Goal: Task Accomplishment & Management: Complete application form

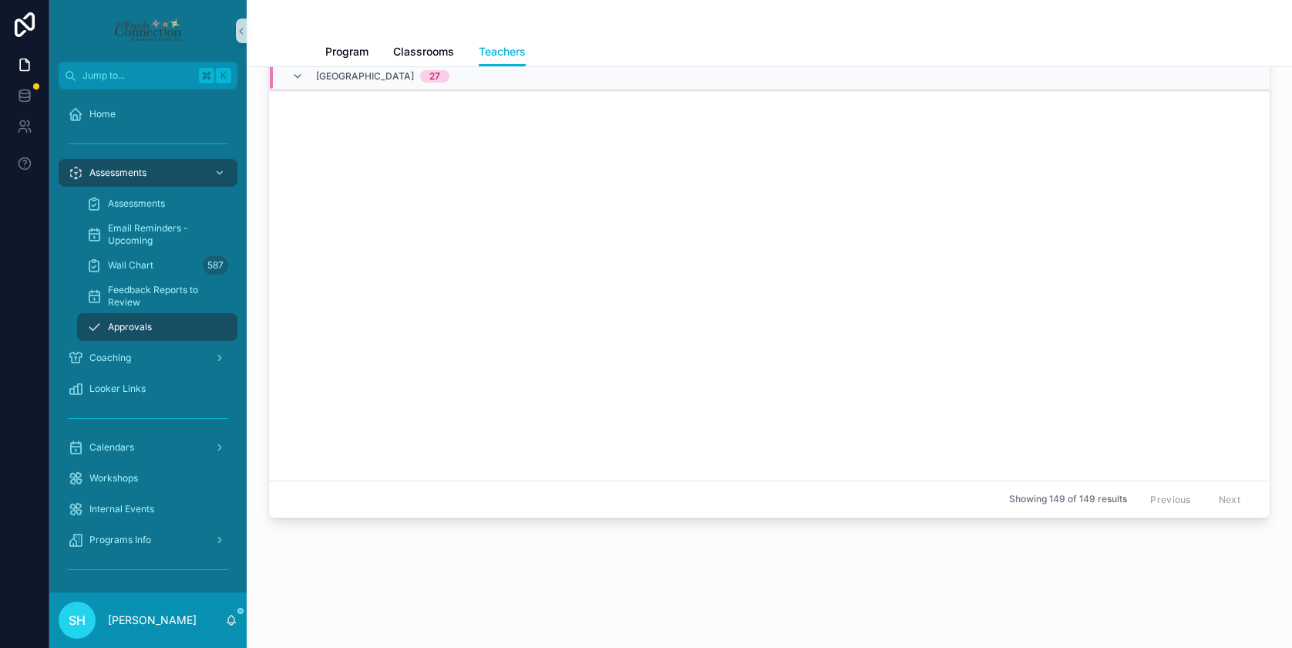
scroll to position [2960, 0]
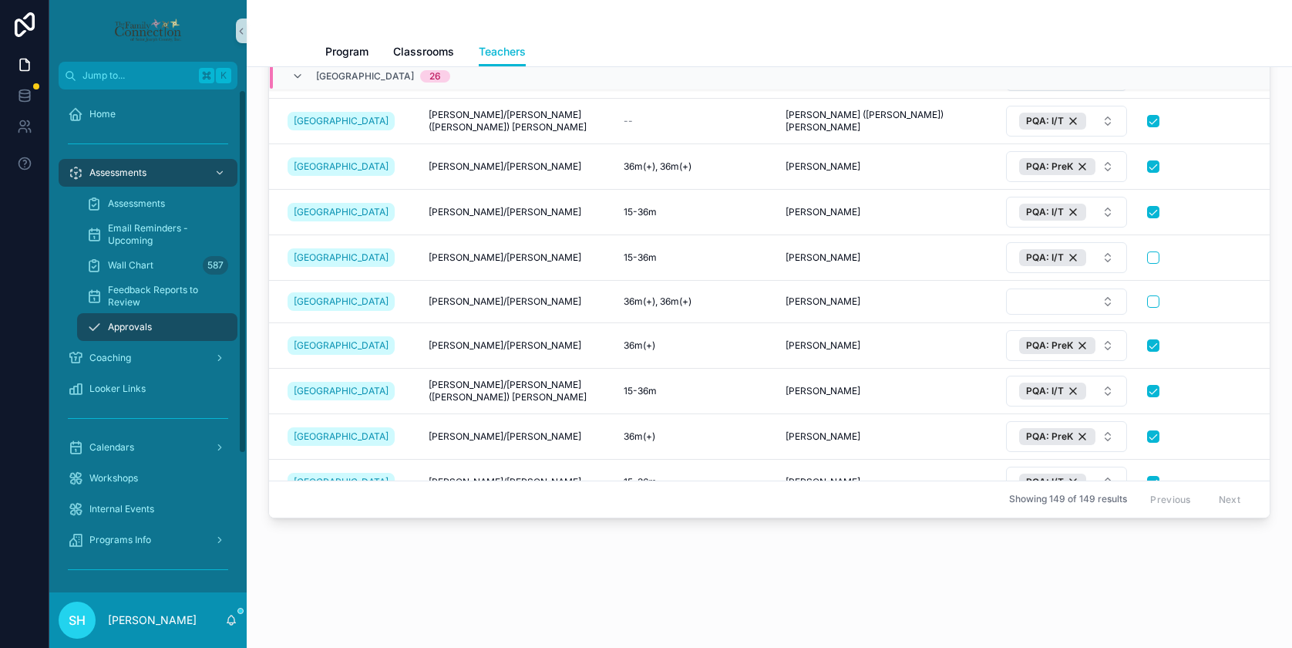
click at [140, 325] on span "Approvals" at bounding box center [130, 327] width 44 height 12
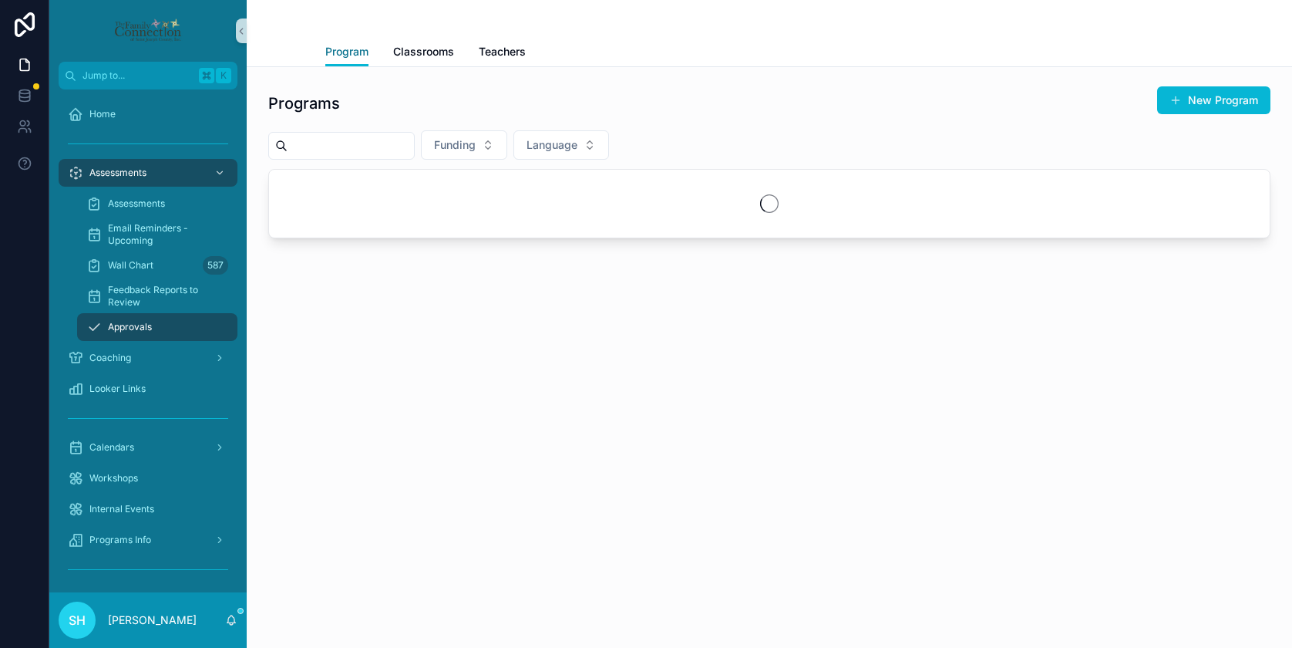
click at [358, 53] on span "Program" at bounding box center [346, 51] width 43 height 15
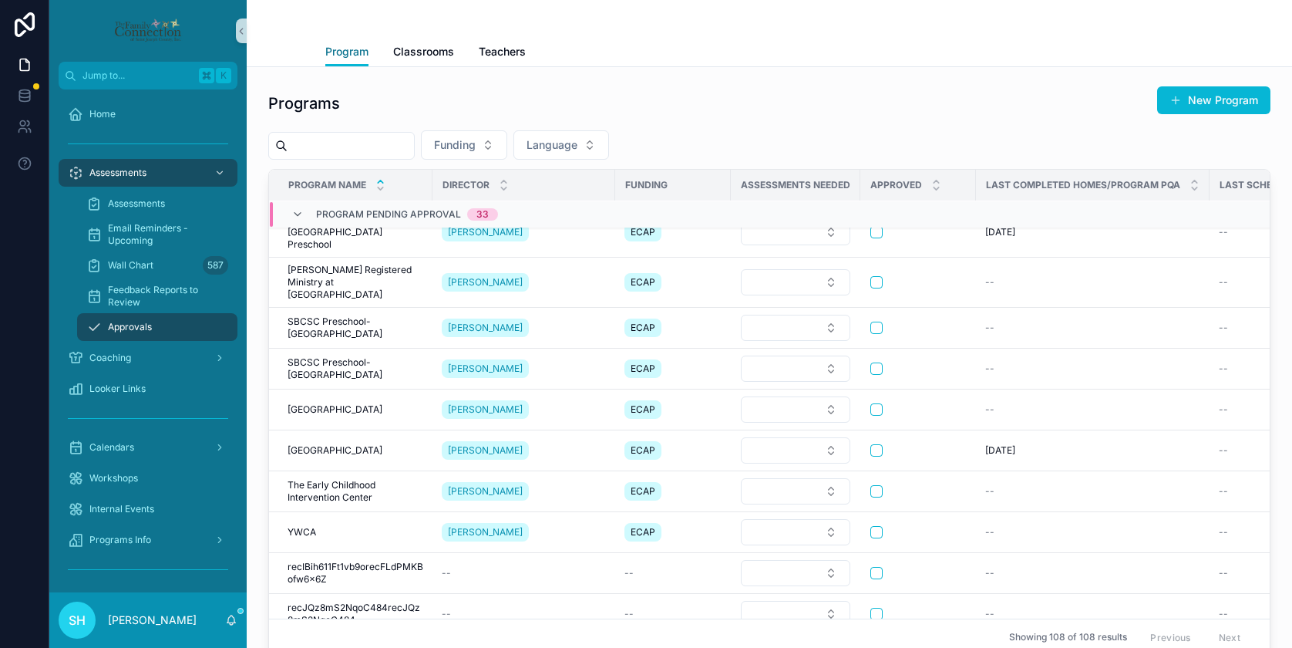
scroll to position [731, 0]
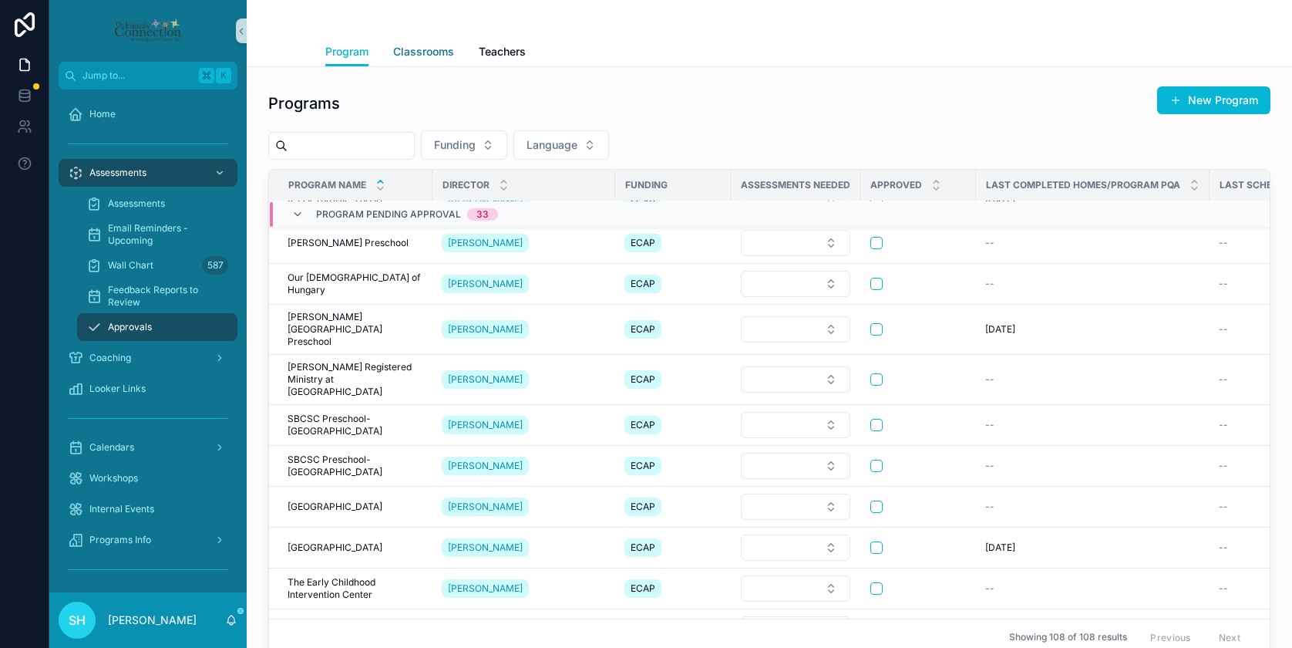
click at [437, 54] on span "Classrooms" at bounding box center [423, 51] width 61 height 15
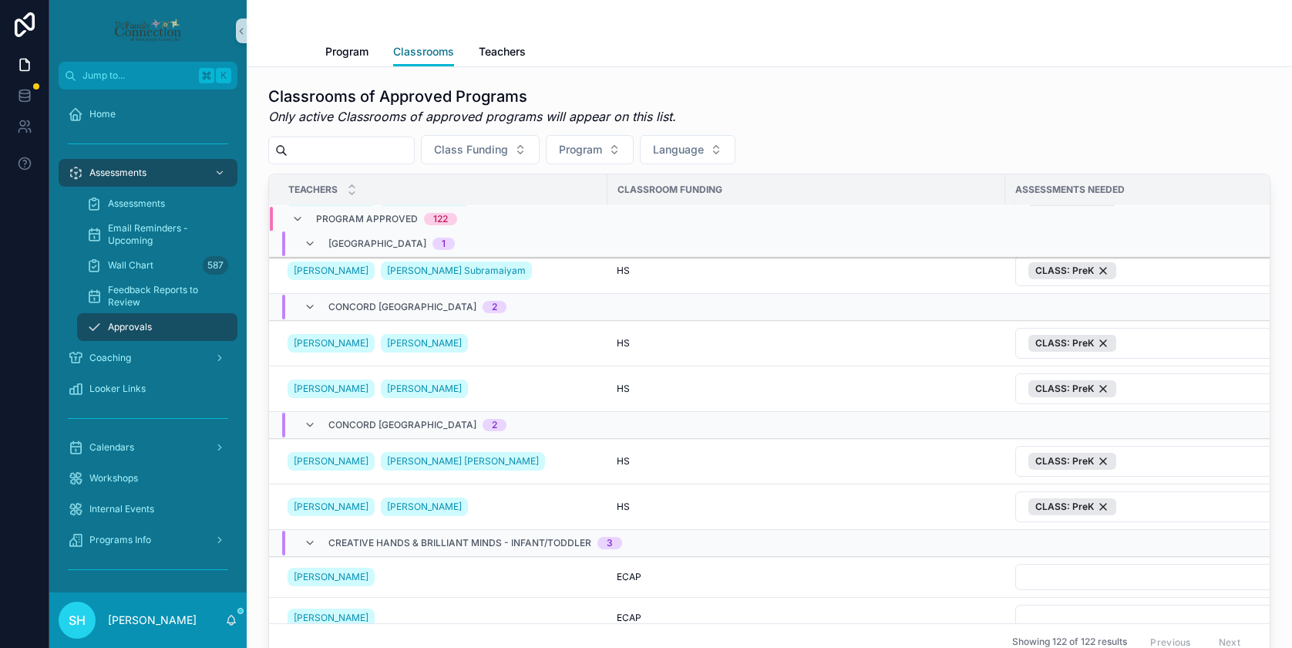
scroll to position [685, 0]
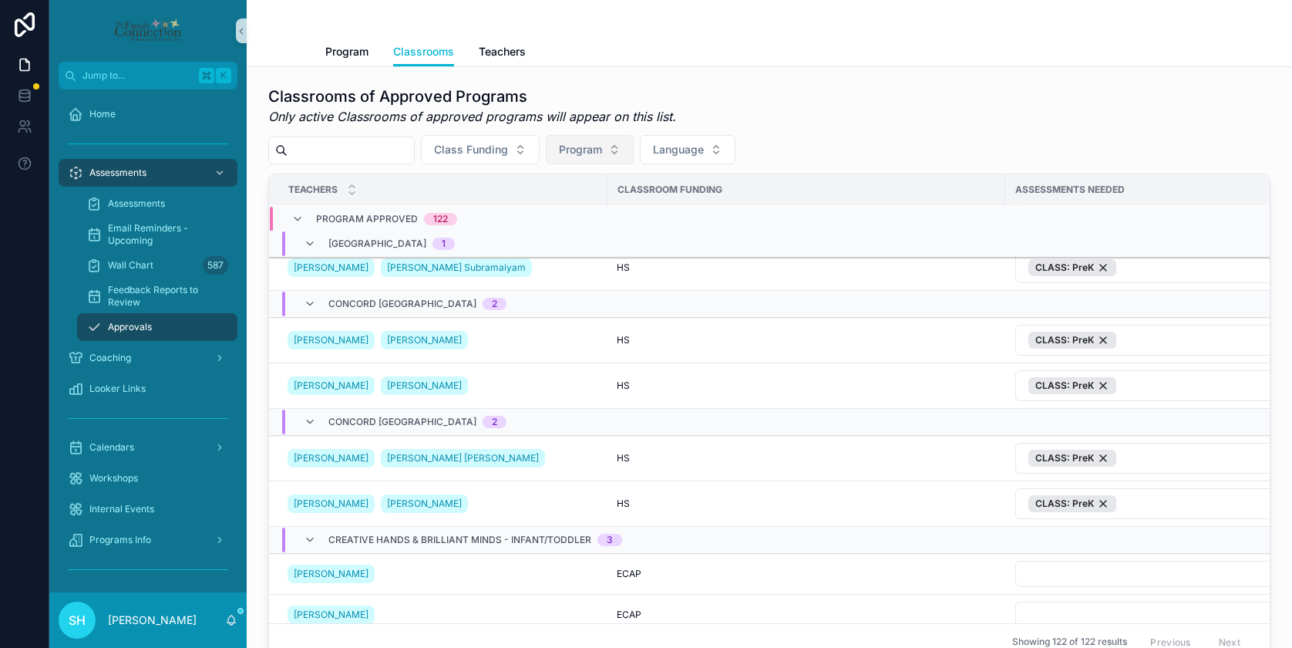
click at [631, 143] on button "Program" at bounding box center [590, 149] width 88 height 29
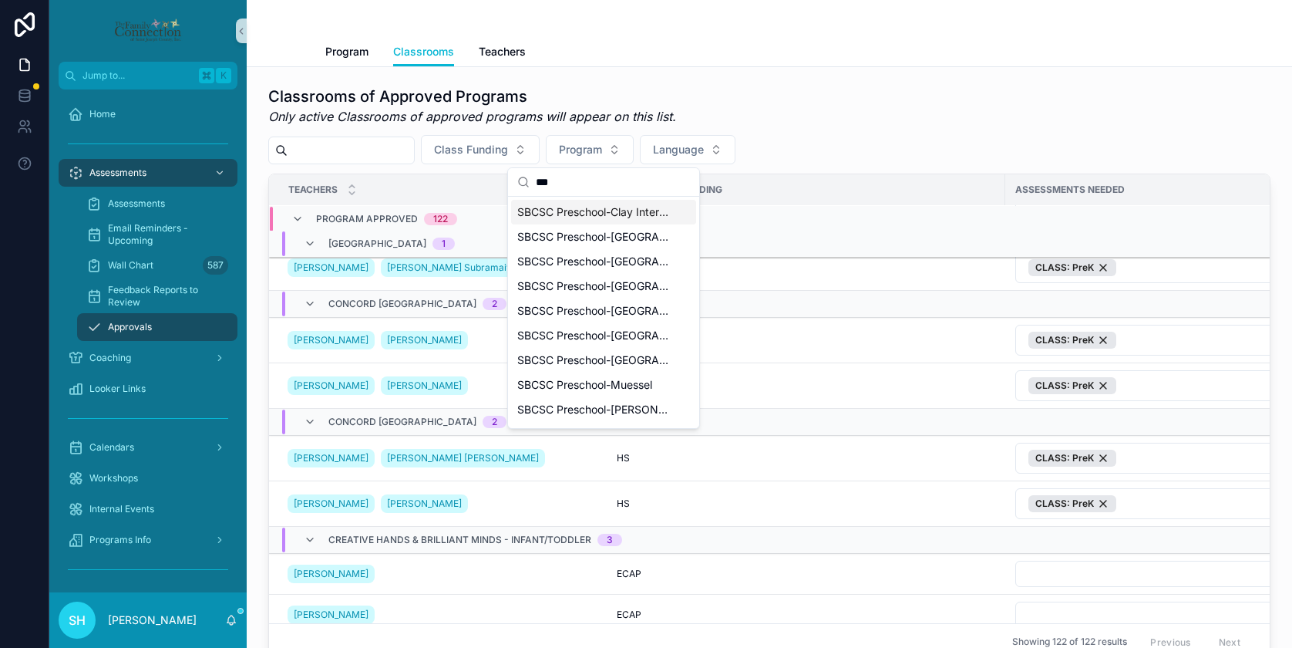
type input "***"
click at [551, 213] on span "SBCSC Preschool-Clay International" at bounding box center [594, 211] width 154 height 15
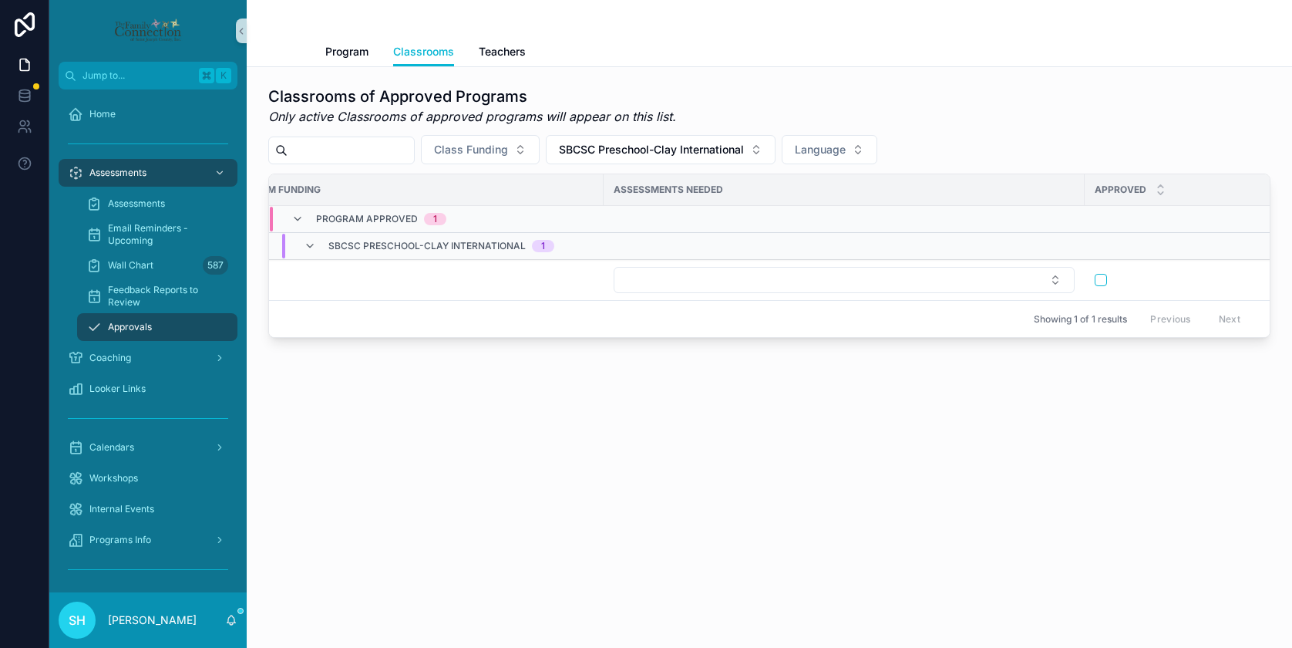
scroll to position [0, 405]
click at [1101, 278] on button "scrollable content" at bounding box center [1097, 280] width 12 height 12
click at [772, 150] on button "SBCSC Preschool-Clay International" at bounding box center [661, 149] width 230 height 29
type input "**"
click at [769, 211] on div "SBCSC Preschool-Clay International" at bounding box center [675, 212] width 224 height 25
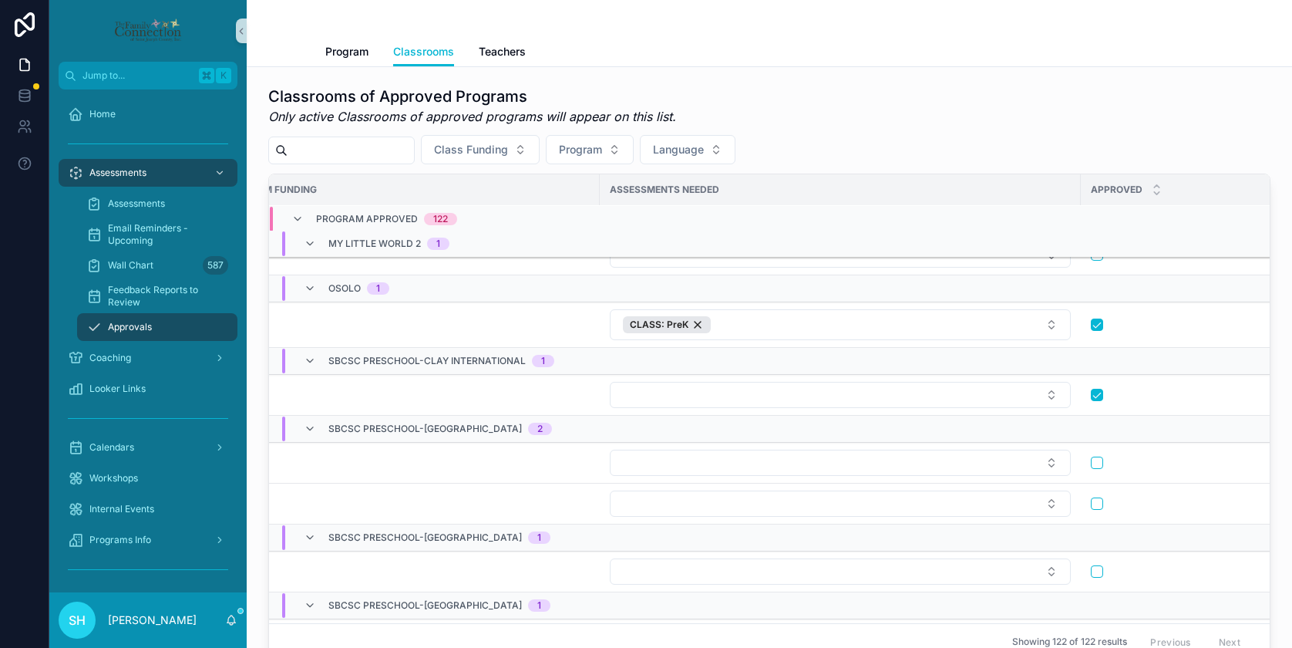
scroll to position [4684, 405]
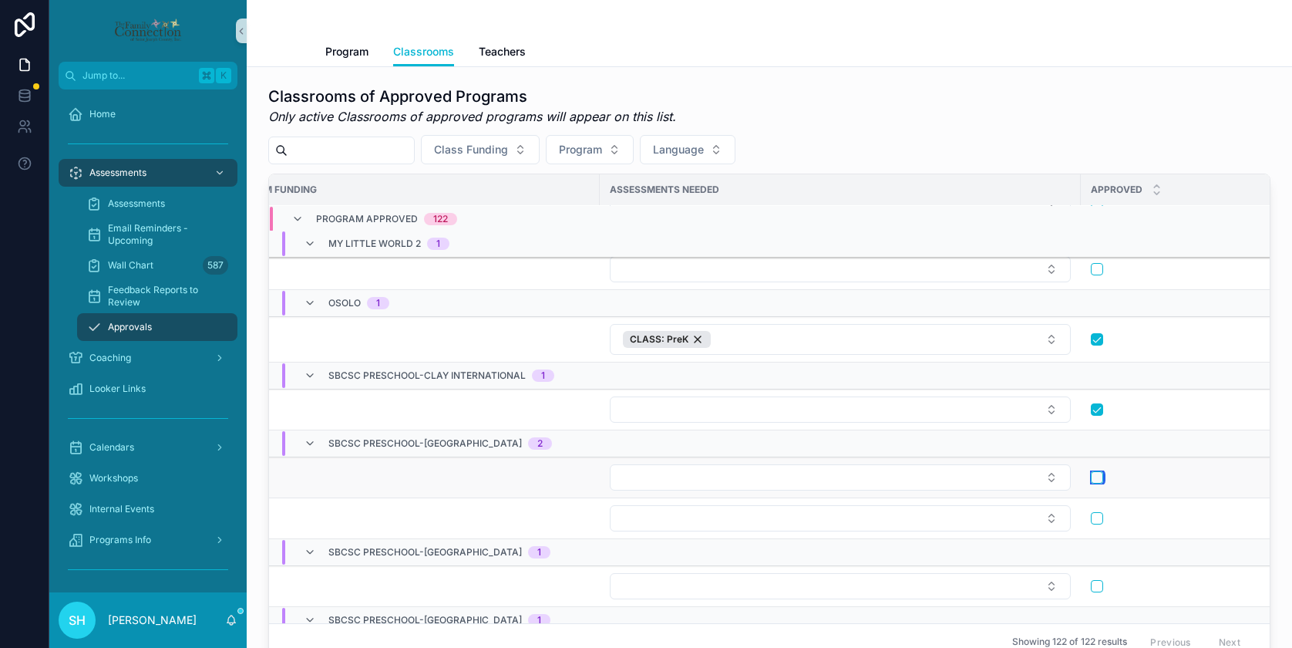
click at [1094, 476] on button "scrollable content" at bounding box center [1097, 477] width 12 height 12
click at [1095, 516] on button "scrollable content" at bounding box center [1097, 518] width 12 height 12
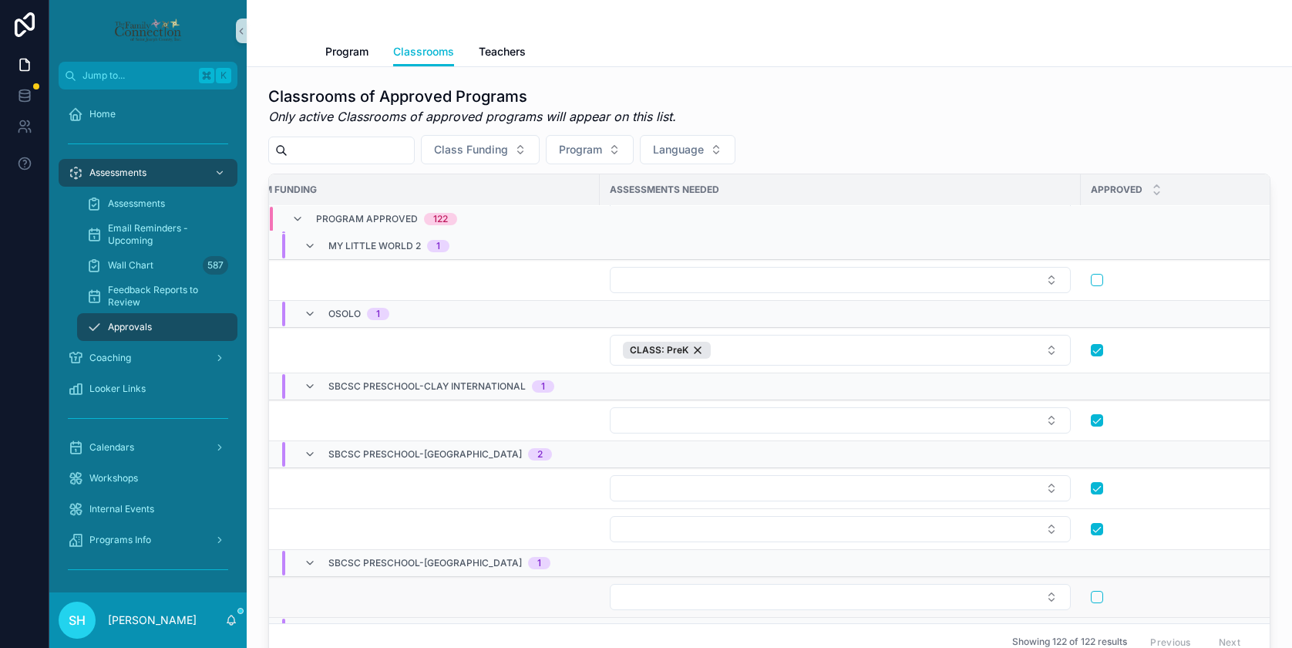
scroll to position [4904, 405]
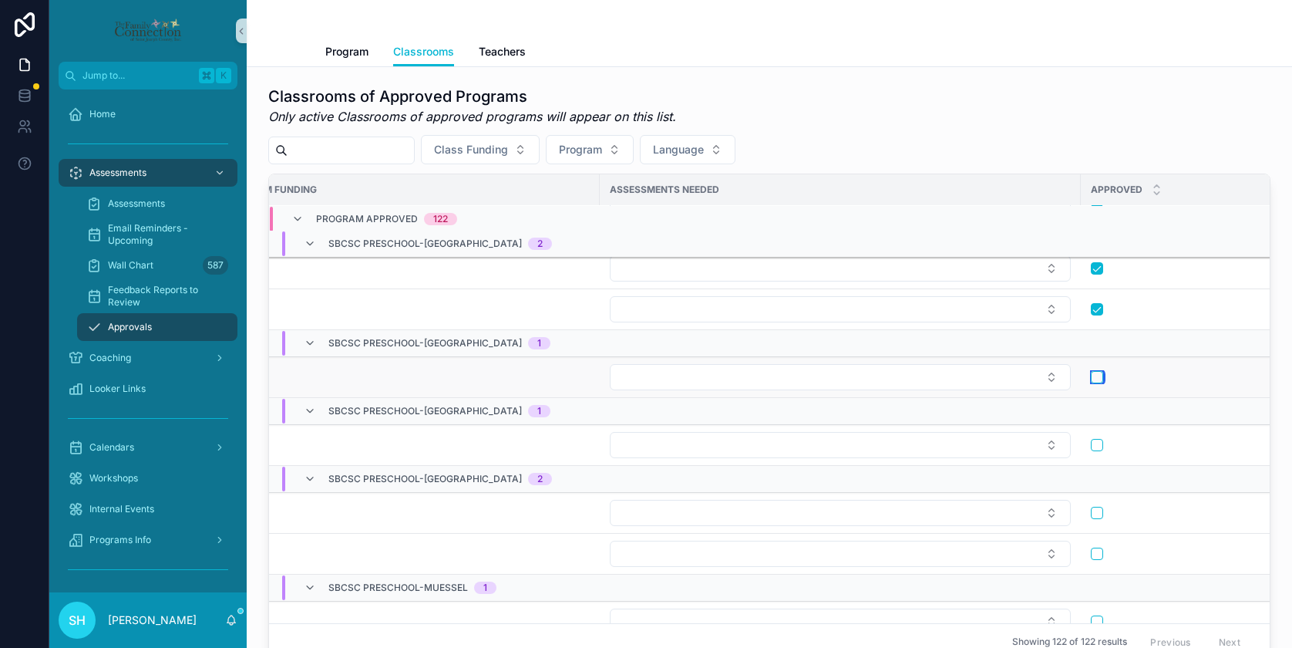
click at [1098, 378] on button "scrollable content" at bounding box center [1097, 377] width 12 height 12
click at [1094, 443] on button "scrollable content" at bounding box center [1097, 445] width 12 height 12
click at [1094, 553] on button "scrollable content" at bounding box center [1097, 553] width 12 height 12
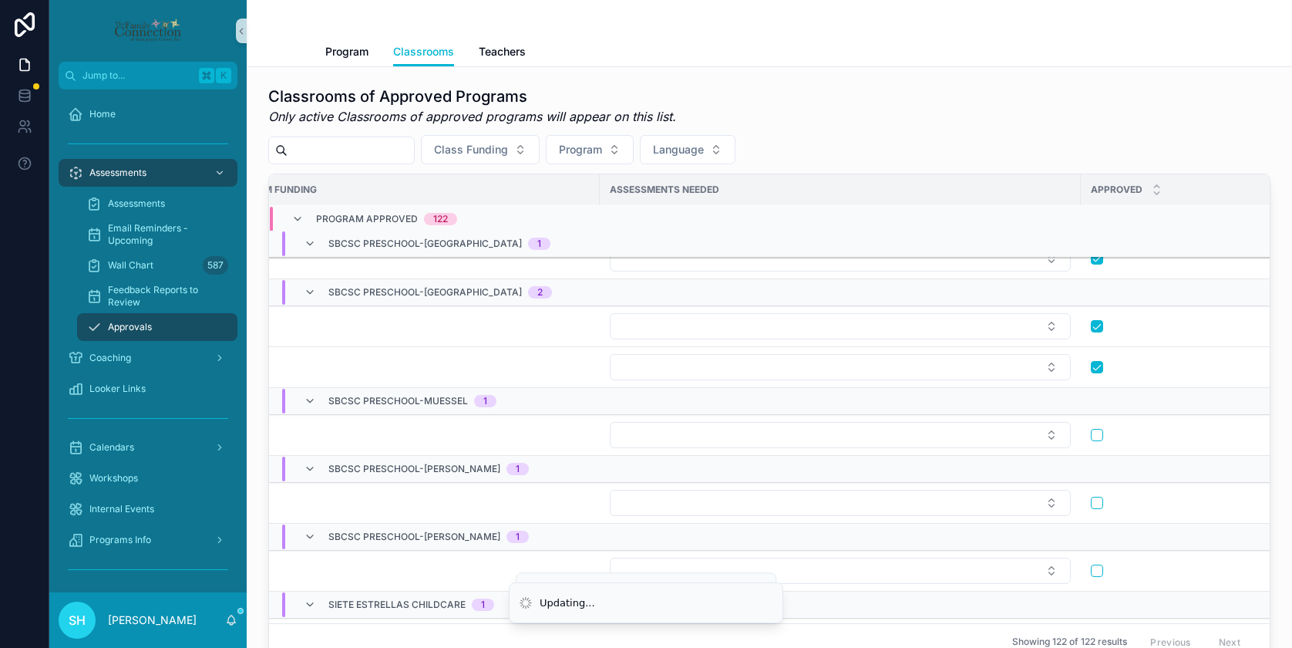
scroll to position [5080, 405]
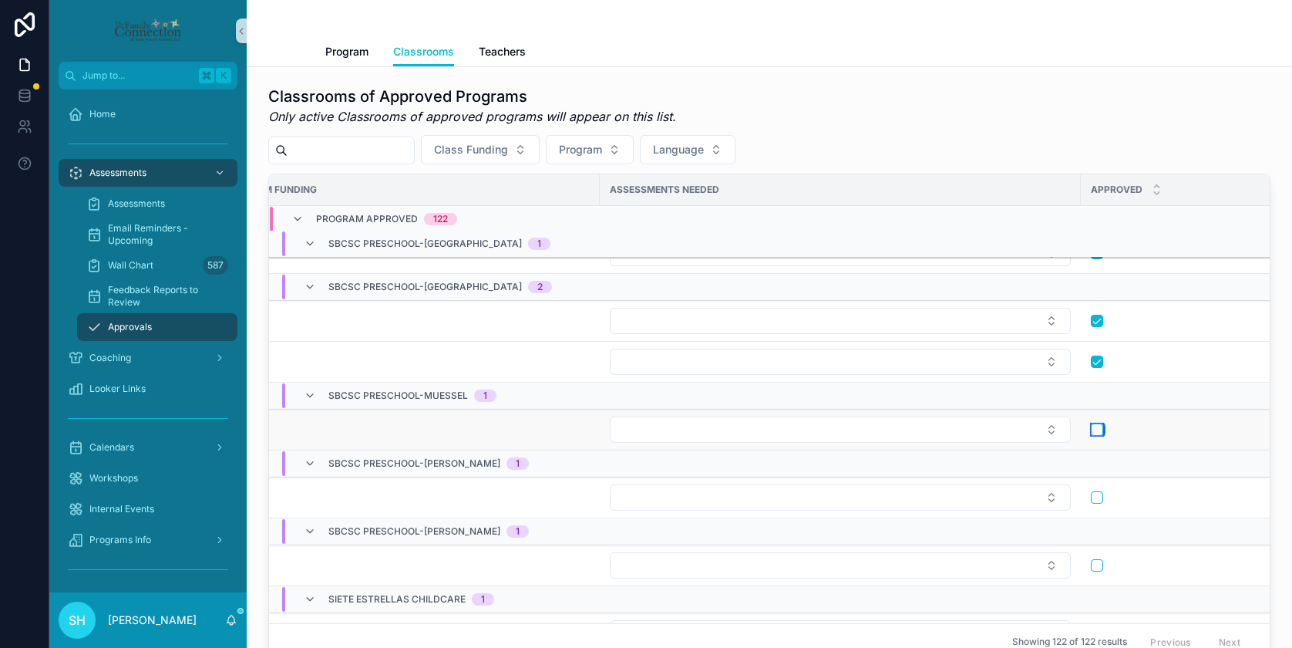
click at [1098, 428] on button "scrollable content" at bounding box center [1097, 429] width 12 height 12
click at [1096, 497] on button "scrollable content" at bounding box center [1097, 497] width 12 height 12
click at [1098, 560] on button "scrollable content" at bounding box center [1097, 565] width 12 height 12
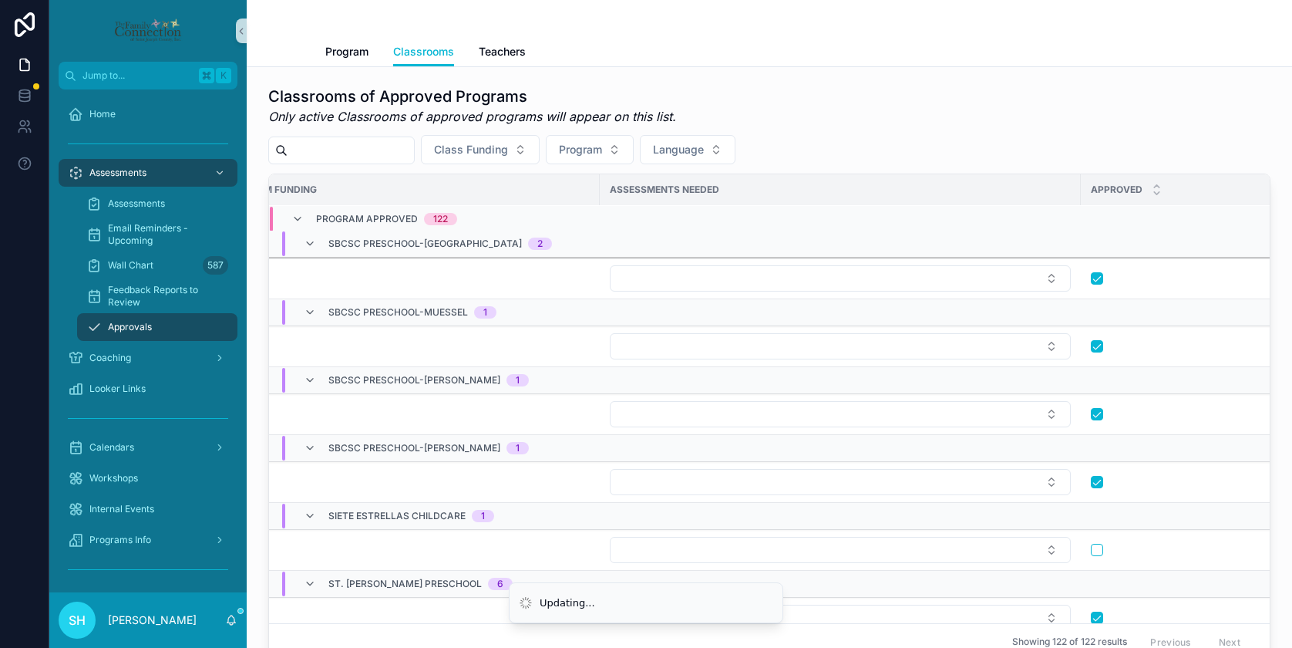
scroll to position [5169, 405]
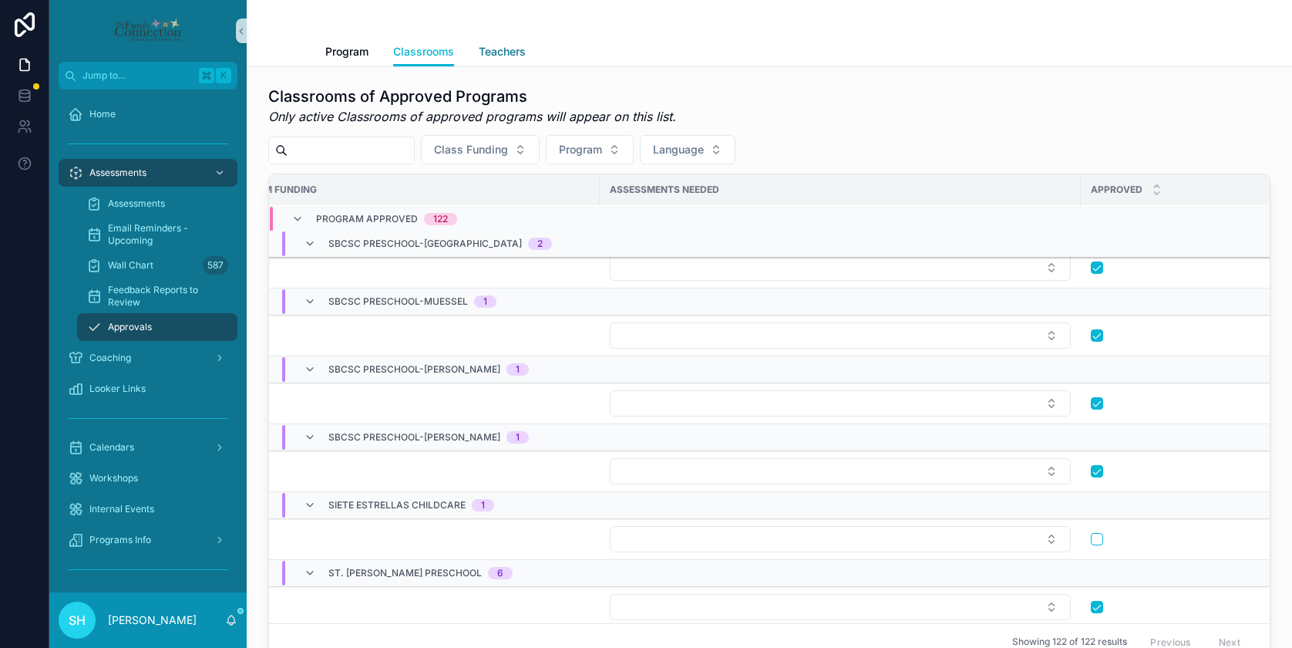
click at [496, 50] on span "Teachers" at bounding box center [502, 51] width 47 height 15
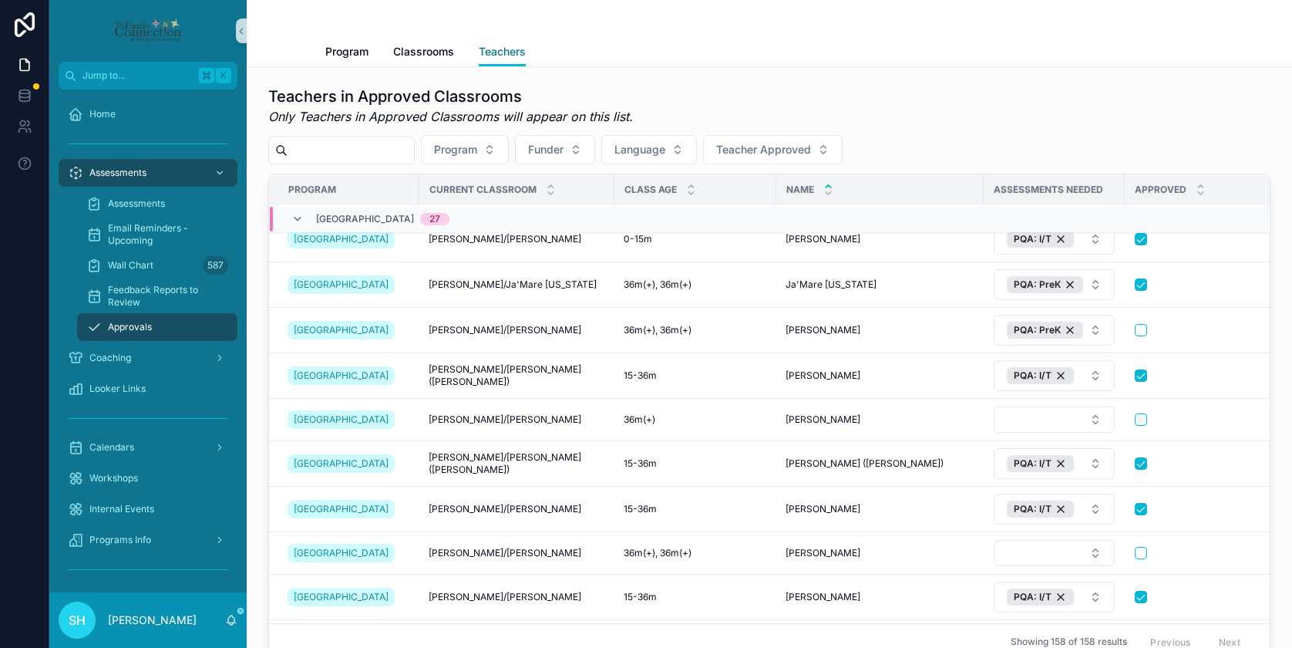
scroll to position [4358, 0]
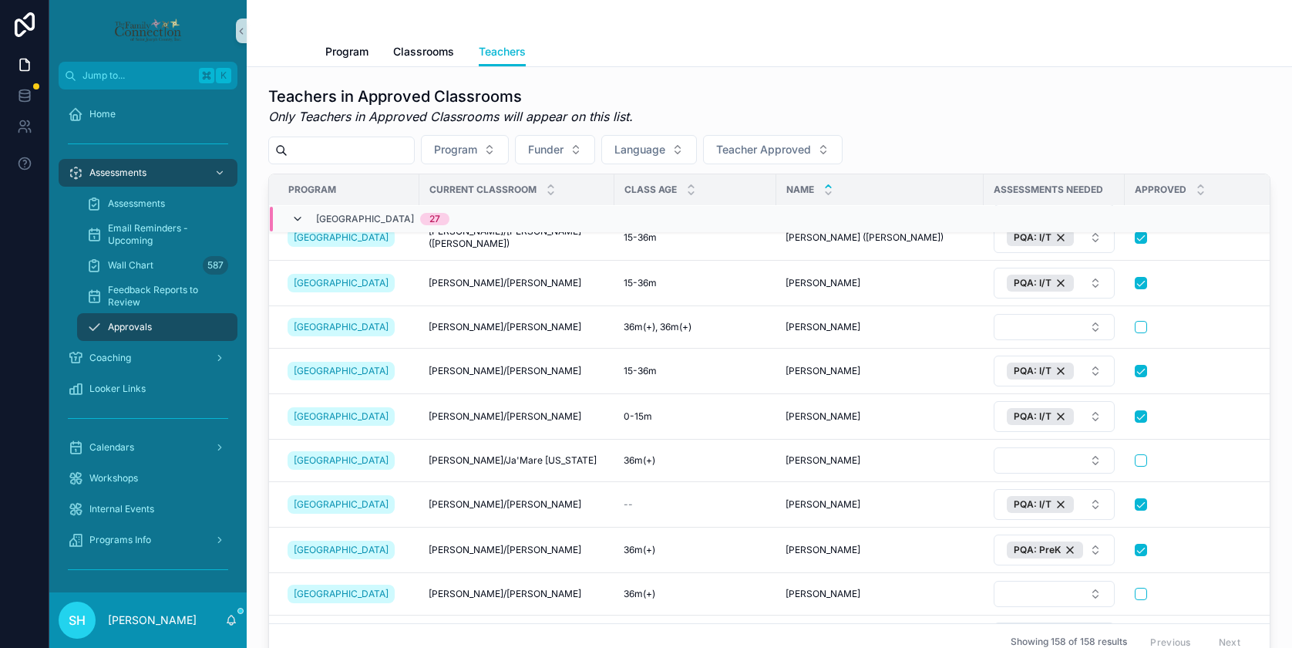
click at [301, 220] on icon "scrollable content" at bounding box center [297, 219] width 12 height 12
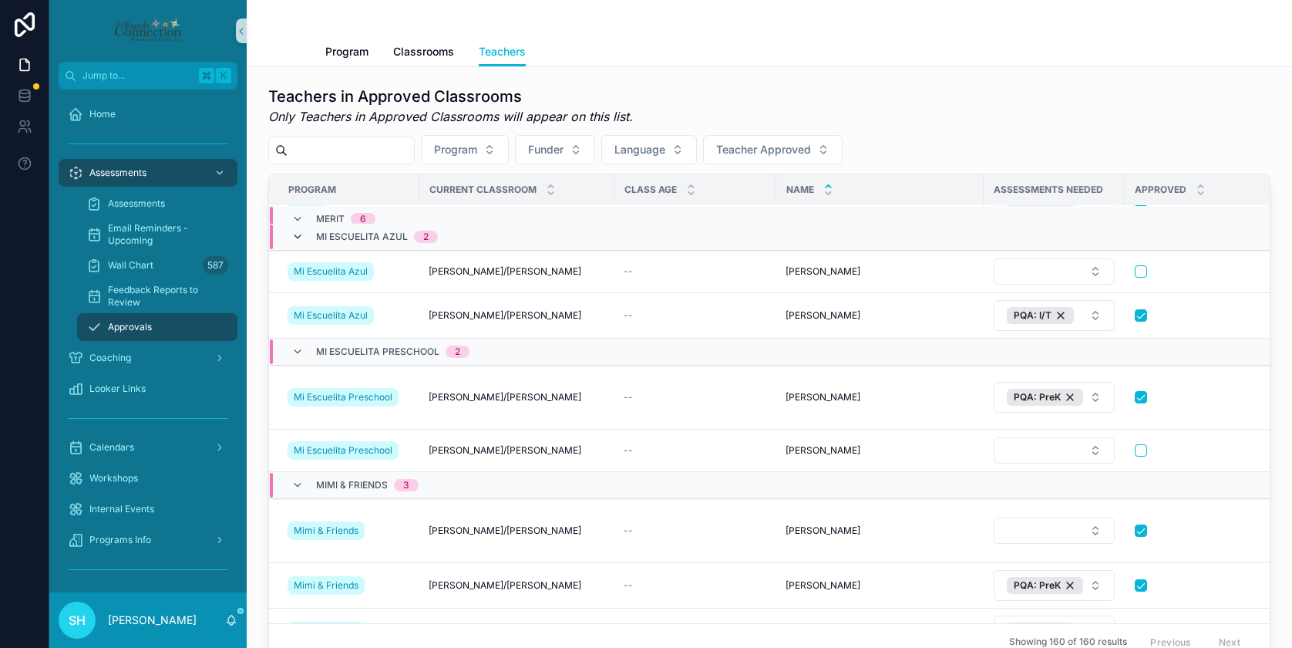
click at [298, 235] on icon "scrollable content" at bounding box center [297, 236] width 12 height 12
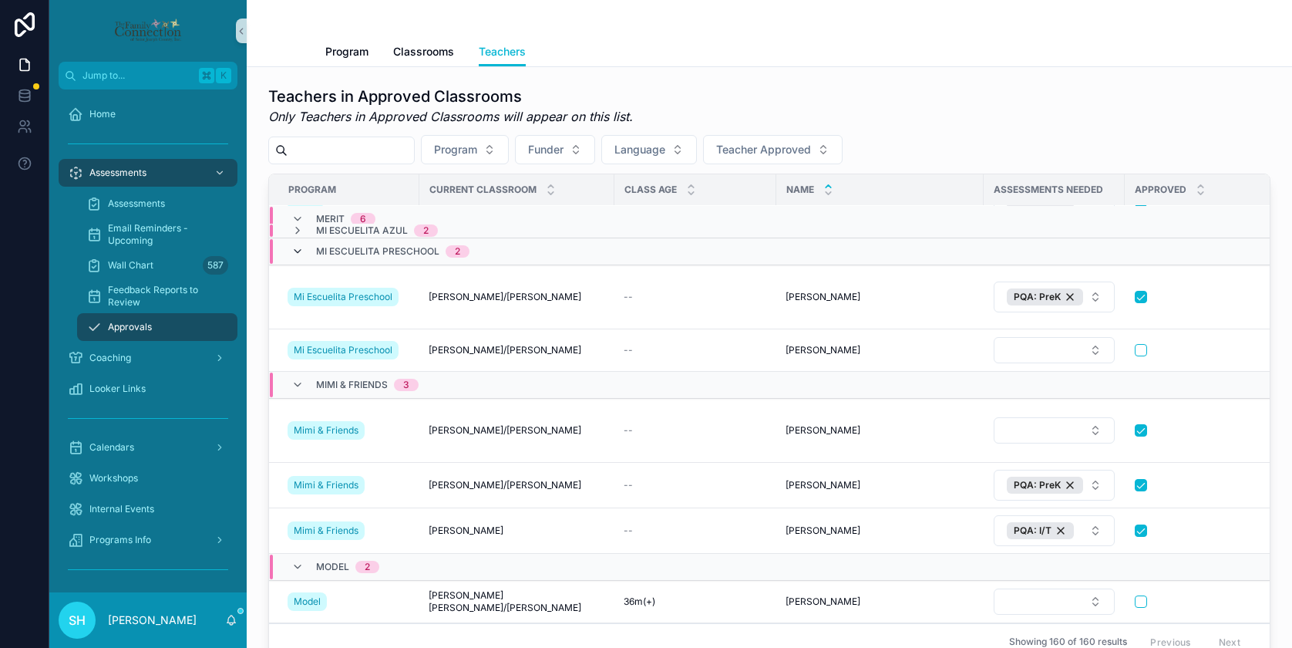
click at [296, 250] on icon "scrollable content" at bounding box center [297, 251] width 12 height 12
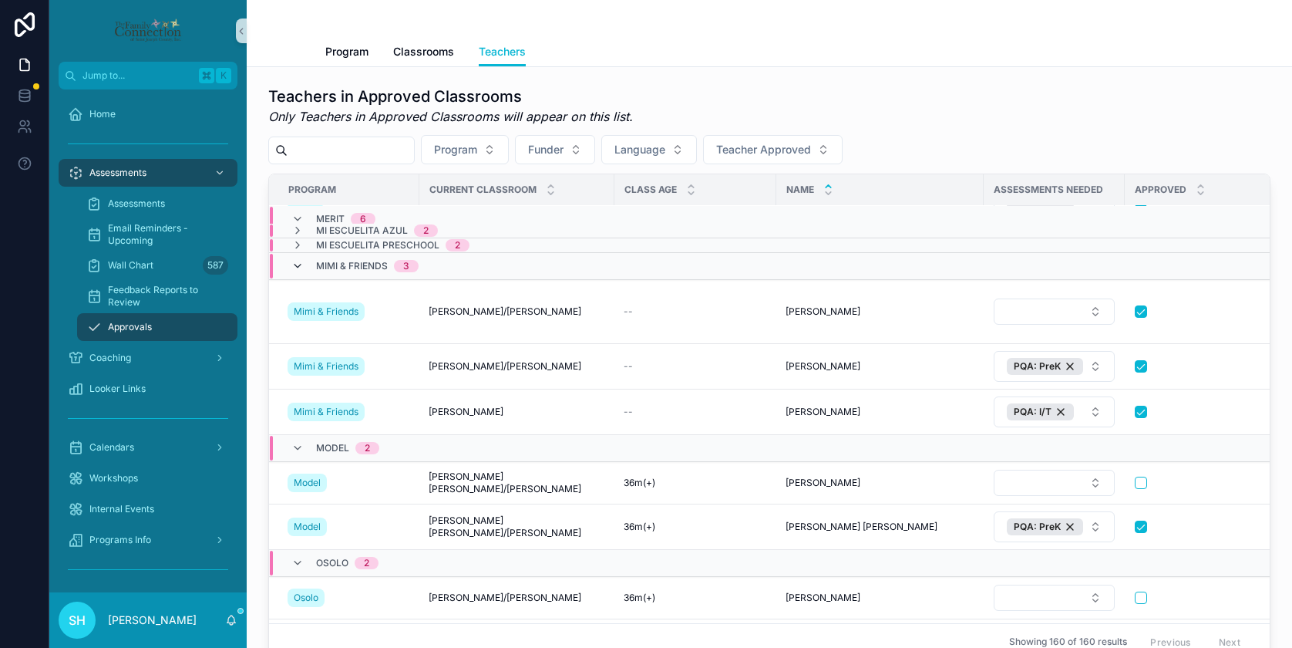
click at [298, 264] on icon "scrollable content" at bounding box center [297, 266] width 12 height 12
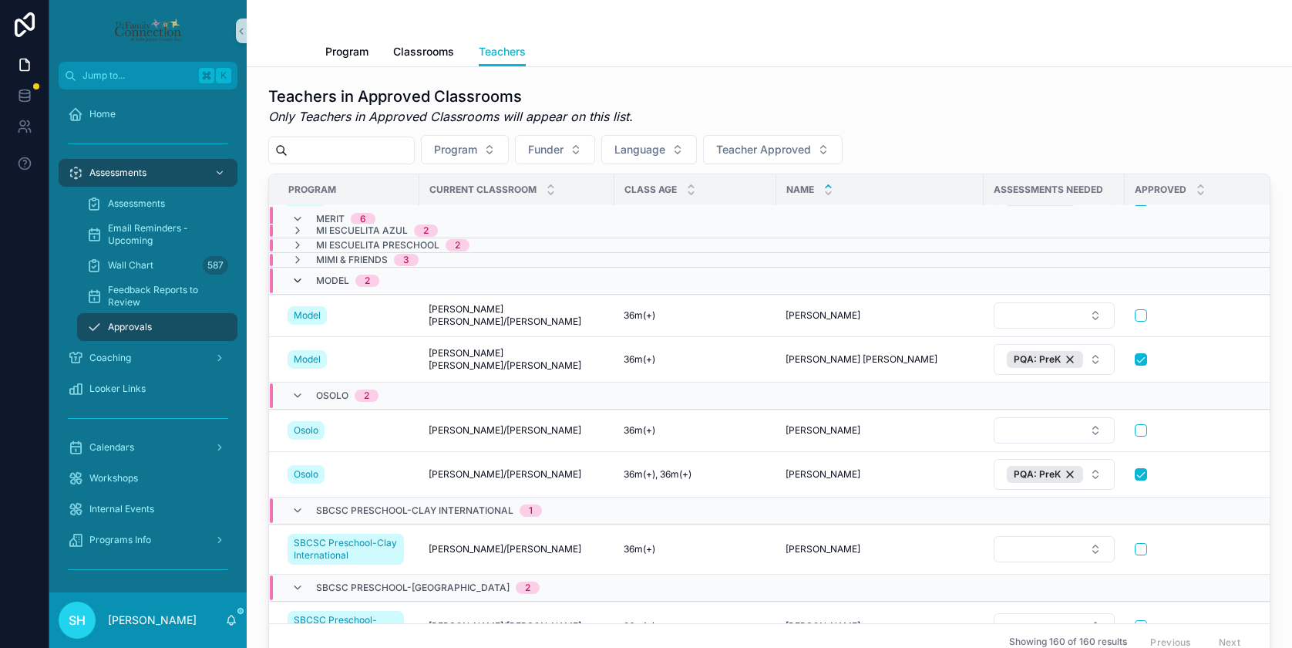
click at [298, 279] on icon "scrollable content" at bounding box center [297, 280] width 12 height 12
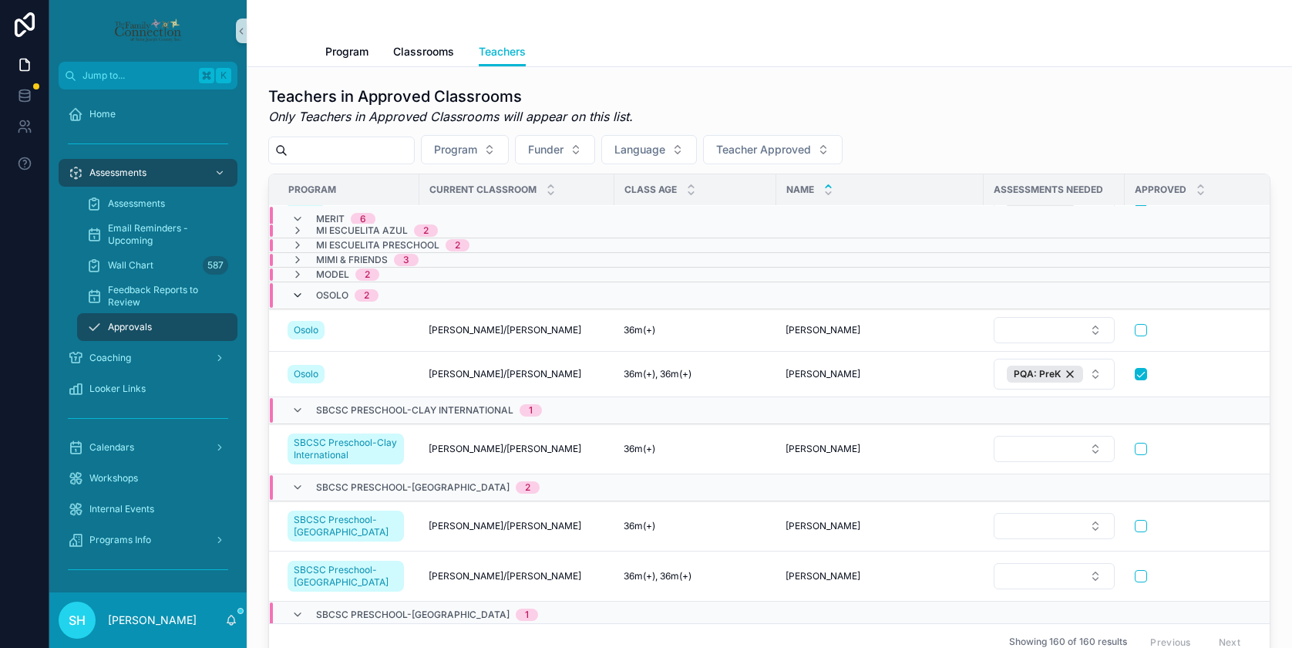
click at [296, 289] on icon "scrollable content" at bounding box center [297, 295] width 12 height 12
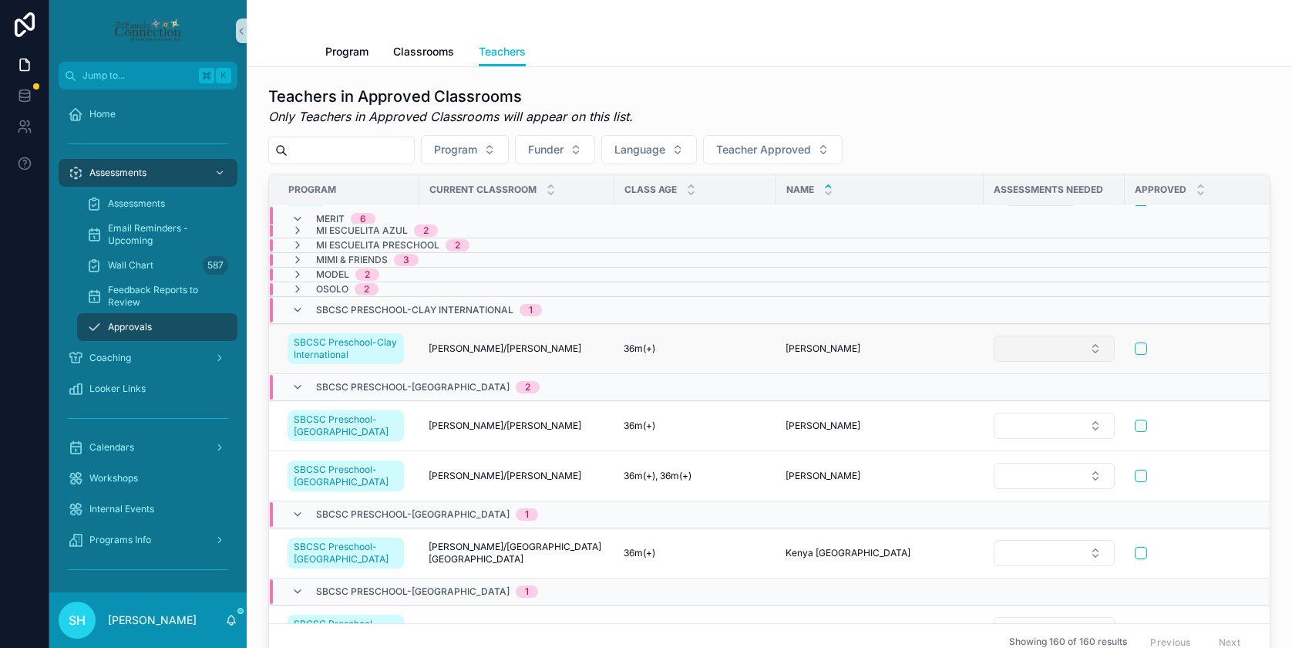
click at [1092, 346] on button "Select Button" at bounding box center [1054, 348] width 121 height 26
click at [1007, 477] on span "PQA: PreK" at bounding box center [989, 483] width 53 height 15
click at [1091, 348] on button "PQA: PreK" at bounding box center [1054, 348] width 121 height 31
click at [990, 437] on span "ELLCO" at bounding box center [980, 436] width 35 height 15
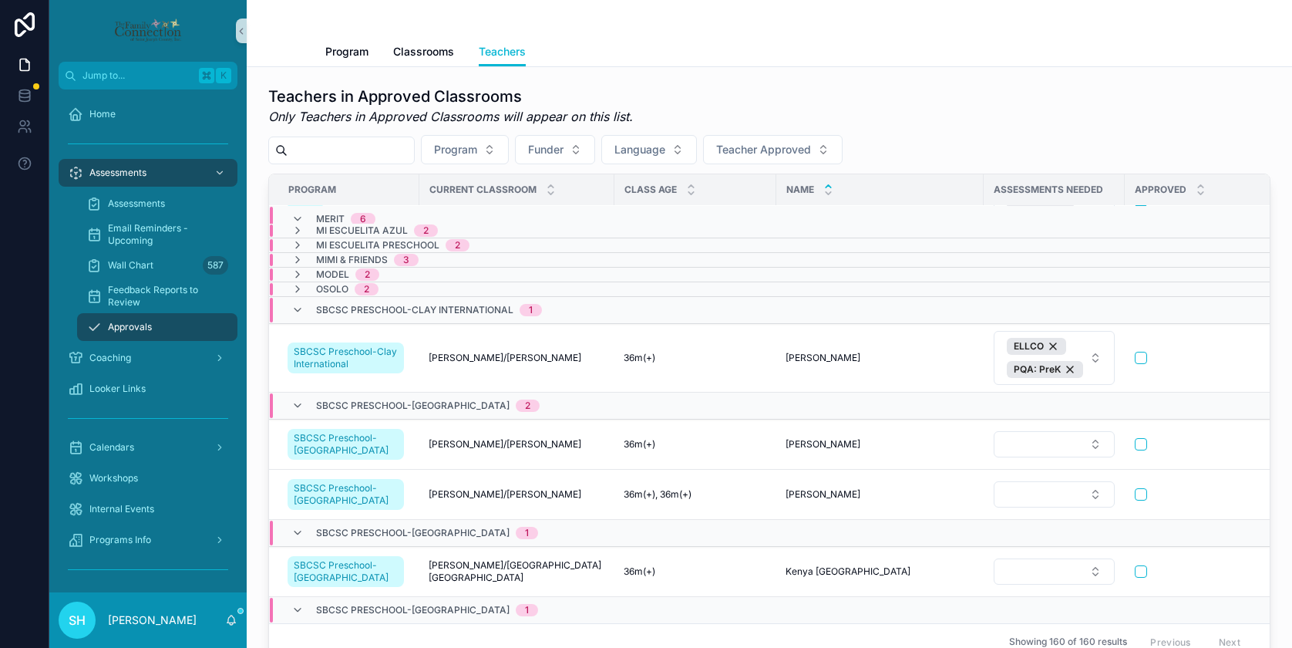
click at [1136, 358] on button "scrollable content" at bounding box center [1141, 358] width 12 height 12
click at [1092, 442] on button "Select Button" at bounding box center [1054, 444] width 121 height 26
click at [1010, 576] on span "PQA: PreK" at bounding box center [989, 578] width 53 height 15
click at [1089, 490] on button "Select Button" at bounding box center [1054, 494] width 121 height 26
click at [1026, 627] on div "PQA: PreK" at bounding box center [1049, 629] width 185 height 25
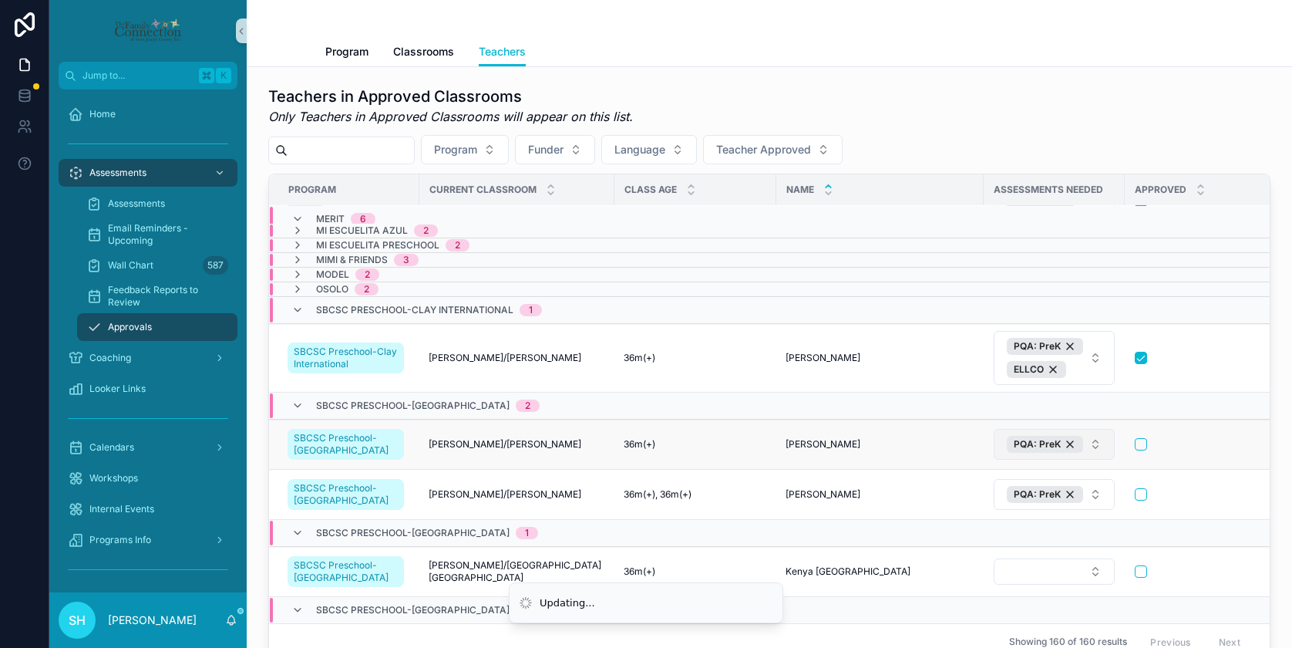
click at [1094, 442] on button "PQA: PreK" at bounding box center [1054, 444] width 121 height 31
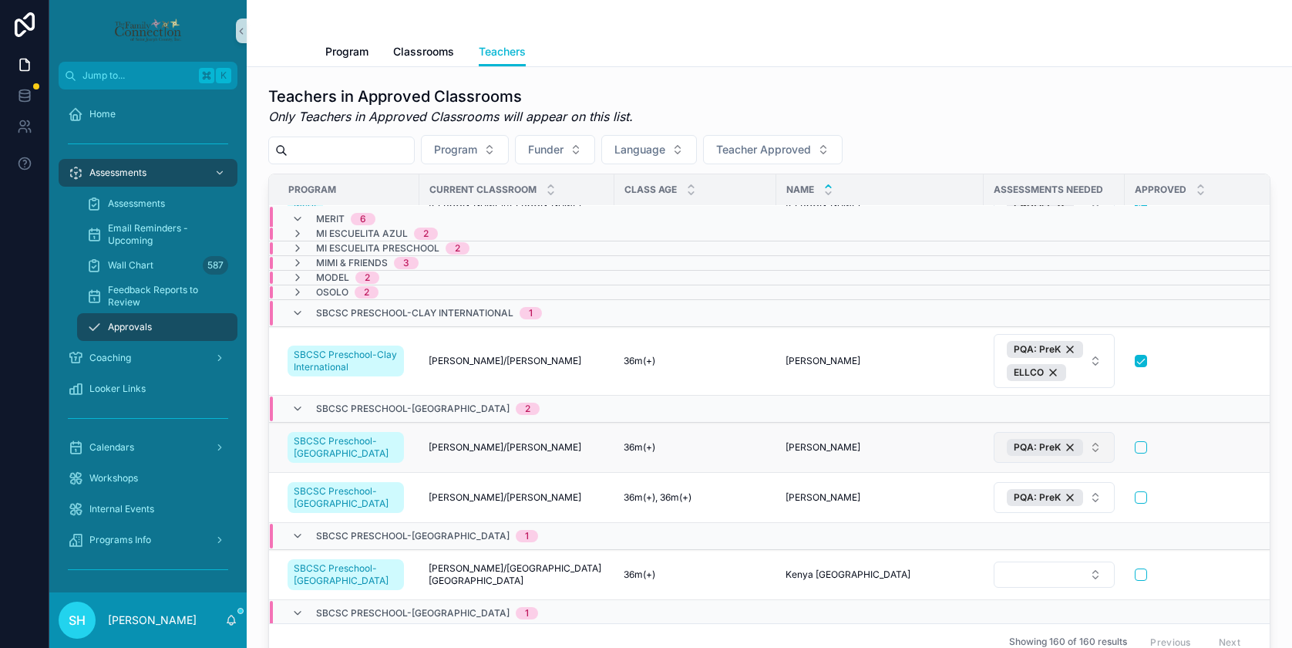
click at [1088, 446] on button "PQA: PreK" at bounding box center [1054, 447] width 121 height 31
click at [1194, 438] on td "scrollable content" at bounding box center [1210, 447] width 171 height 50
click at [1088, 446] on button "PQA: PreK" at bounding box center [1054, 447] width 121 height 31
click at [976, 532] on span "ELLCO" at bounding box center [980, 534] width 35 height 15
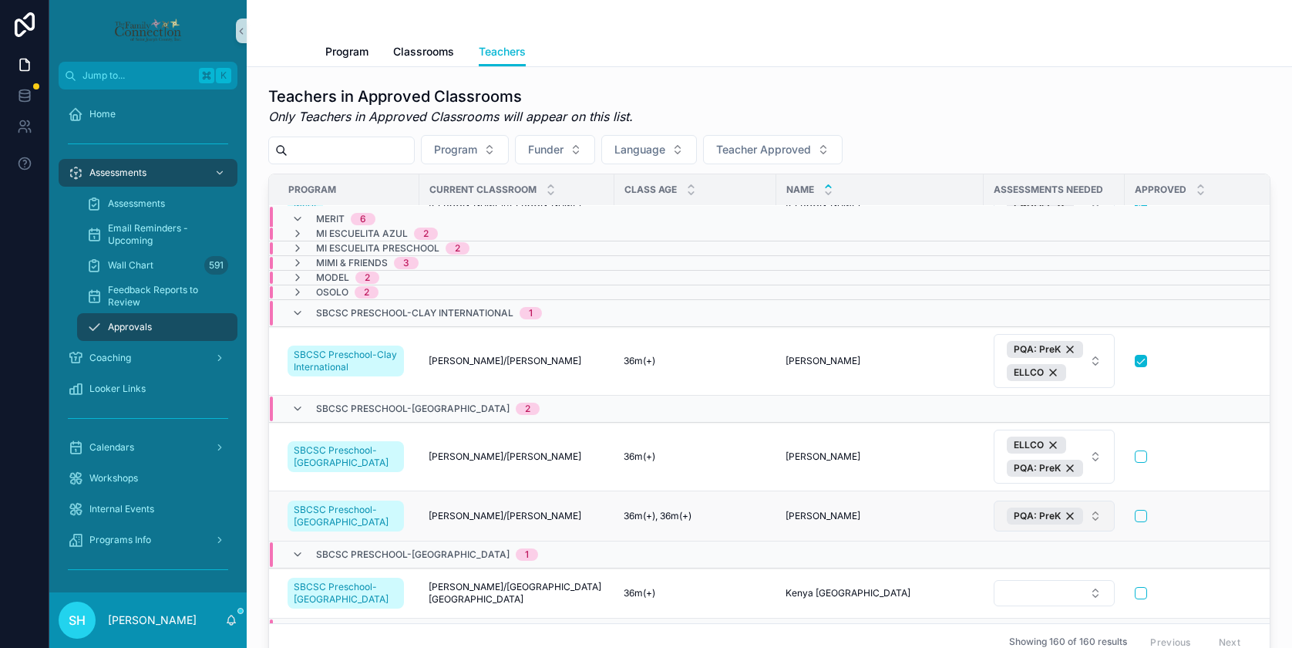
click at [1092, 516] on button "PQA: PreK" at bounding box center [1054, 515] width 121 height 31
click at [987, 431] on span "ELLCO" at bounding box center [980, 431] width 35 height 15
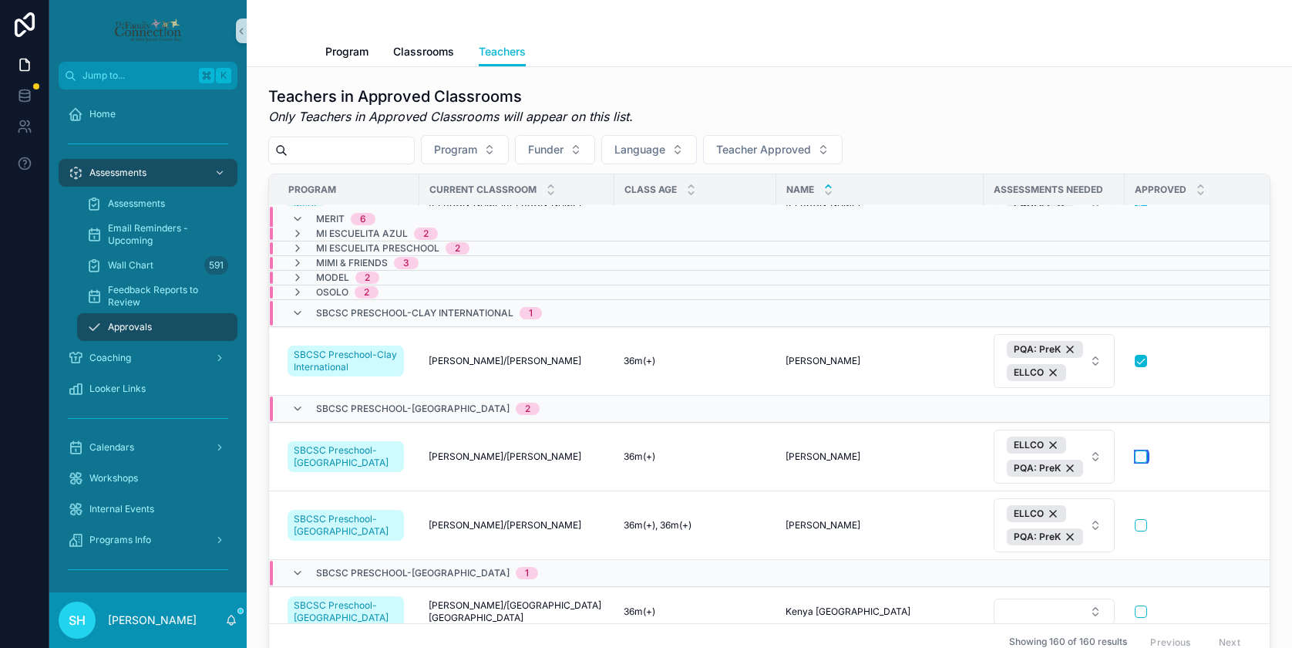
click at [1137, 455] on button "scrollable content" at bounding box center [1141, 456] width 12 height 12
click at [1135, 526] on button "scrollable content" at bounding box center [1141, 525] width 12 height 12
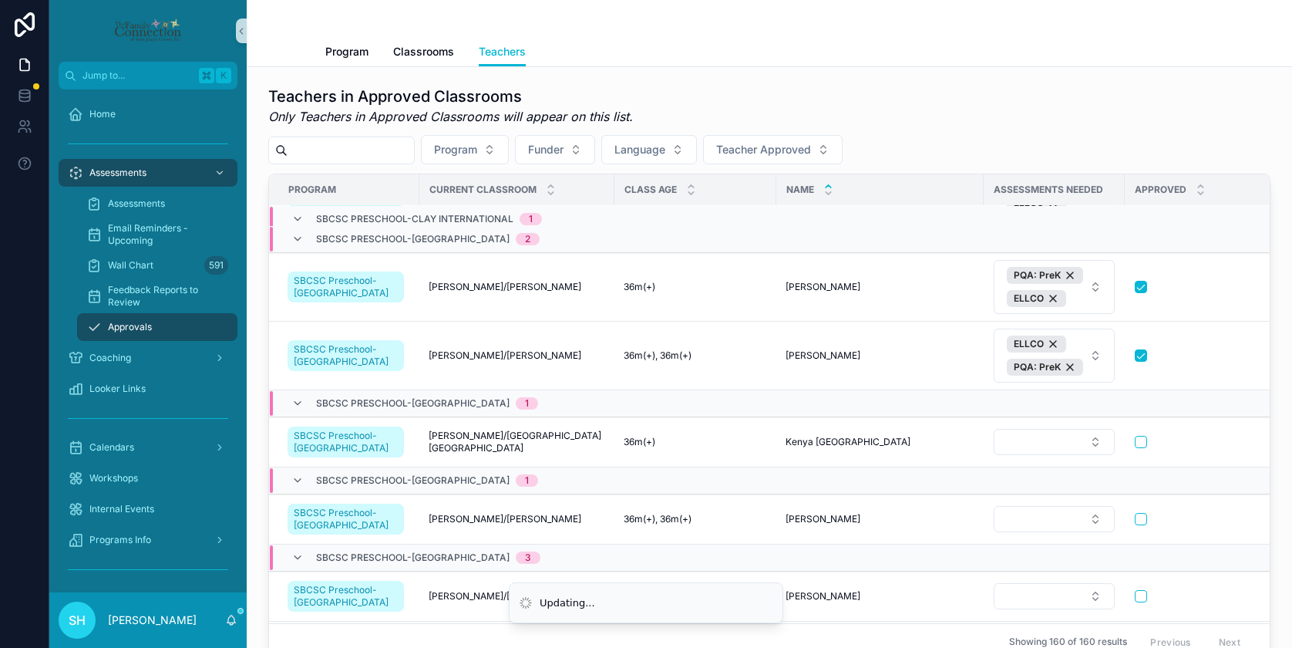
scroll to position [4542, 0]
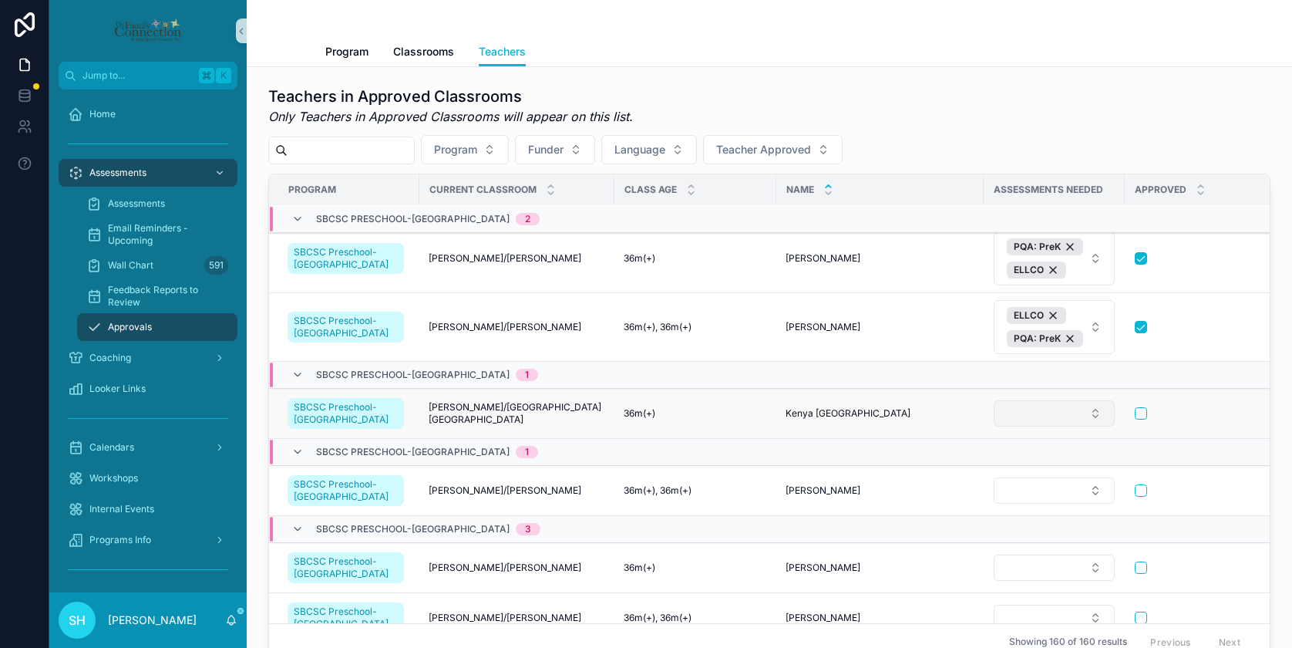
click at [1088, 412] on button "Select Button" at bounding box center [1054, 413] width 121 height 26
click at [996, 503] on span "ELLCO" at bounding box center [980, 498] width 35 height 15
click at [1088, 419] on button "ELLCO" at bounding box center [1054, 413] width 121 height 31
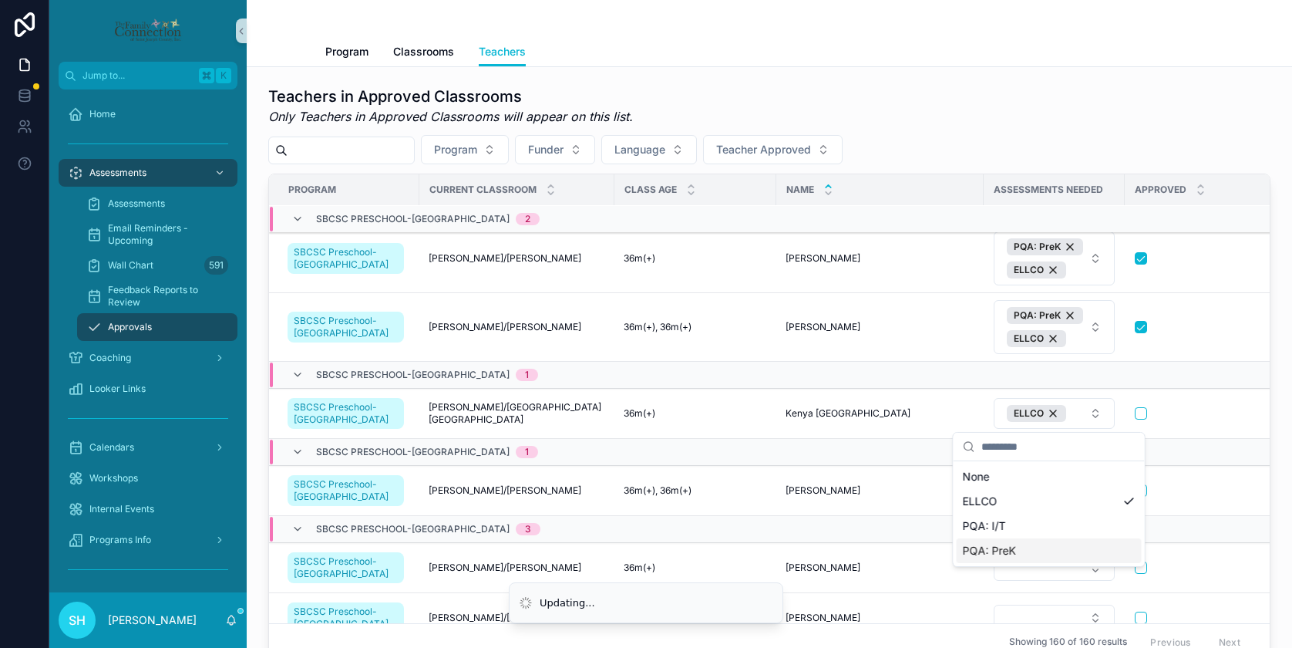
click at [1018, 549] on div "PQA: PreK" at bounding box center [1049, 550] width 185 height 25
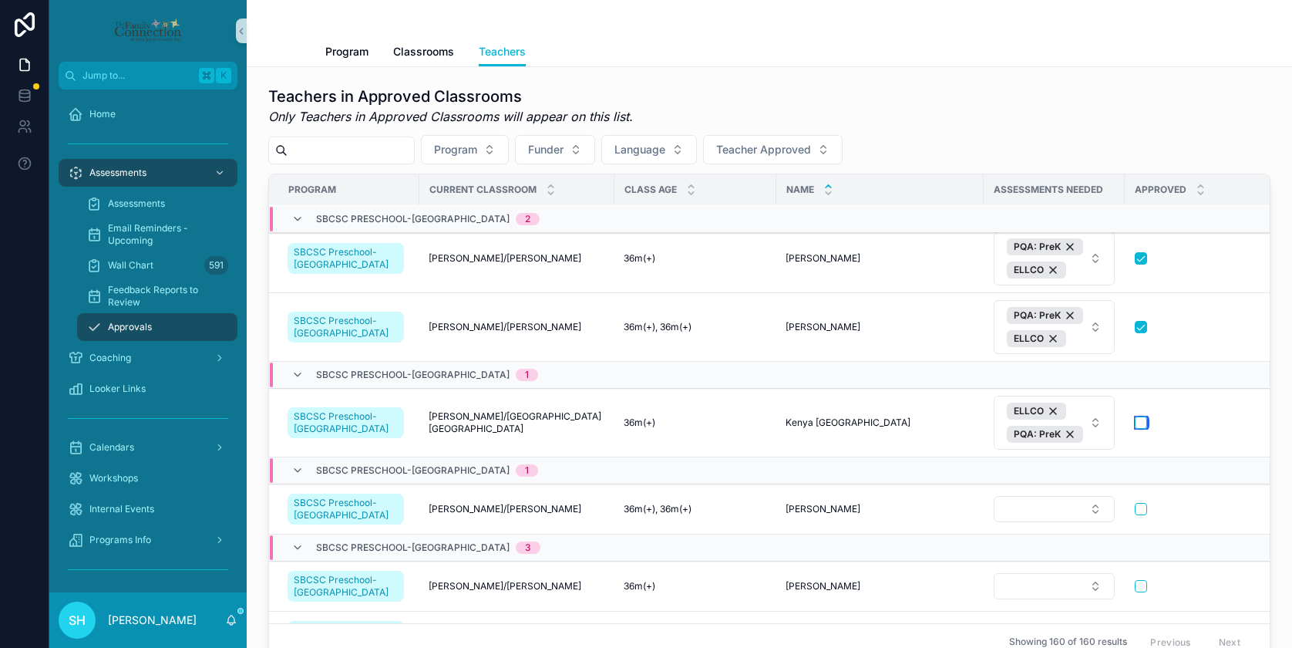
click at [1137, 423] on button "scrollable content" at bounding box center [1141, 422] width 12 height 12
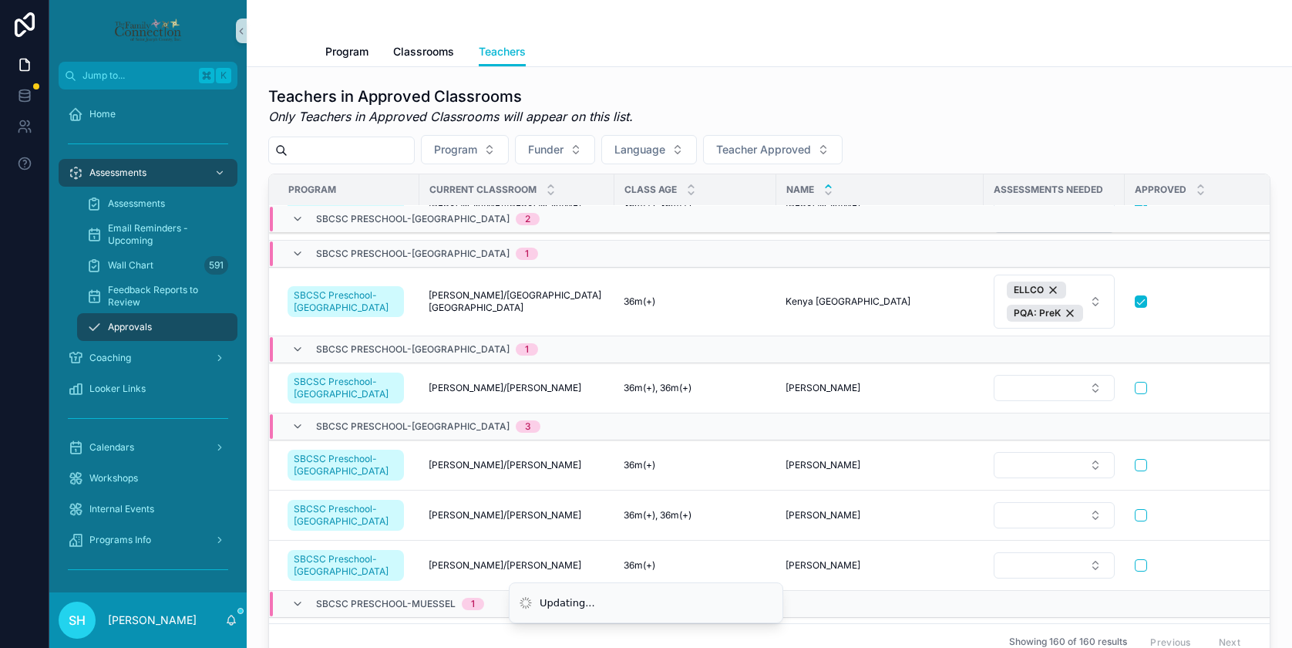
scroll to position [4715, 0]
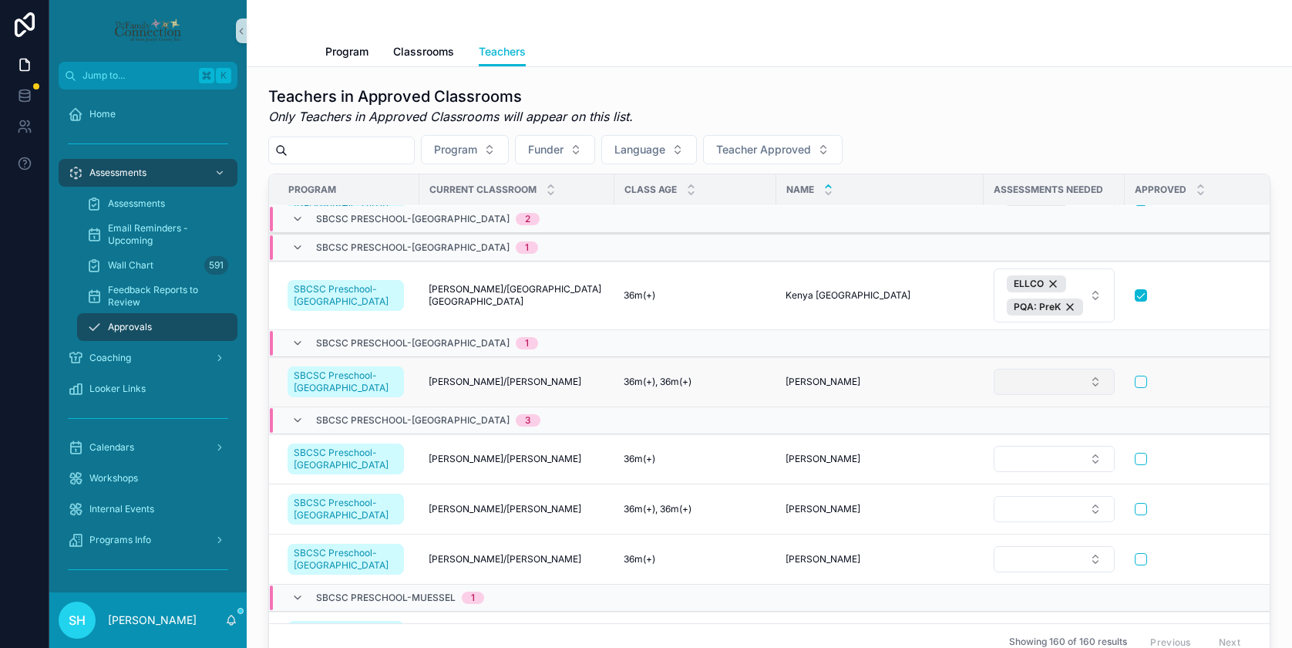
click at [1089, 381] on button "Select Button" at bounding box center [1054, 381] width 121 height 26
click at [1092, 376] on button "Select Button" at bounding box center [1054, 381] width 121 height 26
click at [1045, 459] on div "ELLCO" at bounding box center [1049, 467] width 185 height 25
click at [1093, 383] on button "ELLCO" at bounding box center [1054, 381] width 121 height 31
click at [1058, 513] on div "PQA: PreK" at bounding box center [1049, 518] width 185 height 25
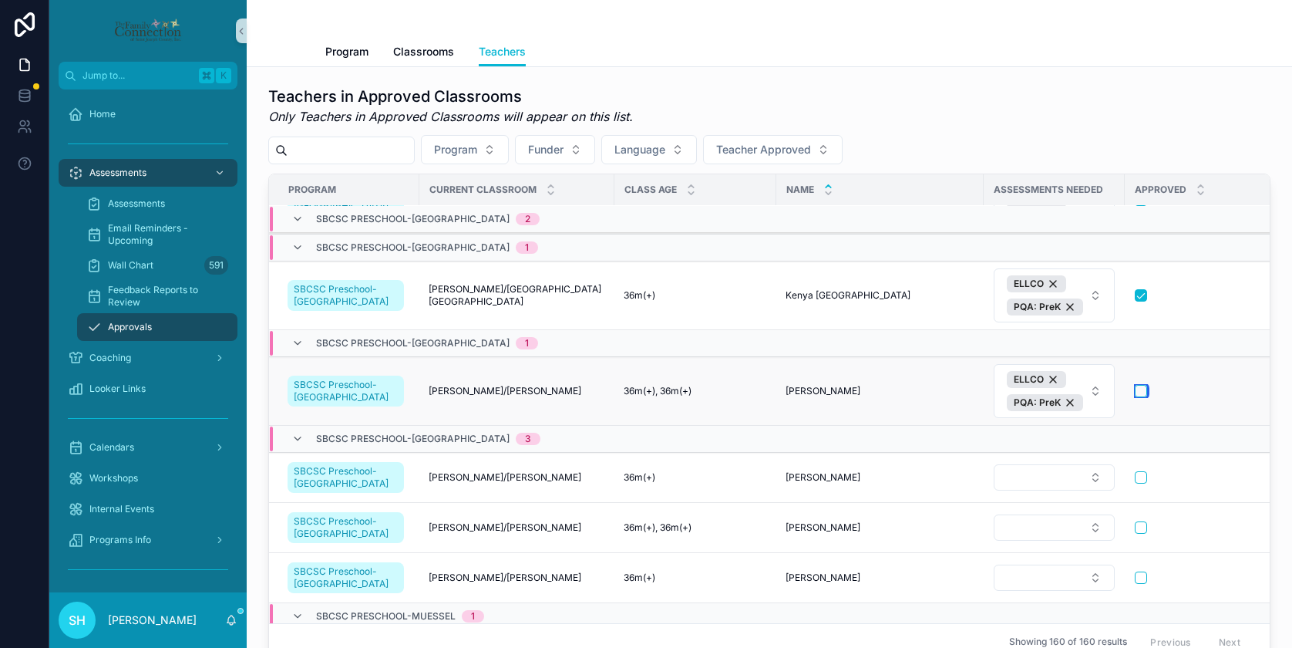
click at [1135, 391] on button "scrollable content" at bounding box center [1141, 391] width 12 height 12
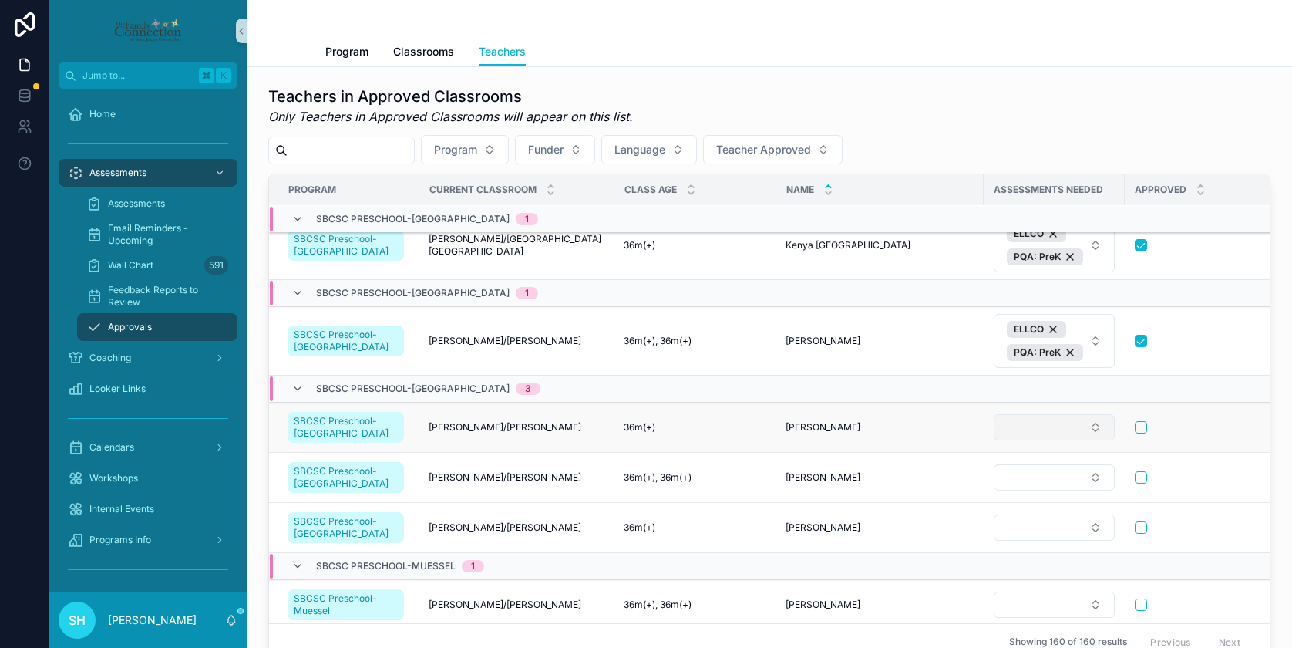
scroll to position [4768, 0]
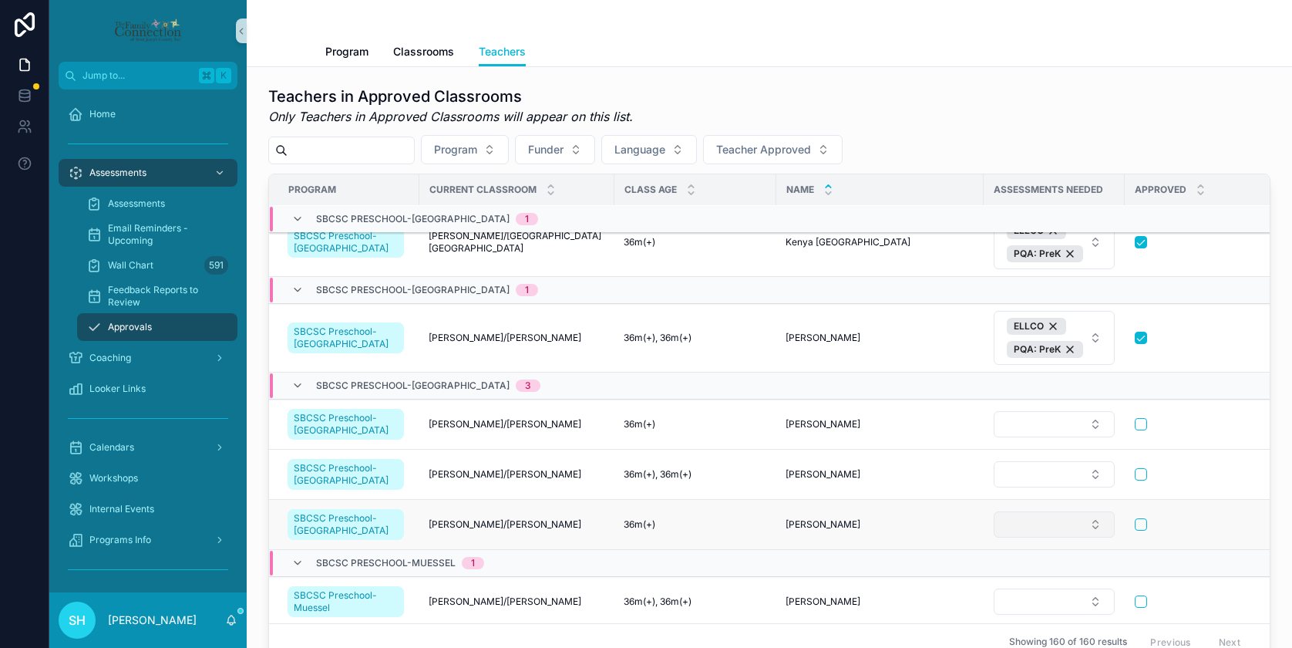
click at [1090, 525] on button "Select Button" at bounding box center [1054, 524] width 121 height 26
click at [1000, 446] on div "ELLCO" at bounding box center [1049, 442] width 185 height 25
click at [1092, 526] on button "ELLCO" at bounding box center [1054, 524] width 121 height 31
click at [1090, 523] on button "ELLCO" at bounding box center [1054, 524] width 121 height 31
click at [1011, 491] on span "PQA: PreK" at bounding box center [989, 489] width 53 height 15
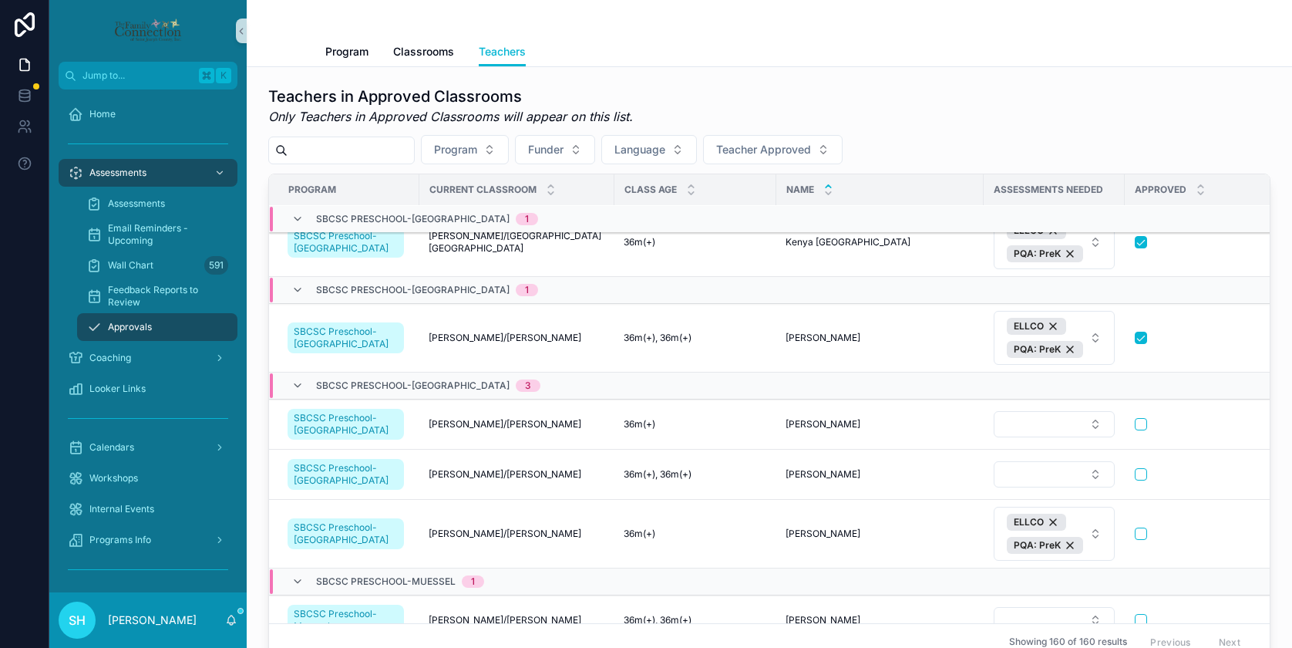
click at [1088, 475] on button "Select Button" at bounding box center [1054, 474] width 121 height 26
click at [985, 560] on span "ELLCO" at bounding box center [980, 559] width 35 height 15
click at [1092, 470] on button "ELLCO" at bounding box center [1054, 474] width 121 height 31
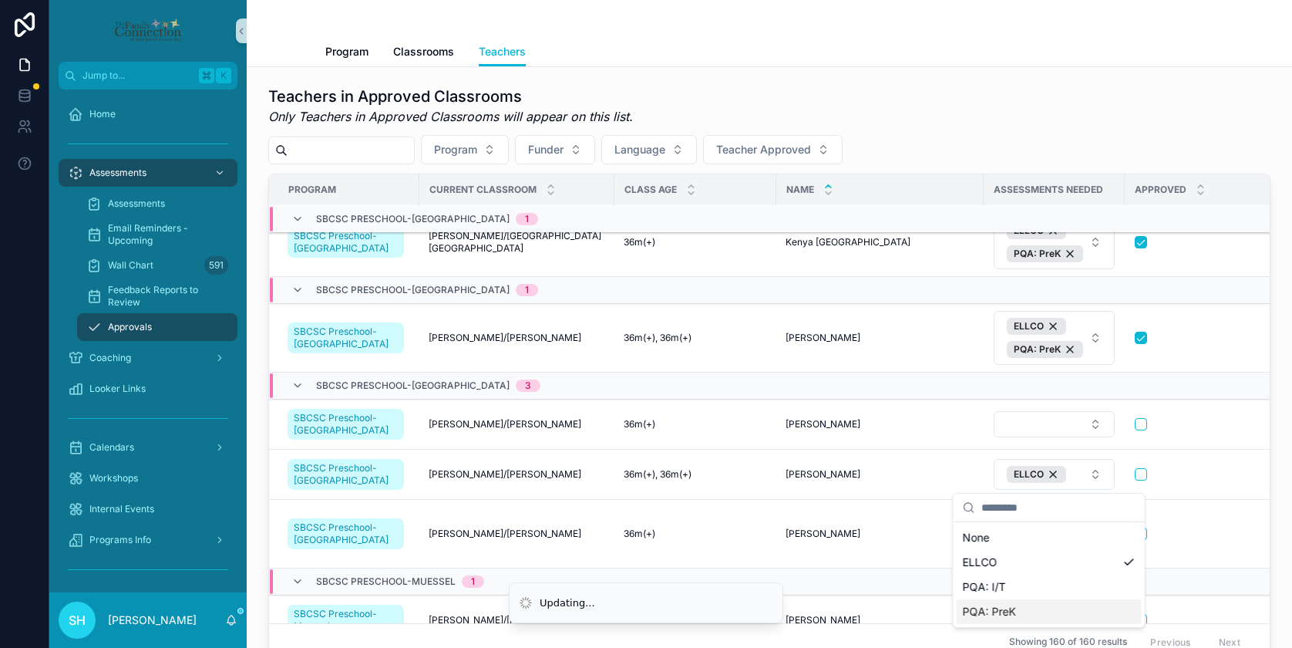
click at [1006, 611] on span "PQA: PreK" at bounding box center [989, 611] width 53 height 15
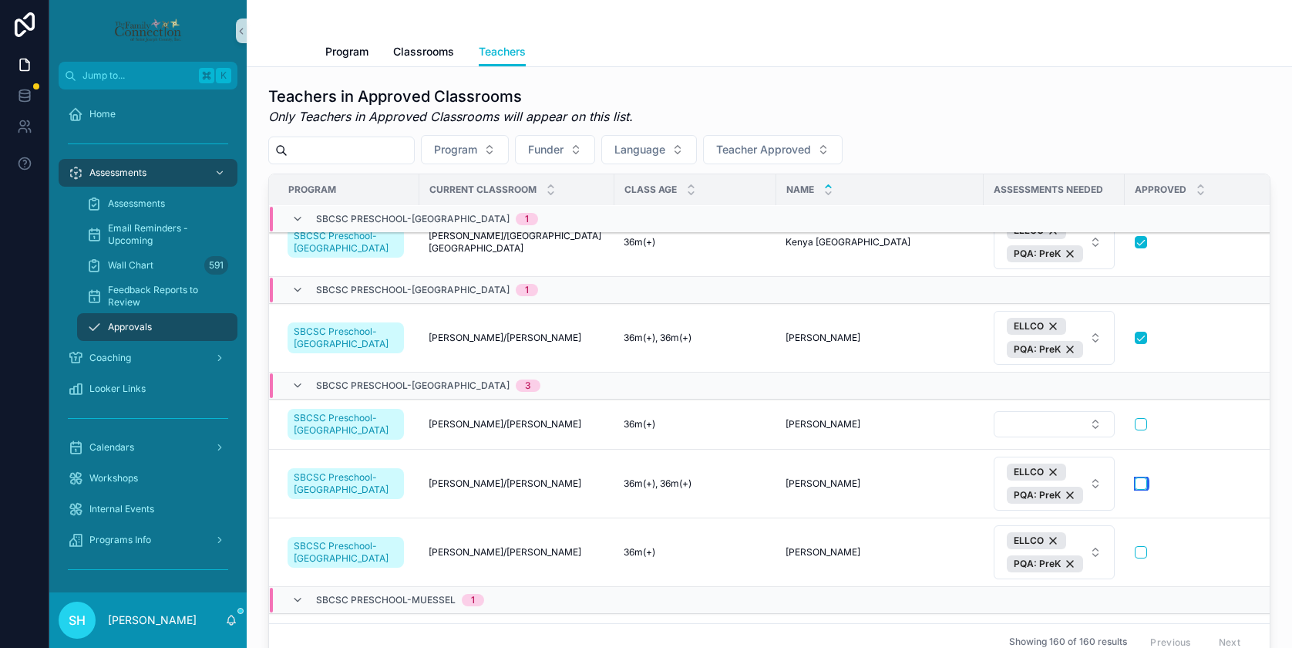
click at [1135, 482] on button "scrollable content" at bounding box center [1141, 483] width 12 height 12
click at [1135, 421] on button "scrollable content" at bounding box center [1141, 424] width 12 height 12
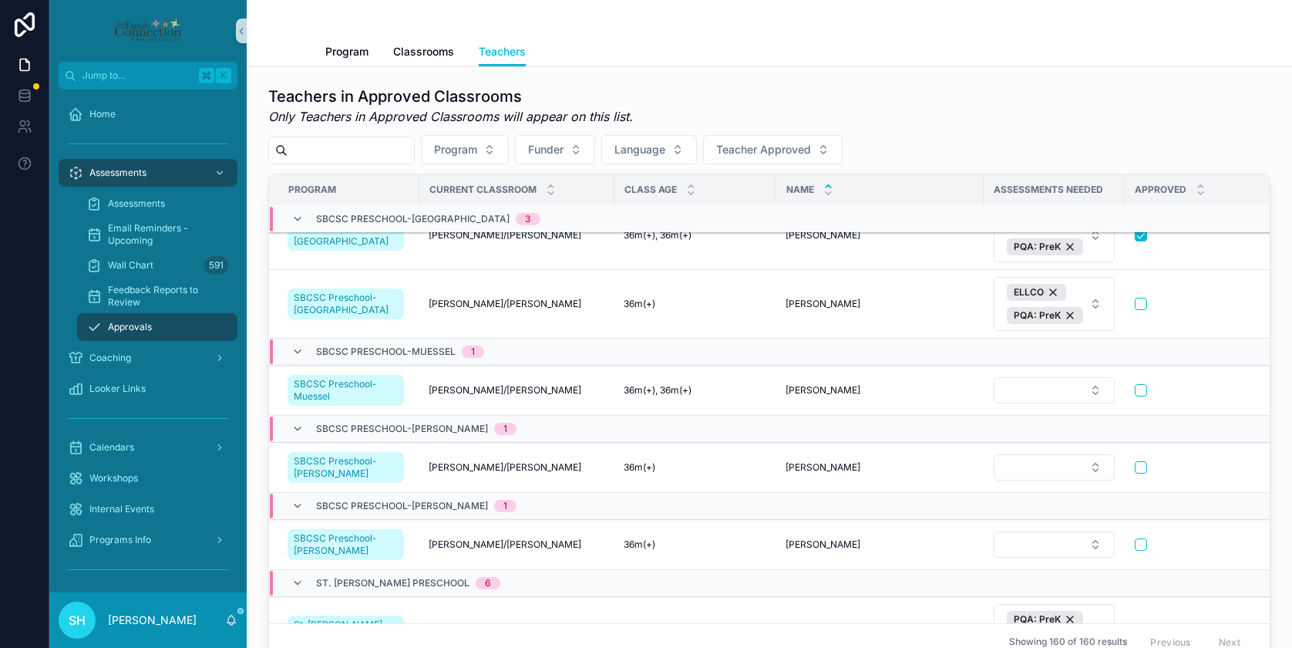
scroll to position [4963, 0]
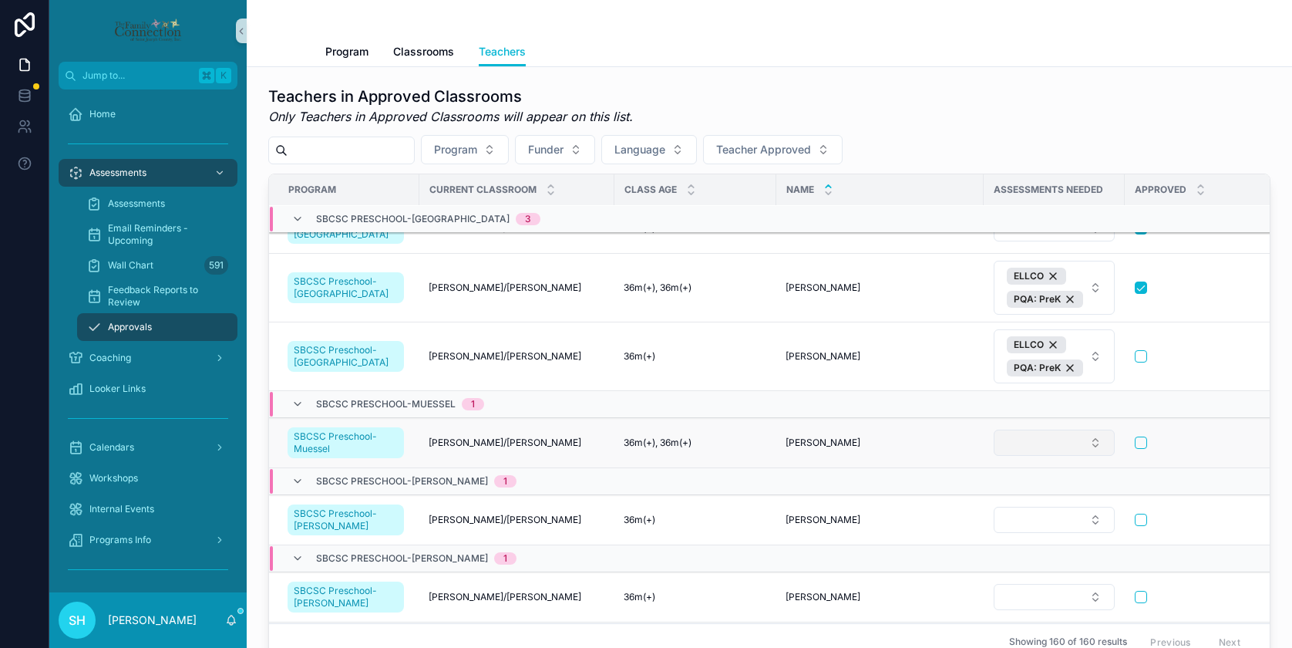
click at [1092, 439] on button "Select Button" at bounding box center [1054, 442] width 121 height 26
click at [997, 579] on span "PQA: PreK" at bounding box center [989, 577] width 53 height 15
click at [1089, 440] on button "PQA: PreK" at bounding box center [1054, 442] width 121 height 31
click at [999, 530] on div "ELLCO" at bounding box center [1049, 530] width 185 height 25
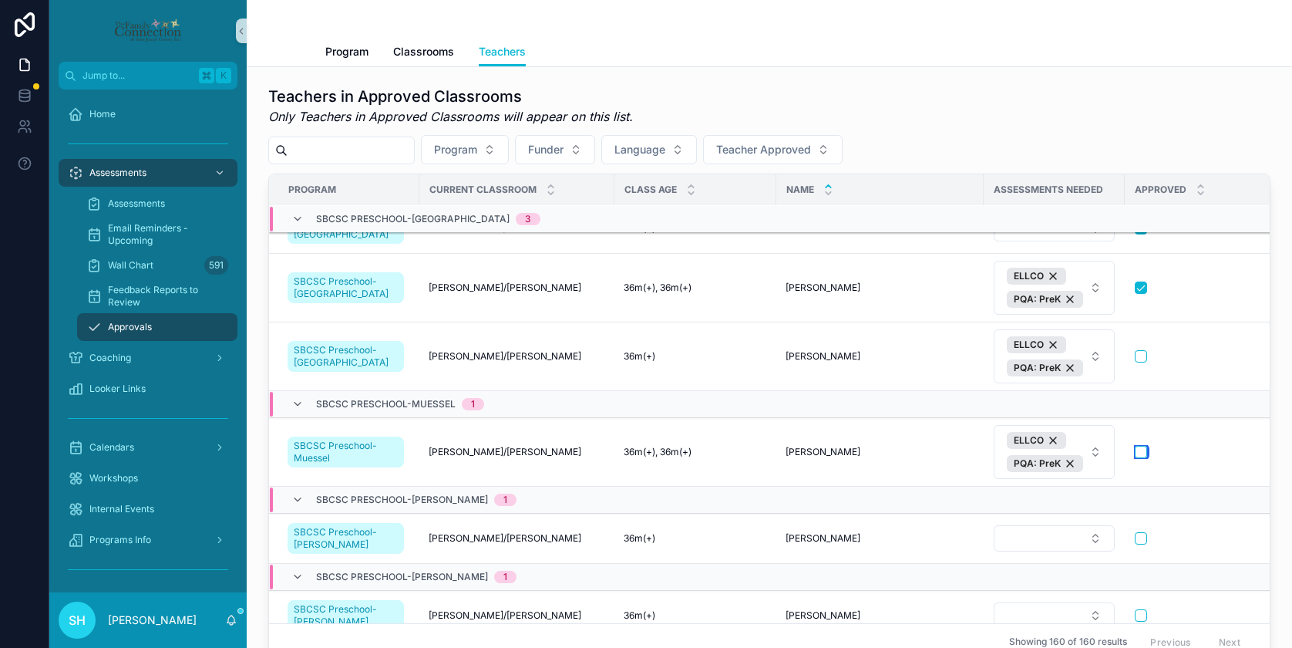
click at [1135, 449] on button "scrollable content" at bounding box center [1141, 452] width 12 height 12
click at [1135, 354] on button "scrollable content" at bounding box center [1141, 356] width 12 height 12
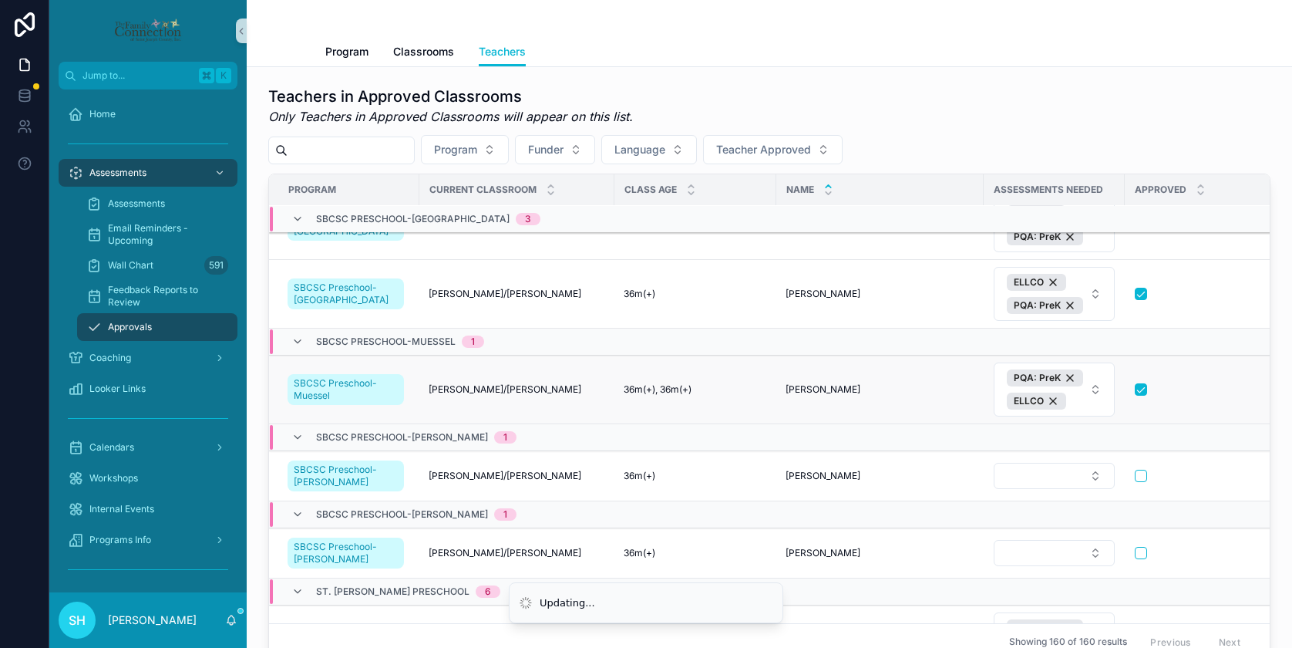
scroll to position [5132, 0]
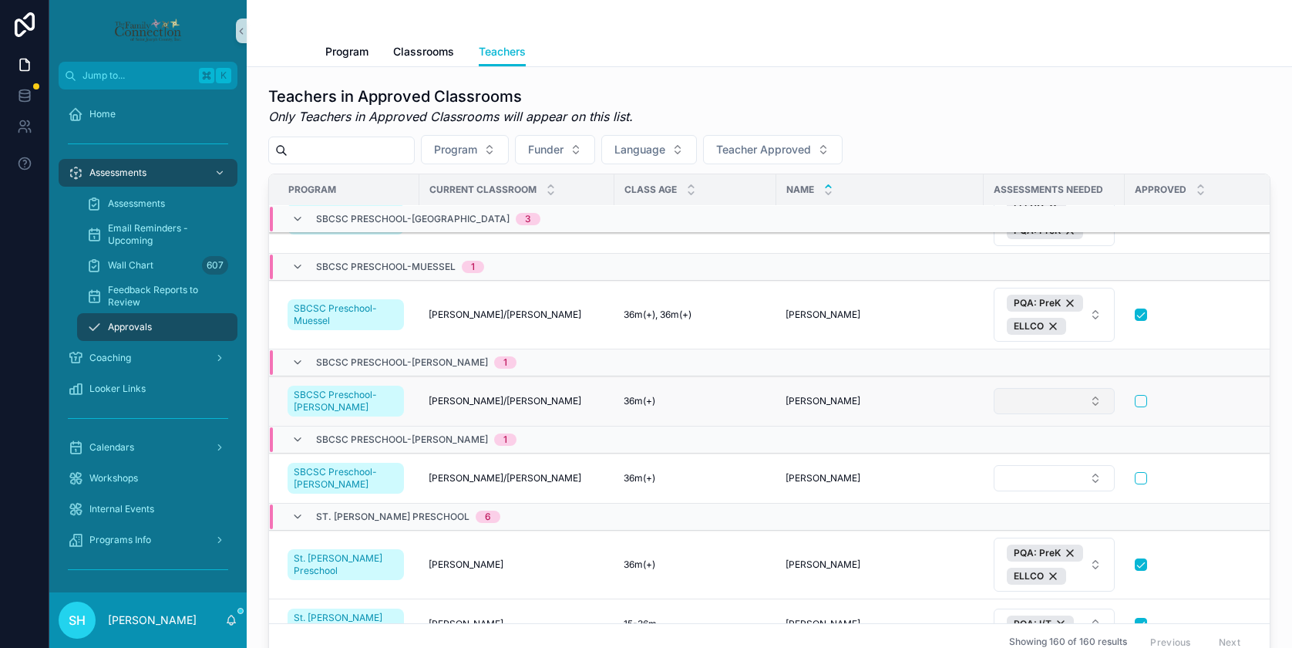
click at [1091, 401] on button "Select Button" at bounding box center [1054, 401] width 121 height 26
click at [1028, 531] on div "PQA: PreK" at bounding box center [1049, 535] width 185 height 25
click at [1088, 405] on button "PQA: PreK" at bounding box center [1054, 400] width 121 height 31
click at [1011, 488] on div "ELLCO" at bounding box center [1049, 488] width 185 height 25
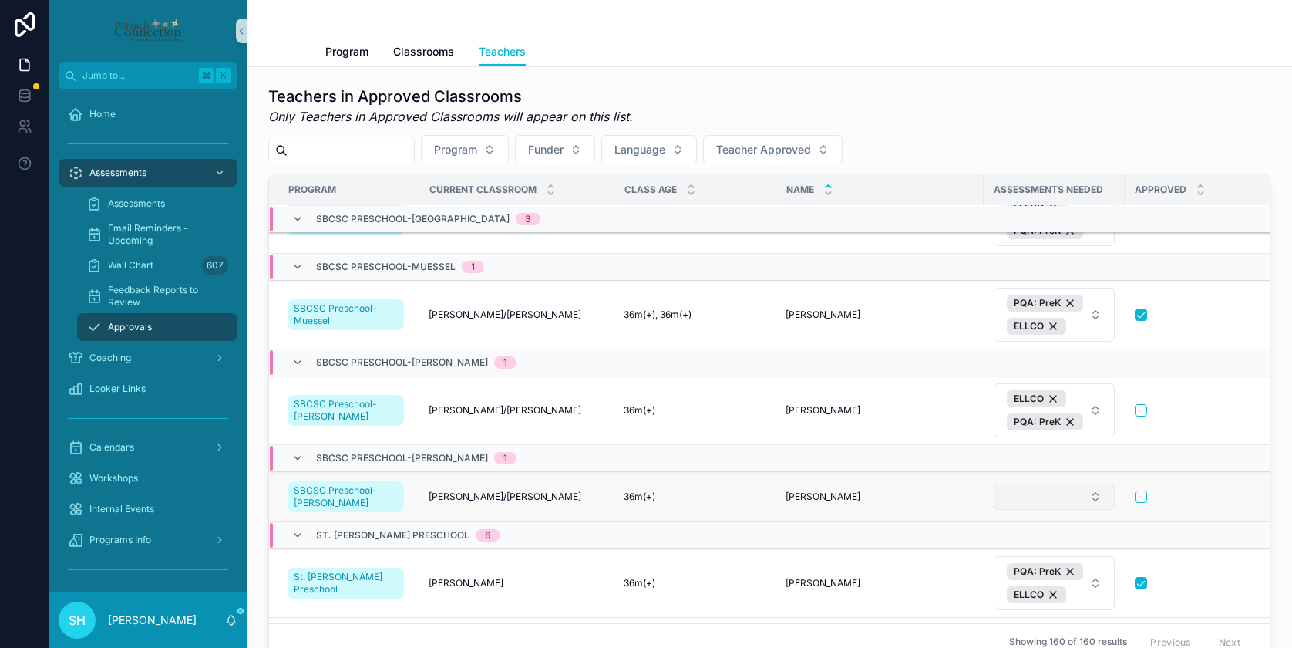
click at [1038, 498] on button "Select Button" at bounding box center [1054, 496] width 121 height 26
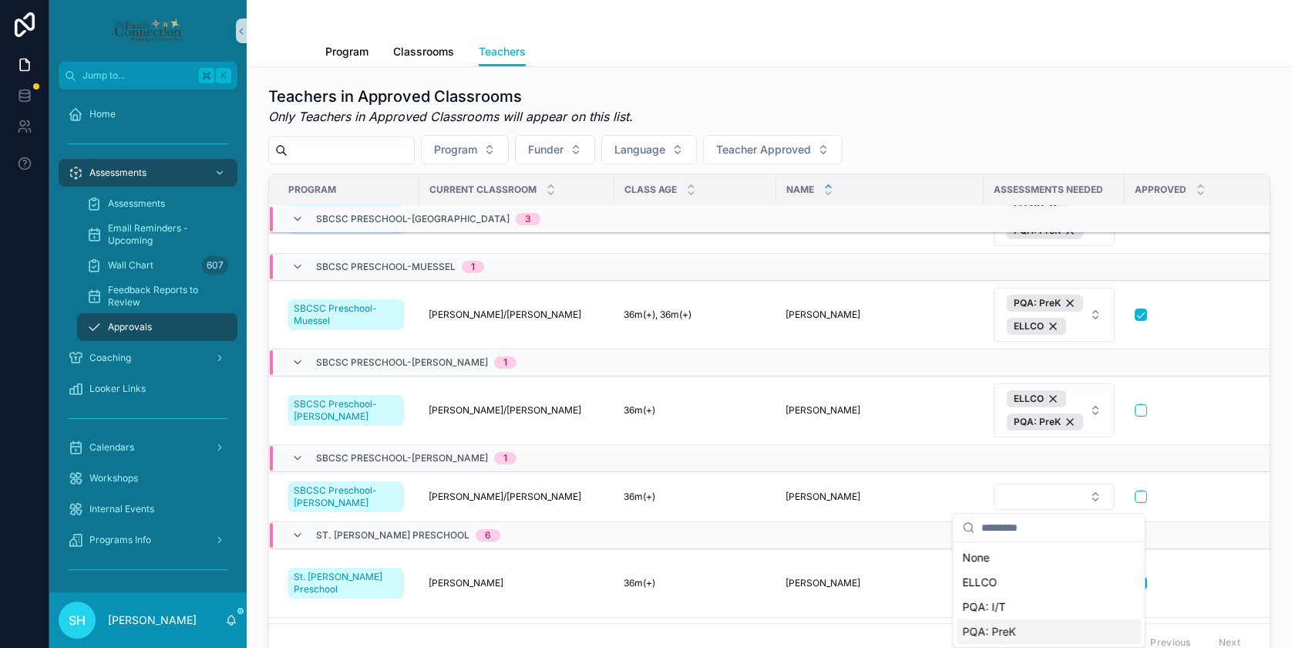
click at [981, 630] on span "PQA: PreK" at bounding box center [989, 631] width 53 height 15
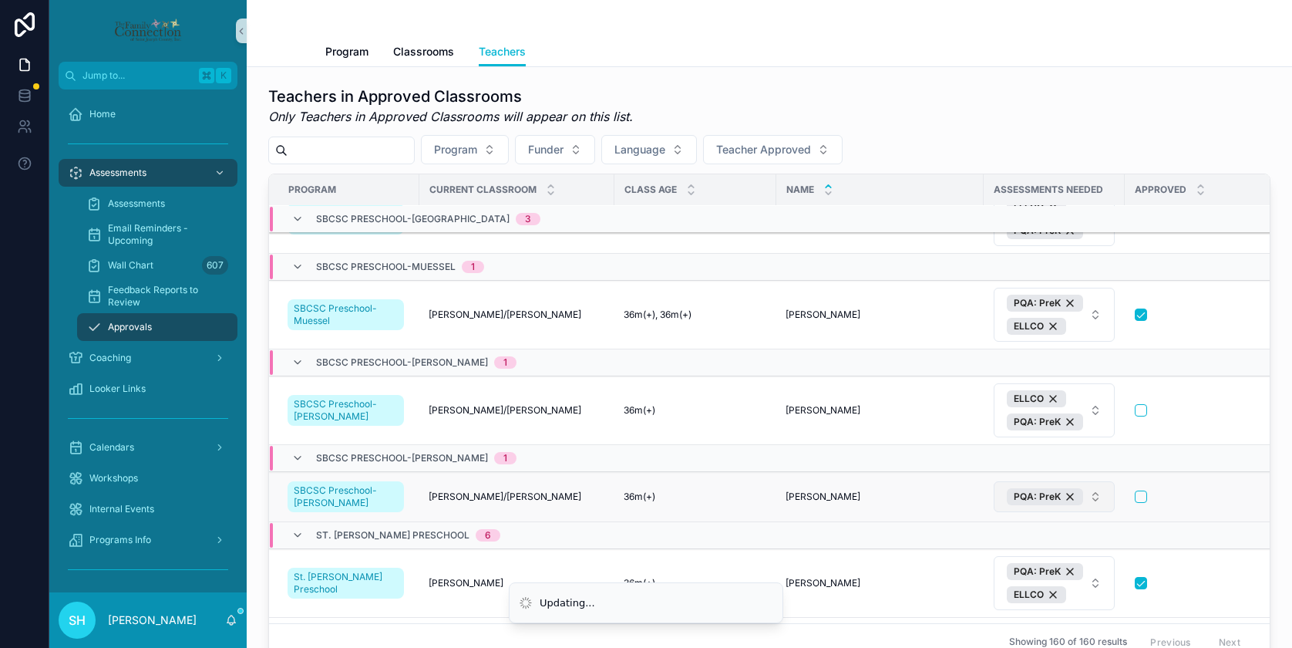
click at [1093, 497] on button "PQA: PreK" at bounding box center [1054, 496] width 121 height 31
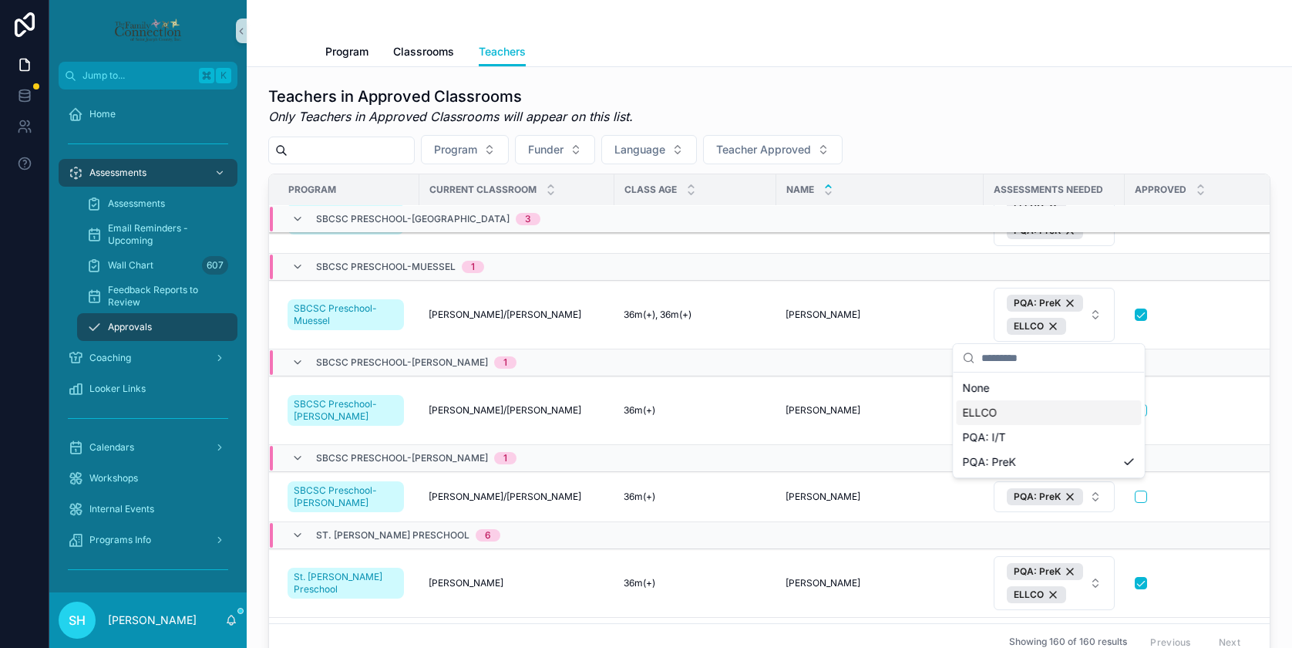
click at [1016, 415] on div "ELLCO" at bounding box center [1049, 412] width 185 height 25
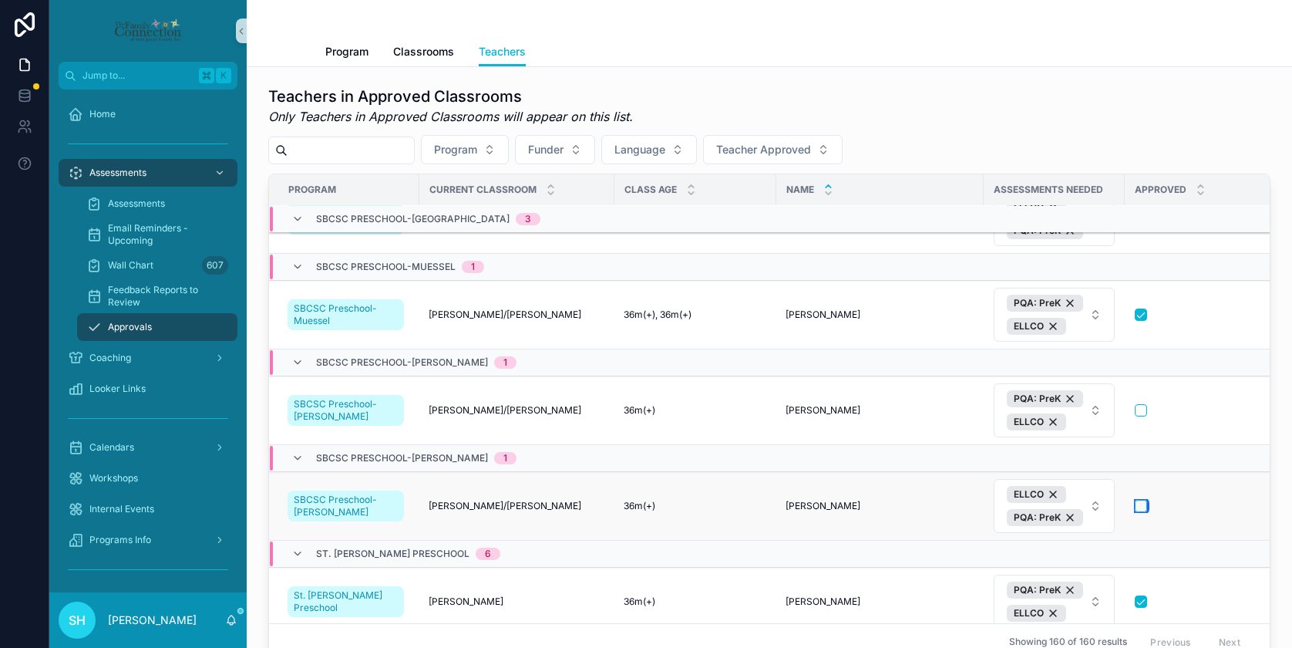
click at [1136, 504] on button "scrollable content" at bounding box center [1141, 506] width 12 height 12
click at [1135, 410] on button "scrollable content" at bounding box center [1141, 410] width 12 height 12
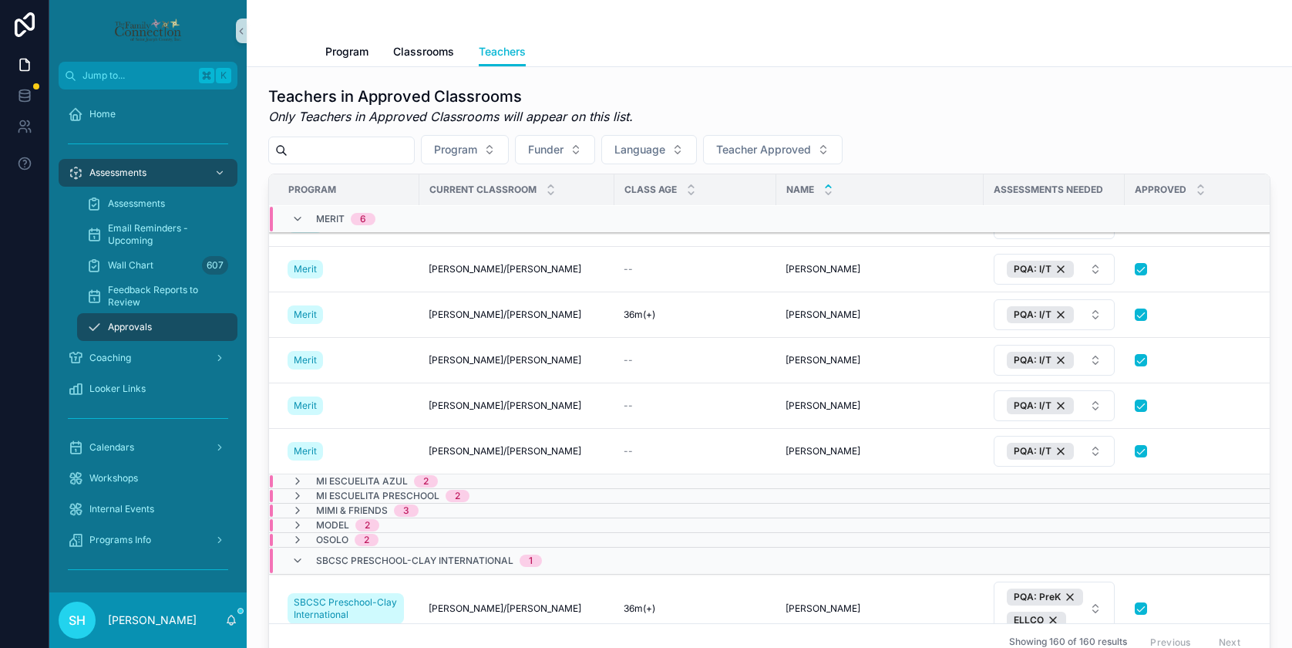
scroll to position [4054, 0]
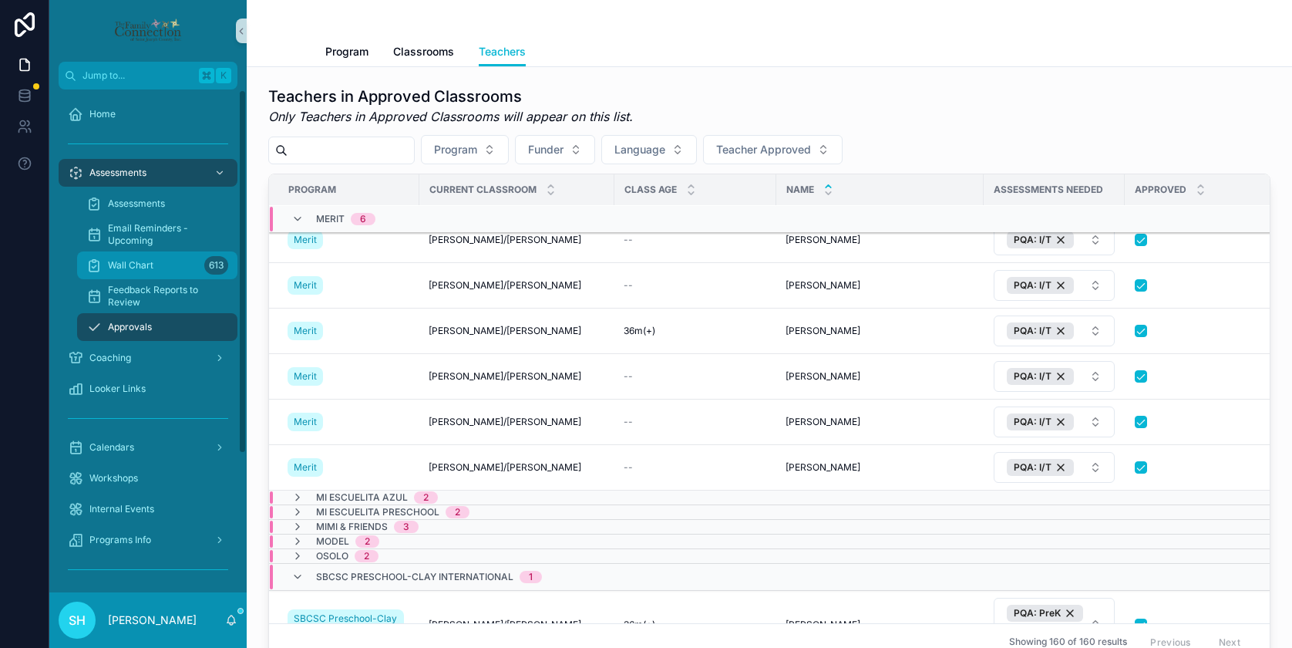
click at [146, 266] on span "Wall Chart" at bounding box center [130, 265] width 45 height 12
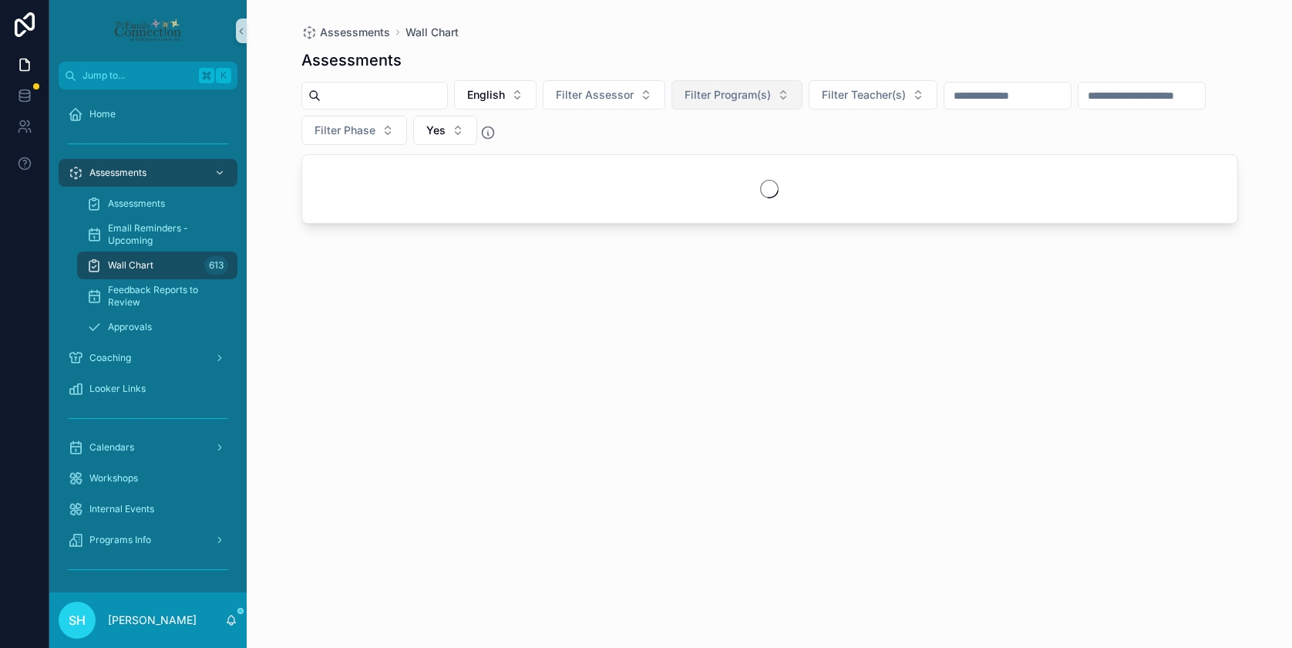
click at [795, 92] on button "Filter Program(s)" at bounding box center [736, 94] width 131 height 29
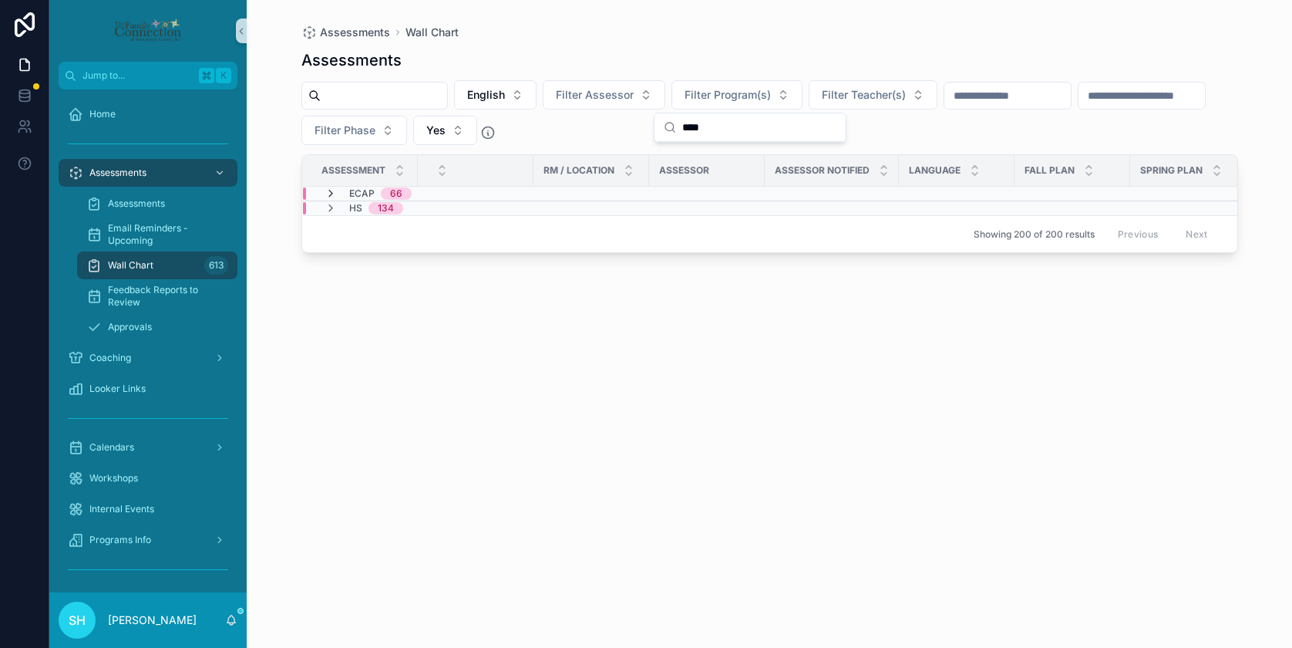
type input "****"
click at [332, 193] on icon "scrollable content" at bounding box center [331, 193] width 12 height 12
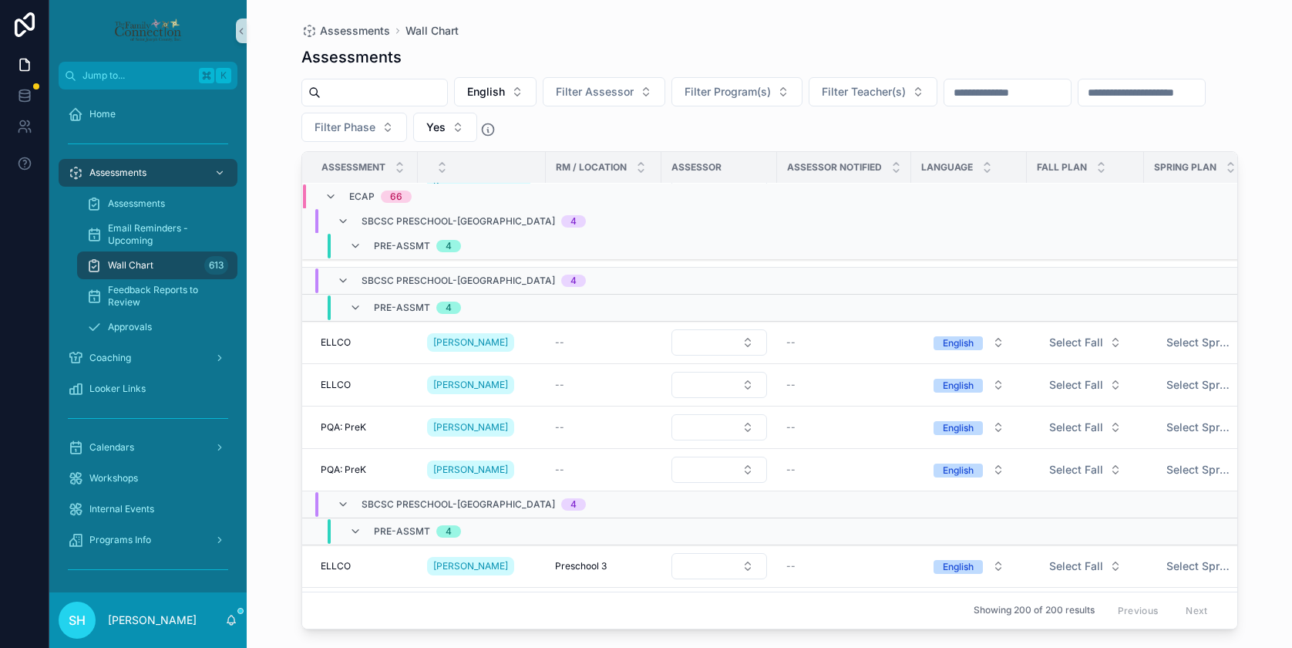
scroll to position [2137, 0]
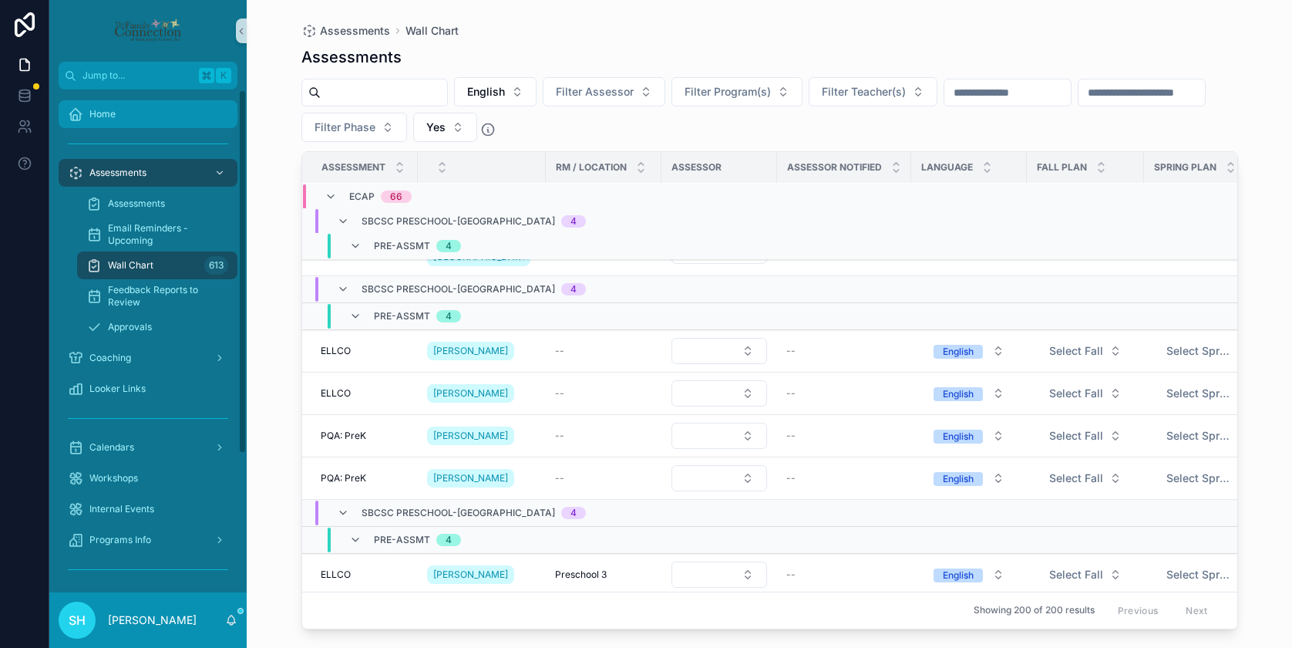
click at [104, 115] on span "Home" at bounding box center [102, 114] width 26 height 12
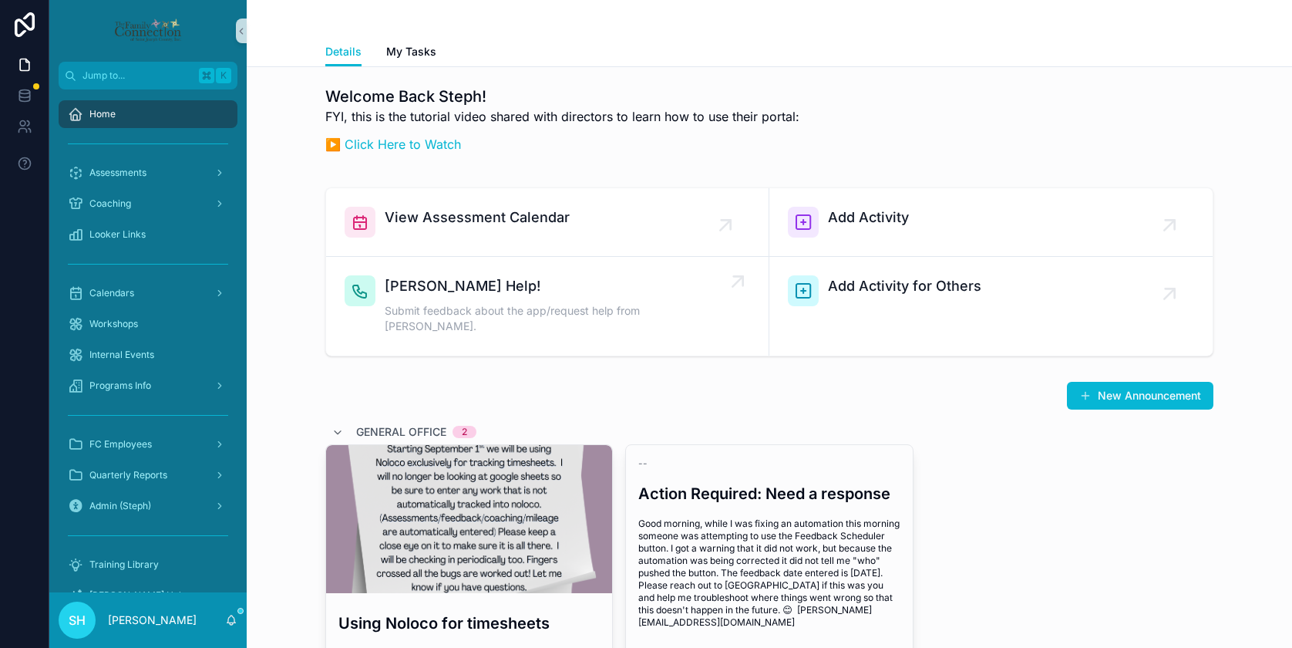
click at [581, 304] on span "Submit feedback about the app/request help from Trish." at bounding box center [555, 318] width 341 height 31
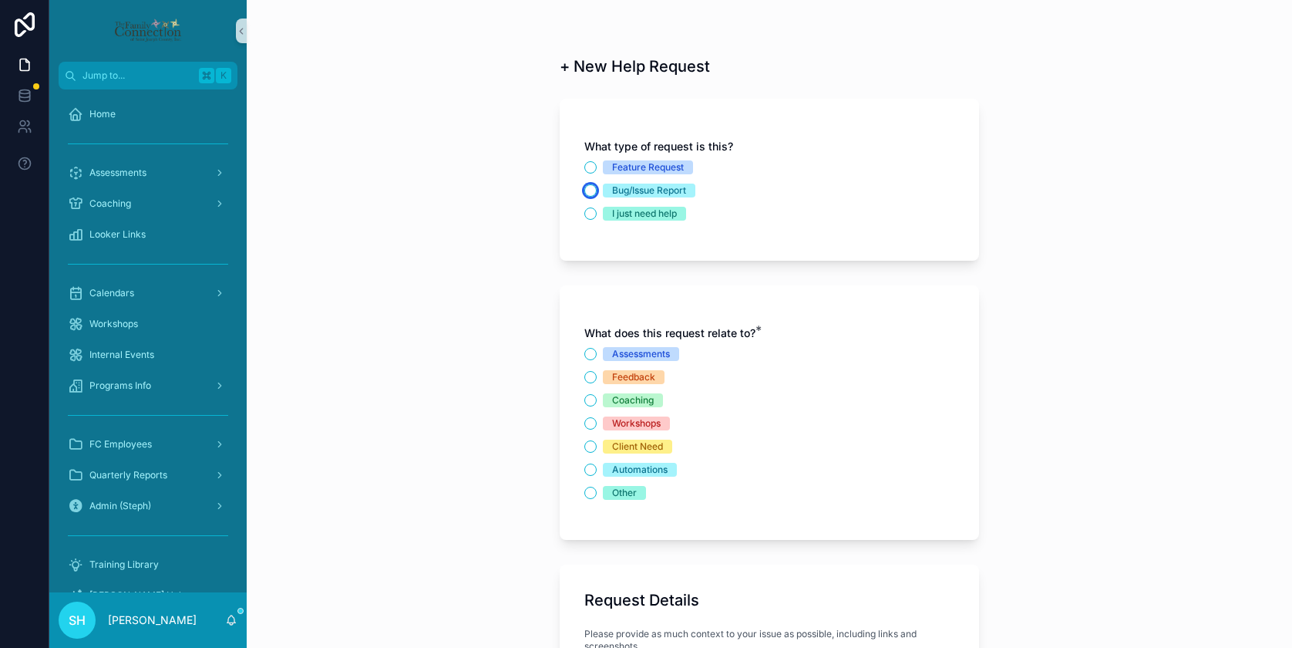
click at [594, 187] on button "Bug/Issue Report" at bounding box center [590, 190] width 12 height 12
click at [591, 352] on button "Assessments" at bounding box center [590, 354] width 12 height 12
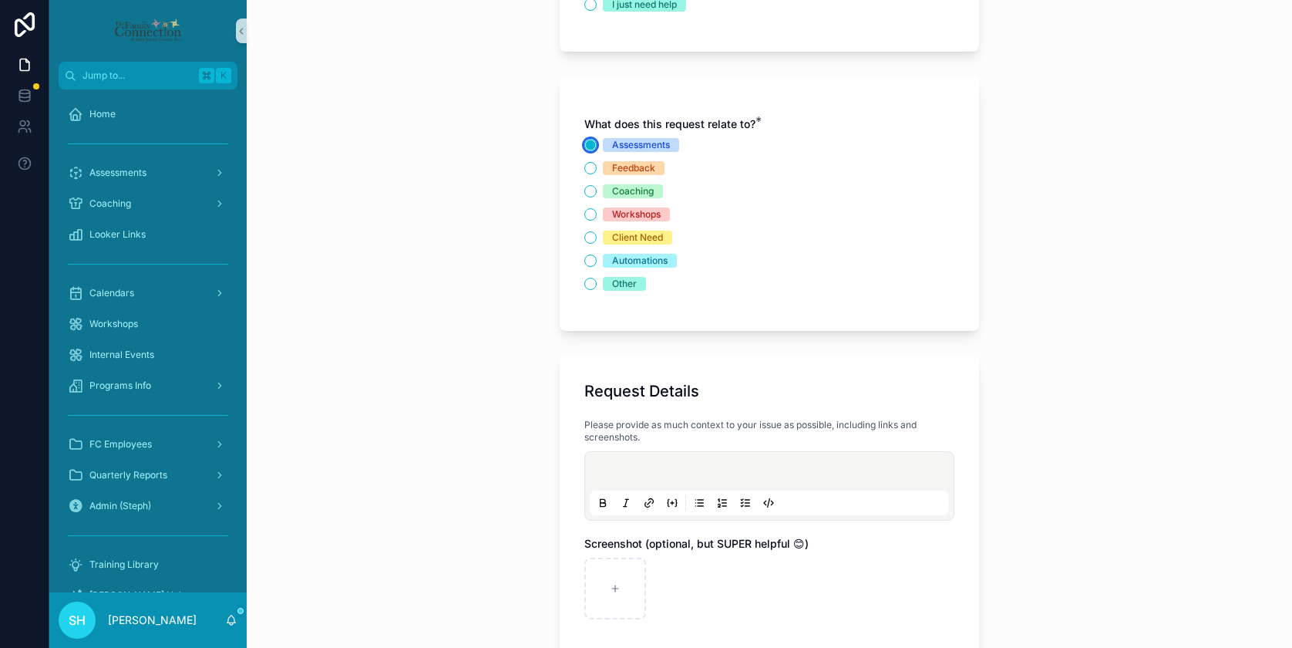
scroll to position [210, 0]
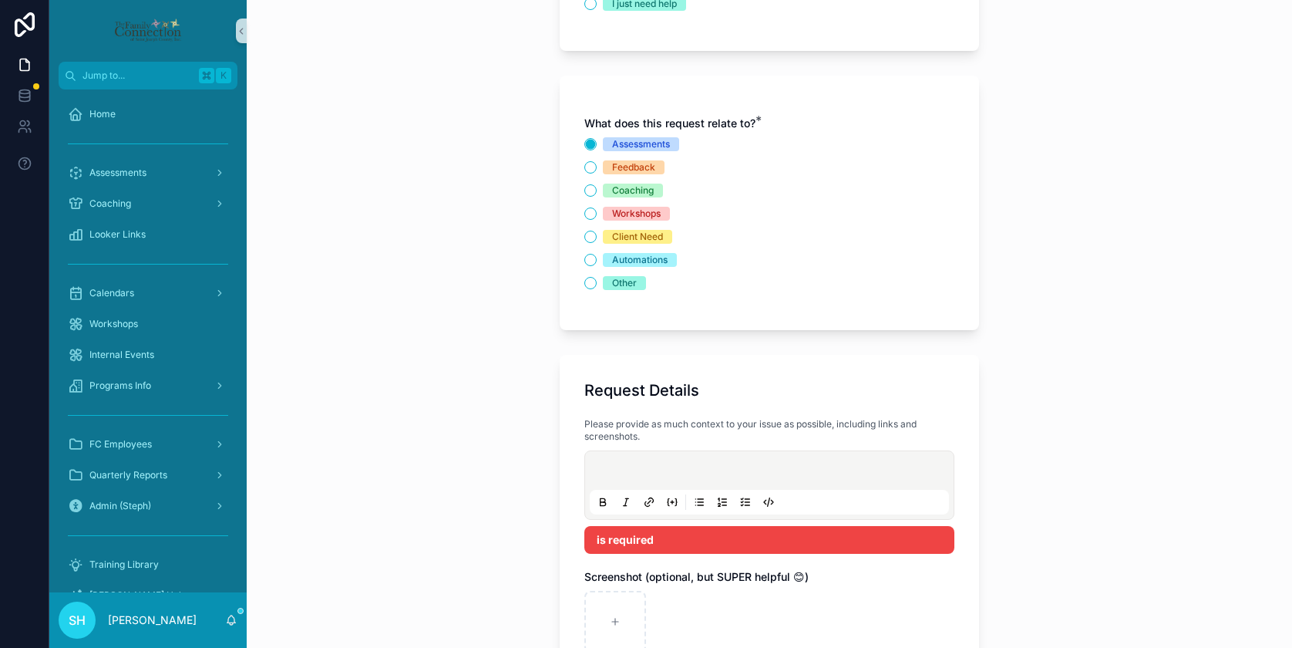
click at [685, 468] on p "scrollable content" at bounding box center [772, 472] width 359 height 15
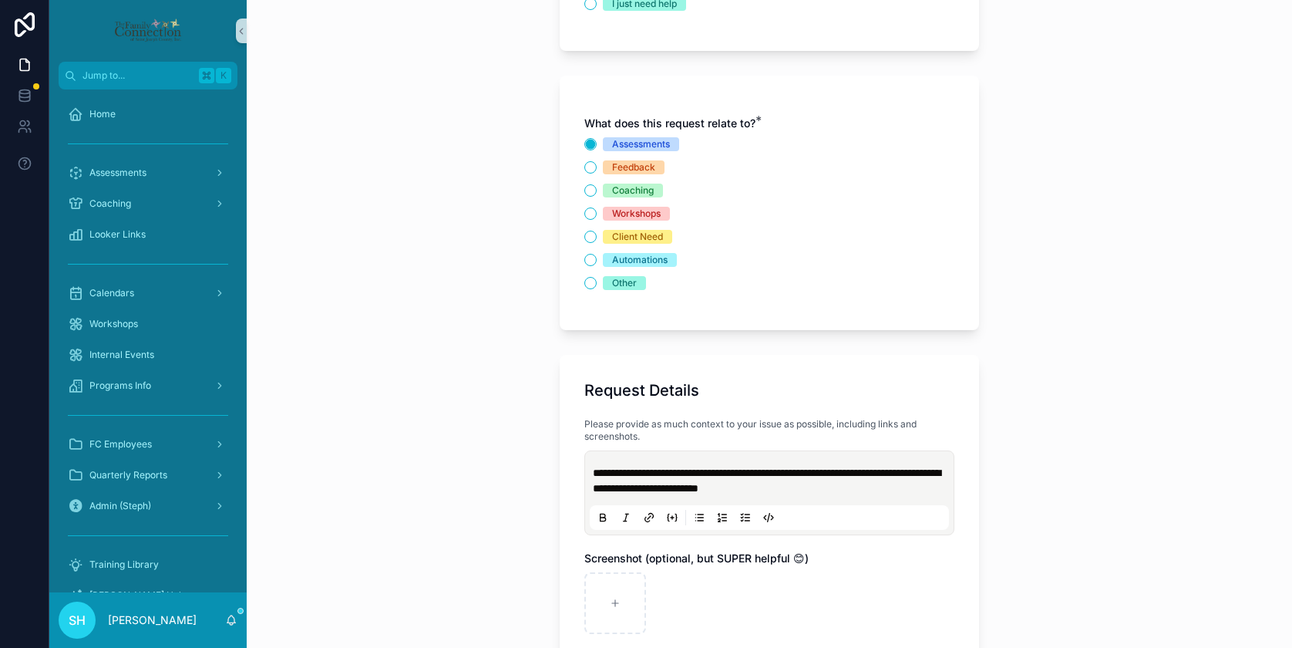
click at [724, 491] on span "**********" at bounding box center [767, 480] width 348 height 26
click at [893, 489] on p "**********" at bounding box center [772, 480] width 359 height 31
click at [841, 477] on span "**********" at bounding box center [767, 480] width 348 height 26
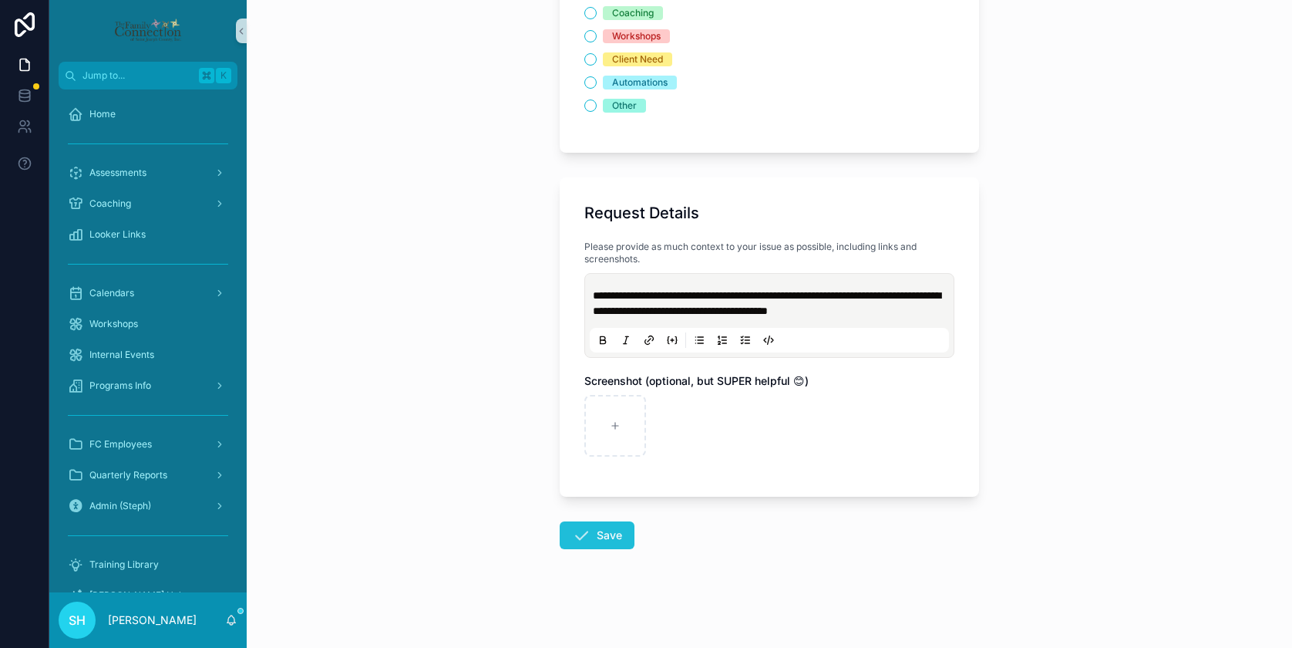
click at [604, 541] on button "Save" at bounding box center [597, 535] width 75 height 28
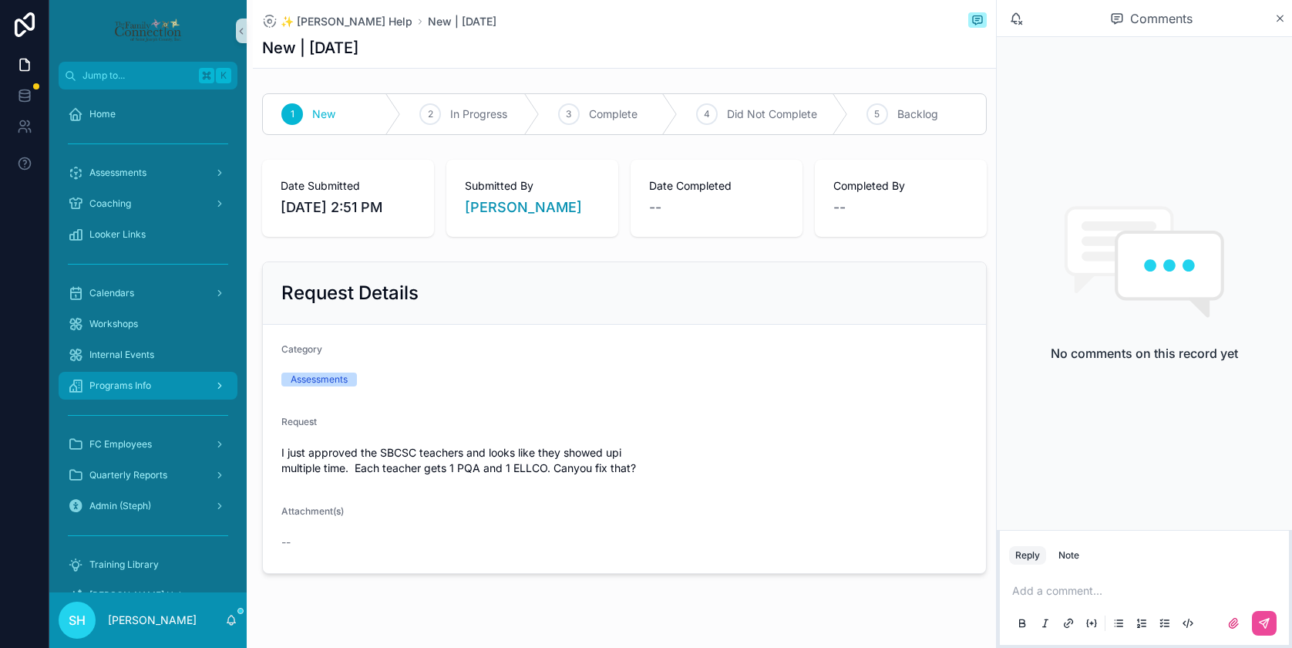
click at [112, 387] on span "Programs Info" at bounding box center [120, 385] width 62 height 12
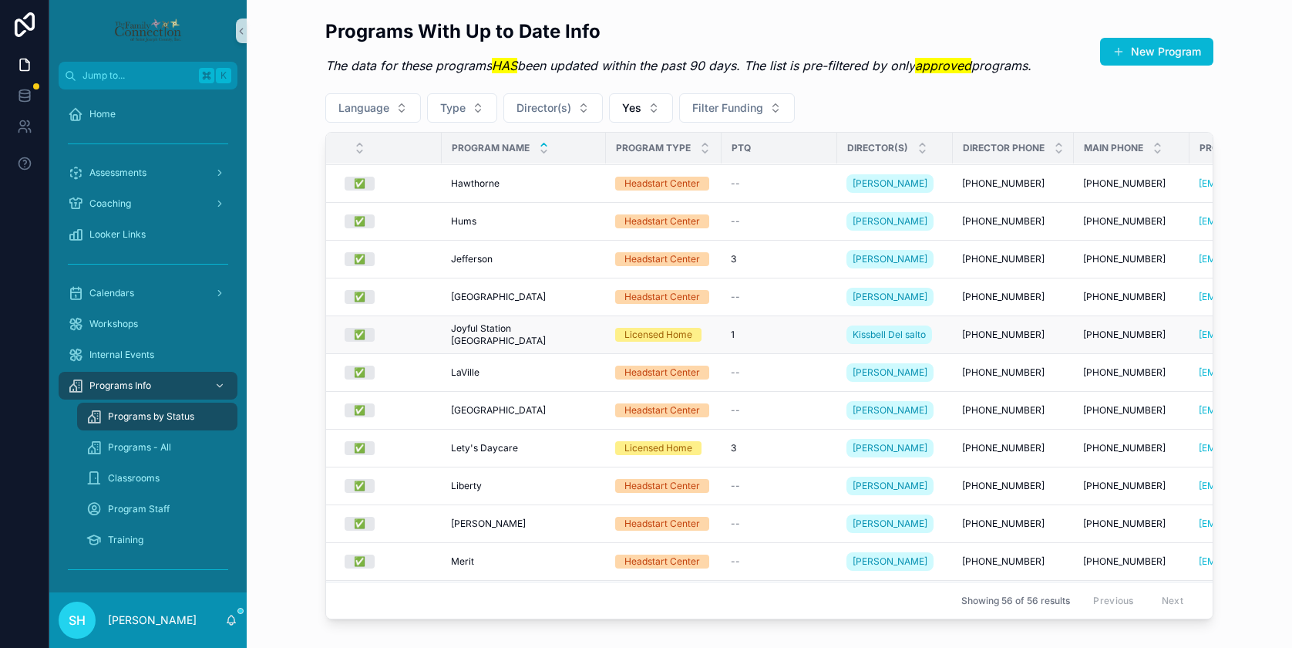
scroll to position [732, 0]
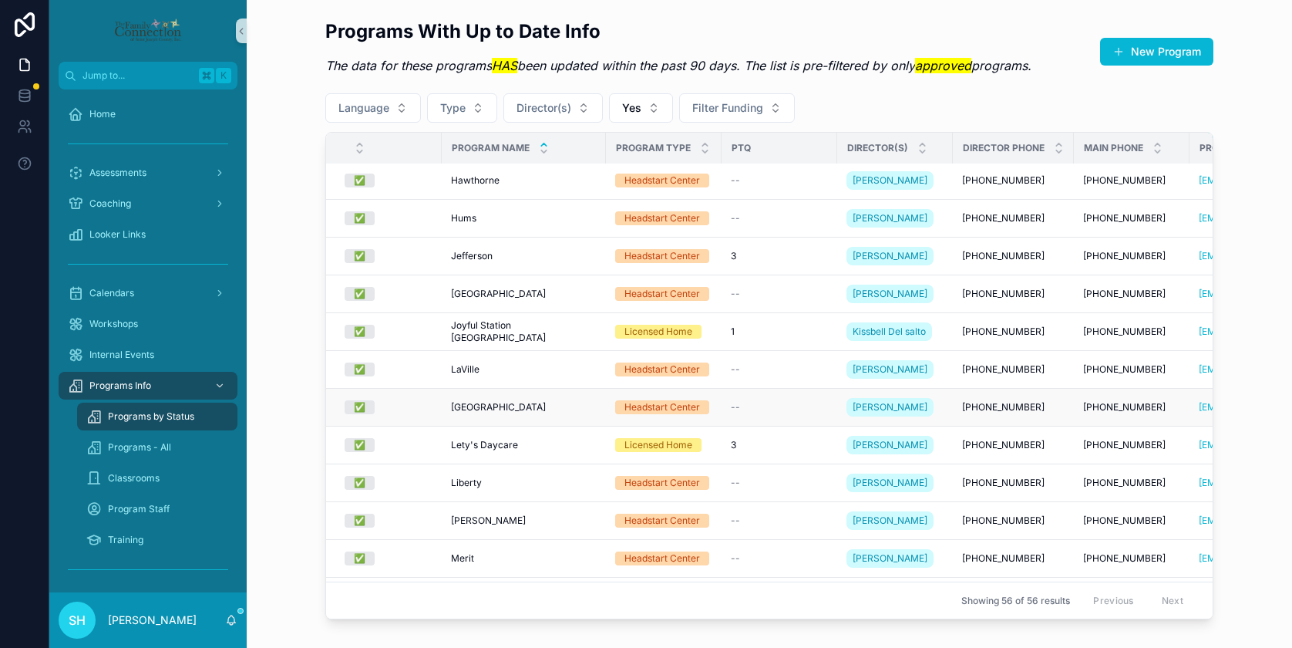
click at [473, 401] on span "[GEOGRAPHIC_DATA]" at bounding box center [498, 407] width 95 height 12
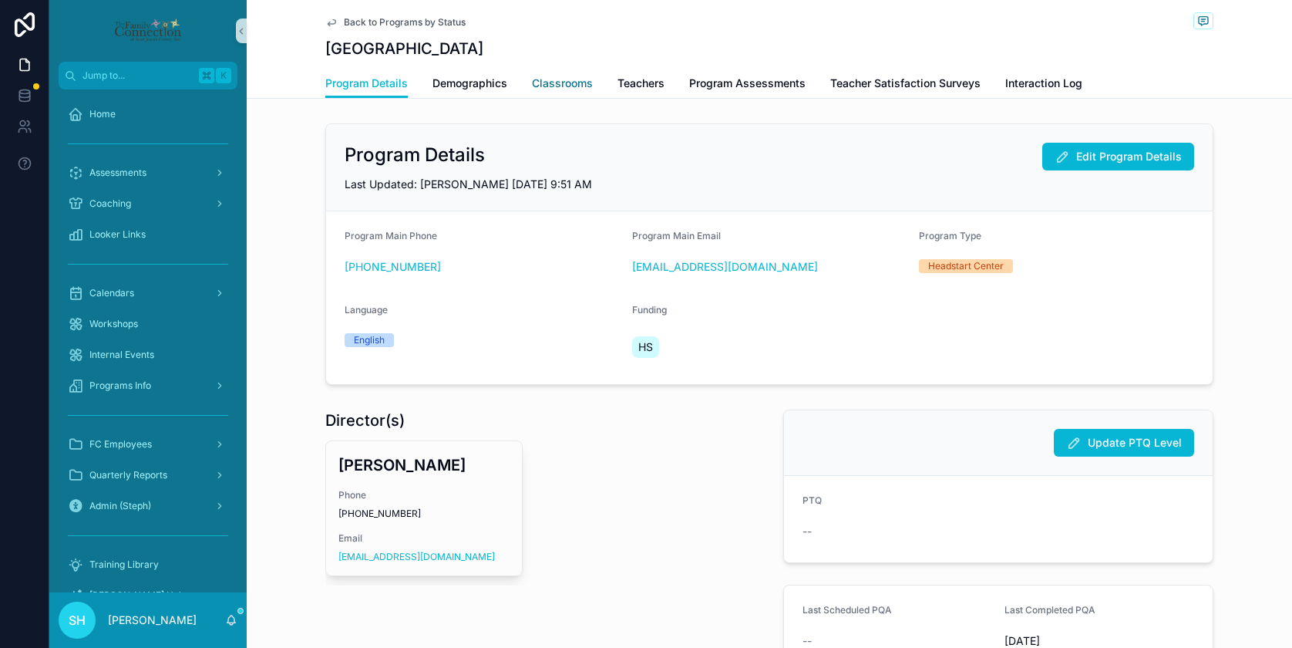
click at [577, 81] on span "Classrooms" at bounding box center [562, 83] width 61 height 15
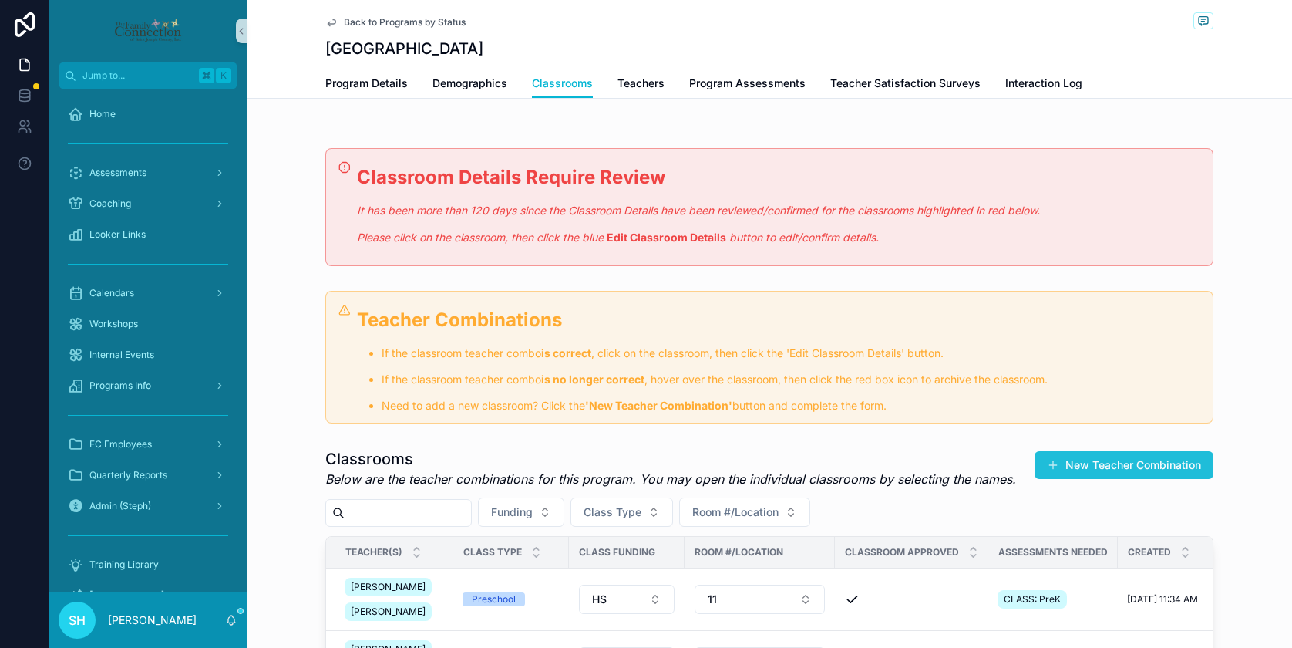
click at [1087, 471] on button "New Teacher Combination" at bounding box center [1123, 465] width 179 height 28
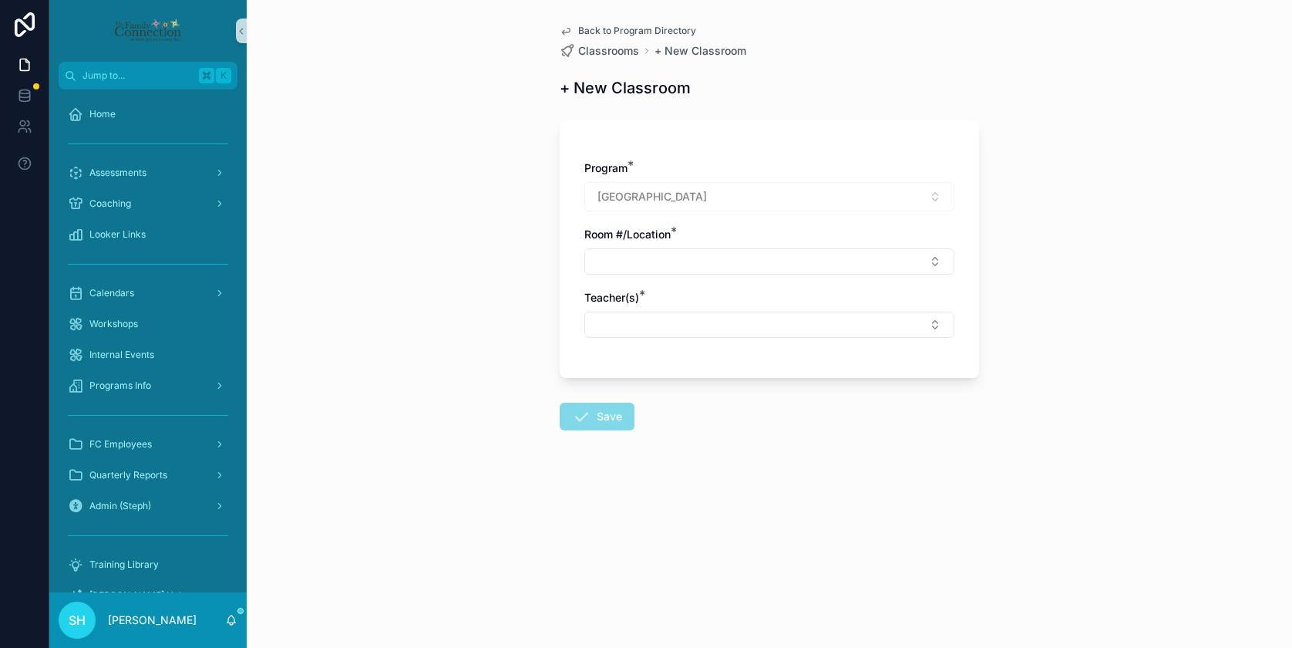
click at [731, 193] on div "[GEOGRAPHIC_DATA]" at bounding box center [769, 196] width 370 height 29
click at [688, 254] on button "Select Button" at bounding box center [769, 261] width 370 height 26
type input "**"
click at [603, 318] on span "19" at bounding box center [600, 322] width 12 height 15
click at [647, 327] on button "Select Button" at bounding box center [769, 328] width 370 height 26
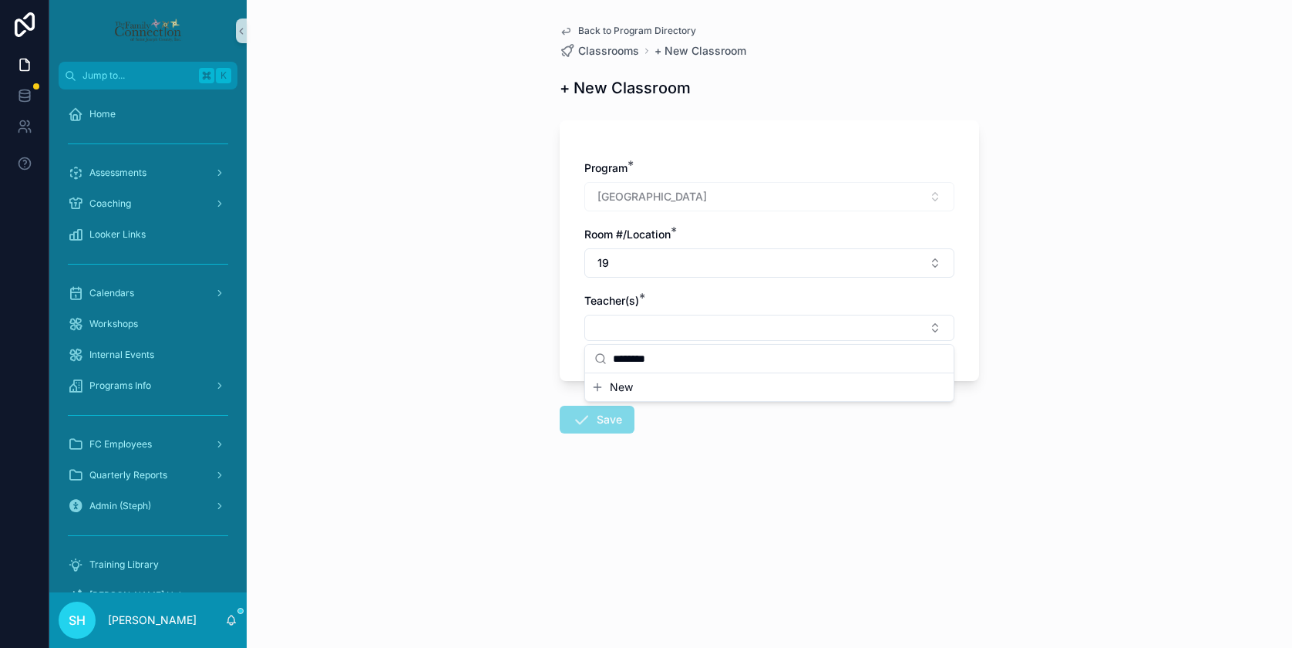
type input "********"
click at [624, 384] on span "New" at bounding box center [621, 386] width 23 height 15
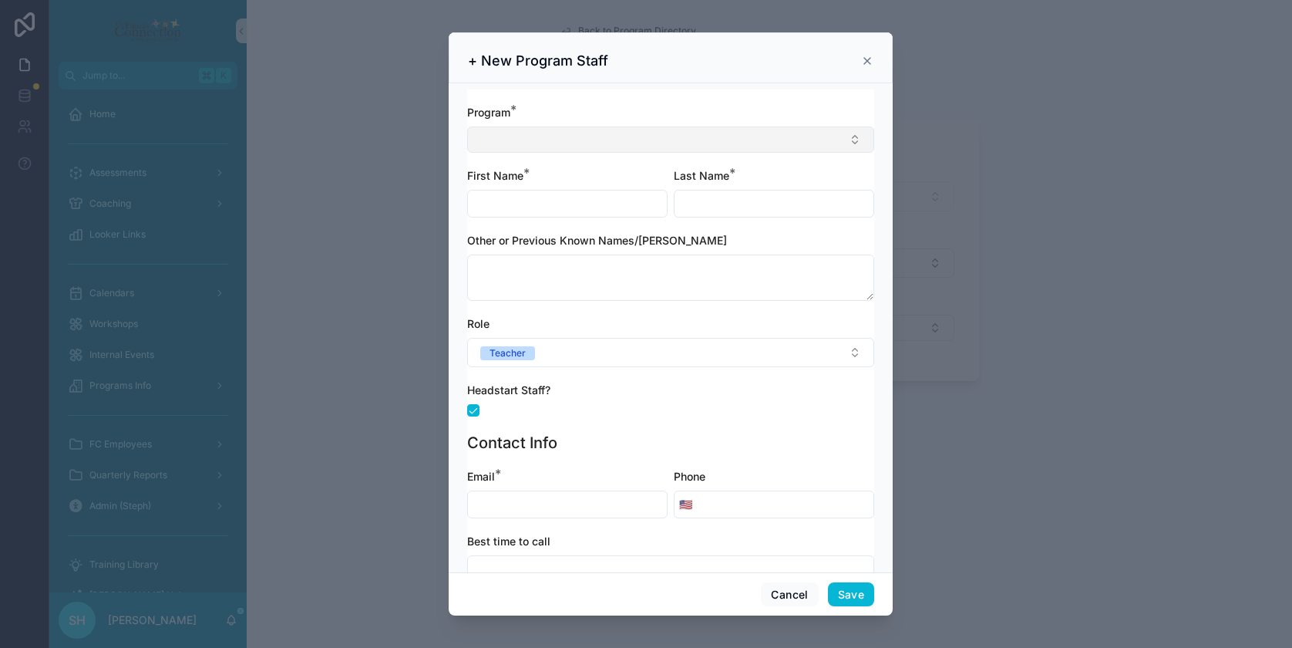
click at [538, 133] on button "Select Button" at bounding box center [670, 139] width 407 height 26
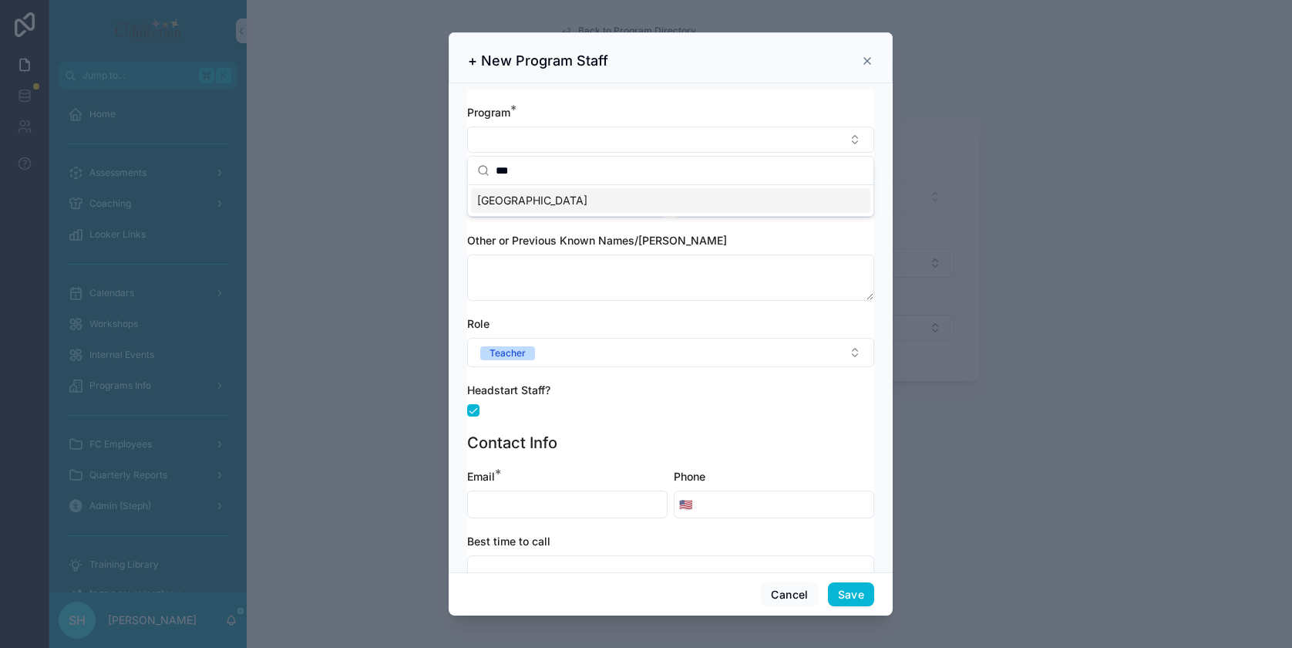
type input "***"
click at [513, 203] on span "[GEOGRAPHIC_DATA]" at bounding box center [532, 200] width 110 height 15
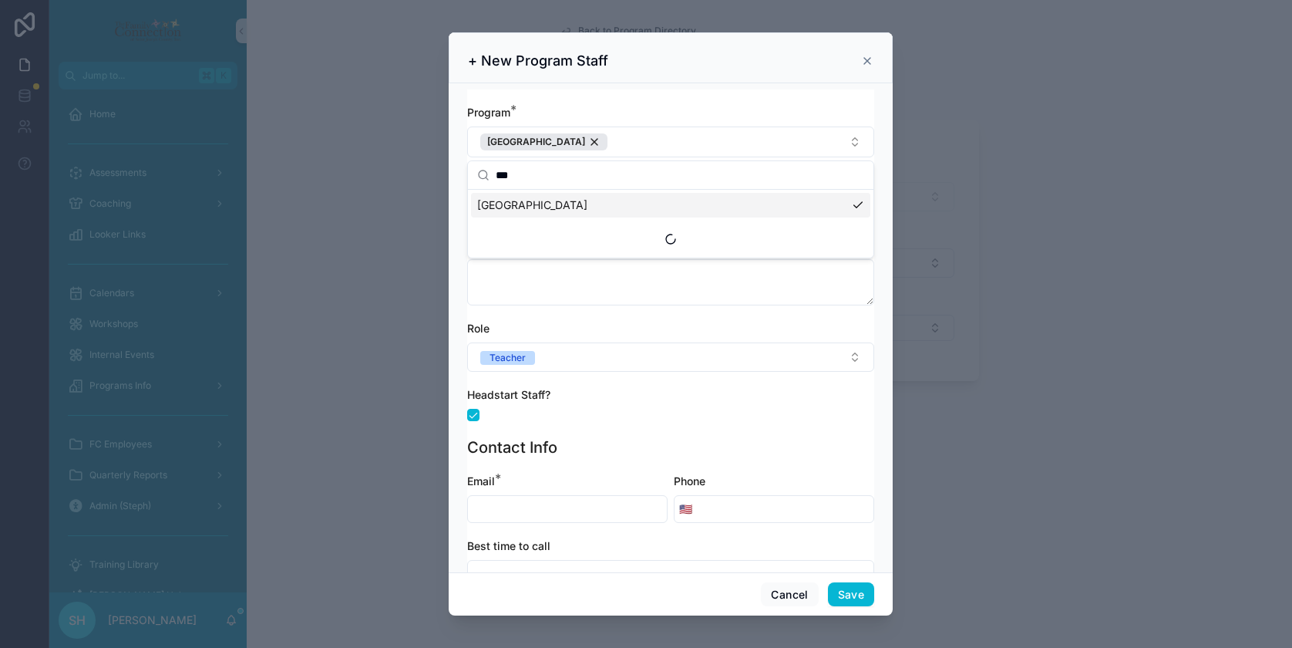
click at [516, 202] on span "[GEOGRAPHIC_DATA]" at bounding box center [532, 204] width 110 height 15
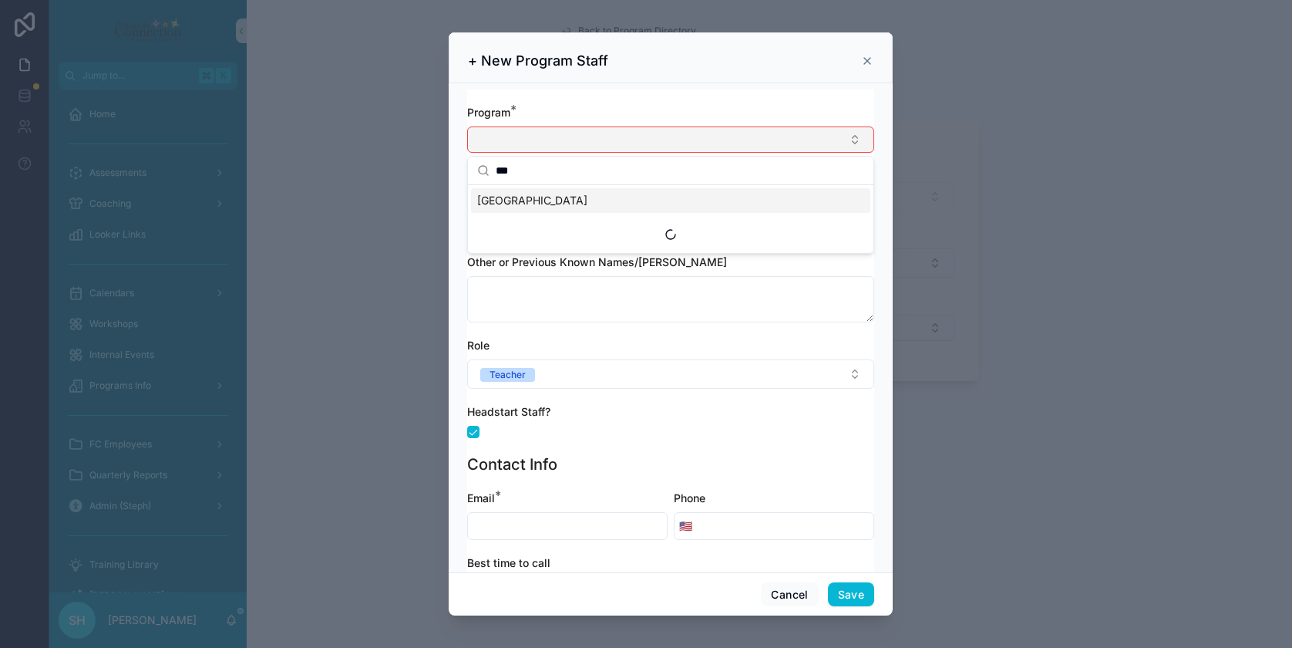
click at [516, 137] on button "Select Button" at bounding box center [670, 139] width 407 height 26
click at [519, 144] on button "Select Button" at bounding box center [670, 139] width 407 height 26
type input "****"
click at [510, 199] on span "[GEOGRAPHIC_DATA]" at bounding box center [532, 200] width 110 height 15
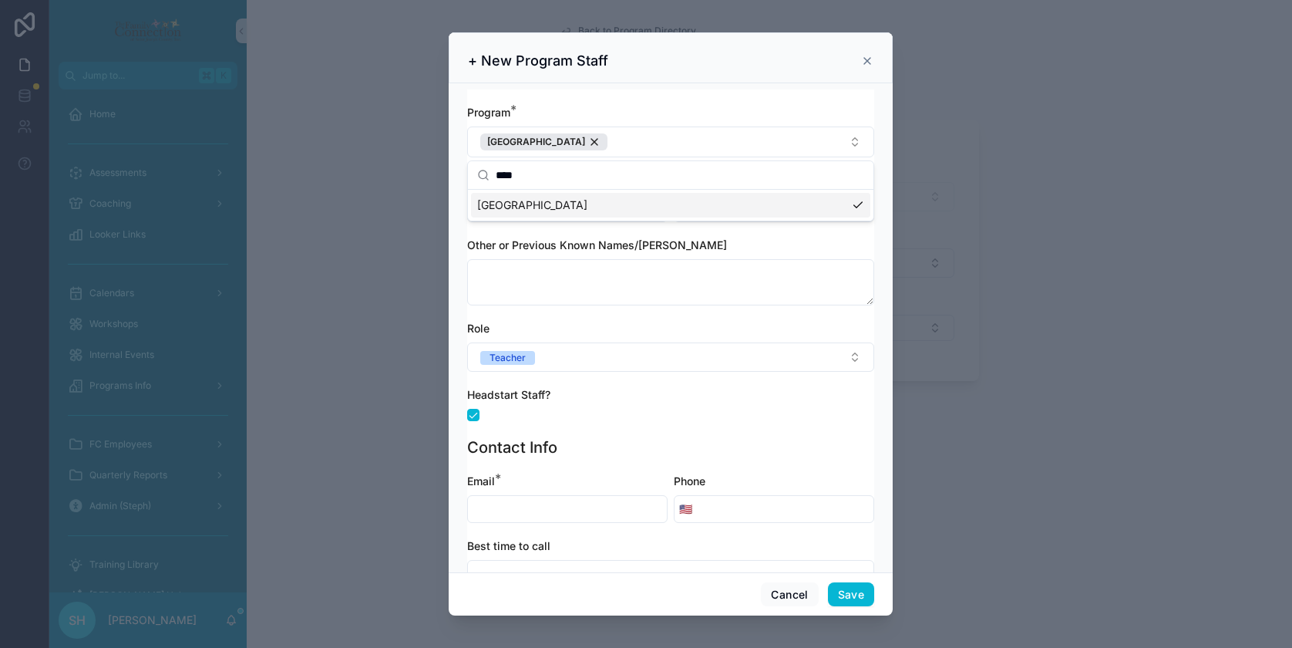
click at [750, 328] on div "Role" at bounding box center [670, 328] width 407 height 15
click at [599, 210] on input "scrollable content" at bounding box center [567, 208] width 199 height 22
type input "********"
type input "*****"
click at [514, 510] on input "scrollable content" at bounding box center [567, 509] width 199 height 22
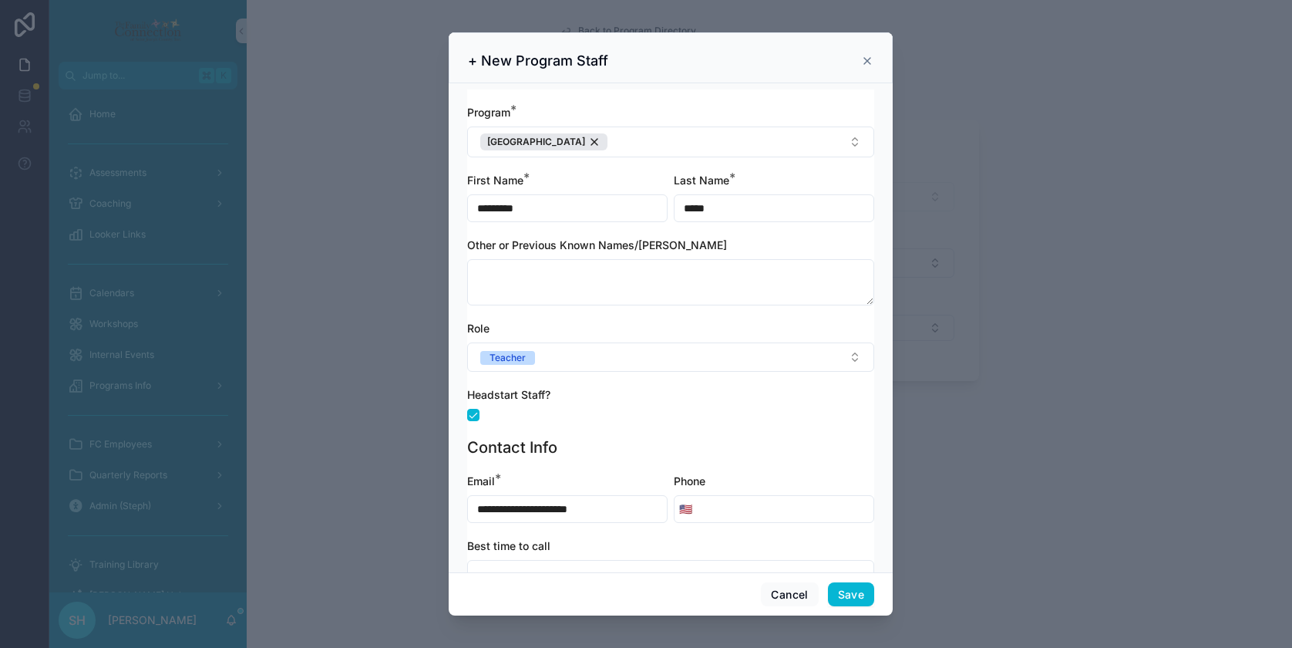
type input "**********"
click at [712, 508] on input "scrollable content" at bounding box center [785, 509] width 177 height 22
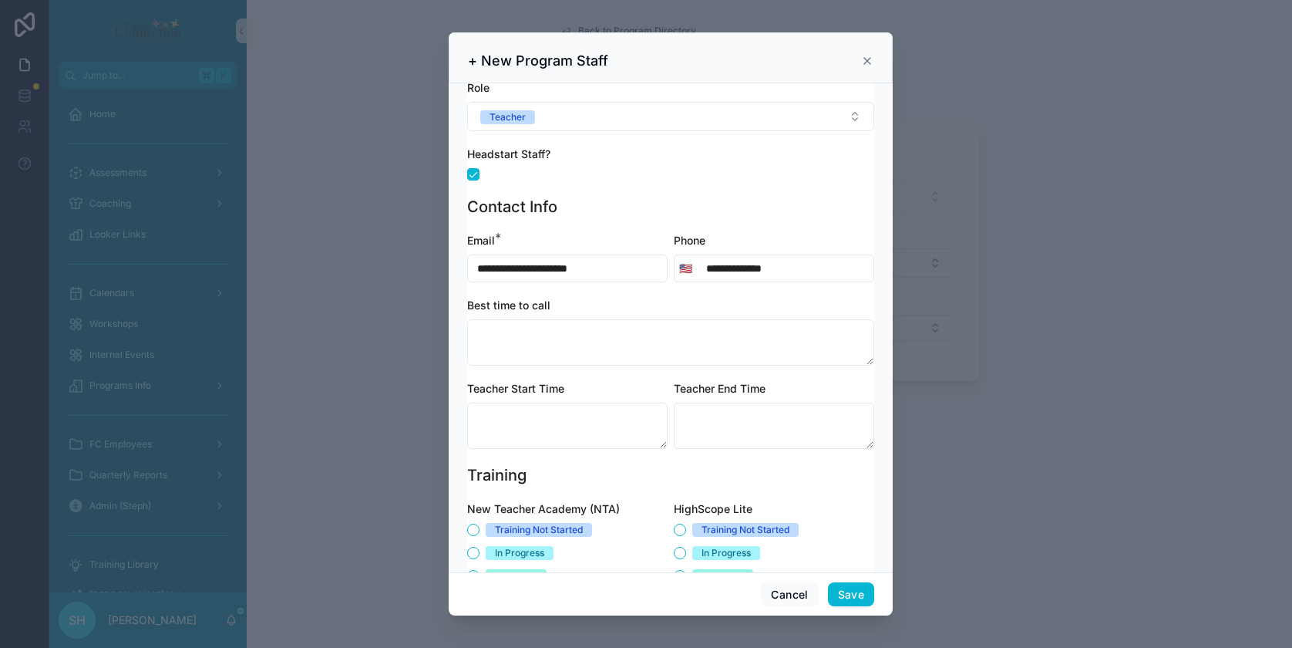
scroll to position [237, 0]
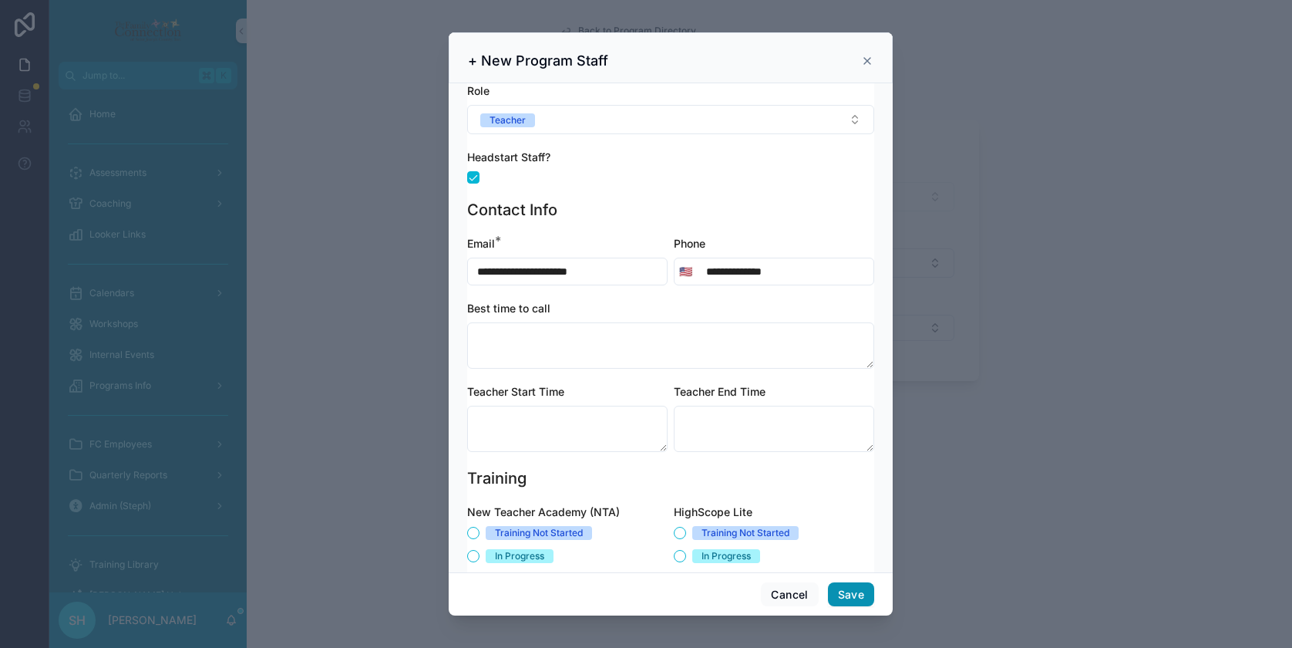
type input "**********"
click at [849, 590] on button "Save" at bounding box center [851, 594] width 46 height 25
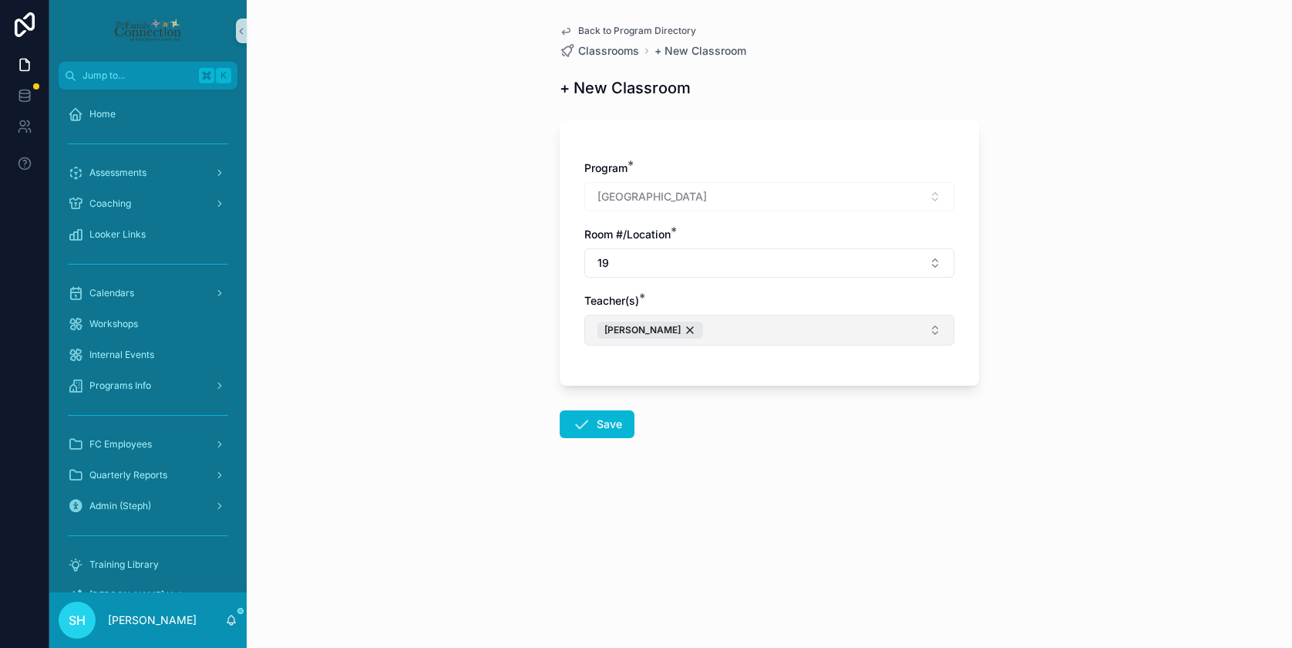
click at [744, 328] on button "[PERSON_NAME]" at bounding box center [769, 330] width 370 height 31
type input "*****"
click at [625, 443] on span "New" at bounding box center [621, 443] width 23 height 15
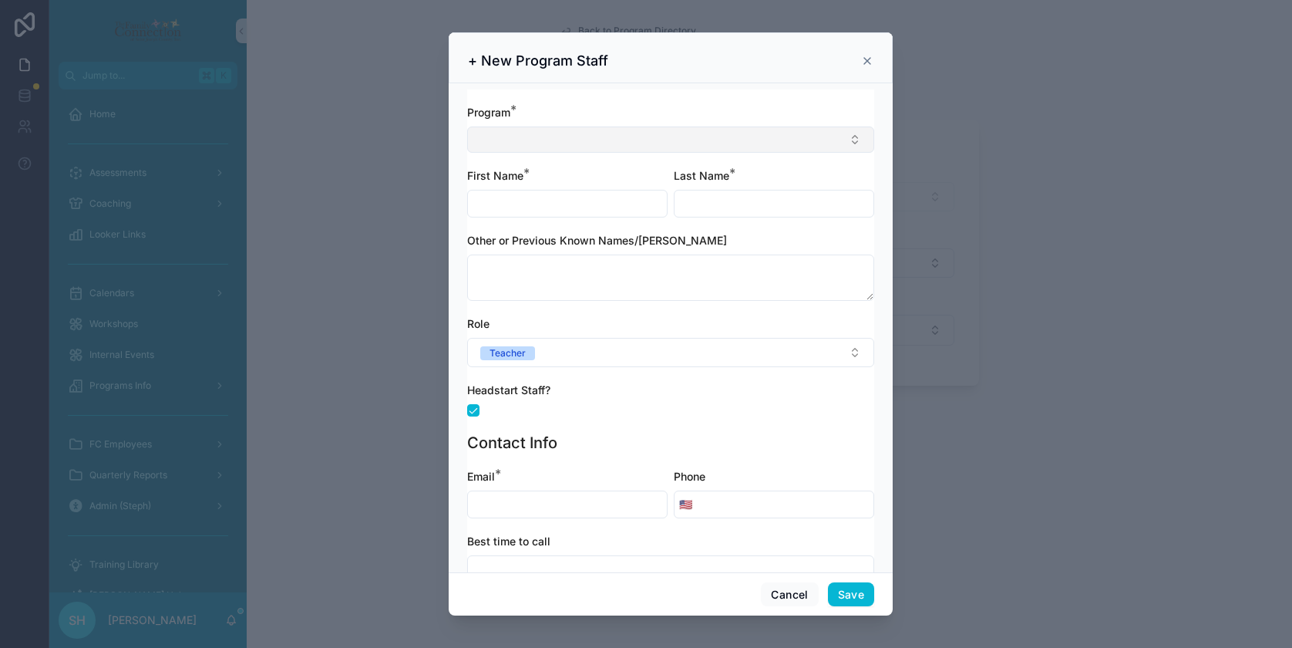
click at [517, 142] on button "Select Button" at bounding box center [670, 139] width 407 height 26
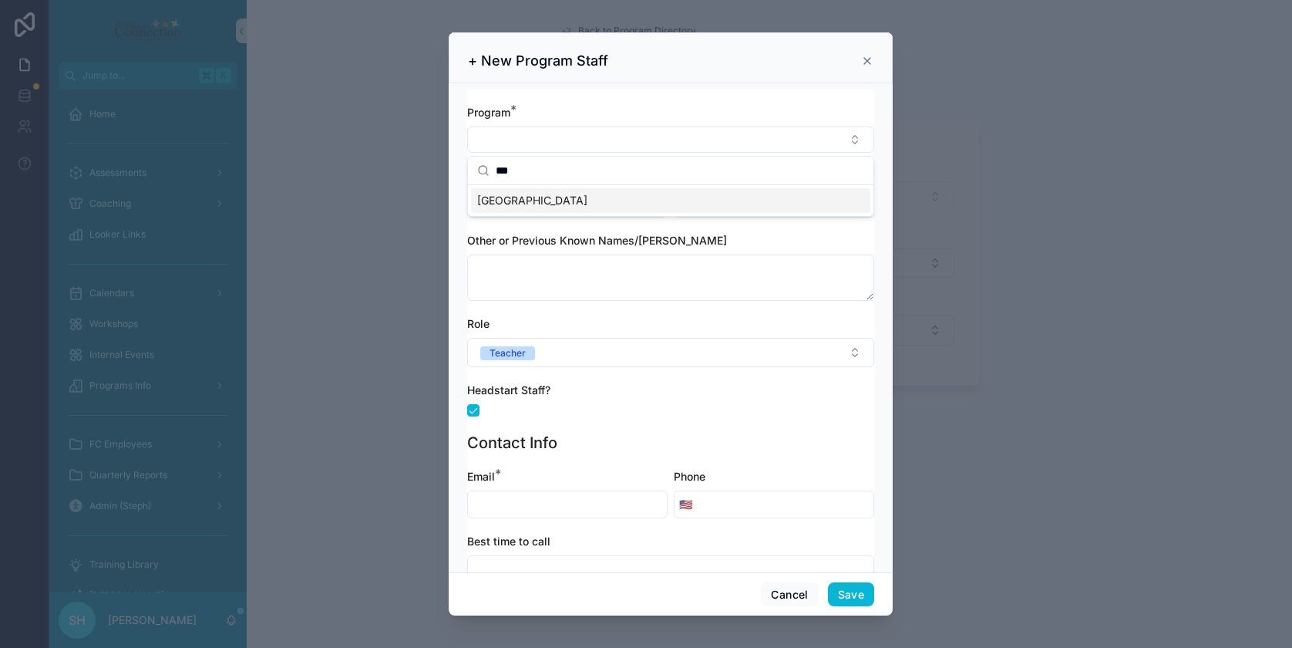
type input "***"
click at [503, 205] on span "[GEOGRAPHIC_DATA]" at bounding box center [532, 200] width 110 height 15
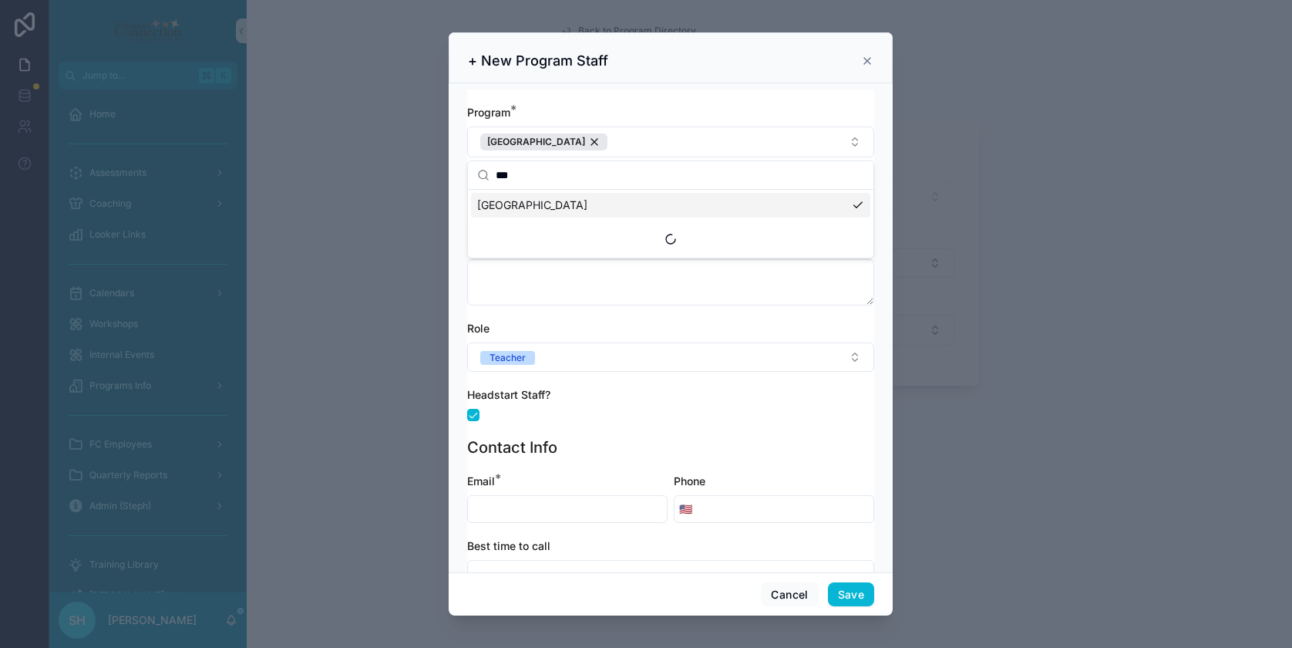
click at [584, 318] on div "Program * Lafayette First Name * Last Name * Other or Previous Known Names/Alia…" at bounding box center [670, 270] width 407 height 331
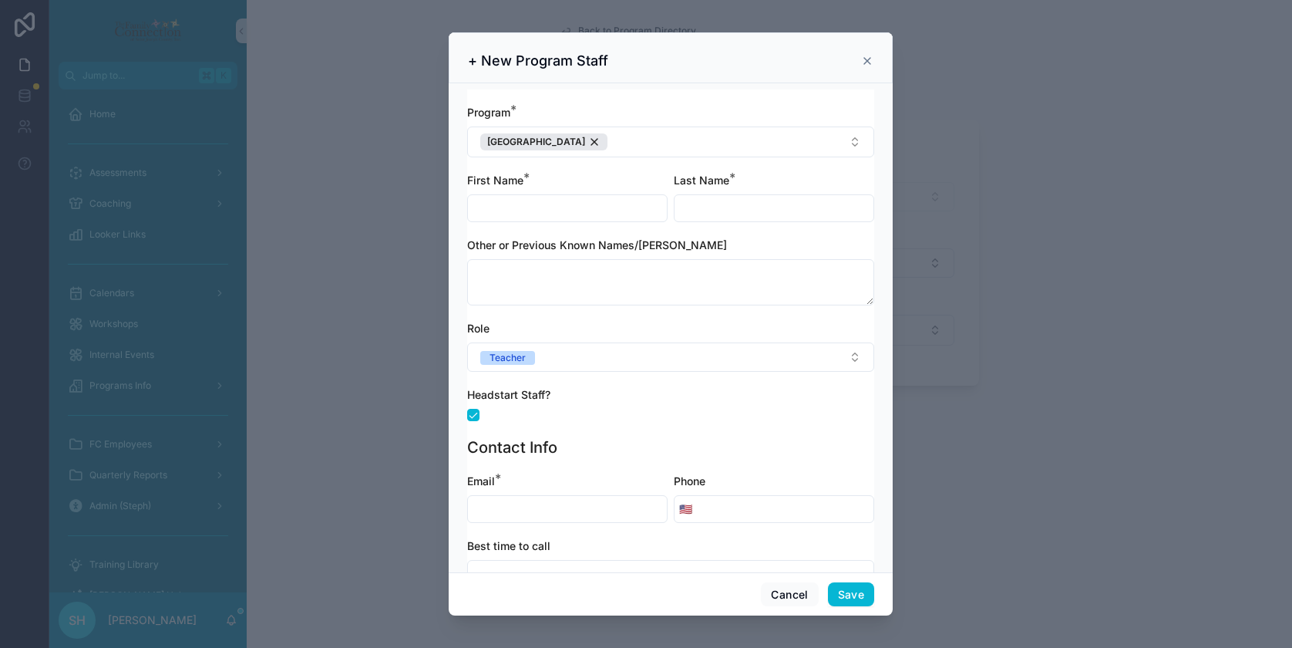
click at [531, 210] on input "scrollable content" at bounding box center [567, 208] width 199 height 22
type input "*****"
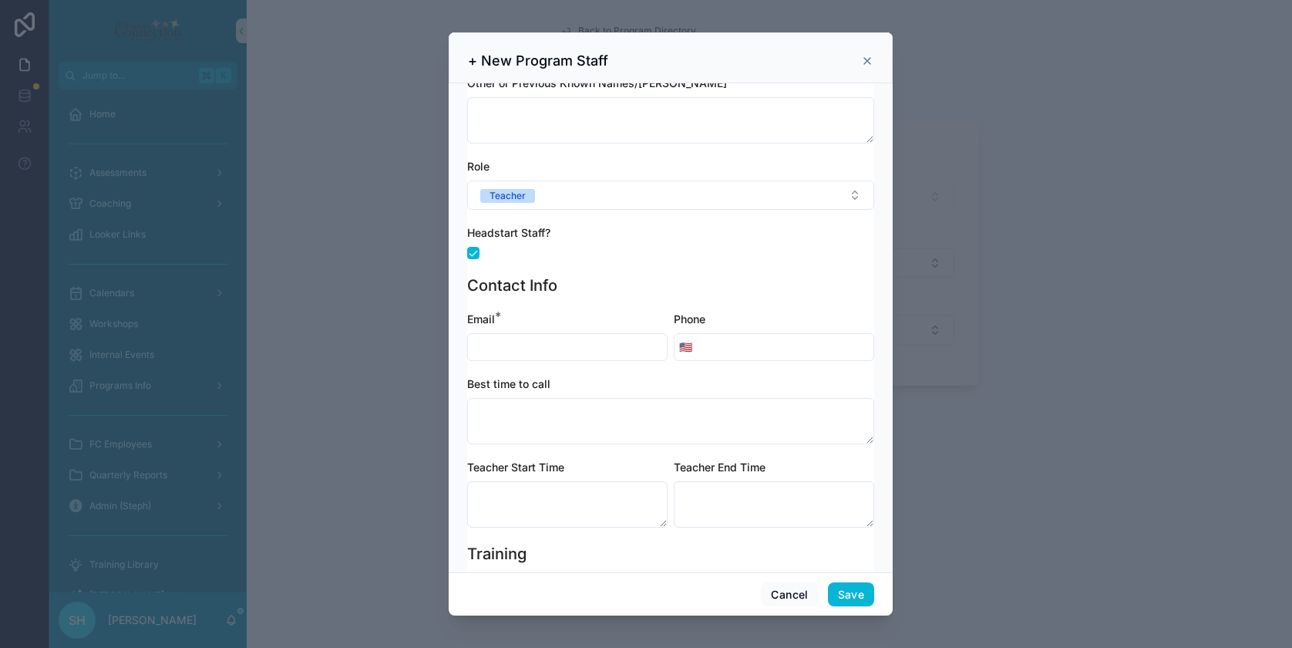
scroll to position [169, 0]
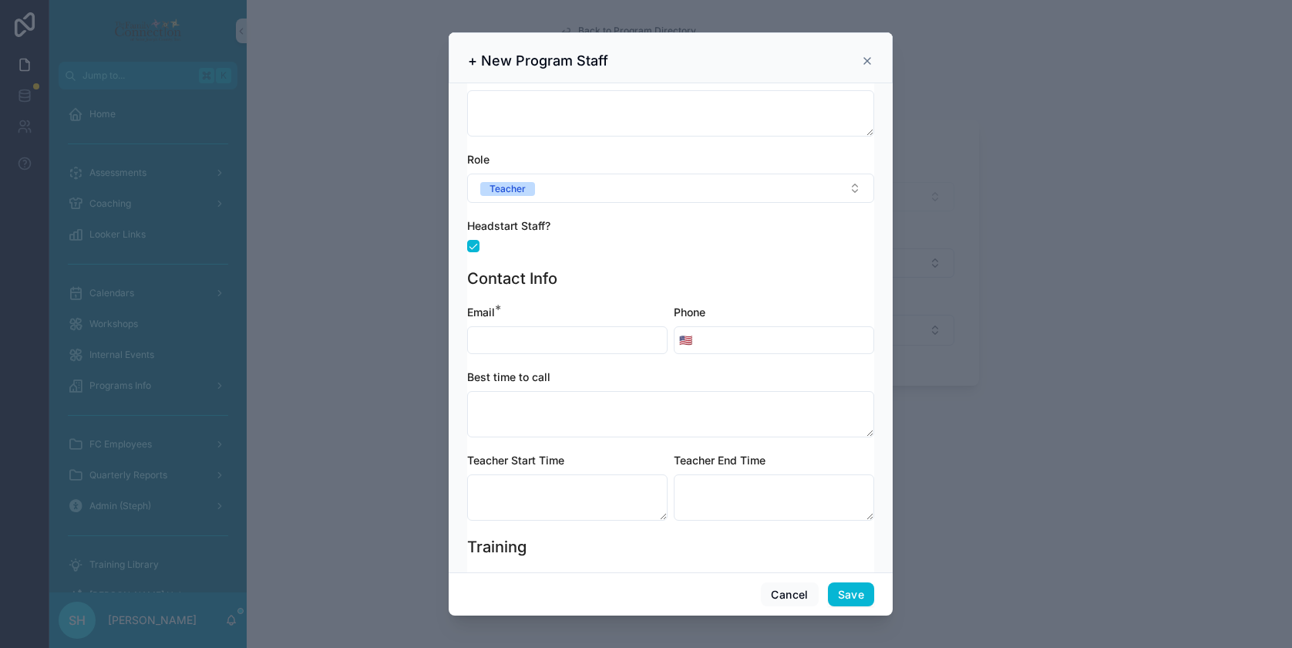
type input "********"
click at [525, 335] on input "scrollable content" at bounding box center [567, 340] width 199 height 22
type input "**********"
click at [717, 344] on input "scrollable content" at bounding box center [785, 340] width 177 height 22
type input "**********"
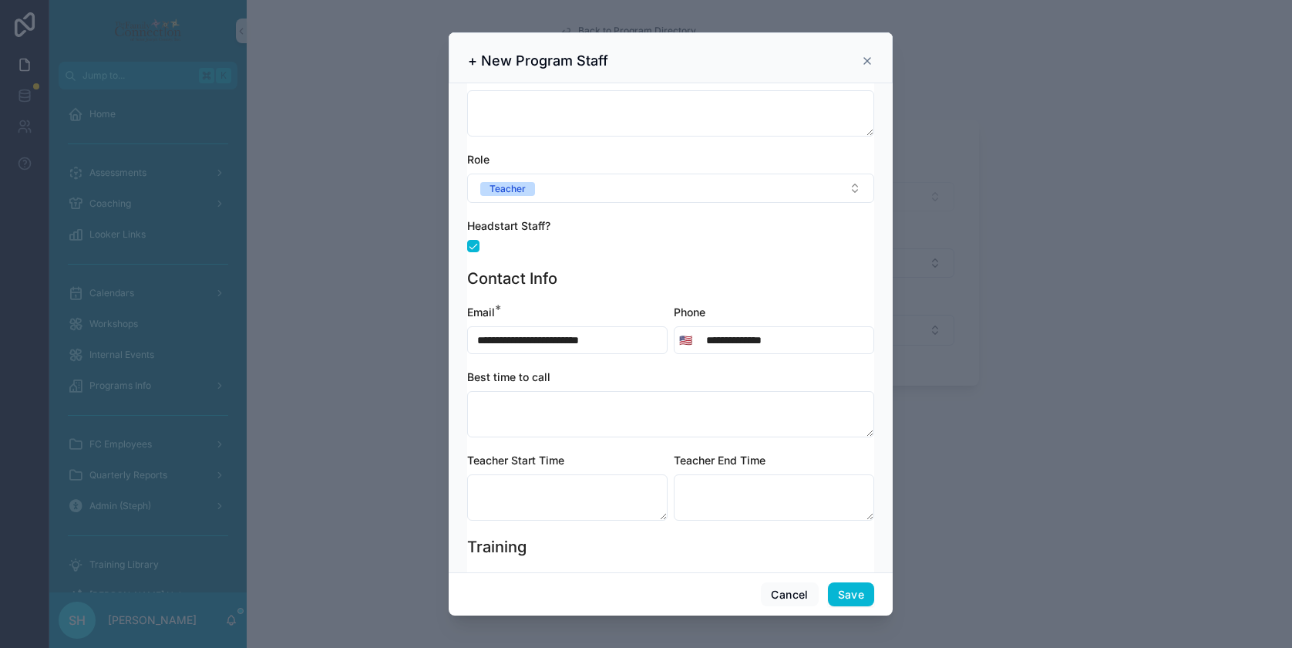
click at [654, 538] on div "Training" at bounding box center [670, 547] width 407 height 22
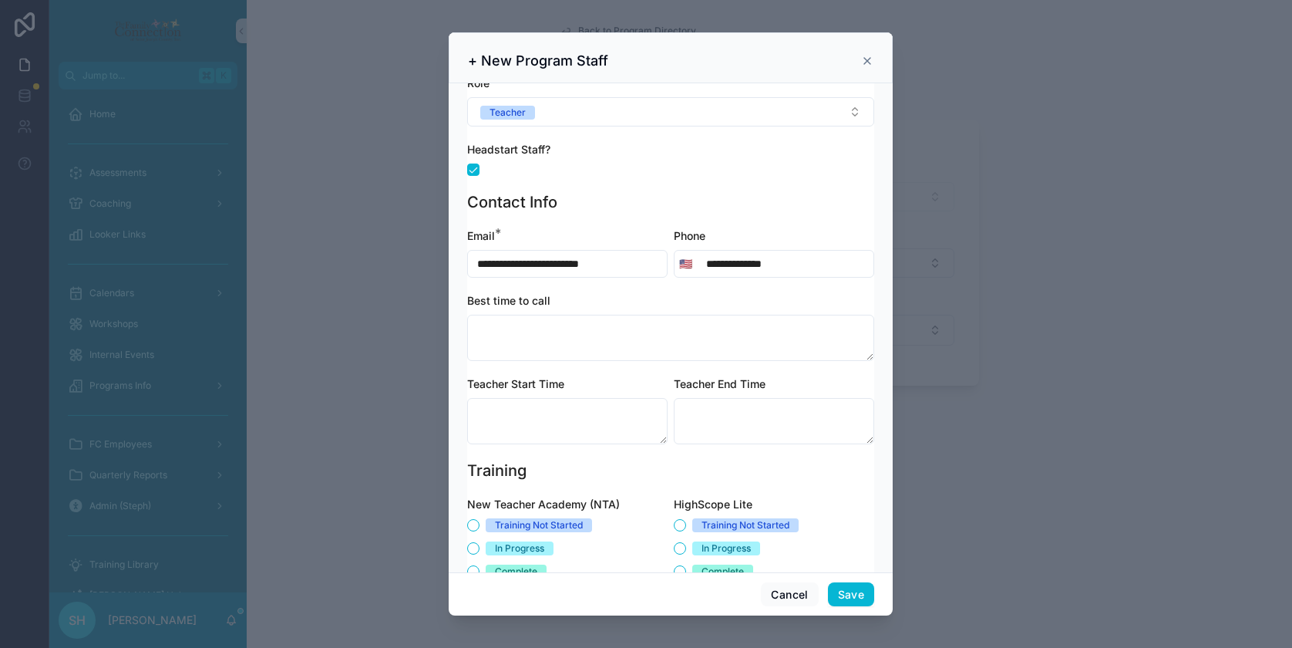
scroll to position [441, 0]
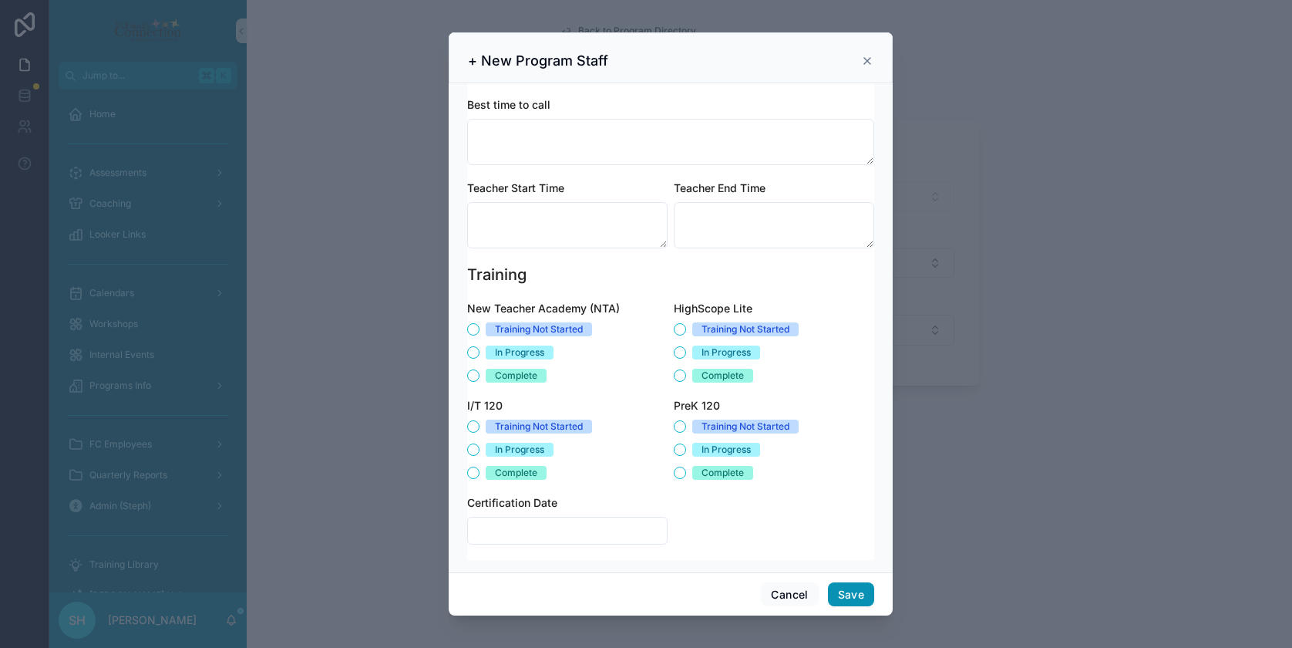
click at [852, 591] on button "Save" at bounding box center [851, 594] width 46 height 25
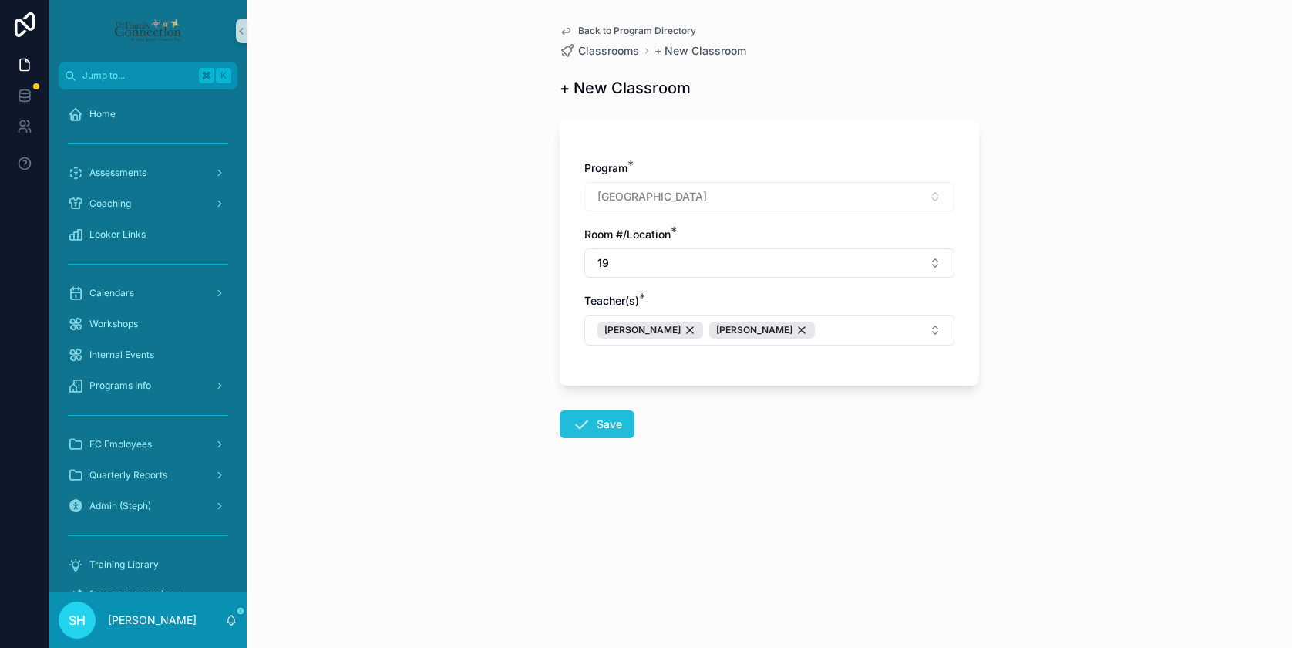
click at [596, 424] on button "Save" at bounding box center [597, 424] width 75 height 28
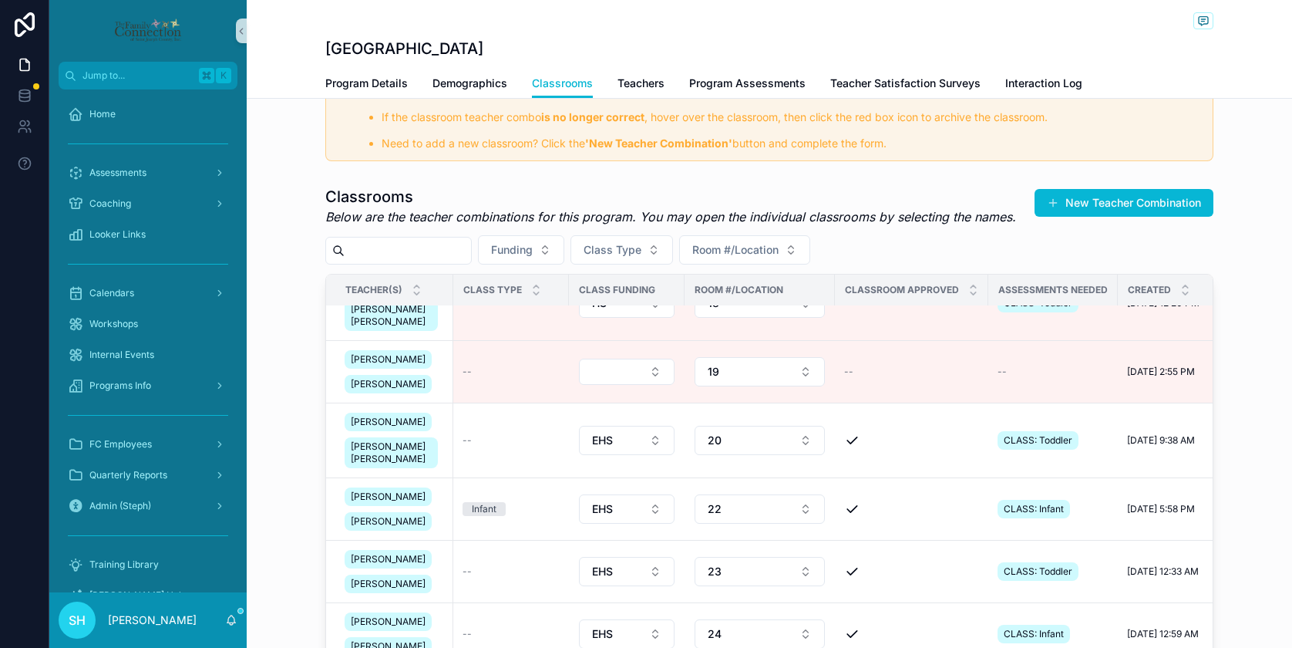
scroll to position [139, 0]
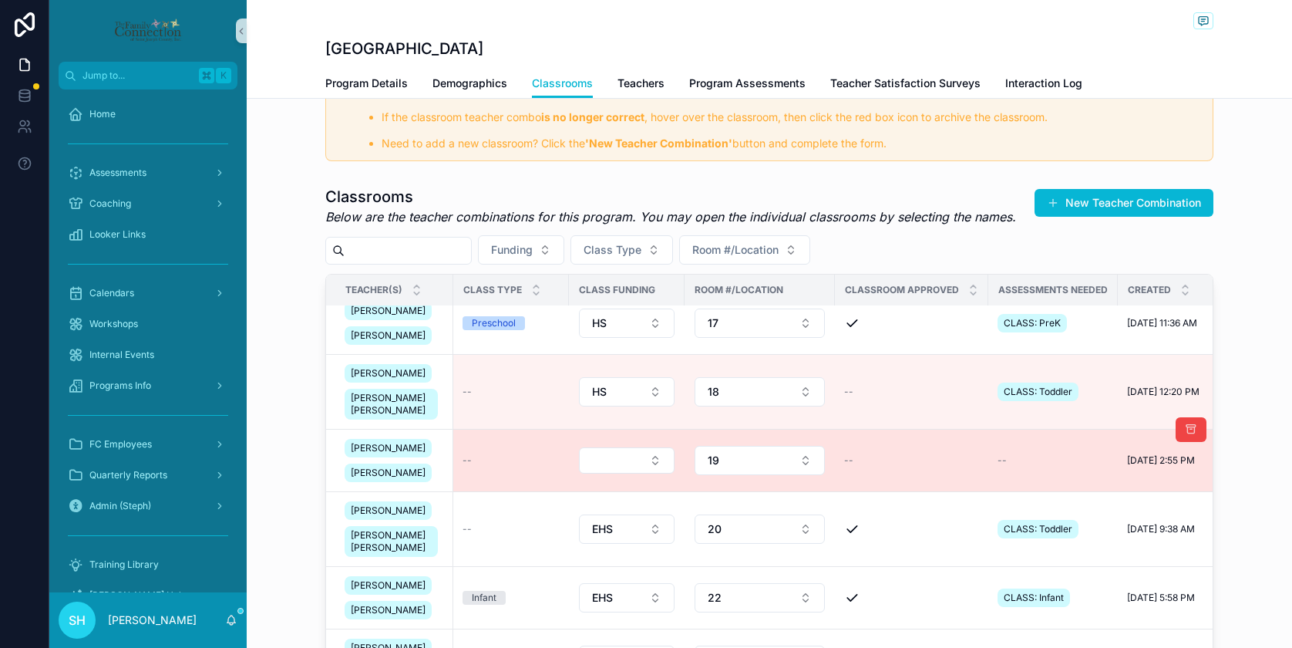
click at [890, 466] on div "--" at bounding box center [911, 460] width 135 height 12
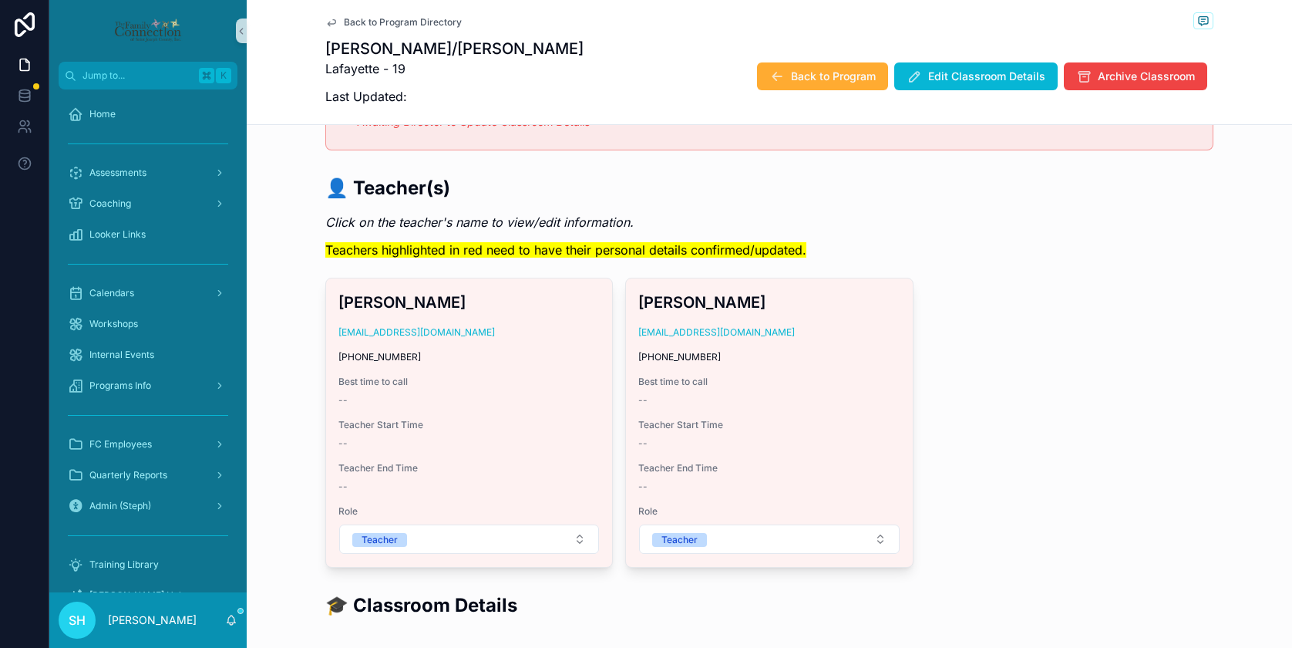
scroll to position [86, 0]
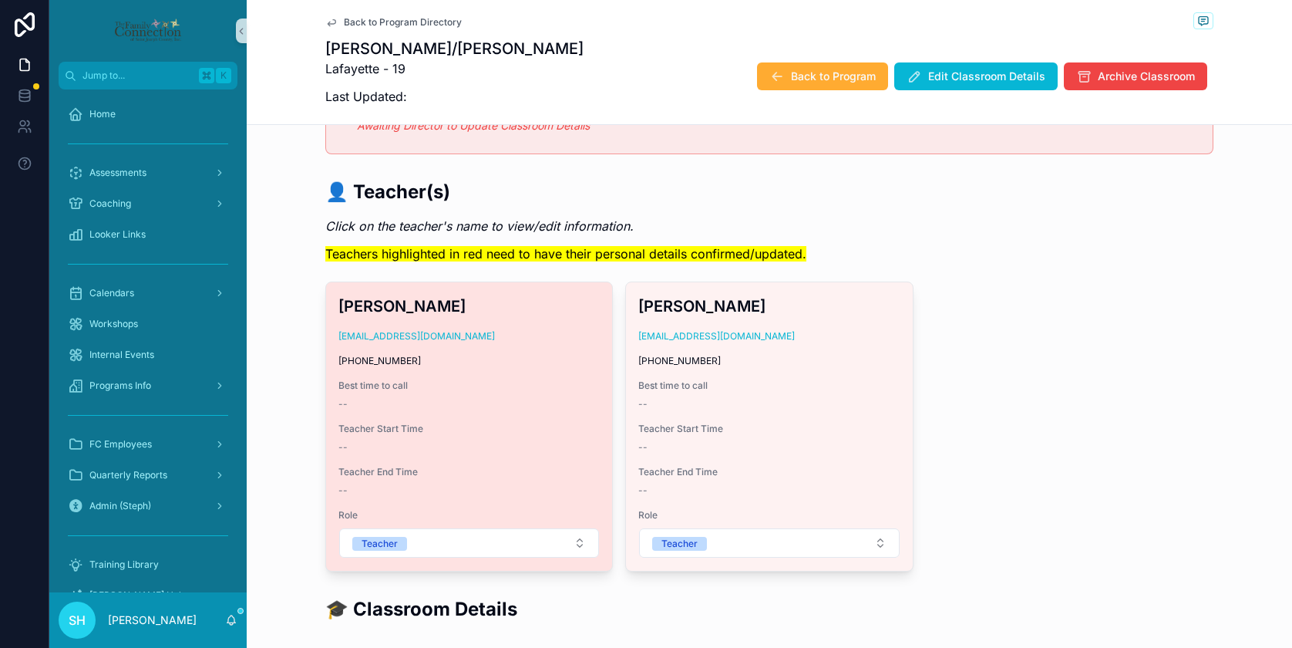
click at [475, 415] on div "Janet Gonzalez jgonzalez@headstartesj.com (574) 393-5893 Best time to call -- T…" at bounding box center [469, 426] width 286 height 288
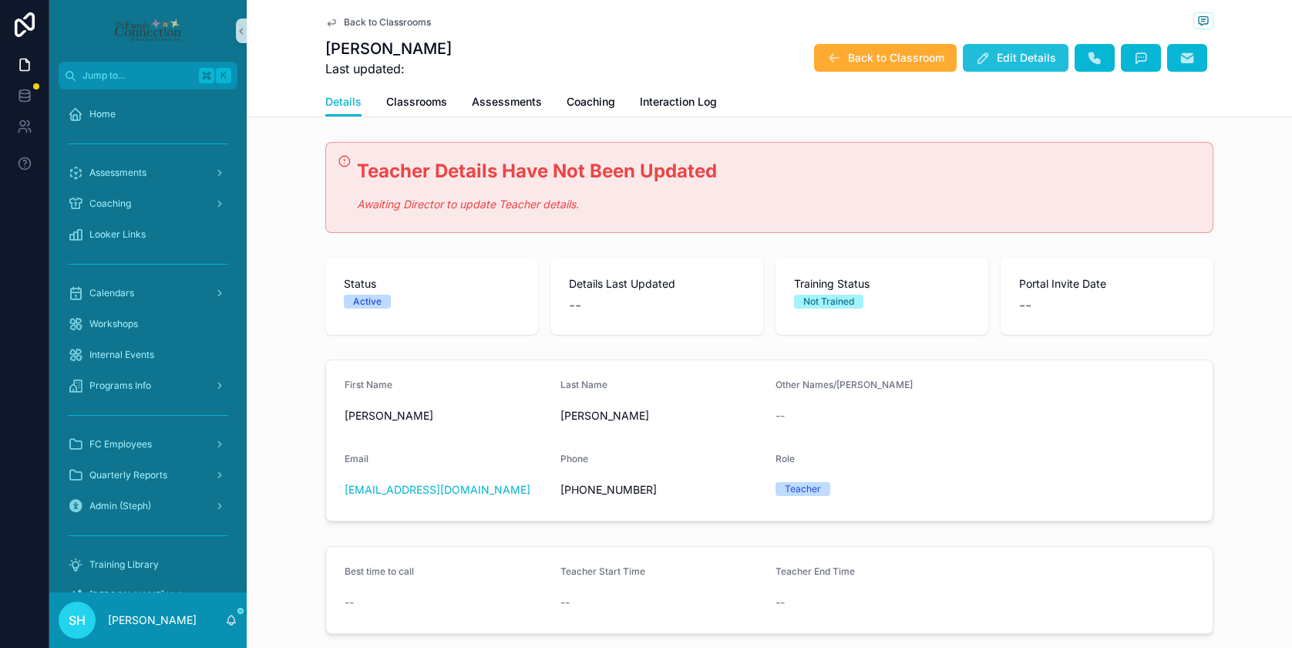
click at [1017, 61] on span "Edit Details" at bounding box center [1026, 57] width 59 height 15
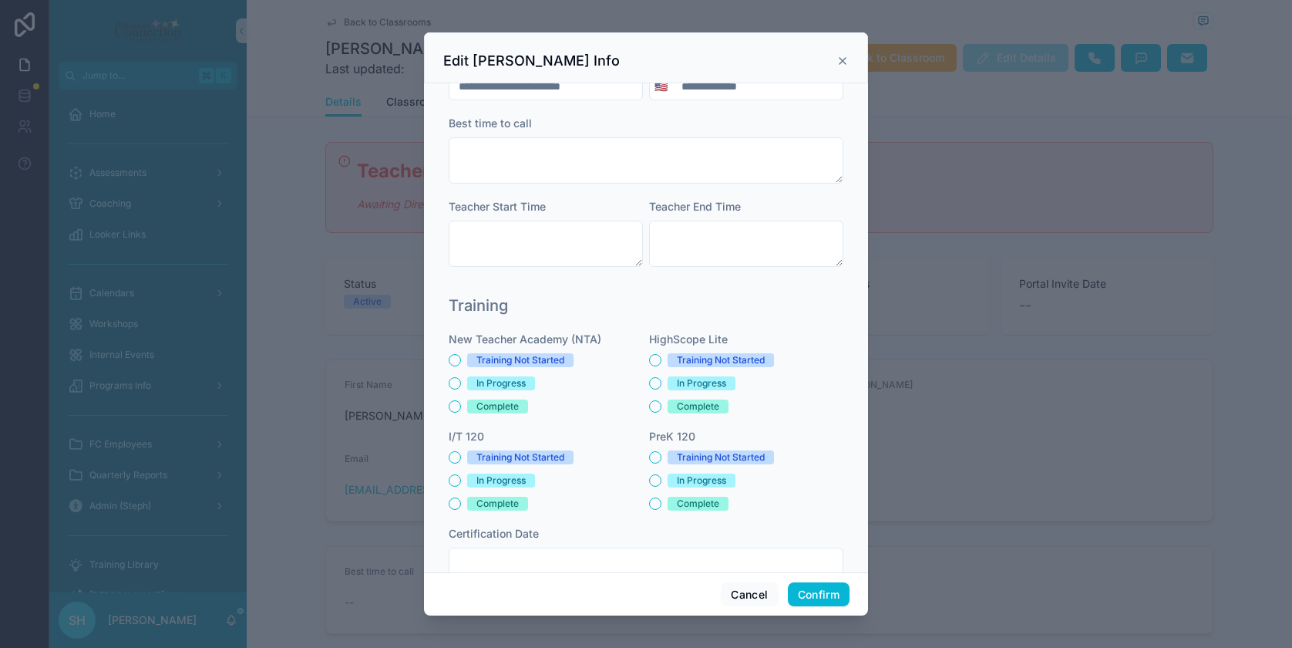
scroll to position [446, 0]
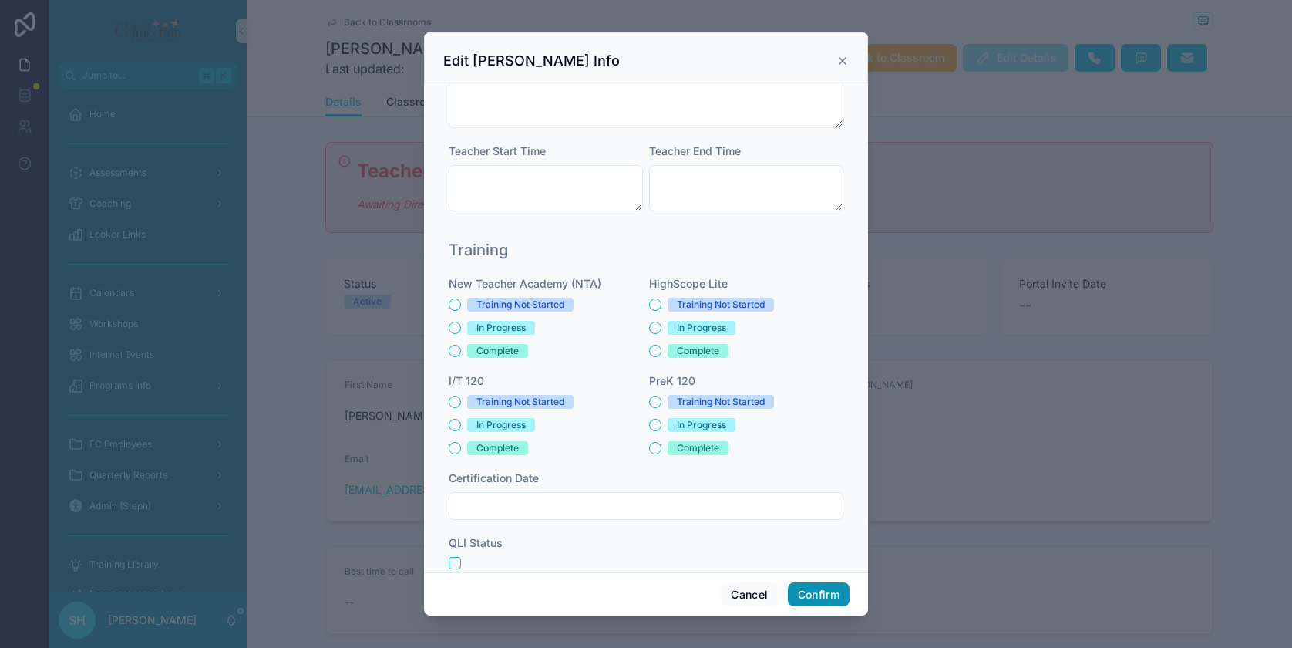
click at [813, 594] on button "Confirm" at bounding box center [819, 594] width 62 height 25
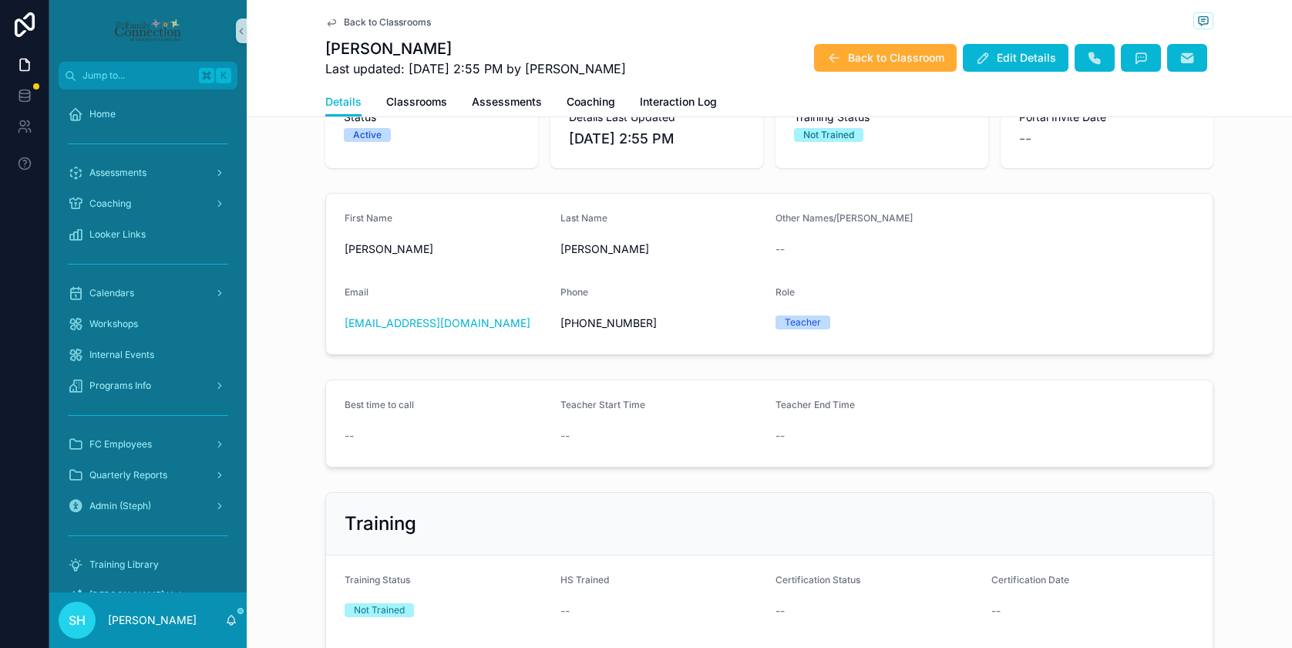
scroll to position [0, 0]
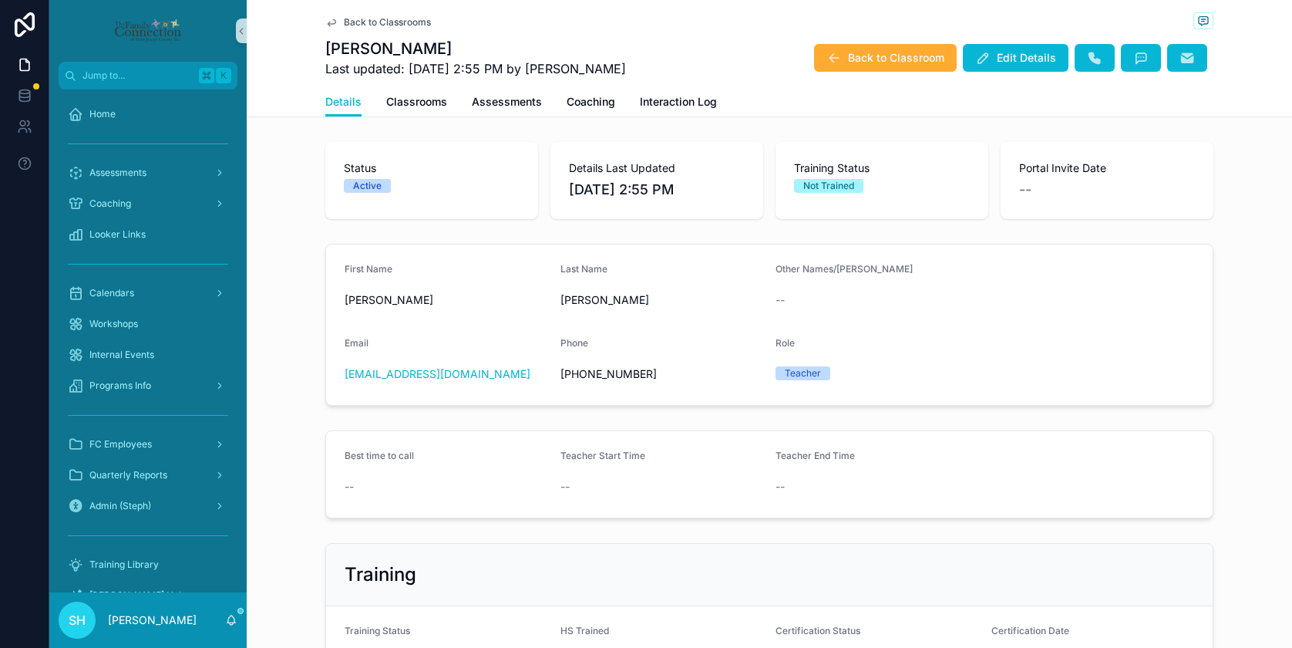
click at [405, 23] on span "Back to Classrooms" at bounding box center [387, 22] width 87 height 12
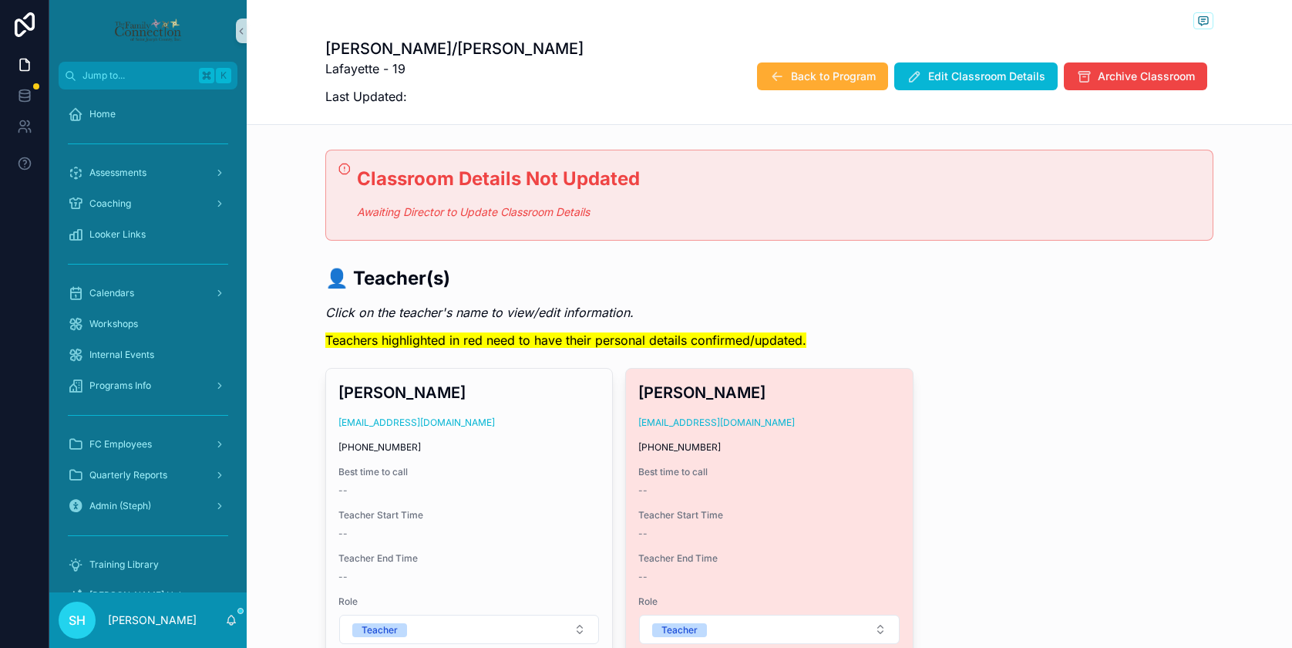
click at [798, 466] on span "Best time to call" at bounding box center [768, 472] width 261 height 12
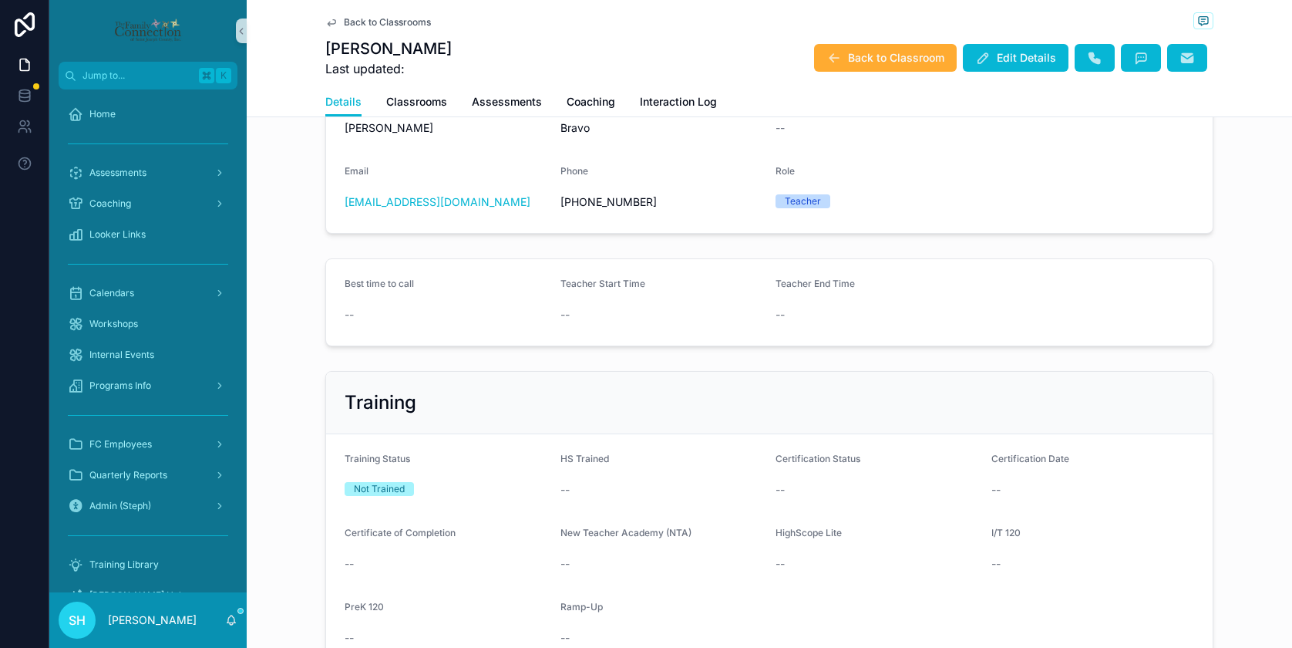
scroll to position [289, 0]
click at [1017, 60] on span "Edit Details" at bounding box center [1026, 57] width 59 height 15
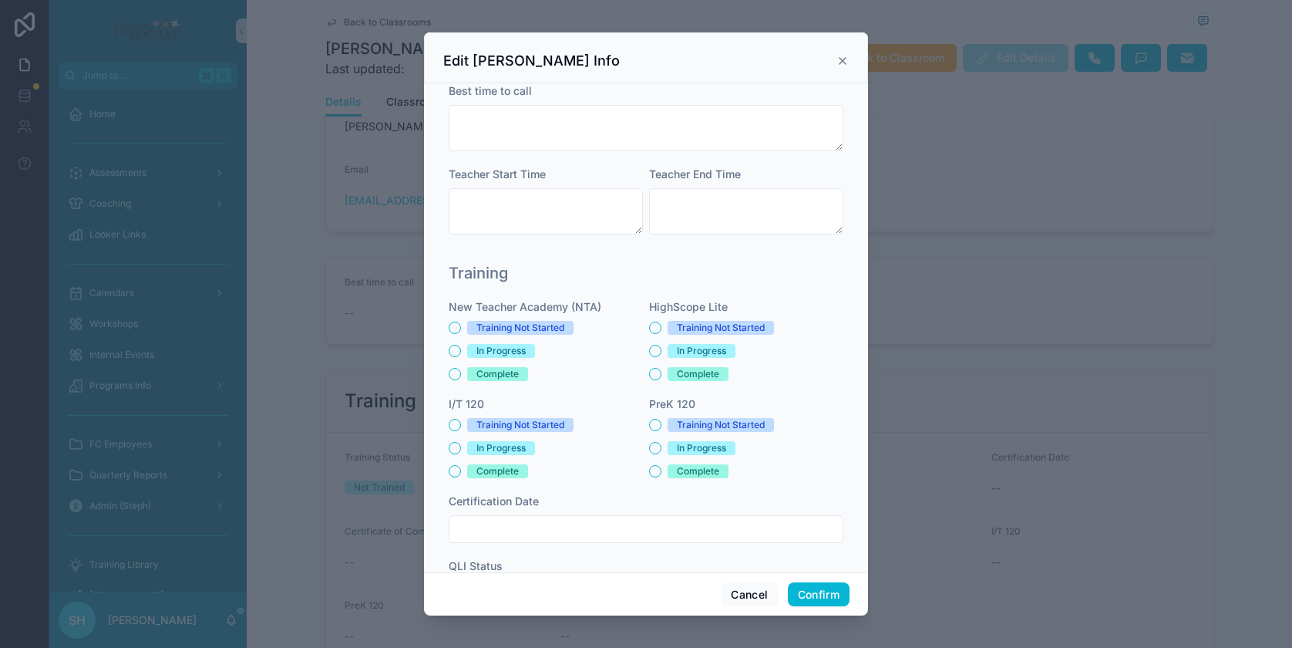
scroll to position [476, 0]
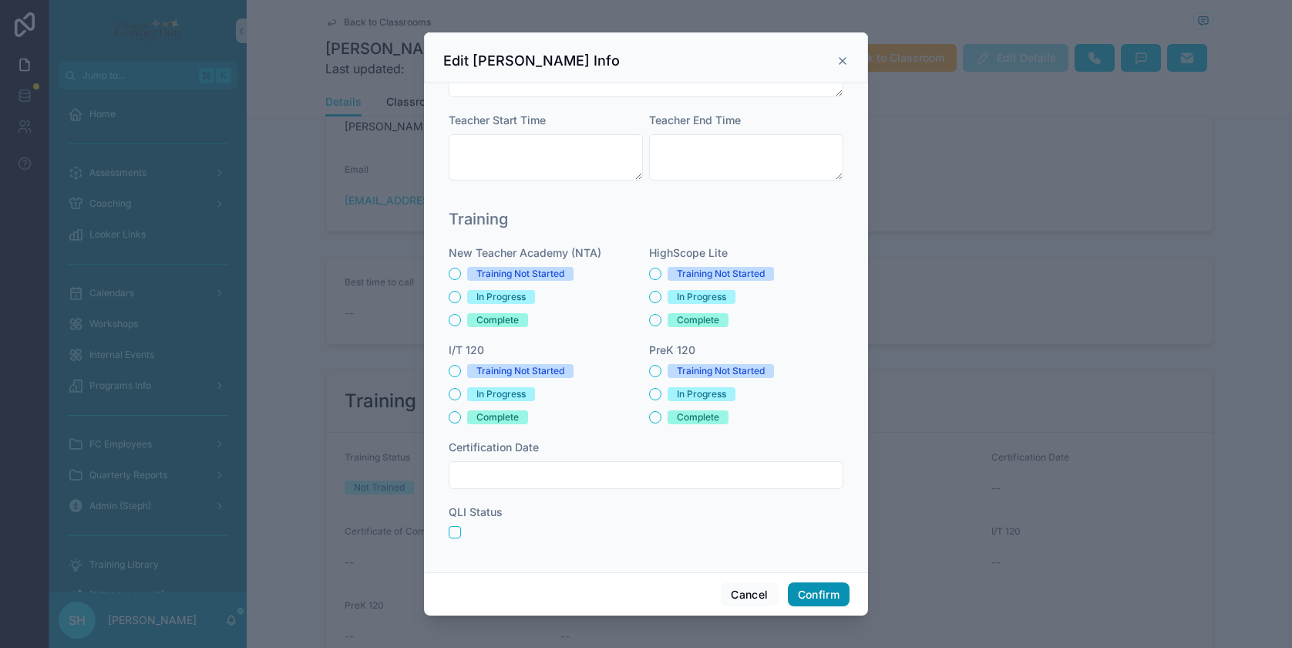
click at [824, 597] on button "Confirm" at bounding box center [819, 594] width 62 height 25
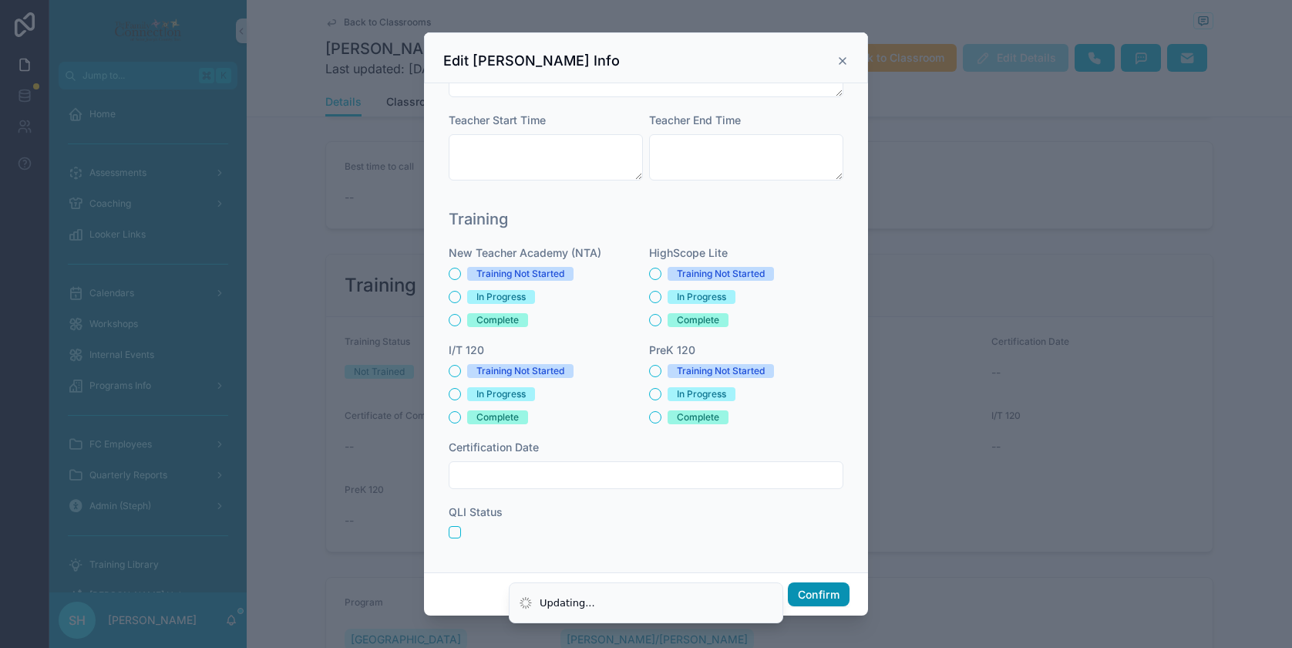
scroll to position [173, 0]
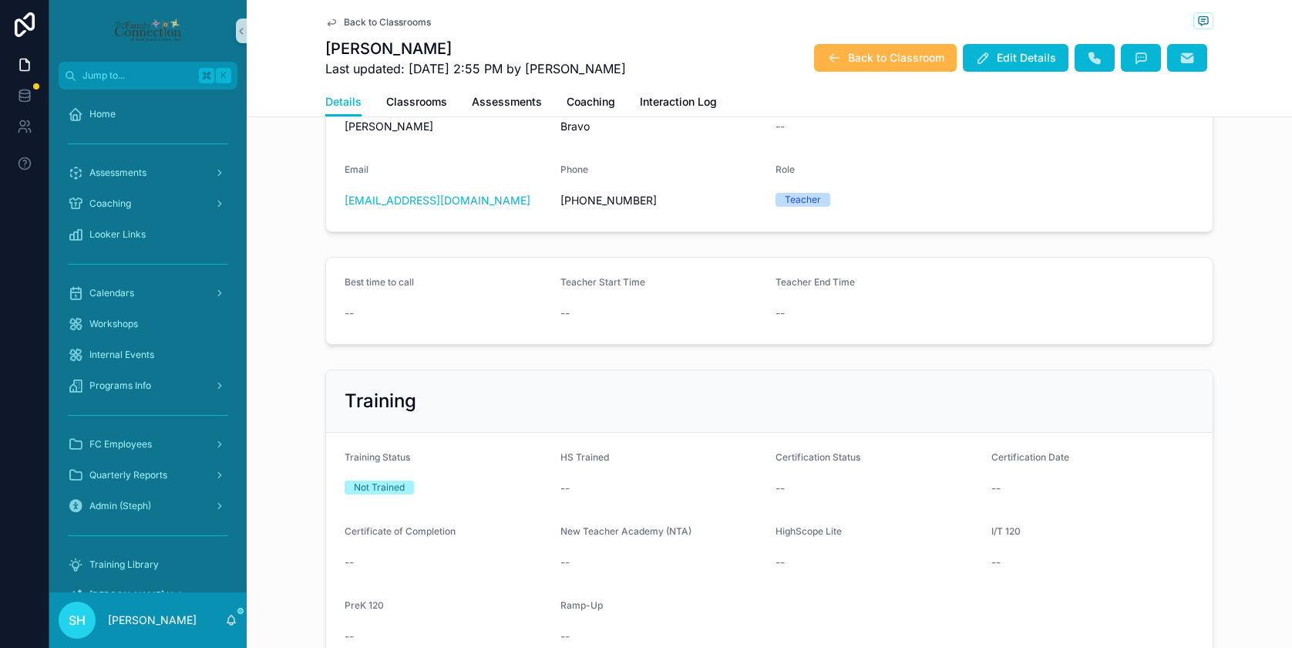
click at [916, 59] on span "Back to Classroom" at bounding box center [896, 57] width 96 height 15
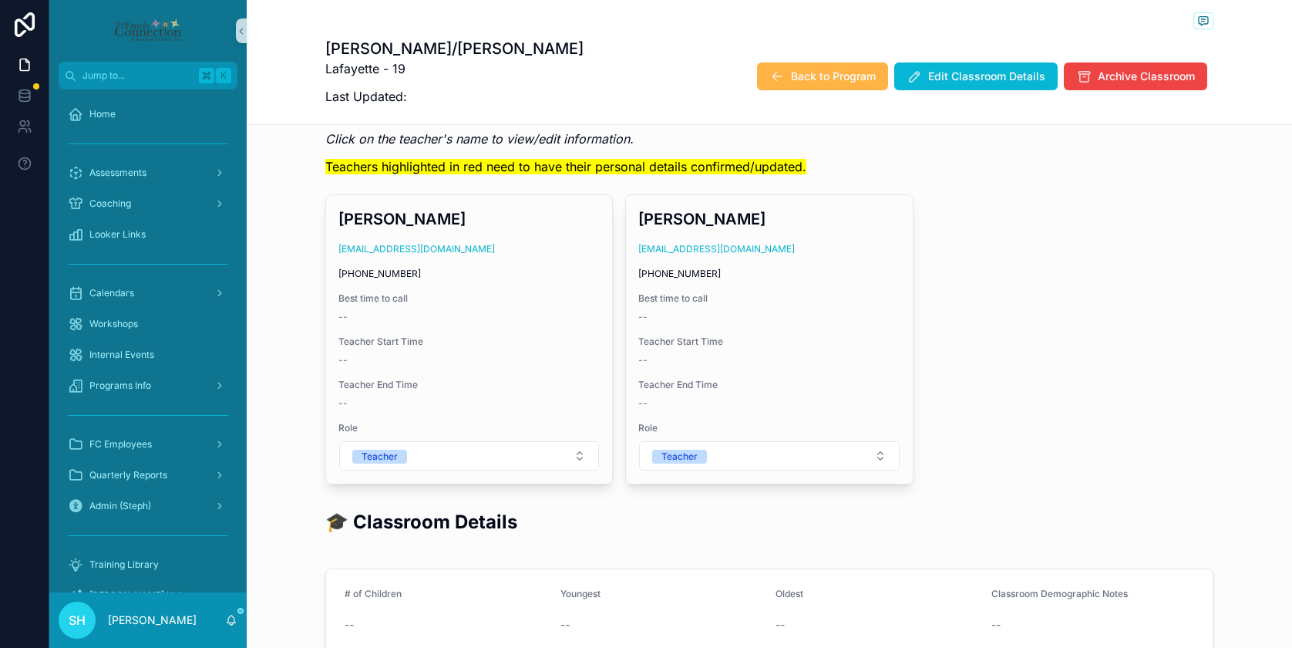
click at [814, 82] on span "Back to Program" at bounding box center [833, 76] width 85 height 15
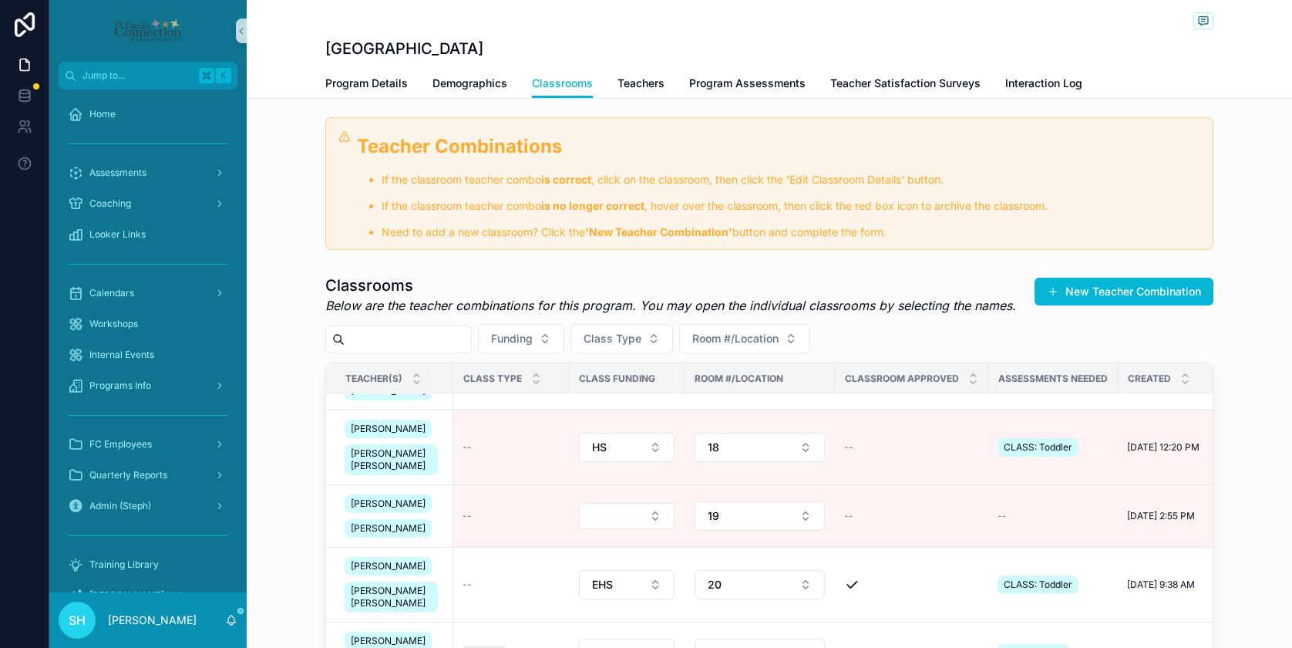
scroll to position [173, 0]
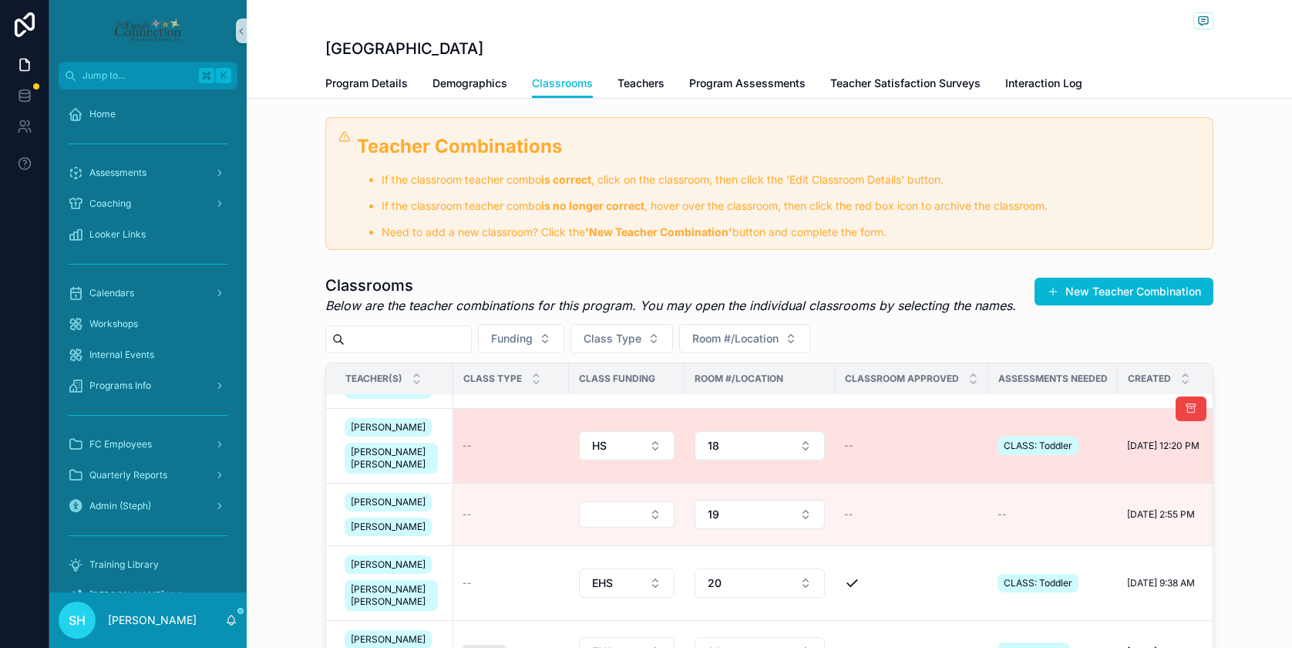
click at [510, 469] on td "--" at bounding box center [511, 446] width 116 height 75
click at [903, 452] on div "--" at bounding box center [911, 445] width 135 height 12
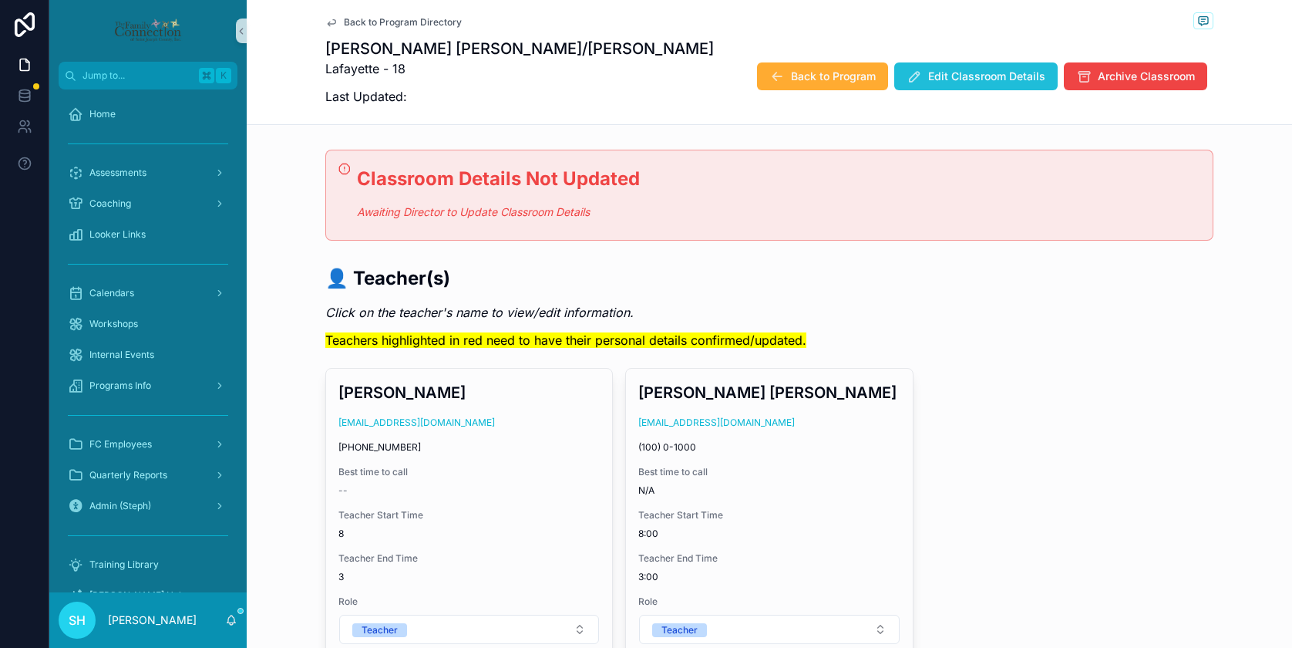
click at [956, 72] on span "Edit Classroom Details" at bounding box center [986, 76] width 117 height 15
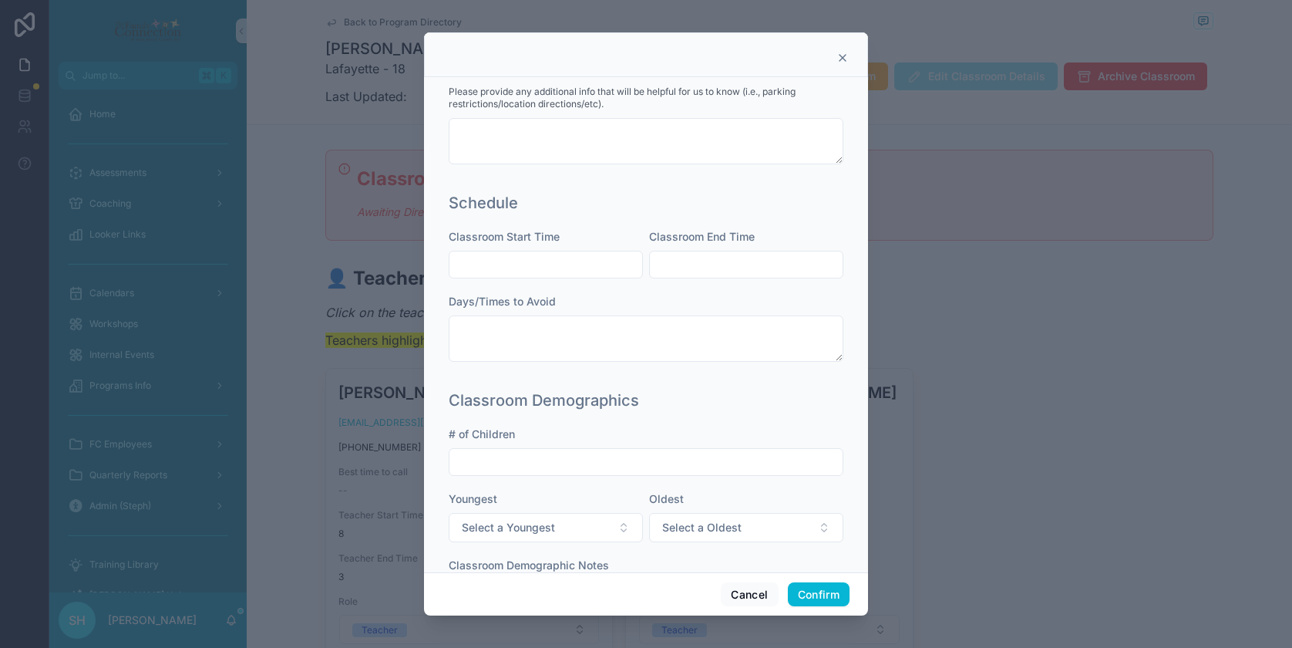
scroll to position [473, 0]
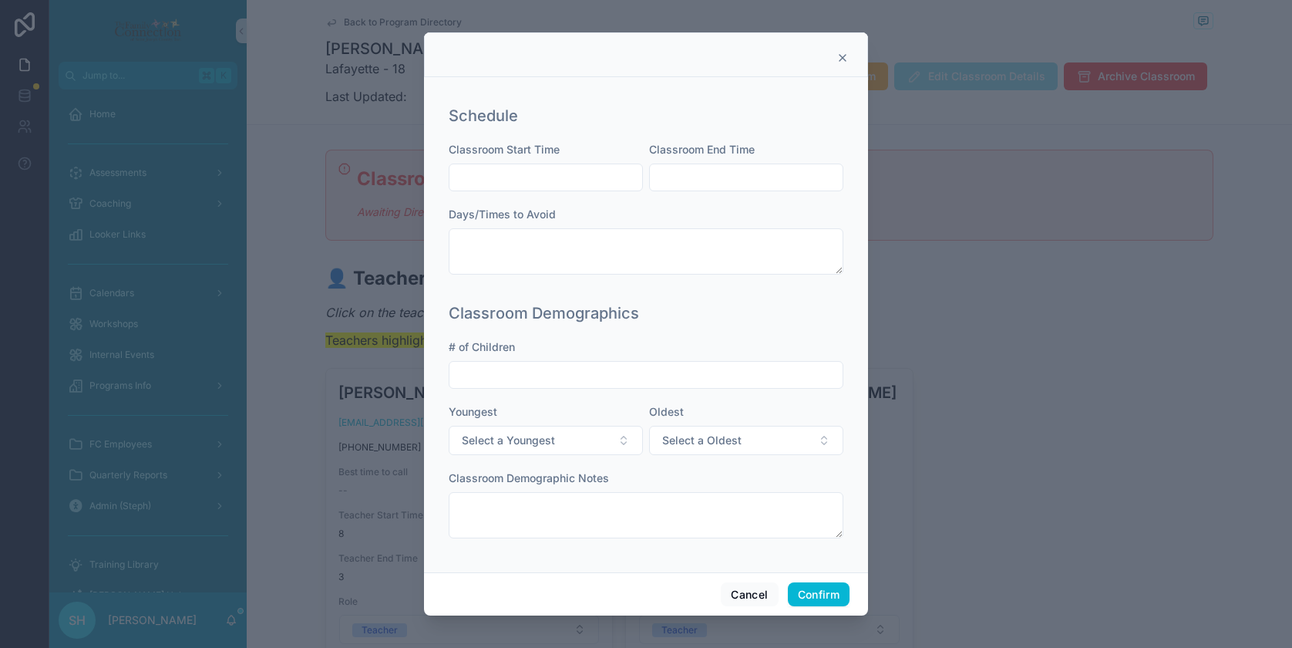
click at [646, 375] on input "text" at bounding box center [645, 375] width 393 height 22
type input "*"
click at [818, 594] on button "Confirm" at bounding box center [819, 594] width 62 height 25
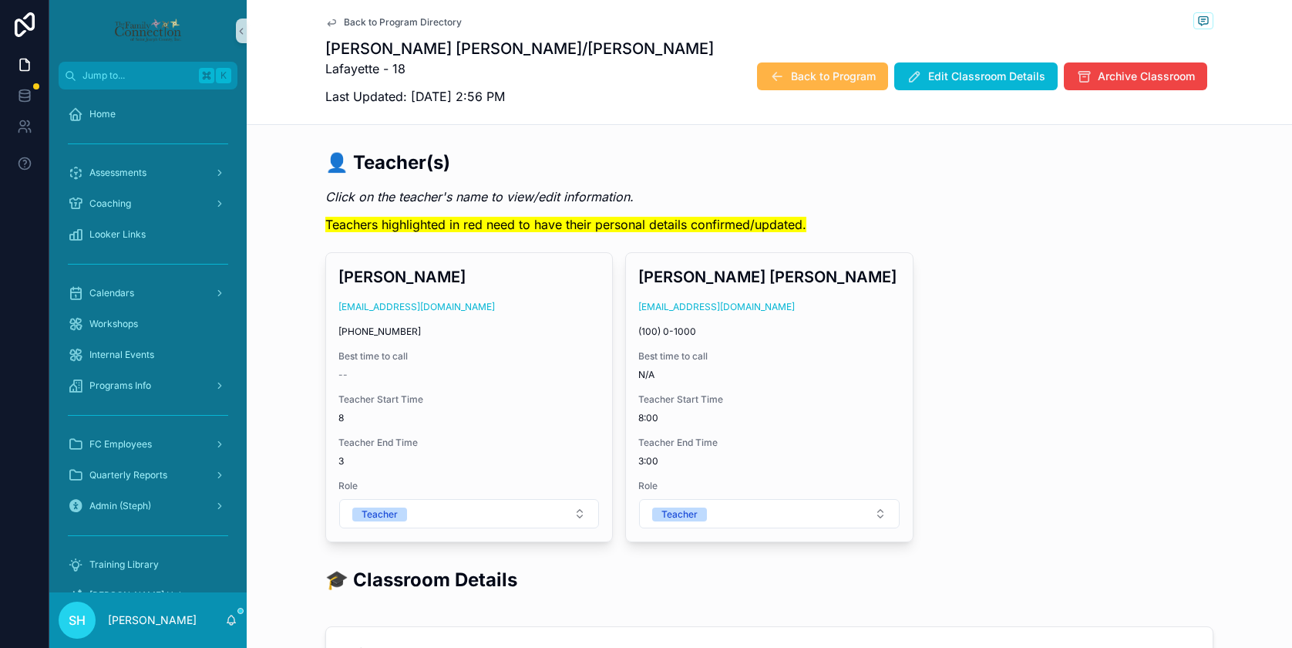
click at [842, 74] on span "Back to Program" at bounding box center [833, 76] width 85 height 15
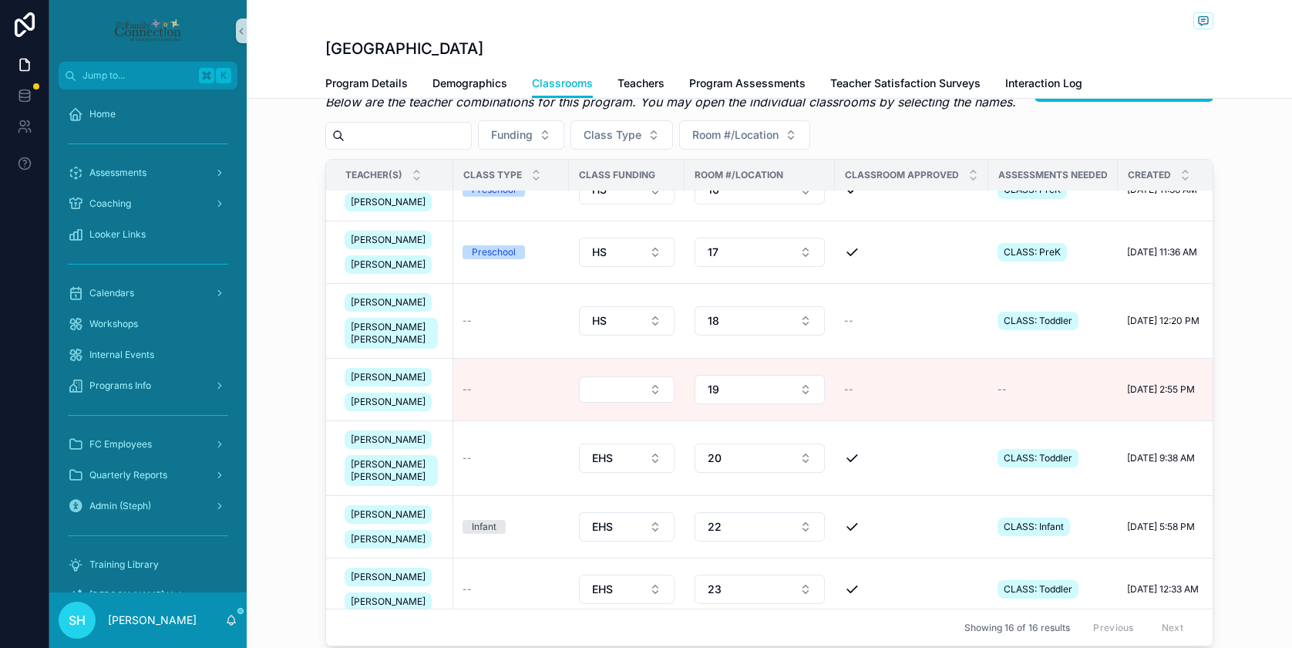
scroll to position [94, 0]
click at [121, 167] on span "Assessments" at bounding box center [117, 173] width 57 height 12
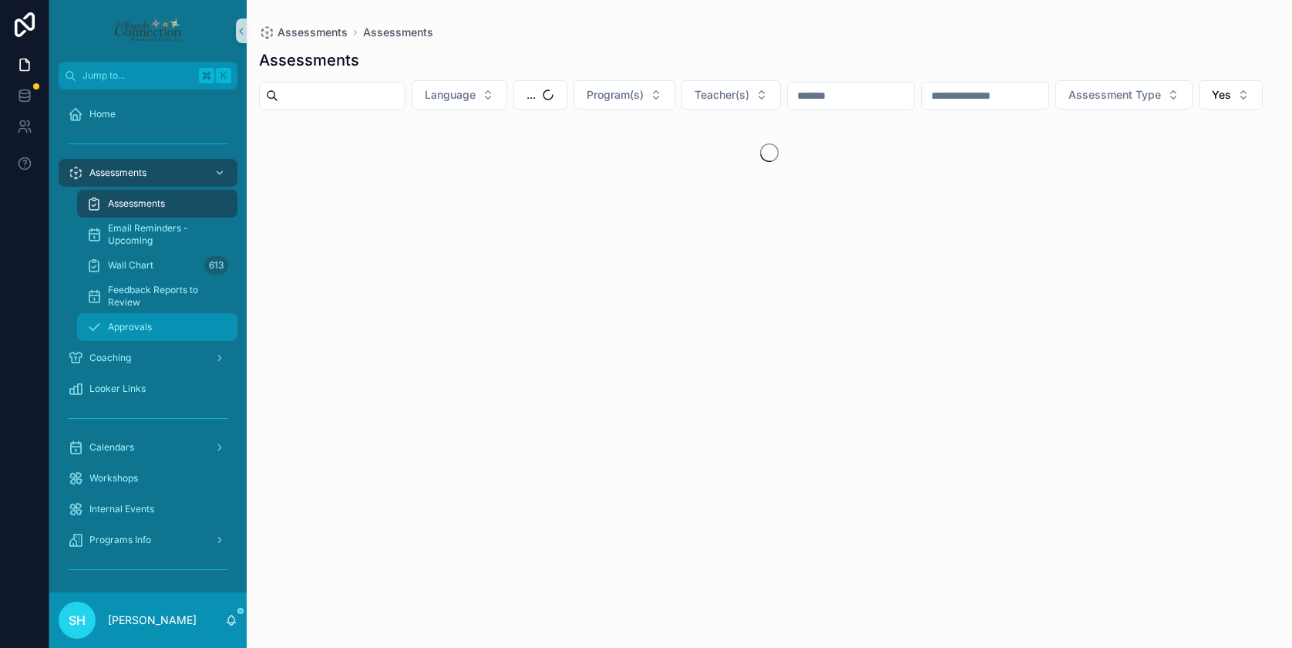
click at [136, 330] on span "Approvals" at bounding box center [130, 327] width 44 height 12
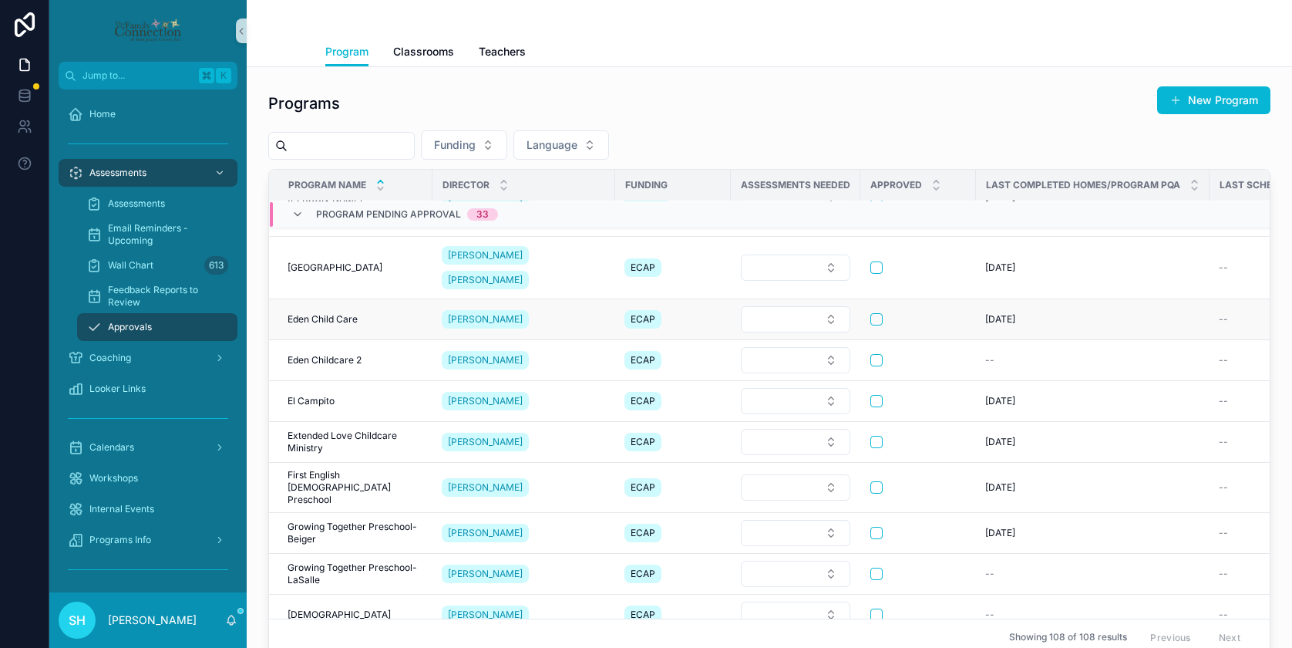
scroll to position [495, 0]
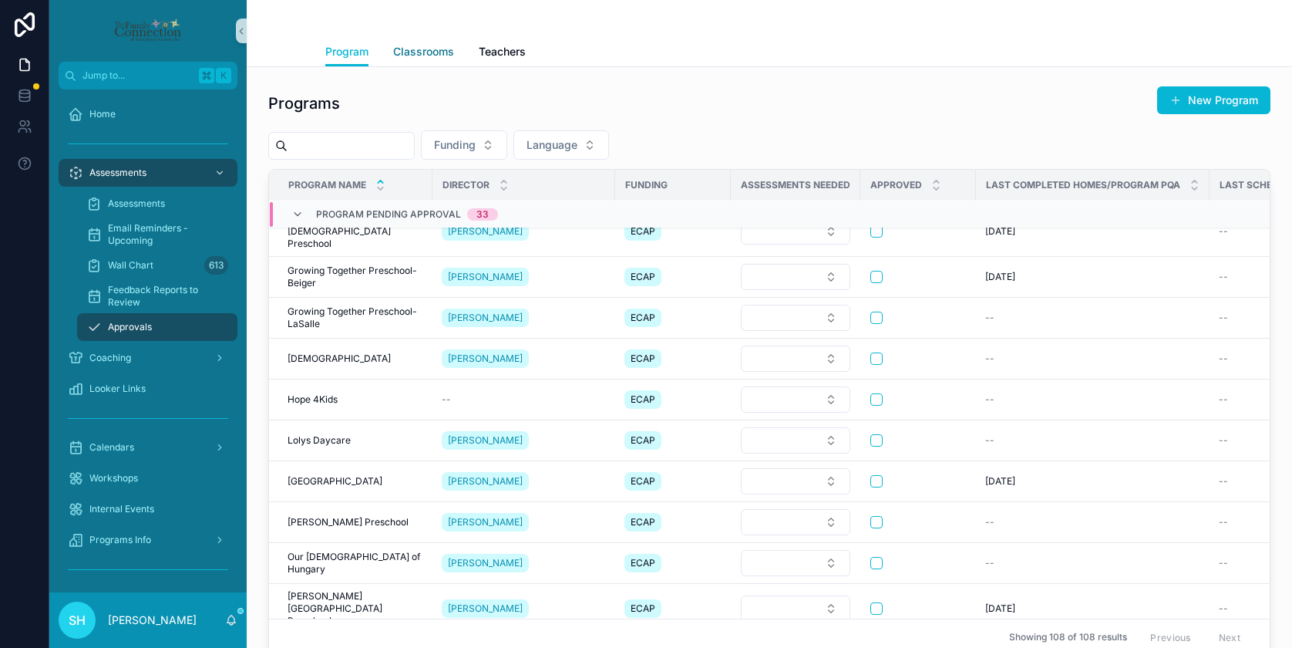
click at [442, 55] on span "Classrooms" at bounding box center [423, 51] width 61 height 15
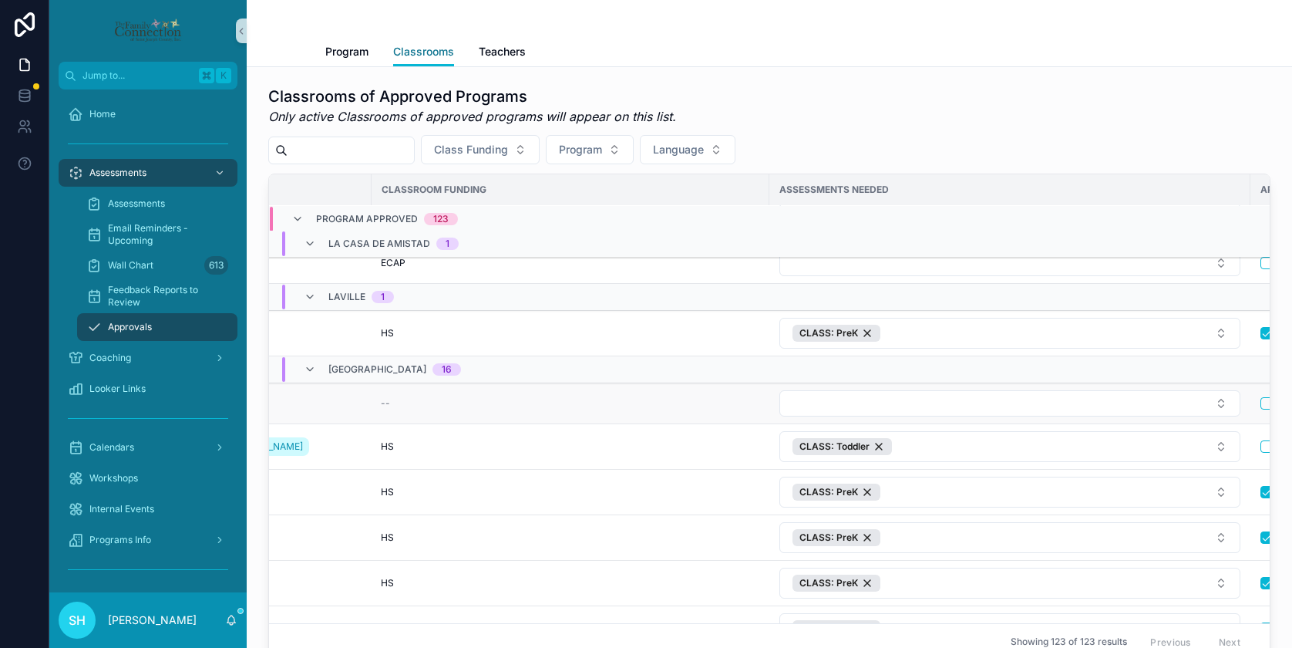
scroll to position [3048, 237]
click at [1219, 390] on button "Select Button" at bounding box center [1009, 403] width 461 height 26
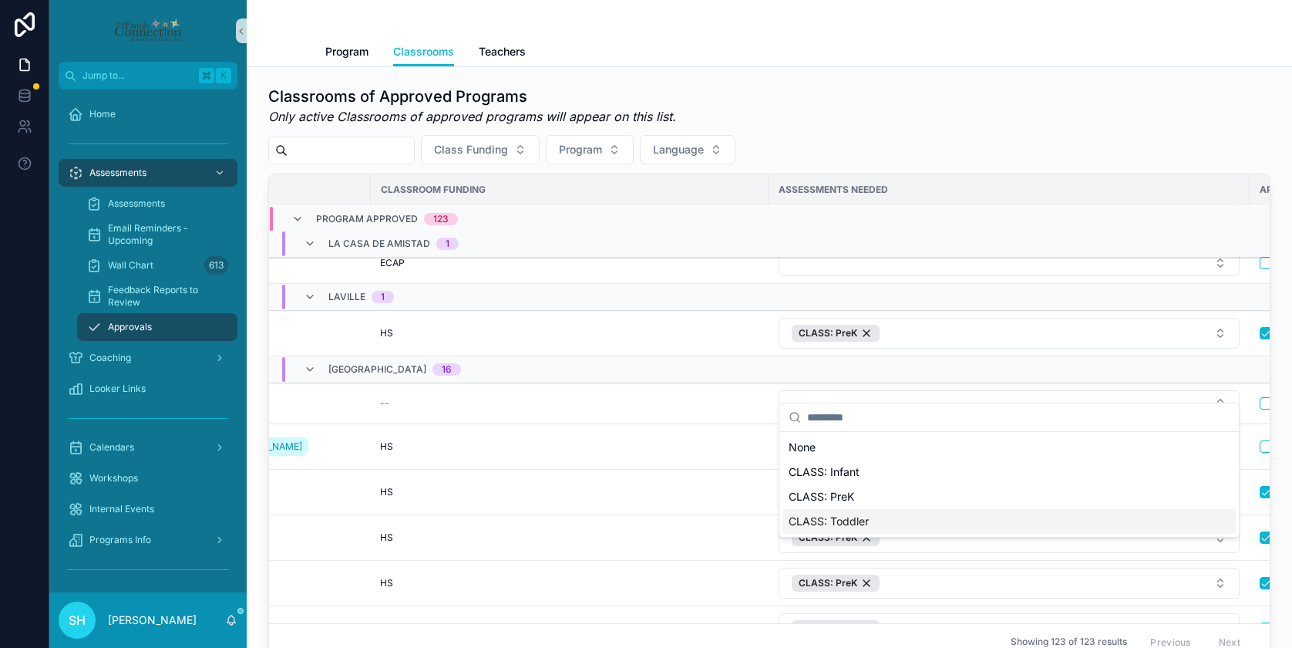
click at [838, 517] on span "CLASS: Toddler" at bounding box center [829, 520] width 80 height 15
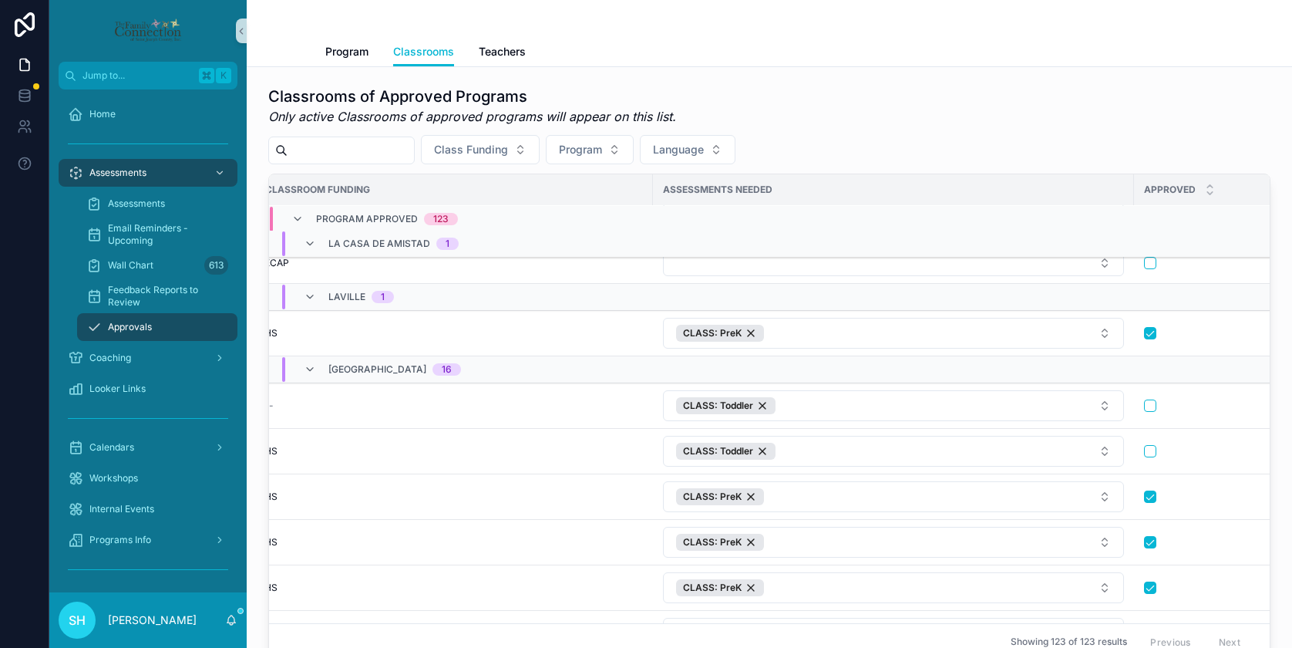
scroll to position [3048, 362]
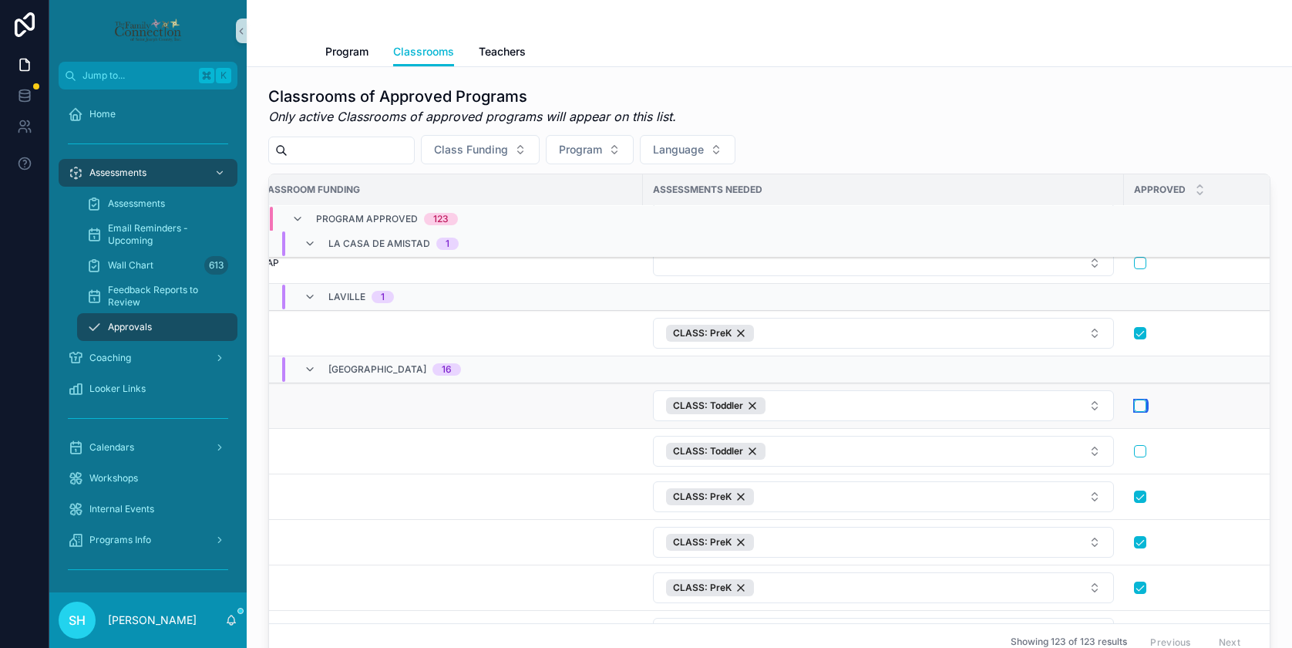
click at [1139, 399] on button "scrollable content" at bounding box center [1140, 405] width 12 height 12
click at [1141, 445] on button "scrollable content" at bounding box center [1140, 451] width 12 height 12
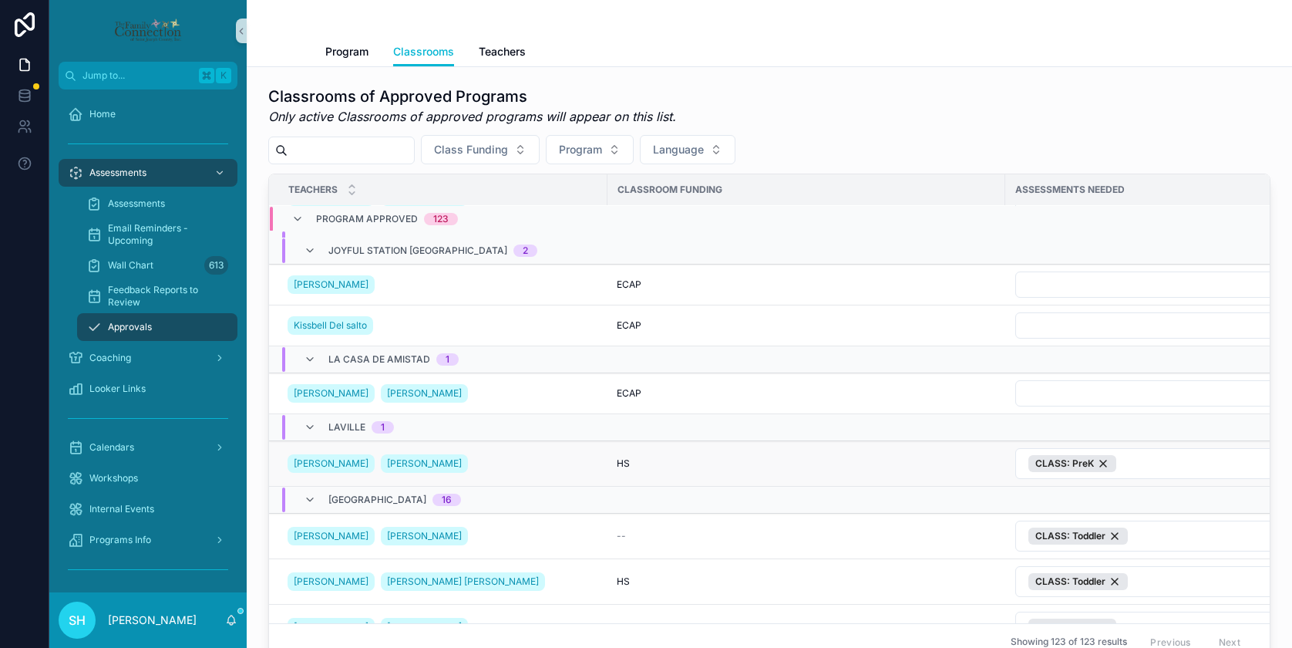
scroll to position [2935, 0]
click at [489, 51] on span "Teachers" at bounding box center [502, 51] width 47 height 15
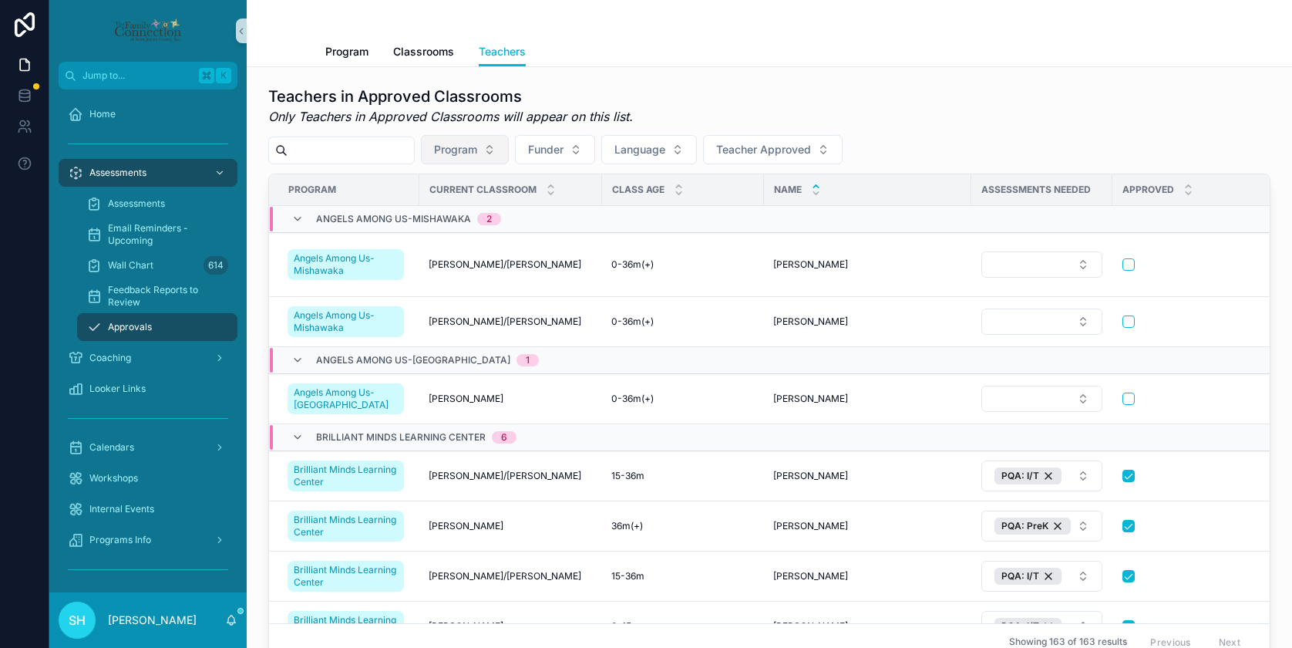
click at [502, 149] on button "Program" at bounding box center [465, 149] width 88 height 29
type input "***"
click at [449, 210] on div "[GEOGRAPHIC_DATA]" at bounding box center [480, 212] width 185 height 25
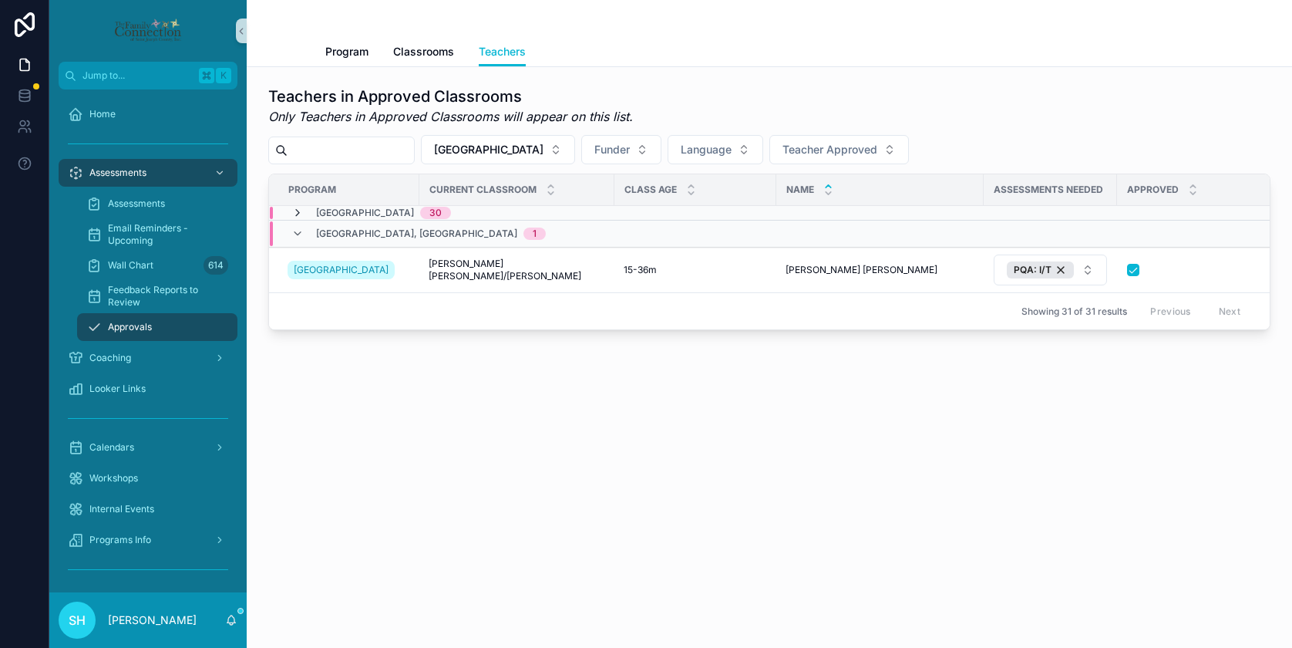
click at [298, 211] on icon "scrollable content" at bounding box center [297, 213] width 12 height 12
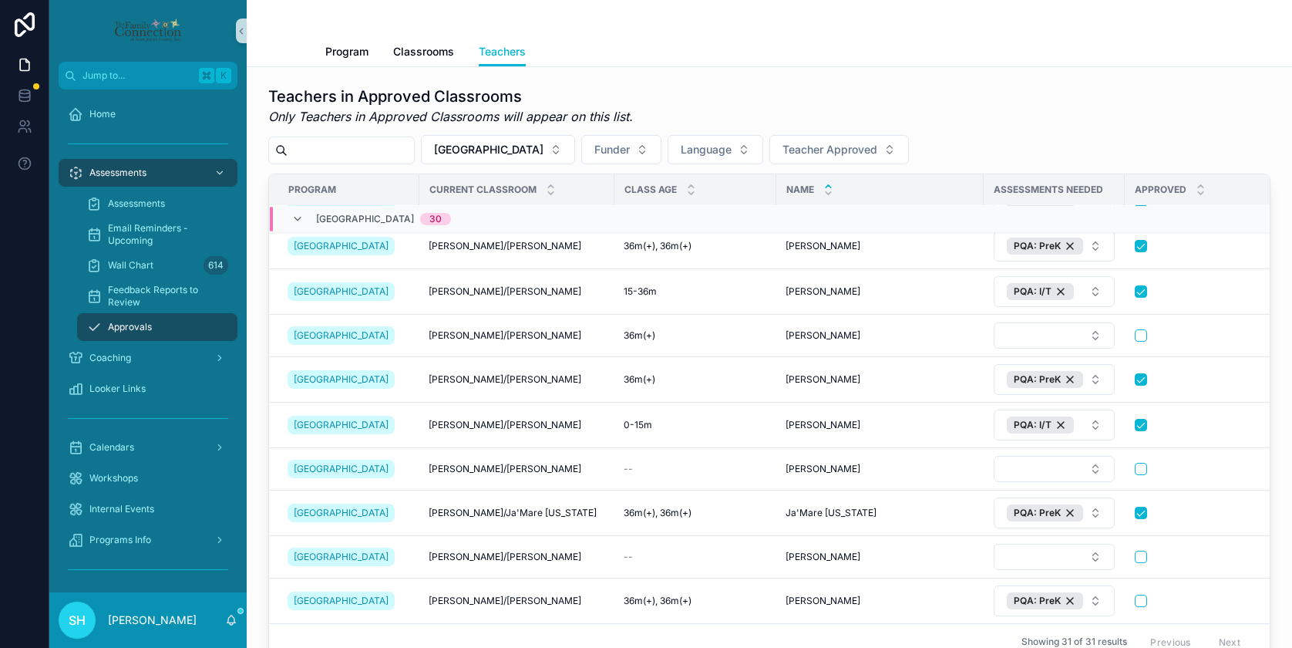
scroll to position [348, 0]
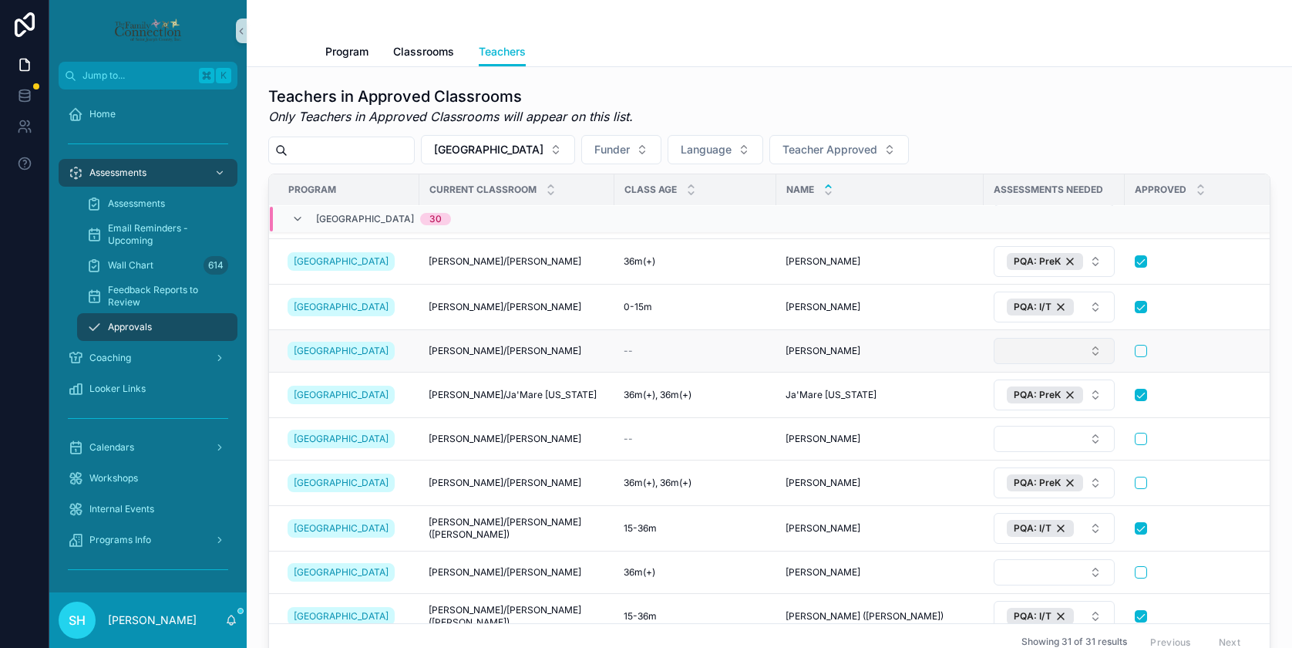
click at [1098, 346] on button "Select Button" at bounding box center [1054, 351] width 121 height 26
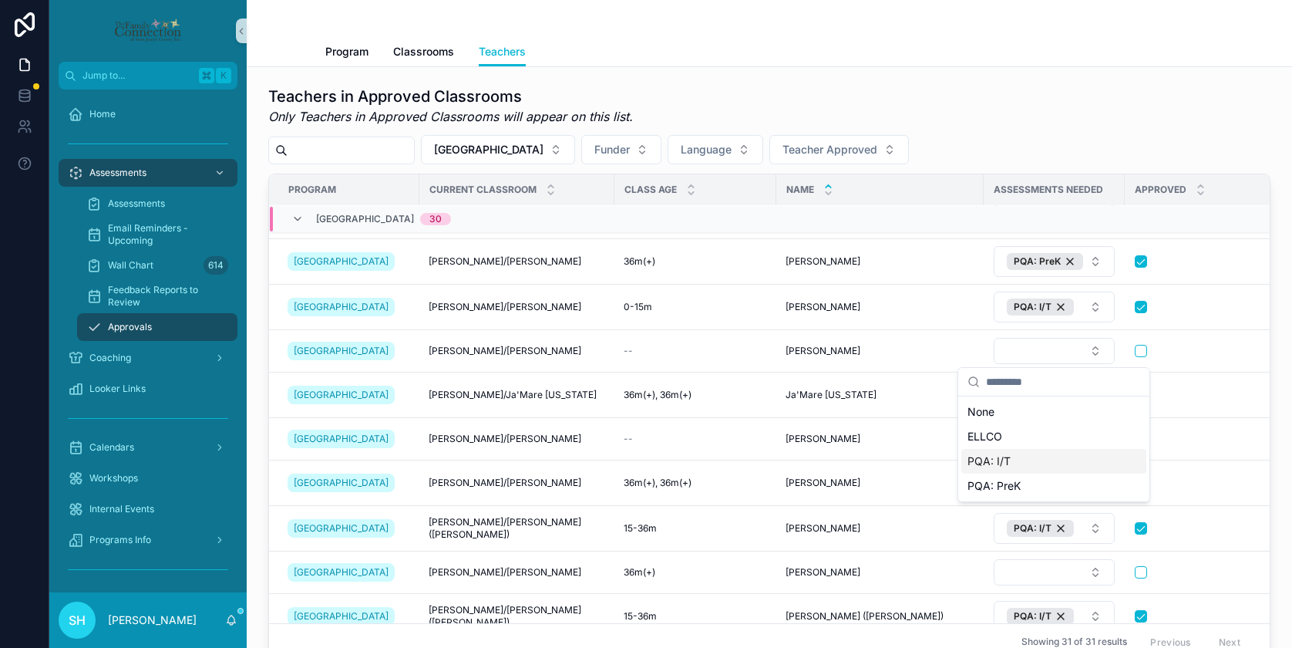
click at [997, 456] on span "PQA: I/T" at bounding box center [988, 460] width 43 height 15
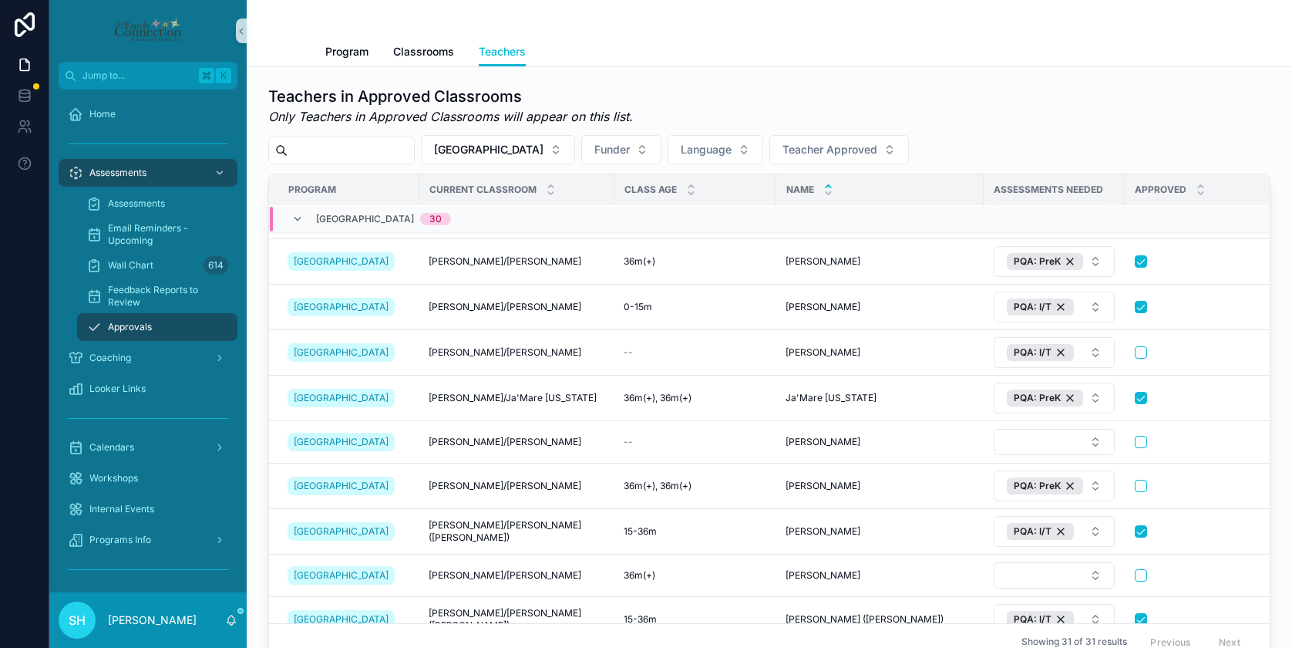
click at [1139, 352] on button "scrollable content" at bounding box center [1141, 352] width 12 height 12
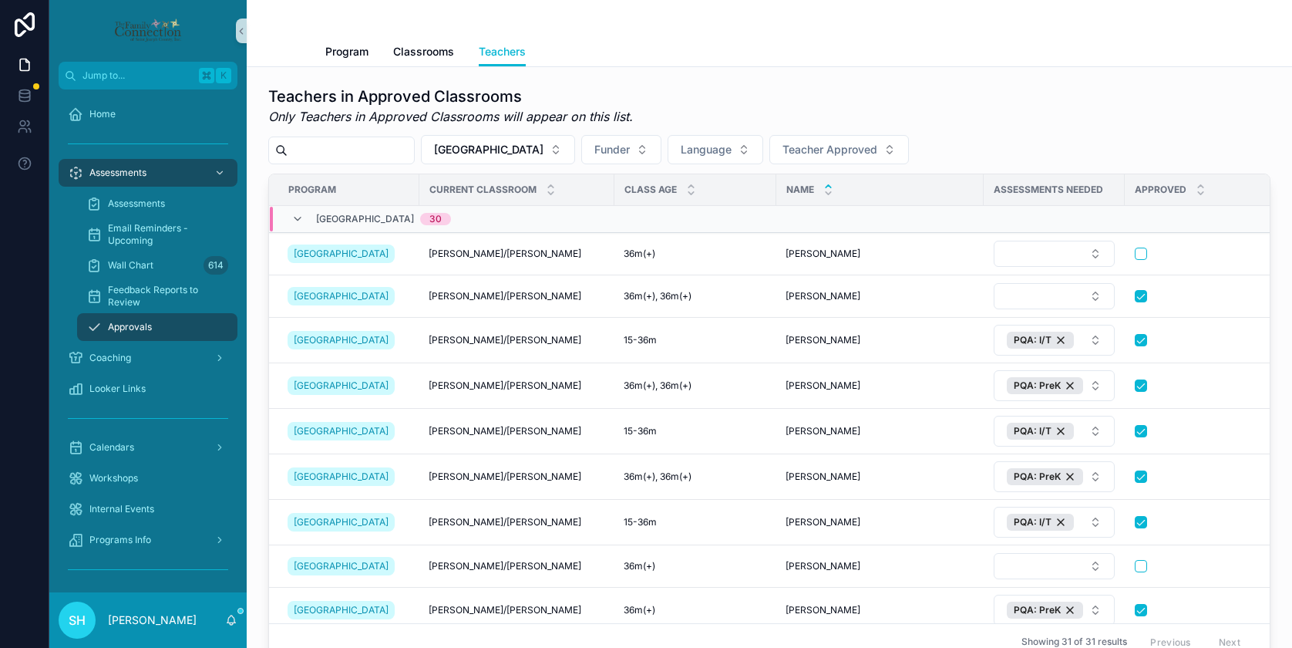
scroll to position [1, 0]
click at [400, 149] on input "scrollable content" at bounding box center [351, 151] width 126 height 22
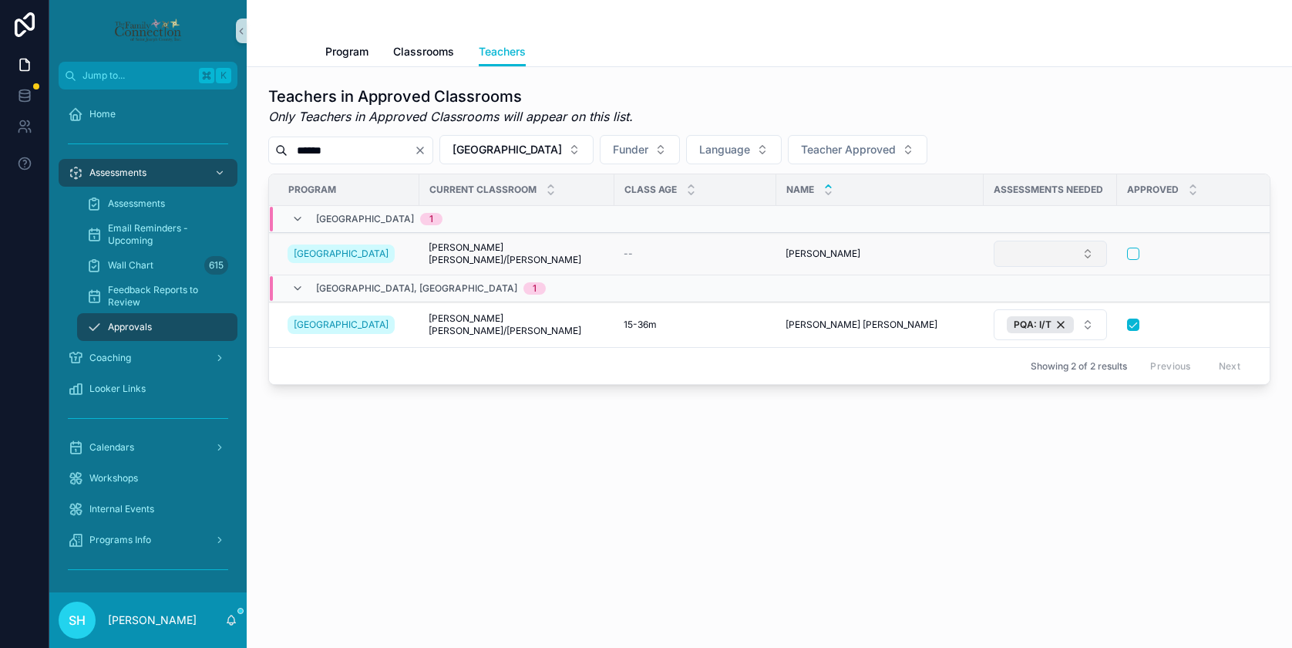
click at [1085, 252] on button "Select Button" at bounding box center [1050, 254] width 113 height 26
click at [990, 365] on span "PQA: I/T" at bounding box center [985, 363] width 43 height 15
click at [1137, 255] on button "scrollable content" at bounding box center [1133, 255] width 12 height 12
drag, startPoint x: 352, startPoint y: 146, endPoint x: 298, endPoint y: 146, distance: 54.7
click at [298, 146] on input "******" at bounding box center [351, 151] width 126 height 22
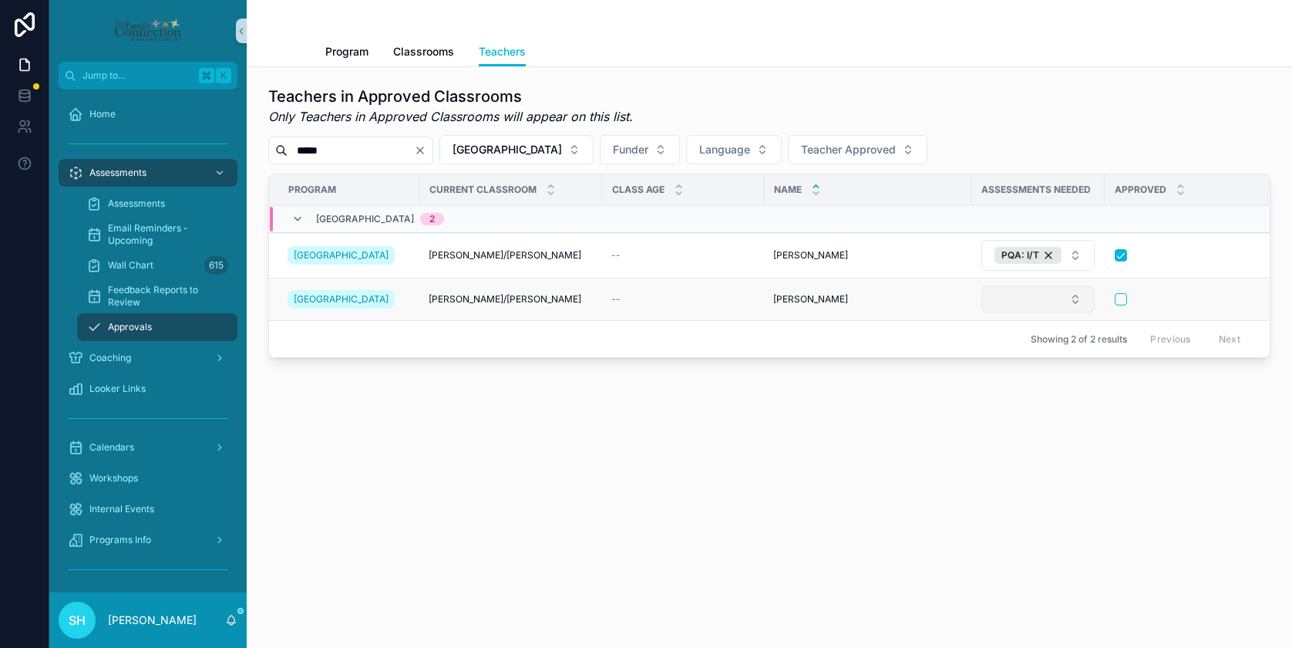
type input "*****"
click at [1078, 298] on button "Select Button" at bounding box center [1037, 299] width 113 height 26
click at [990, 409] on span "PQA: I/T" at bounding box center [973, 409] width 43 height 15
click at [1125, 301] on button "scrollable content" at bounding box center [1121, 300] width 12 height 12
click at [563, 476] on div "Teachers Program Classrooms Teachers Teachers in Approved Classrooms Only Teach…" at bounding box center [769, 245] width 1045 height 490
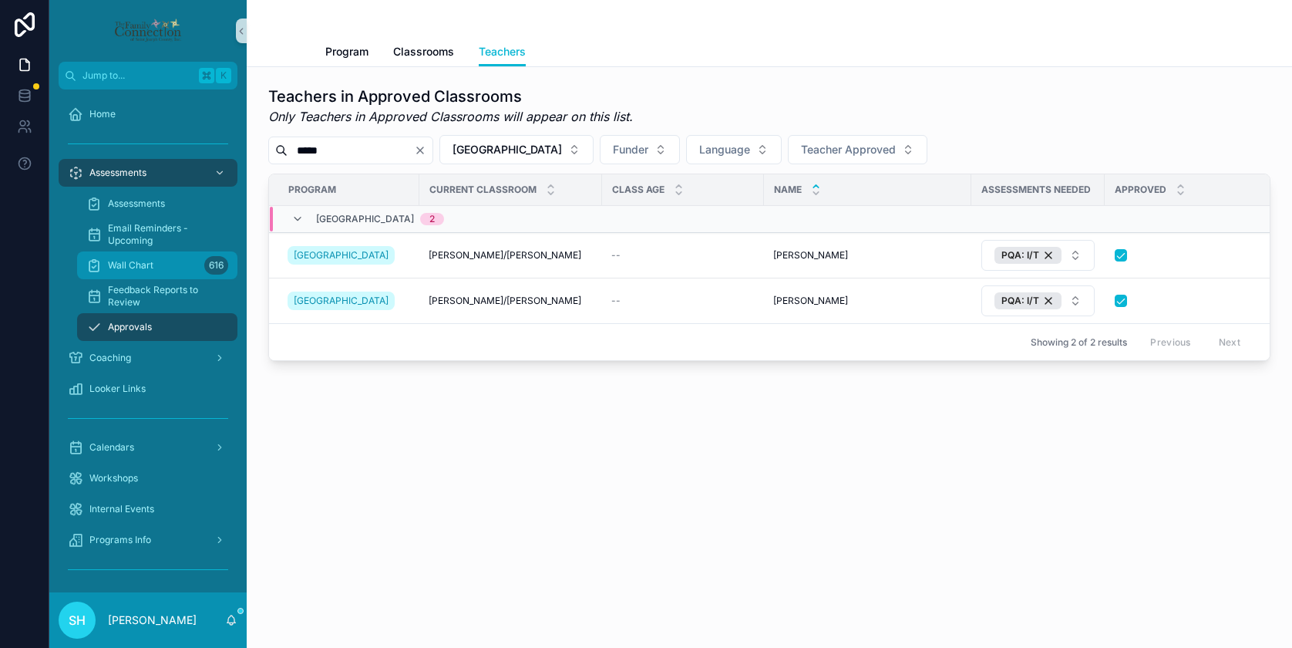
click at [122, 263] on span "Wall Chart" at bounding box center [130, 265] width 45 height 12
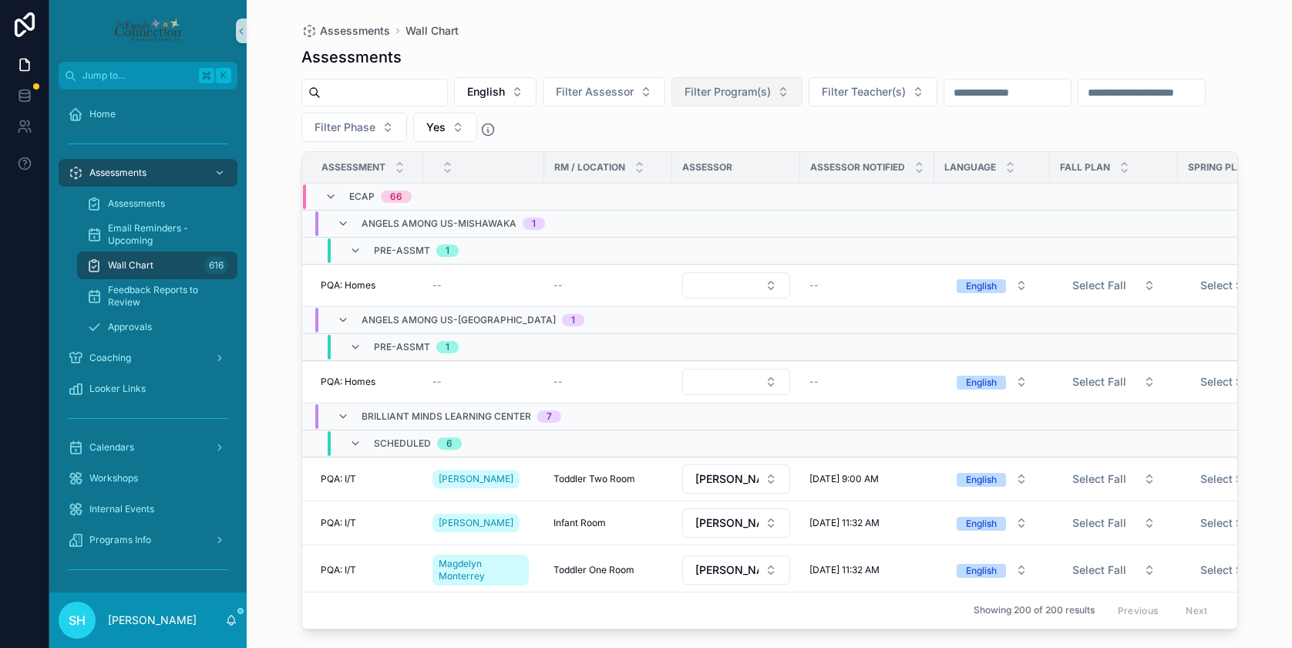
click at [722, 86] on span "Filter Program(s)" at bounding box center [728, 91] width 86 height 15
type input "***"
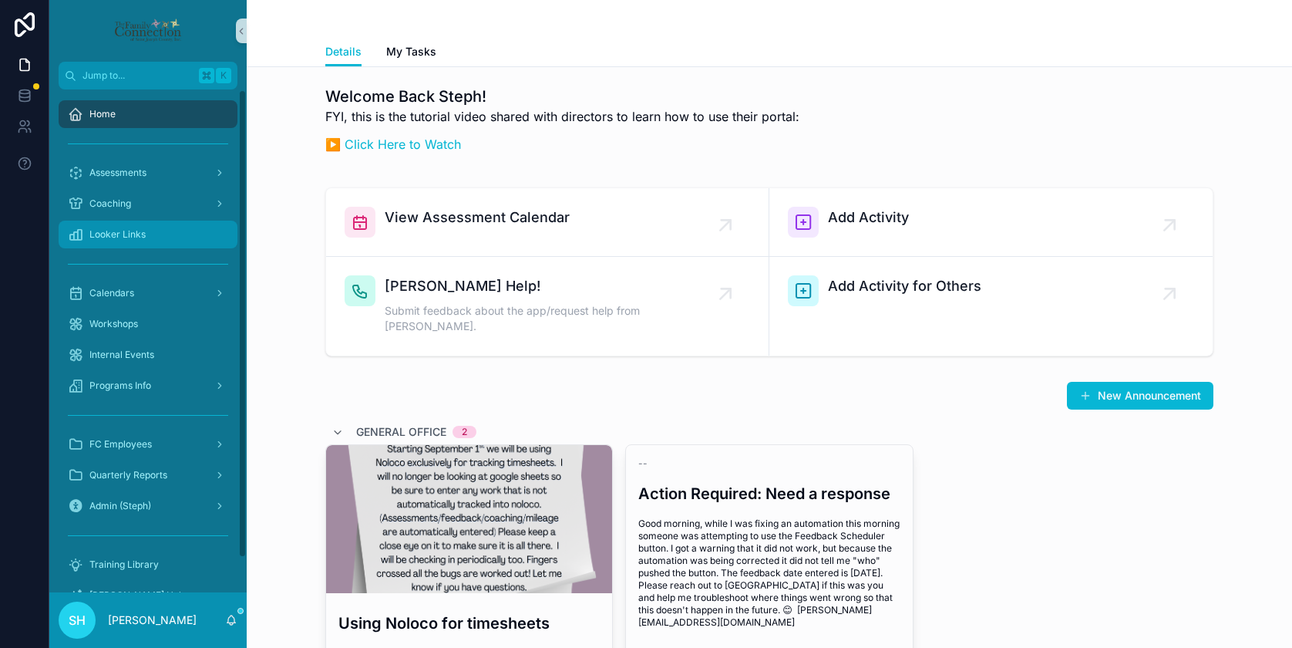
click at [149, 236] on div "Looker Links" at bounding box center [148, 234] width 160 height 25
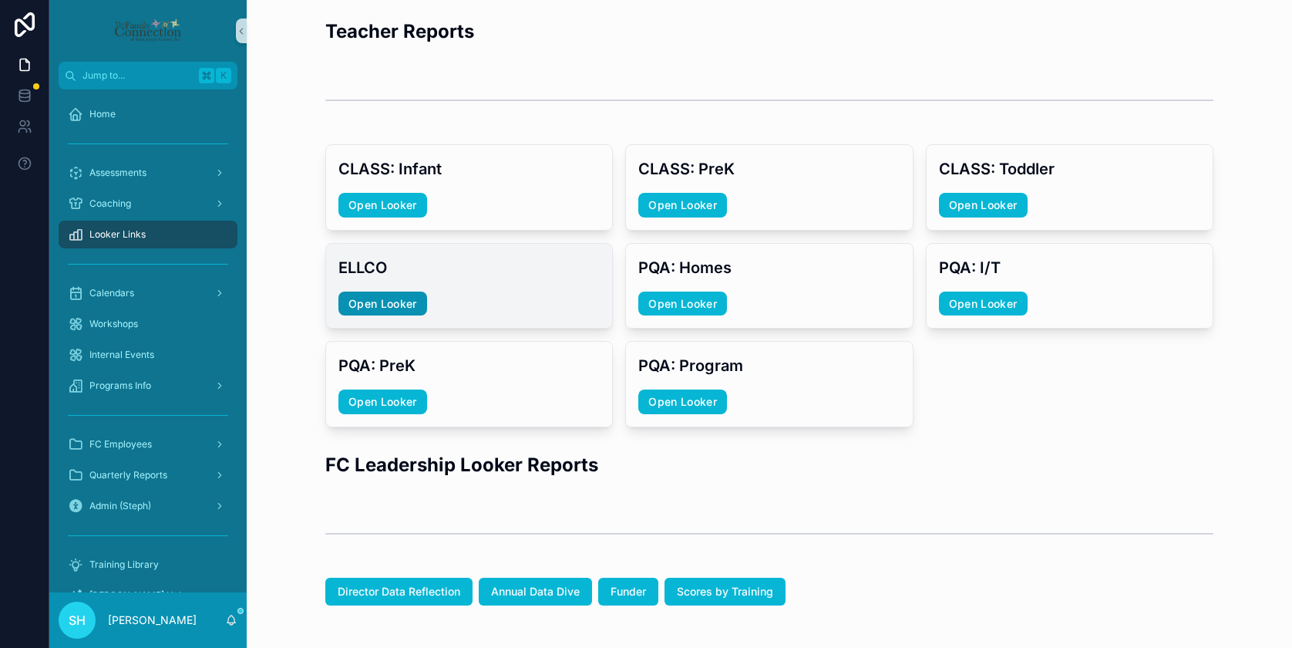
click at [377, 299] on link "Open Looker" at bounding box center [382, 303] width 89 height 25
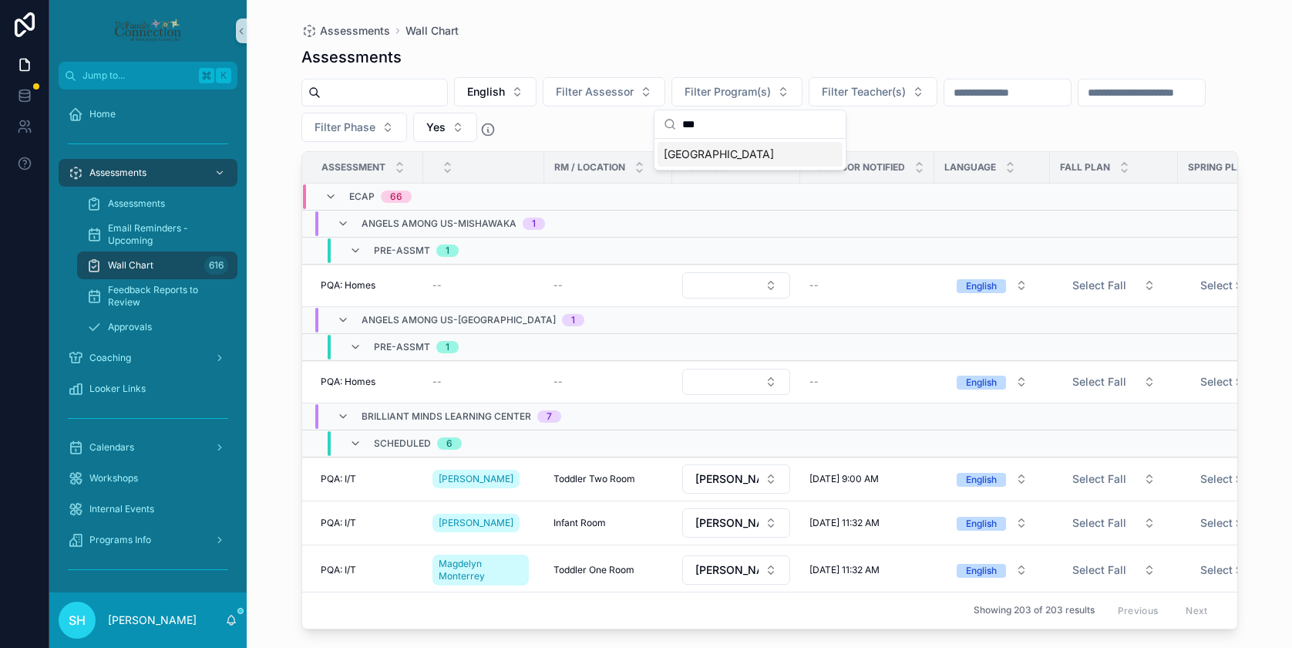
click at [701, 151] on span "[GEOGRAPHIC_DATA]" at bounding box center [719, 153] width 110 height 15
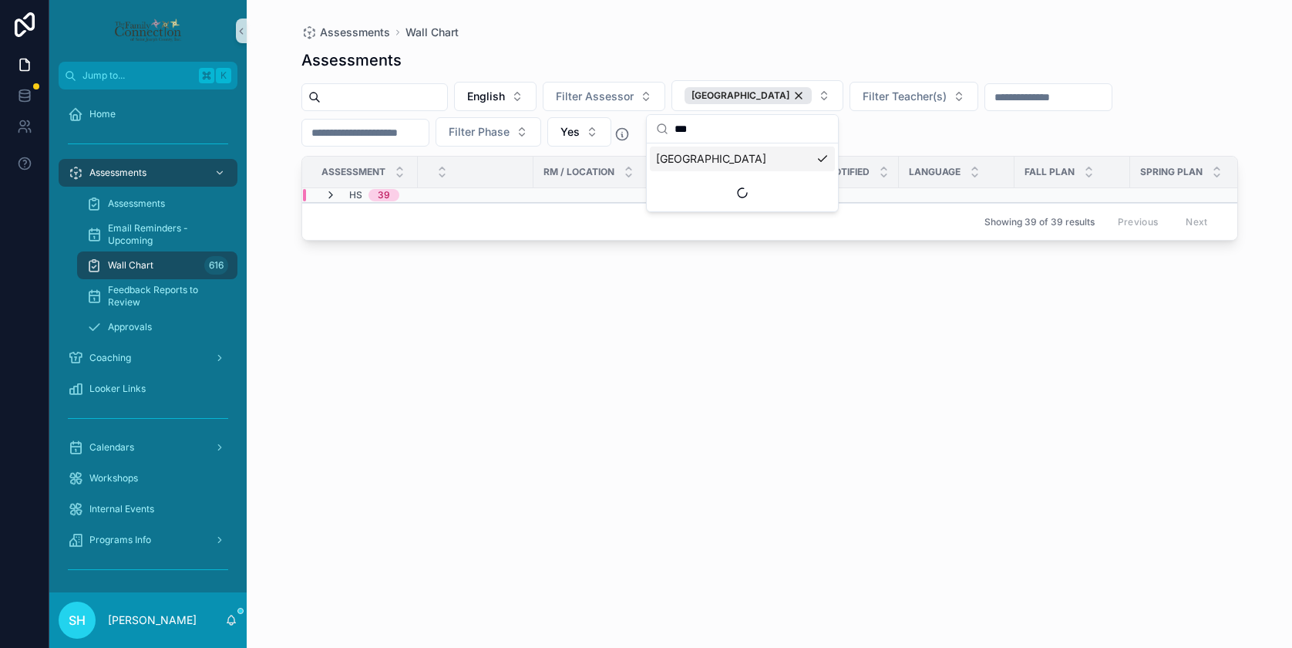
click at [331, 193] on icon "scrollable content" at bounding box center [331, 195] width 12 height 12
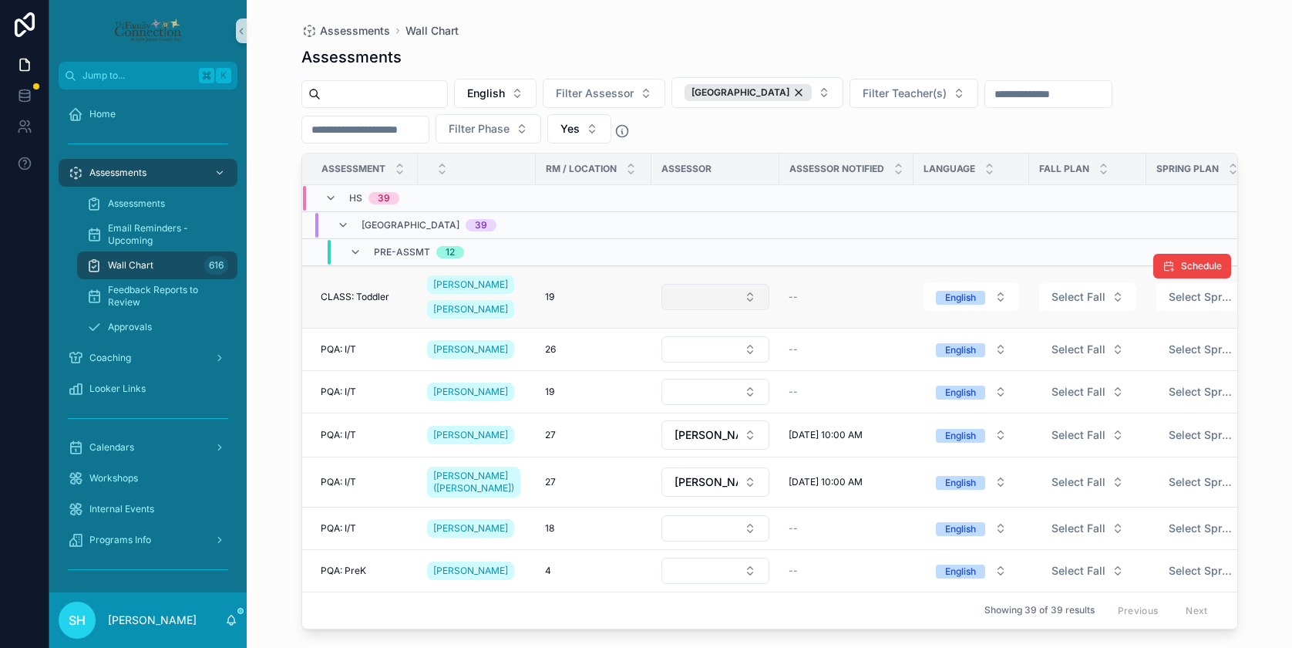
click at [752, 294] on button "Select Button" at bounding box center [715, 297] width 108 height 26
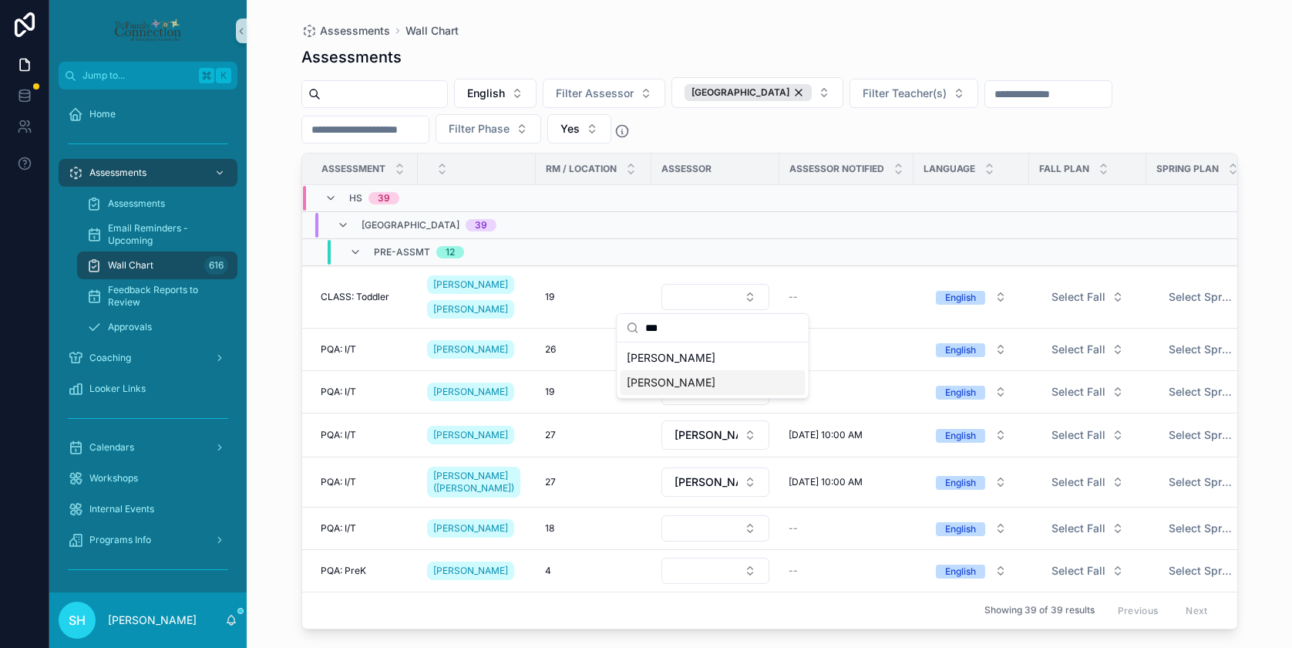
type input "***"
click at [676, 382] on span "[PERSON_NAME]" at bounding box center [671, 382] width 89 height 15
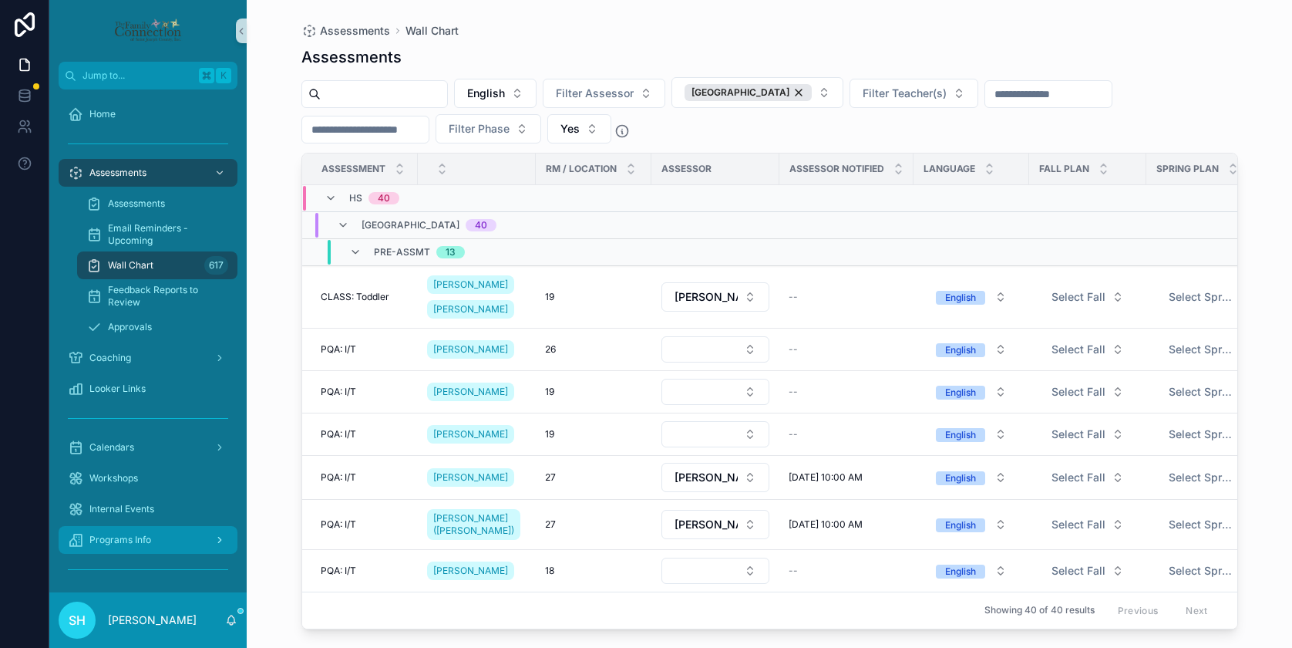
click at [133, 534] on span "Programs Info" at bounding box center [120, 539] width 62 height 12
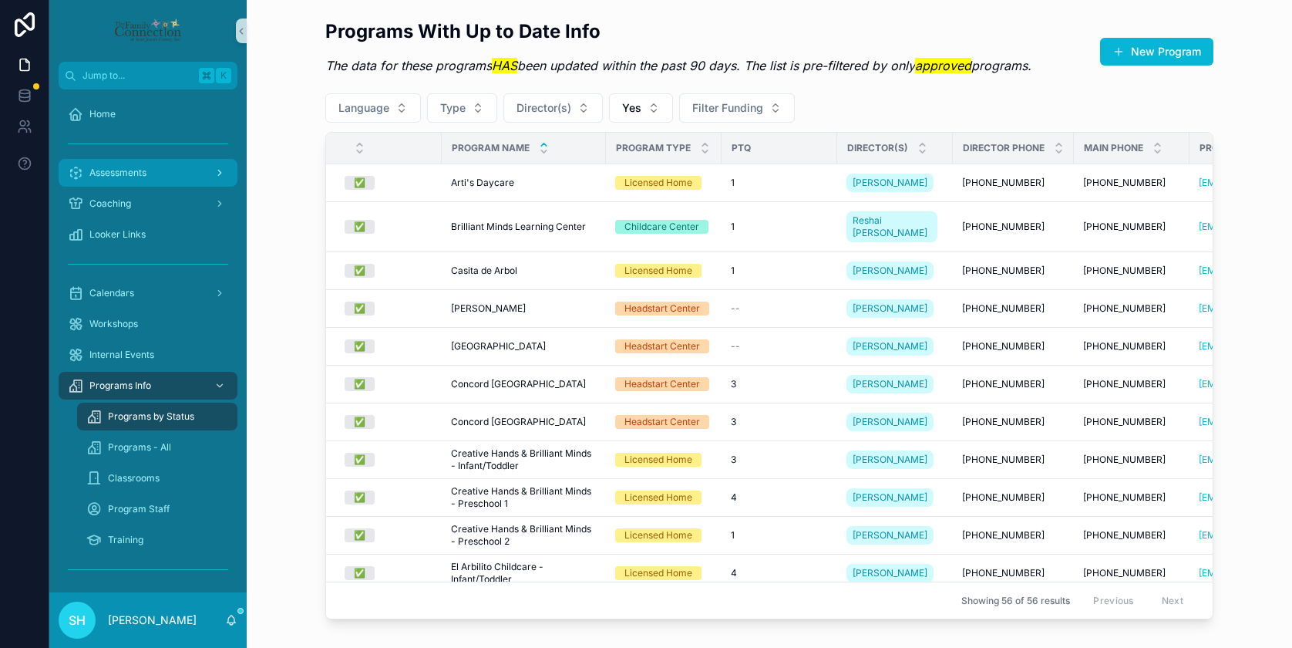
click at [103, 169] on span "Assessments" at bounding box center [117, 173] width 57 height 12
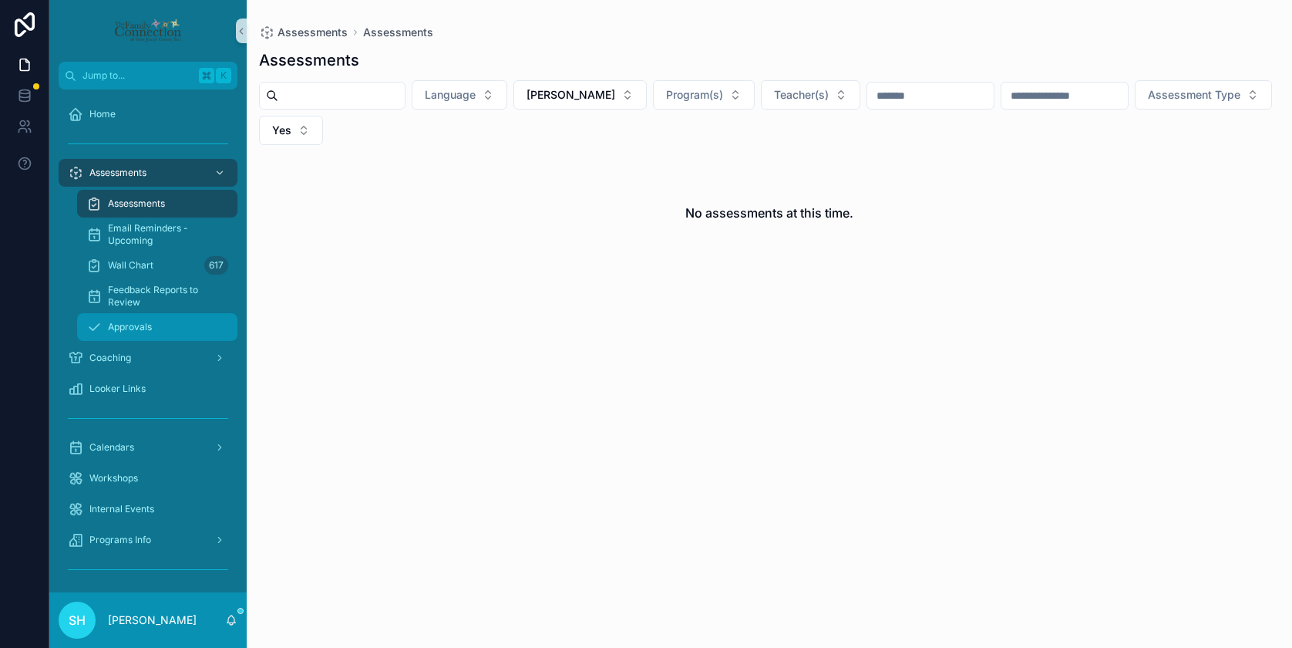
click at [132, 324] on span "Approvals" at bounding box center [130, 327] width 44 height 12
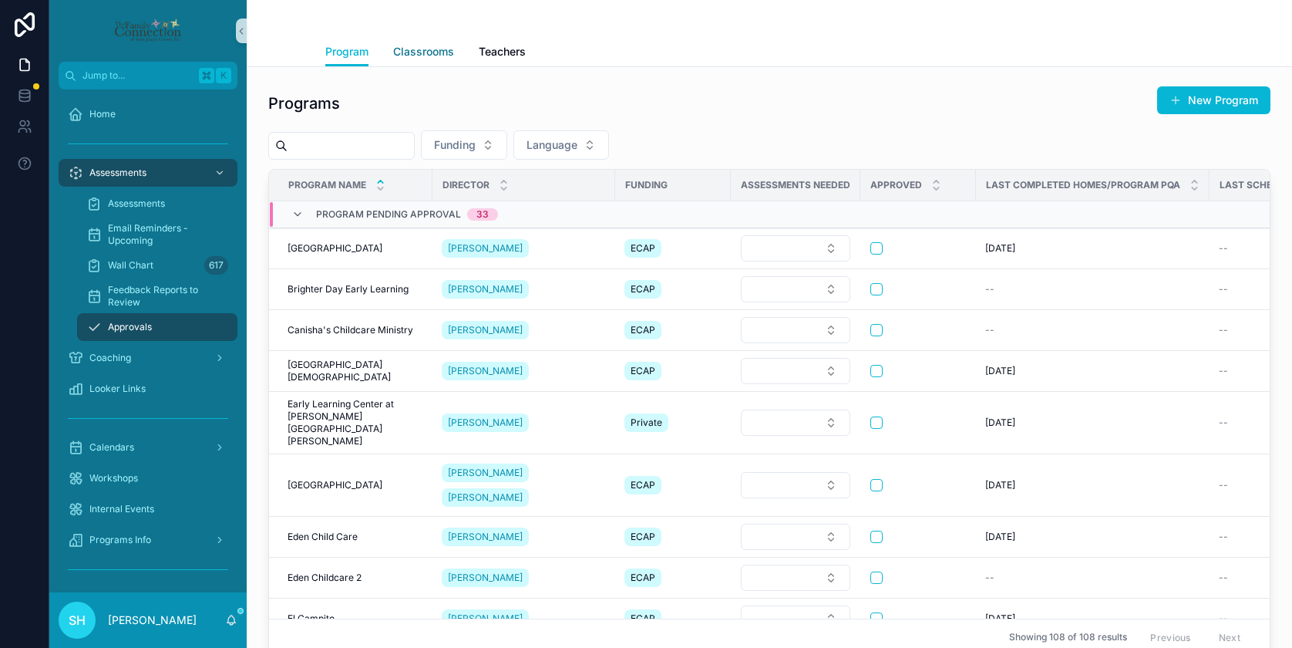
click at [436, 52] on span "Classrooms" at bounding box center [423, 51] width 61 height 15
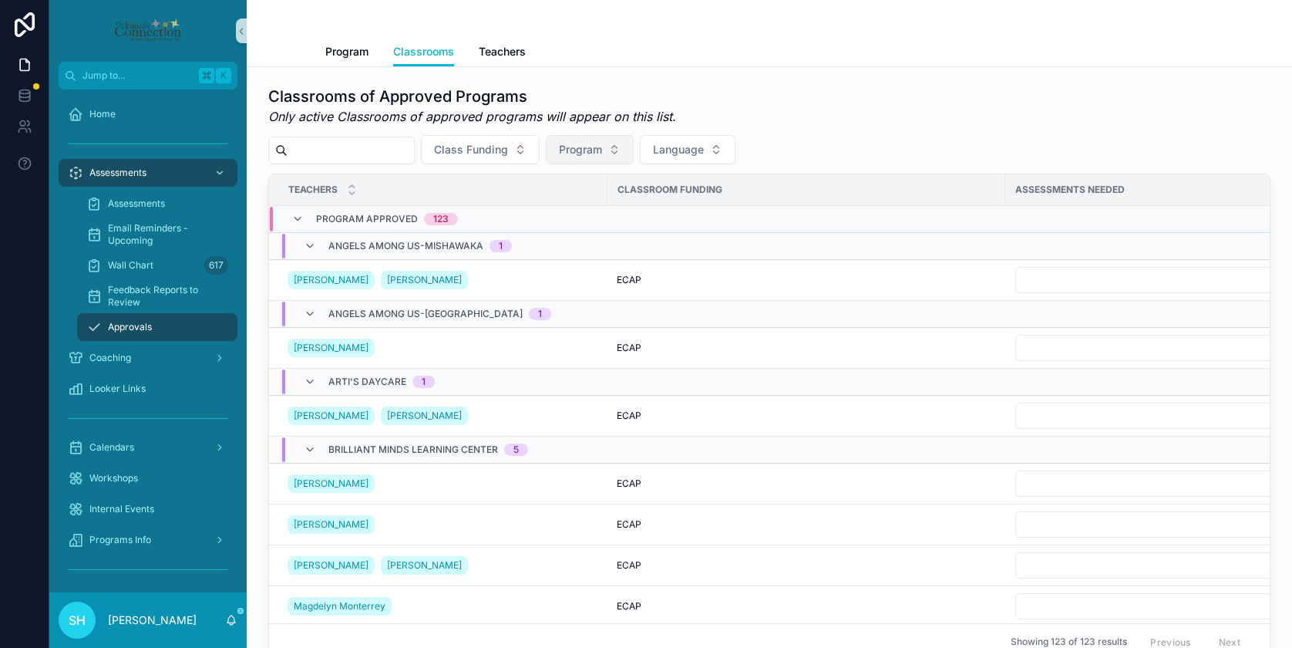
click at [599, 152] on span "Program" at bounding box center [580, 149] width 43 height 15
type input "****"
click at [558, 212] on span "[GEOGRAPHIC_DATA]" at bounding box center [572, 211] width 110 height 15
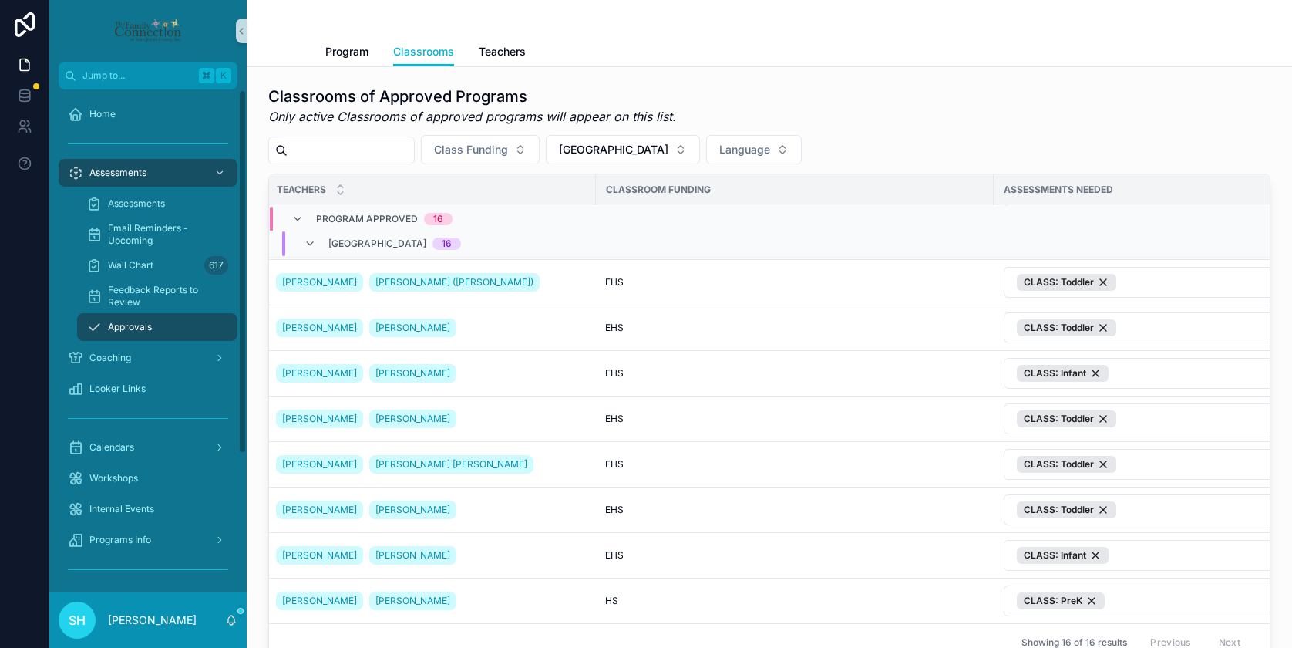
click at [325, 146] on input "scrollable content" at bounding box center [351, 151] width 126 height 22
type input "******"
click at [353, 54] on span "Program" at bounding box center [346, 51] width 43 height 15
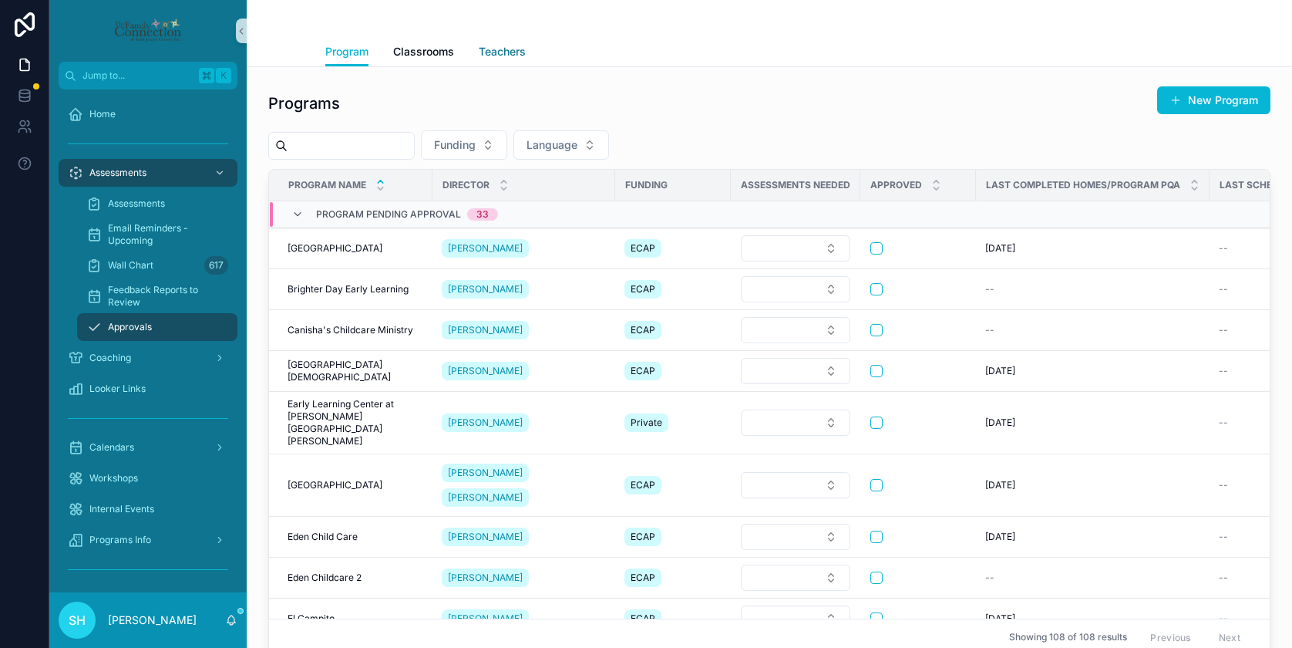
click at [496, 42] on link "Teachers" at bounding box center [502, 53] width 47 height 31
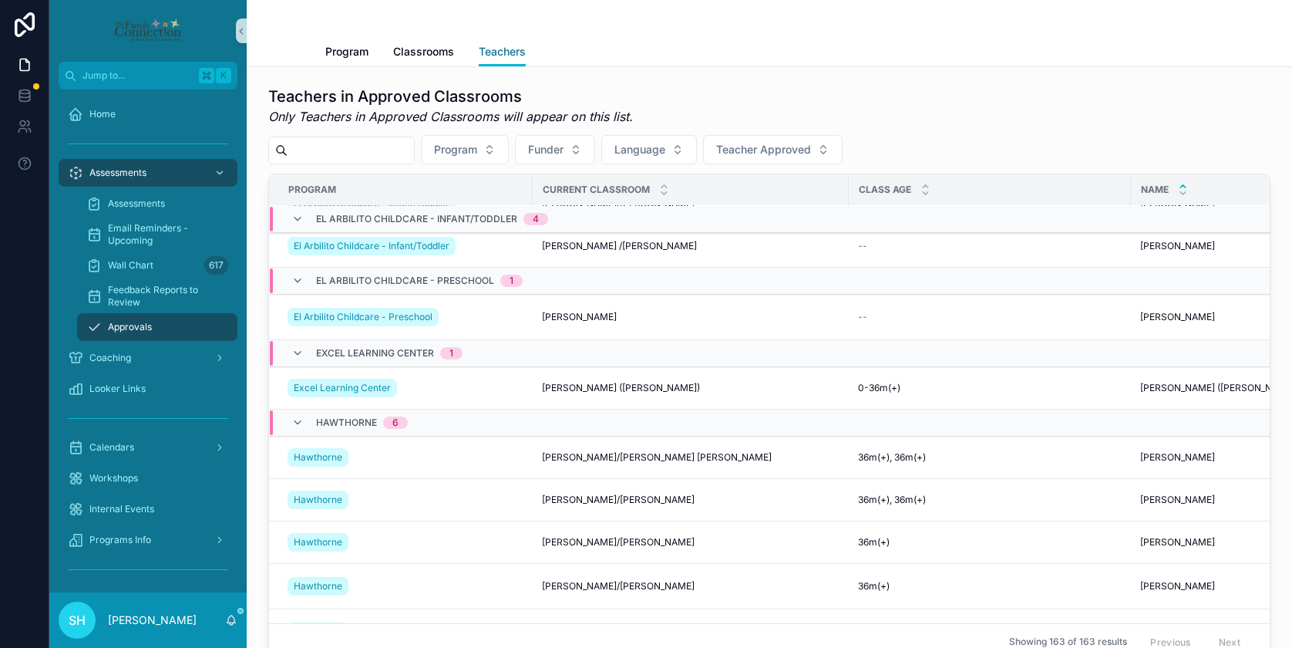
scroll to position [1913, 0]
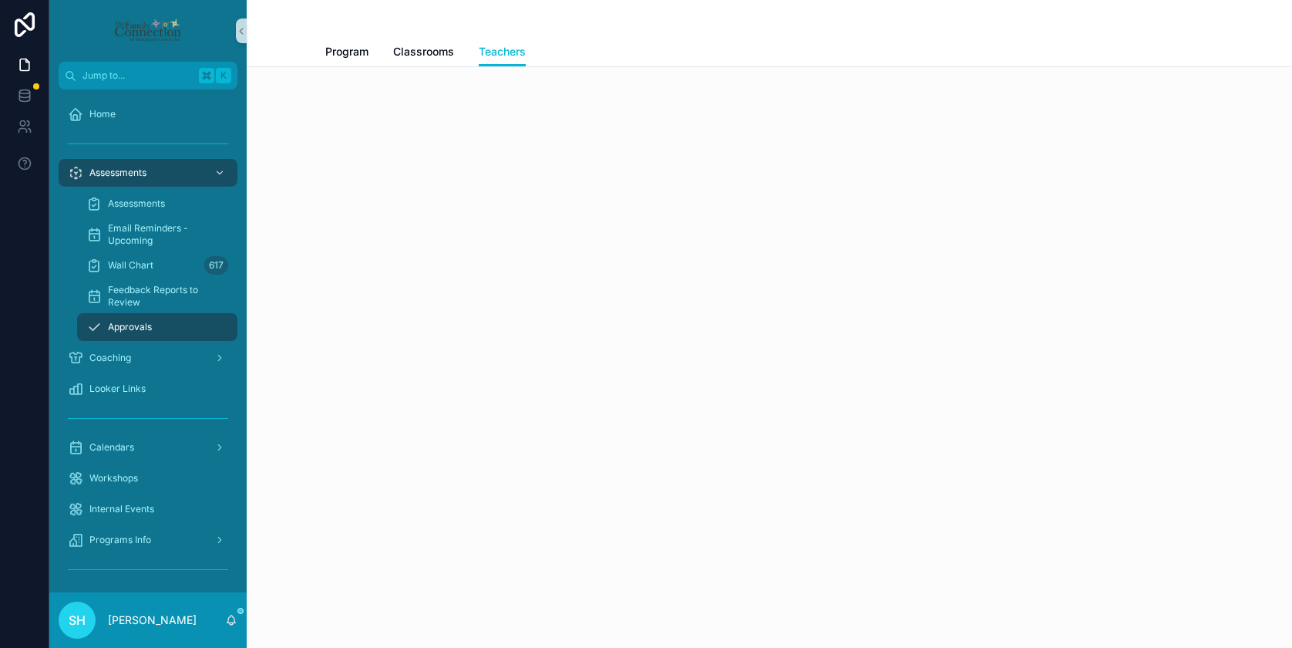
click at [132, 325] on span "Approvals" at bounding box center [130, 327] width 44 height 12
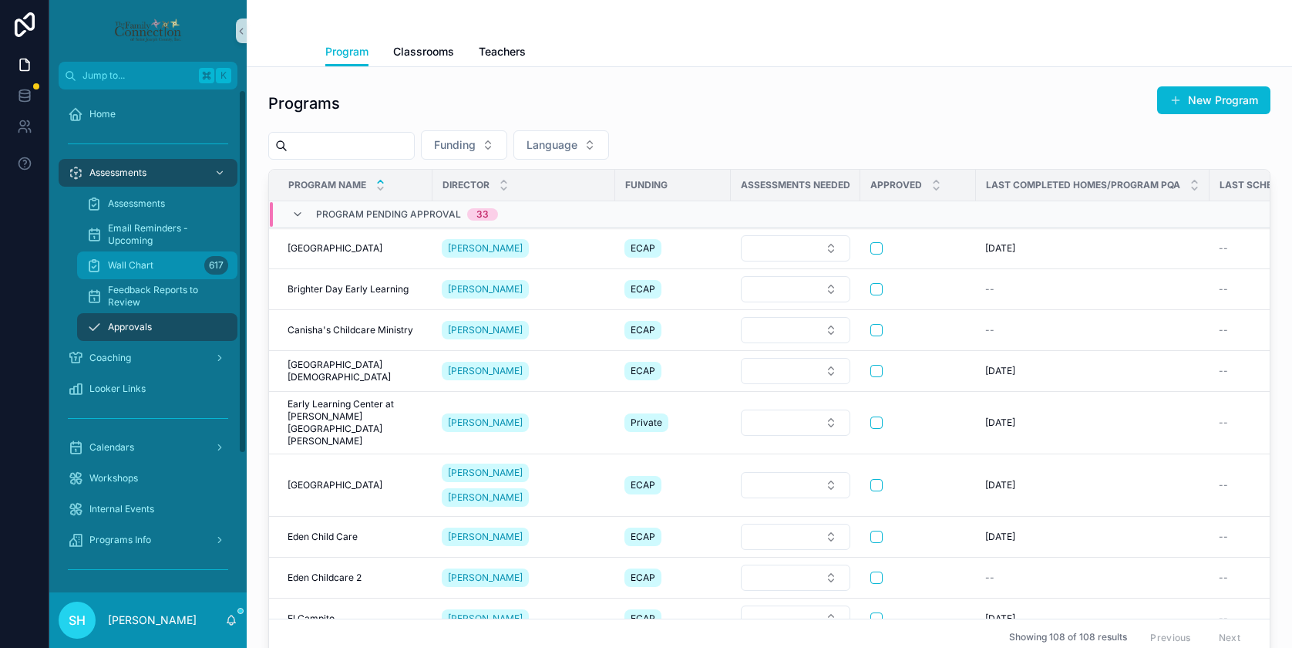
click at [137, 264] on span "Wall Chart" at bounding box center [130, 265] width 45 height 12
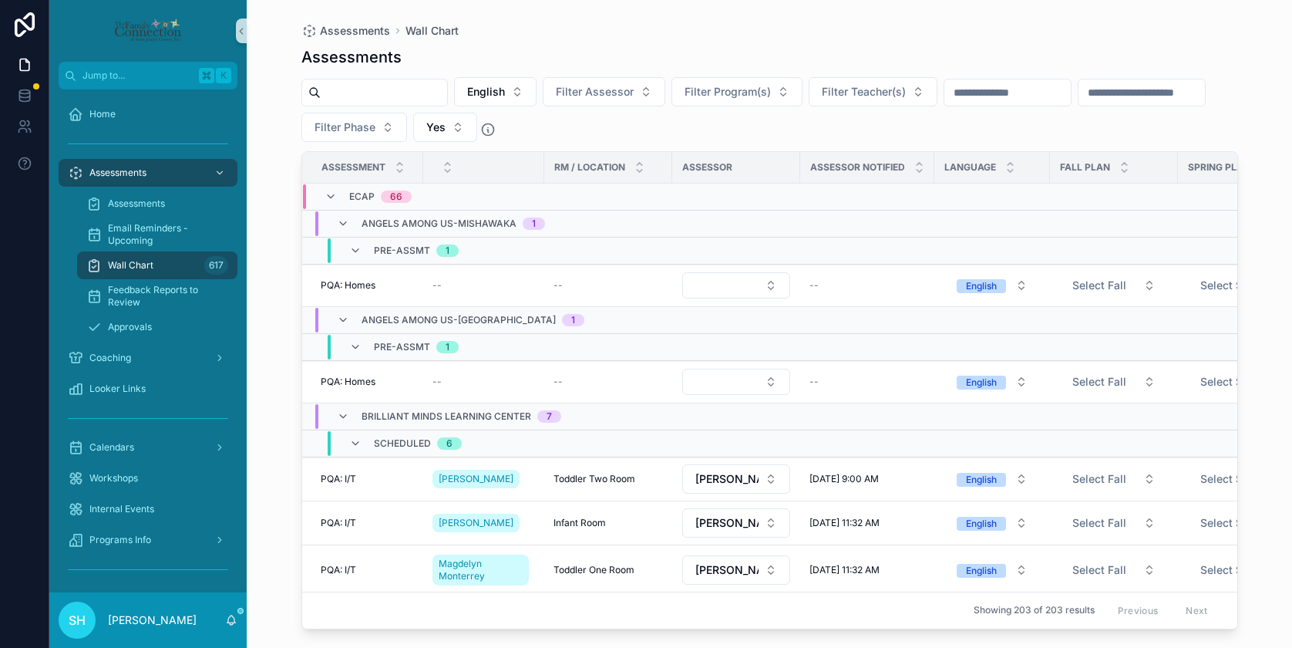
click at [392, 94] on input "scrollable content" at bounding box center [384, 93] width 126 height 22
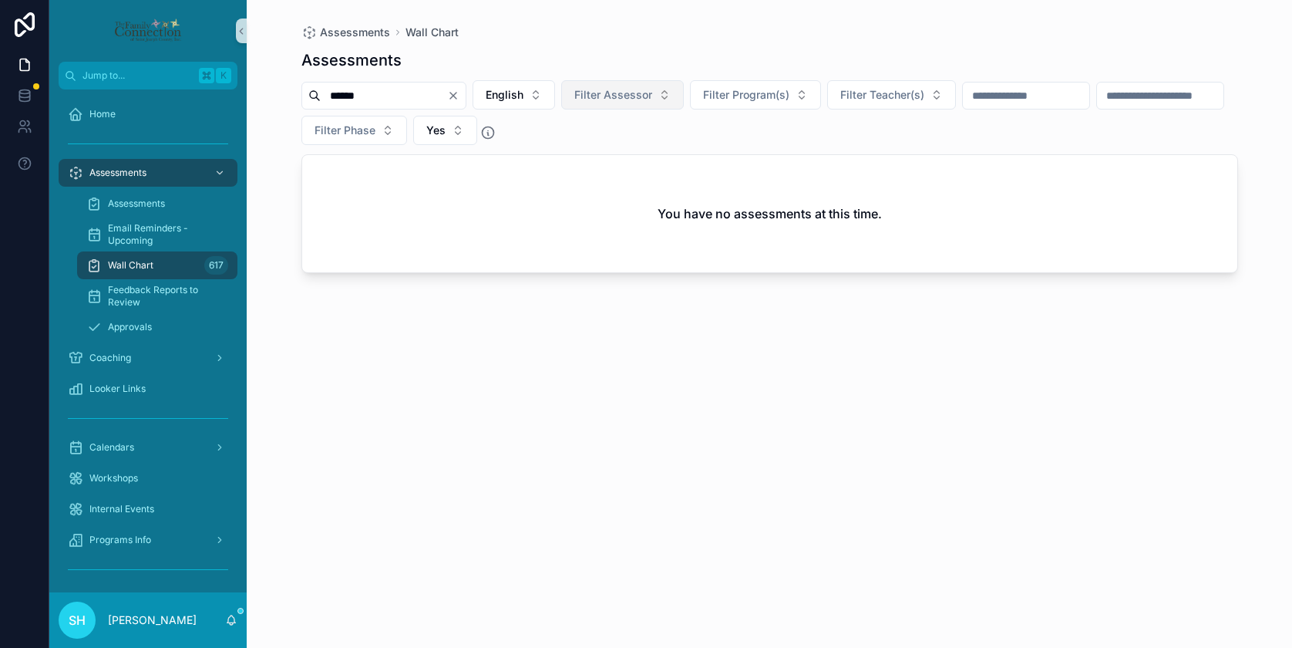
click at [681, 93] on button "Filter Assessor" at bounding box center [622, 94] width 123 height 29
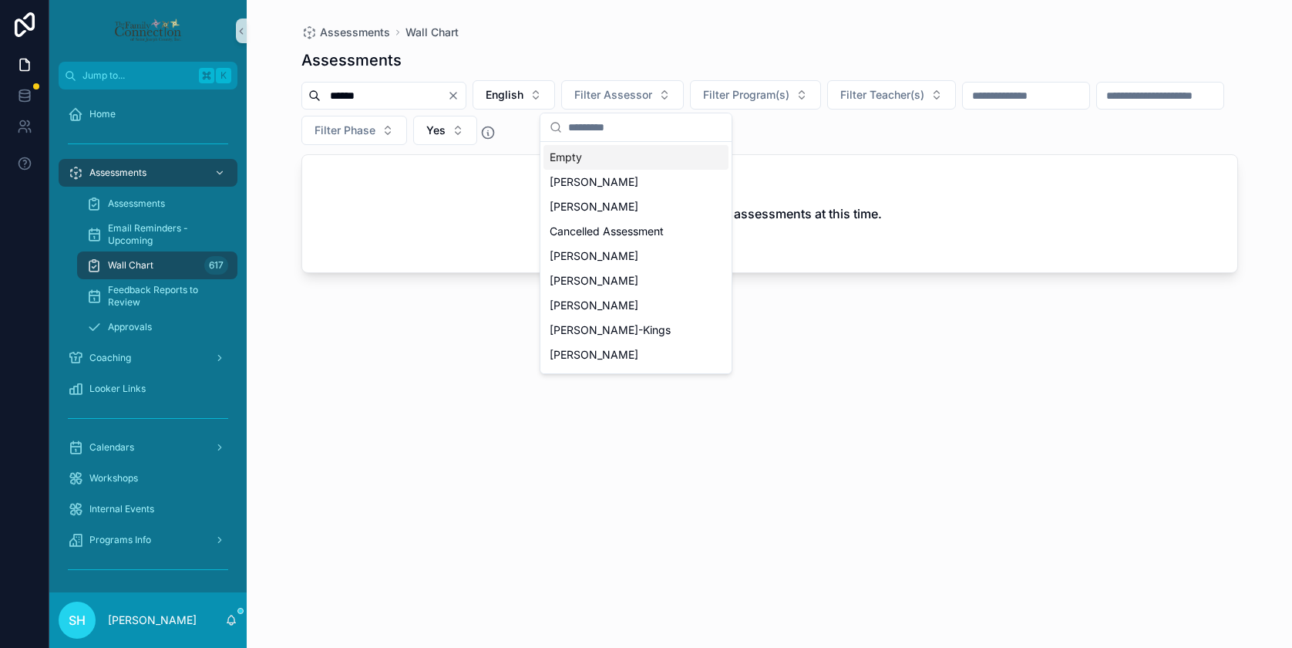
click at [580, 159] on div "Empty" at bounding box center [635, 157] width 185 height 25
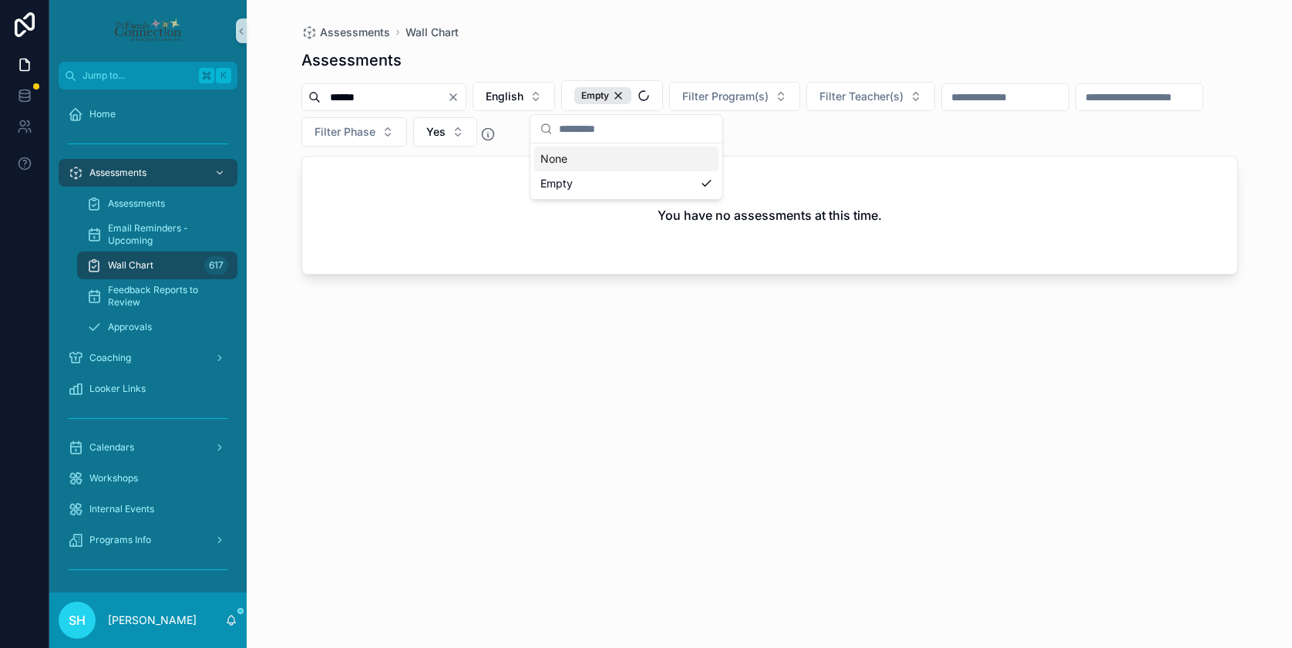
click at [782, 116] on div "****** English Empty Filter Program(s) Filter Teacher(s) Filter Phase Yes" at bounding box center [769, 113] width 937 height 66
click at [119, 267] on span "Wall Chart" at bounding box center [130, 265] width 45 height 12
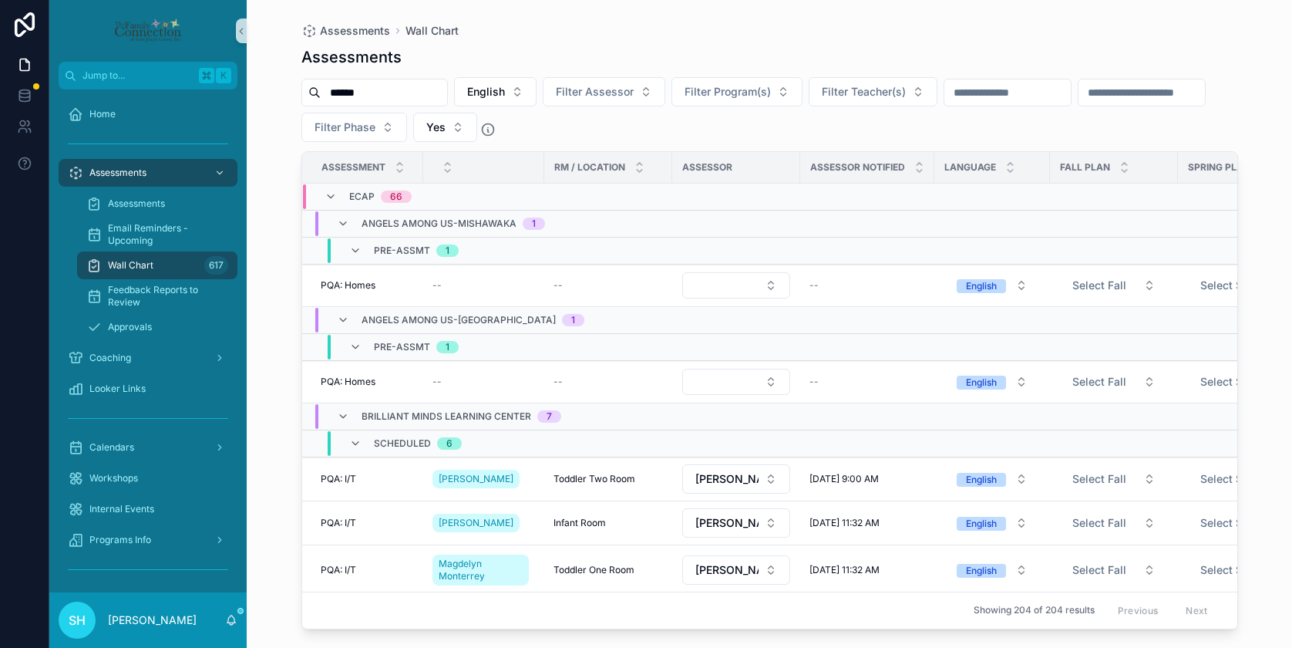
drag, startPoint x: 399, startPoint y: 94, endPoint x: 318, endPoint y: 96, distance: 80.2
click at [318, 96] on div "******" at bounding box center [374, 93] width 146 height 28
type input "******"
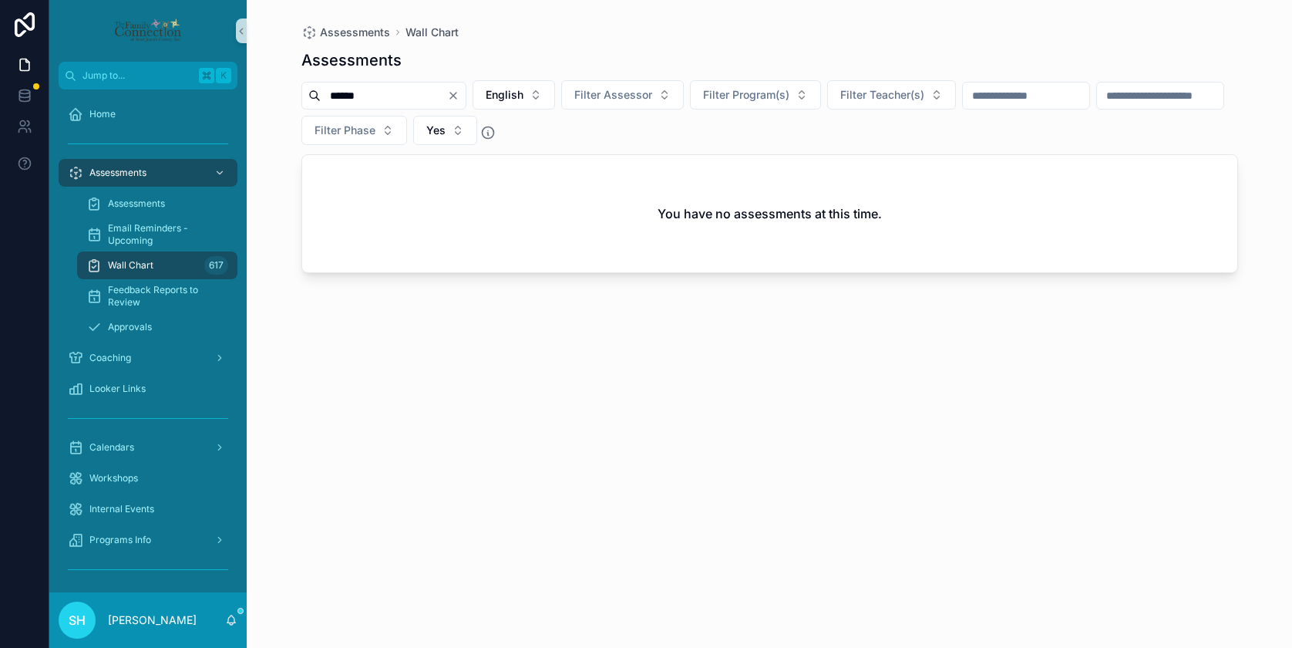
click at [459, 96] on icon "Clear" at bounding box center [453, 95] width 12 height 12
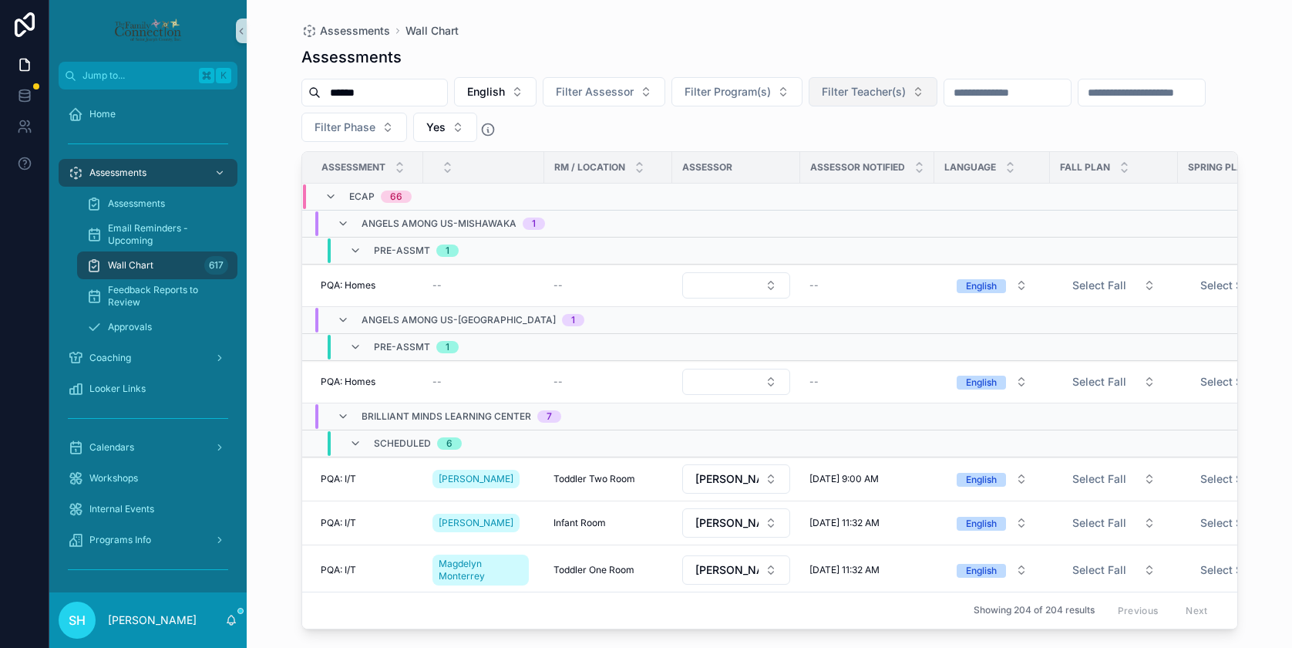
click at [931, 89] on button "Filter Teacher(s)" at bounding box center [873, 91] width 129 height 29
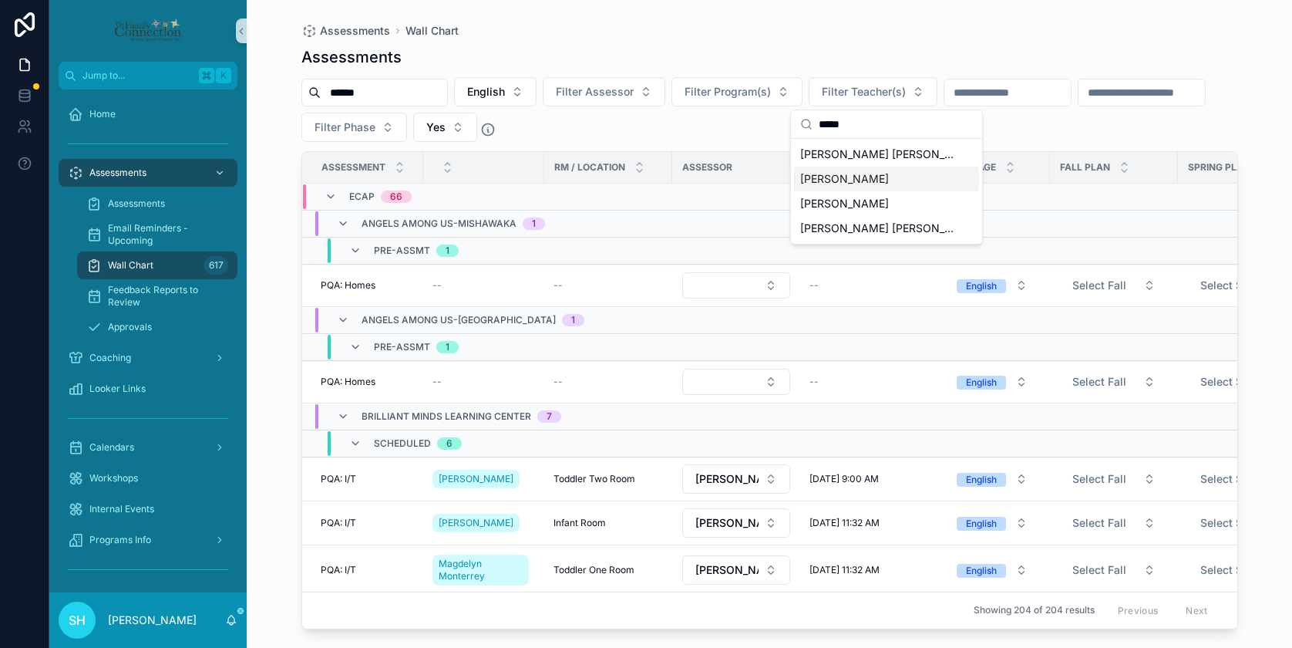
type input "*****"
click at [883, 183] on span "[PERSON_NAME]" at bounding box center [844, 178] width 89 height 15
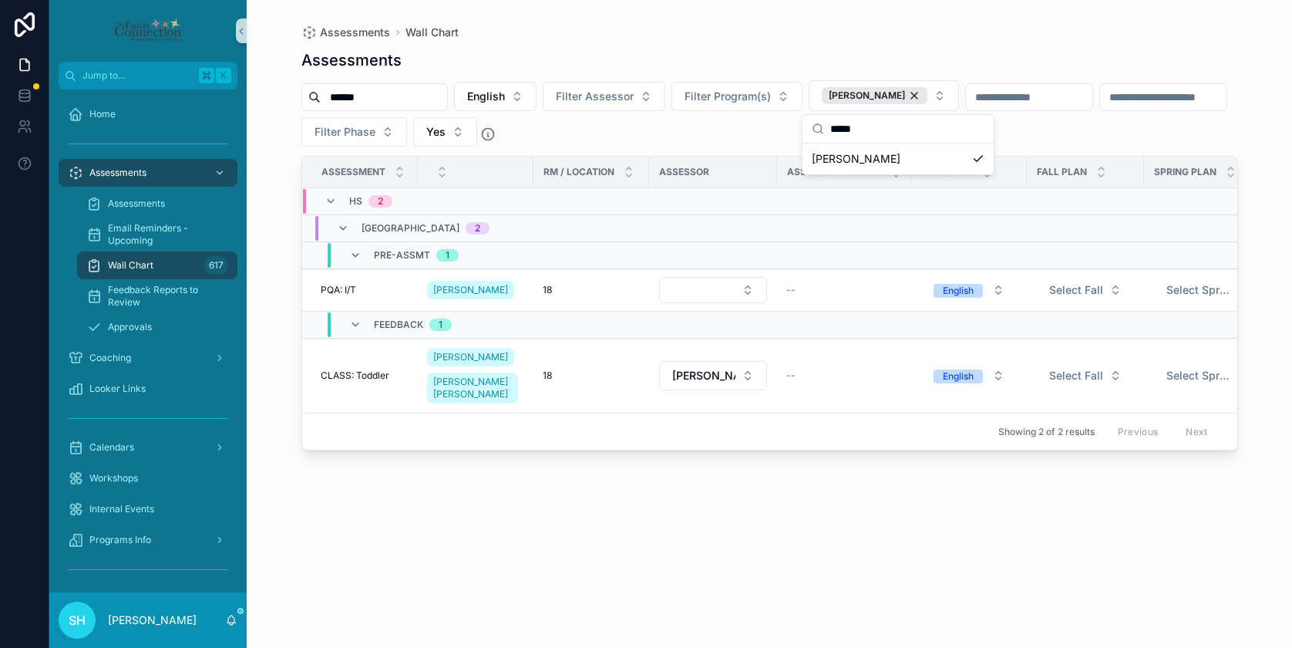
click at [1164, 129] on div "****** English Filter Assessor Filter Program(s) [PERSON_NAME] Filter Phase Yes" at bounding box center [769, 113] width 937 height 66
click at [591, 529] on div "Assessments ****** English Filter Assessor Filter Program(s) [PERSON_NAME] Filt…" at bounding box center [769, 334] width 937 height 589
click at [117, 331] on span "Approvals" at bounding box center [130, 327] width 44 height 12
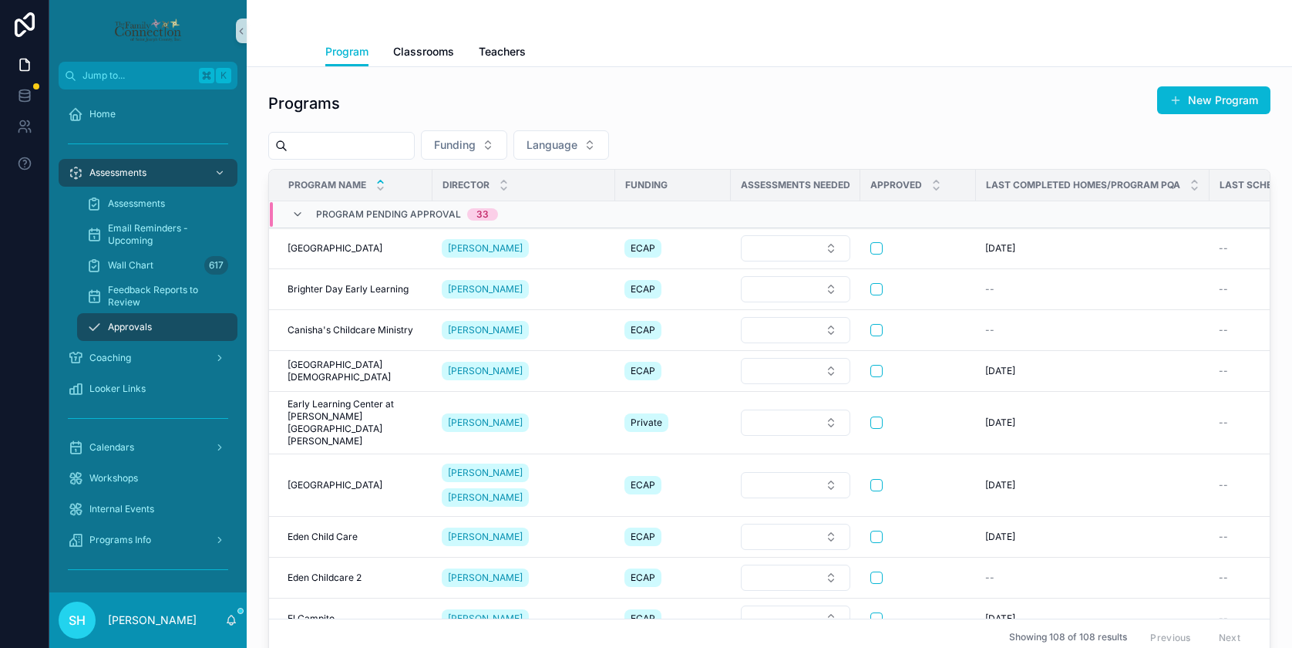
click at [345, 150] on input "scrollable content" at bounding box center [351, 146] width 126 height 22
type input "*"
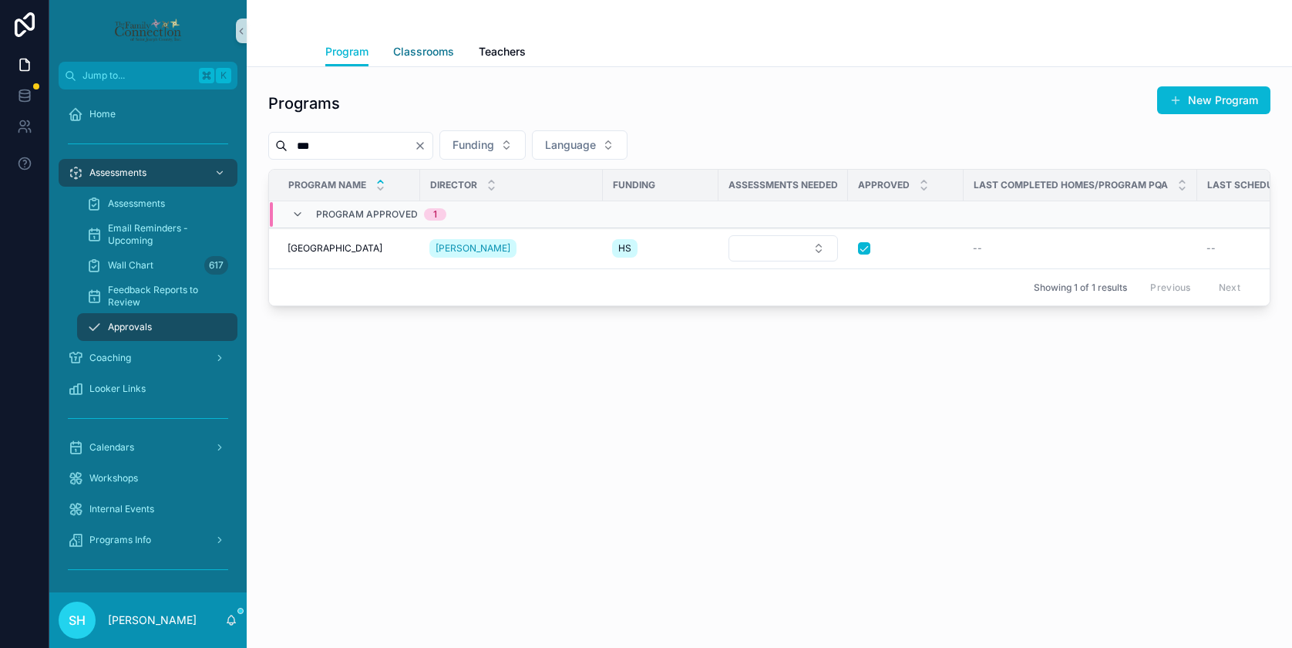
type input "***"
click at [417, 51] on span "Classrooms" at bounding box center [423, 51] width 61 height 15
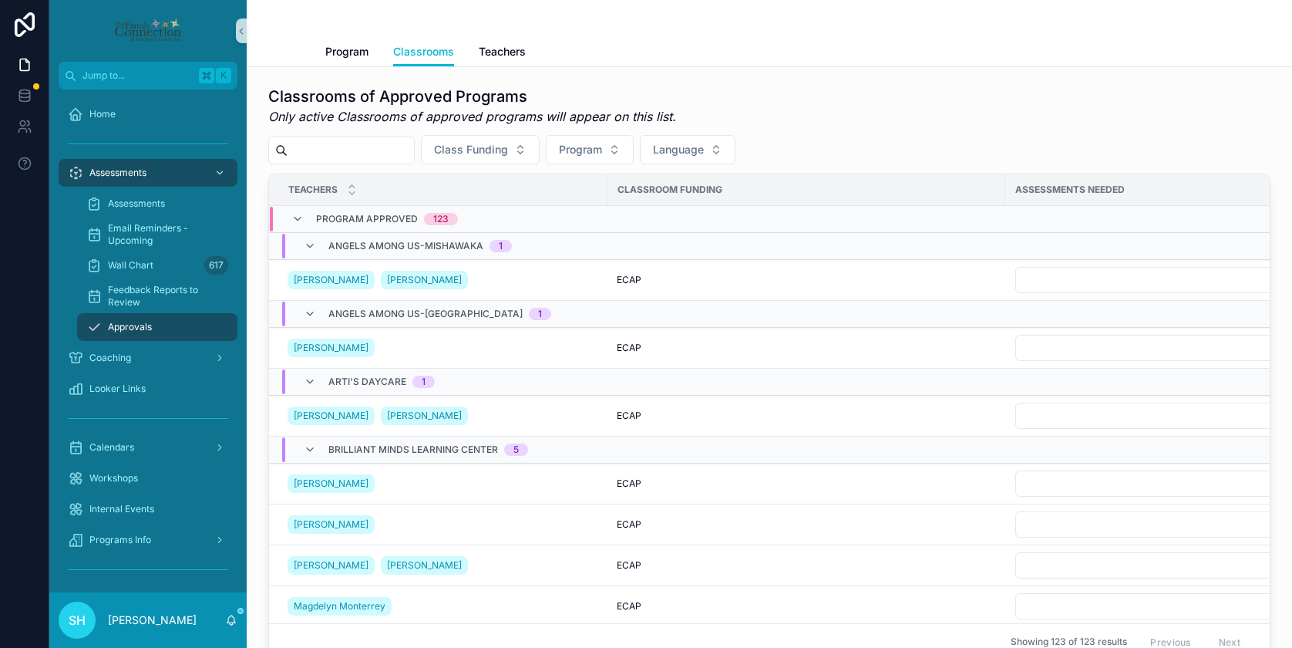
click at [362, 160] on input "scrollable content" at bounding box center [351, 151] width 126 height 22
type input "*******"
click at [426, 152] on icon "Clear" at bounding box center [420, 150] width 12 height 12
click at [631, 145] on button "Program" at bounding box center [590, 149] width 88 height 29
type input "***"
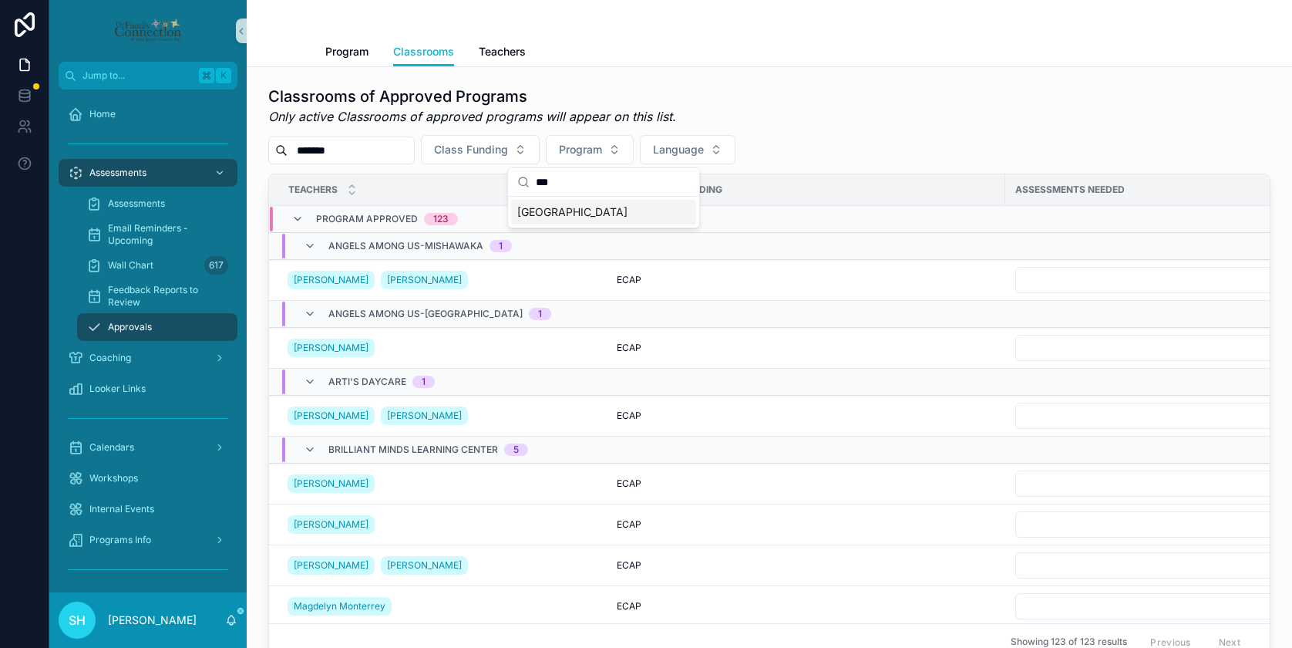
click at [545, 210] on span "[GEOGRAPHIC_DATA]" at bounding box center [572, 211] width 110 height 15
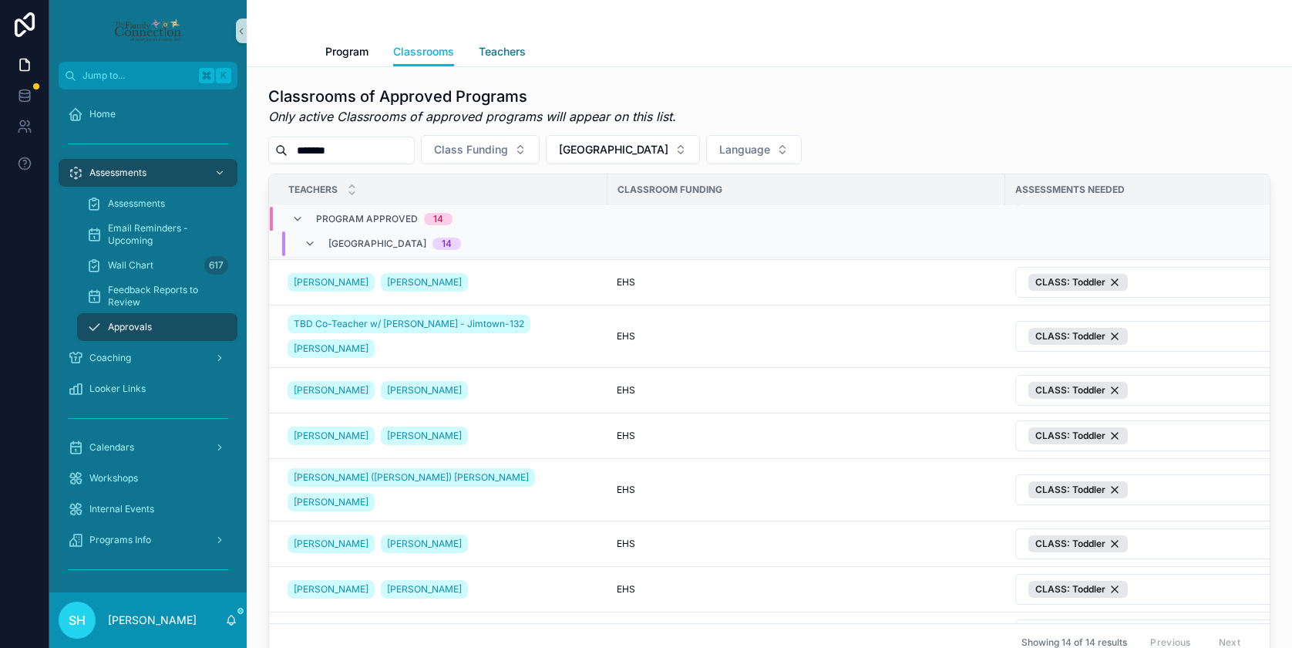
click at [517, 52] on span "Teachers" at bounding box center [502, 51] width 47 height 15
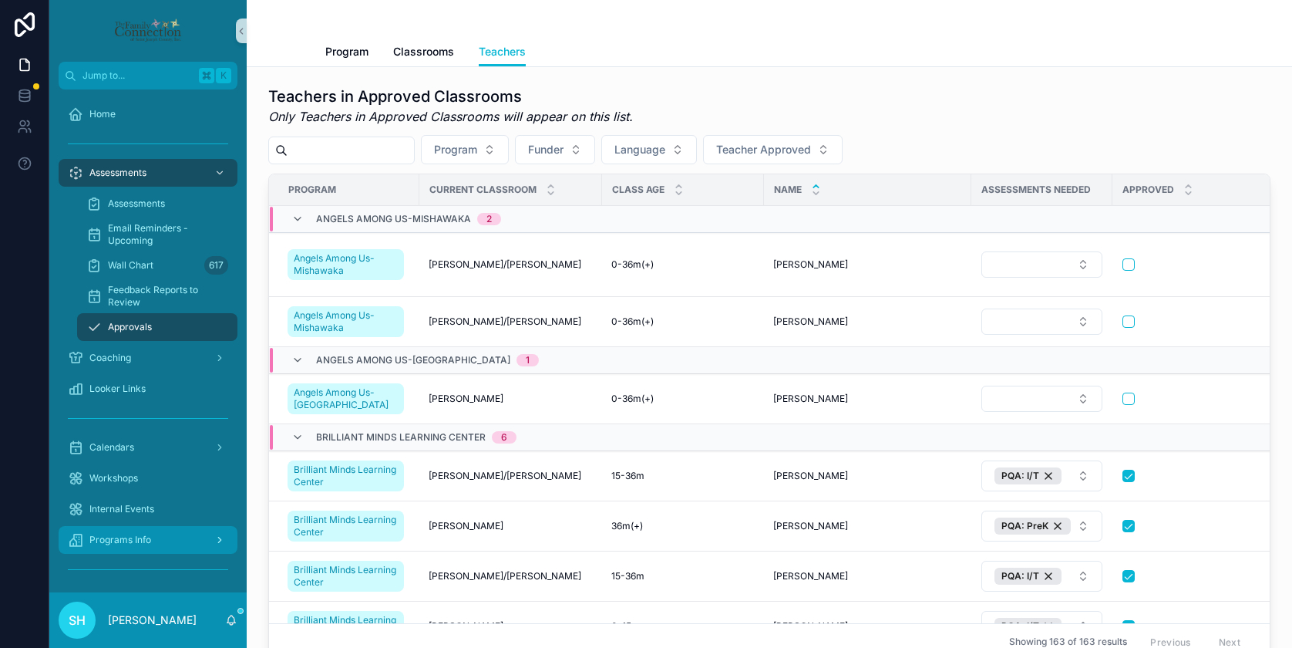
click at [119, 547] on div "Programs Info" at bounding box center [148, 539] width 160 height 25
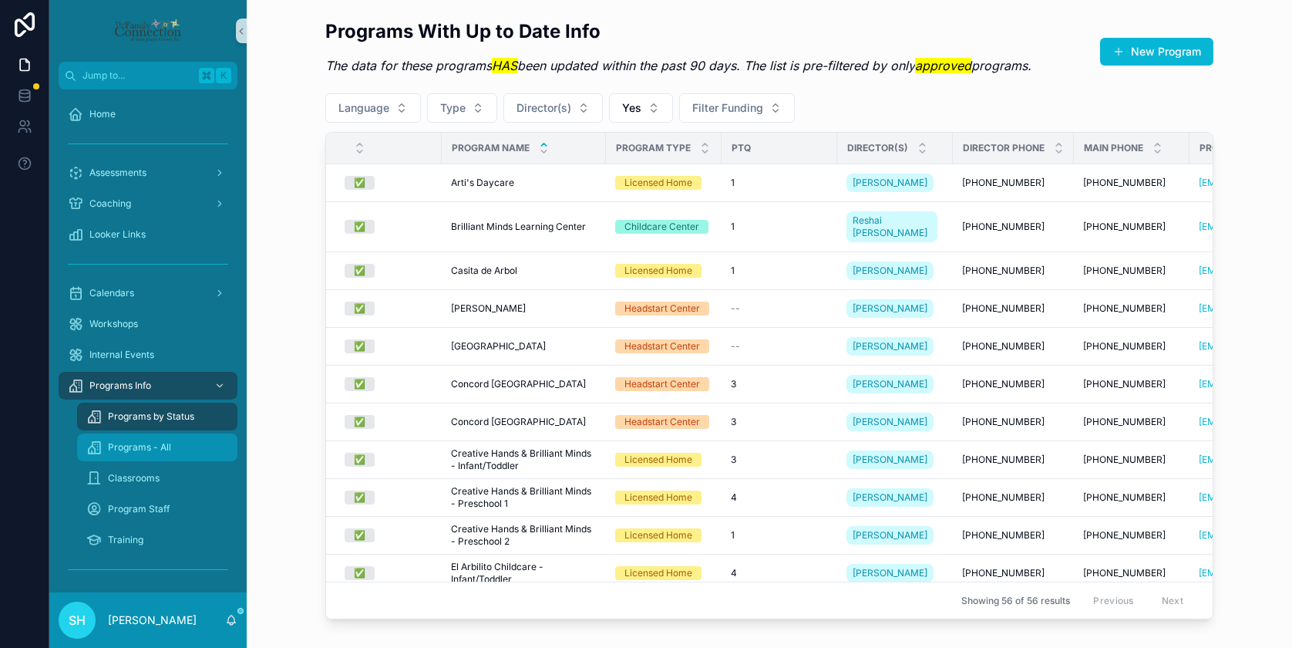
click at [144, 449] on span "Programs - All" at bounding box center [139, 447] width 63 height 12
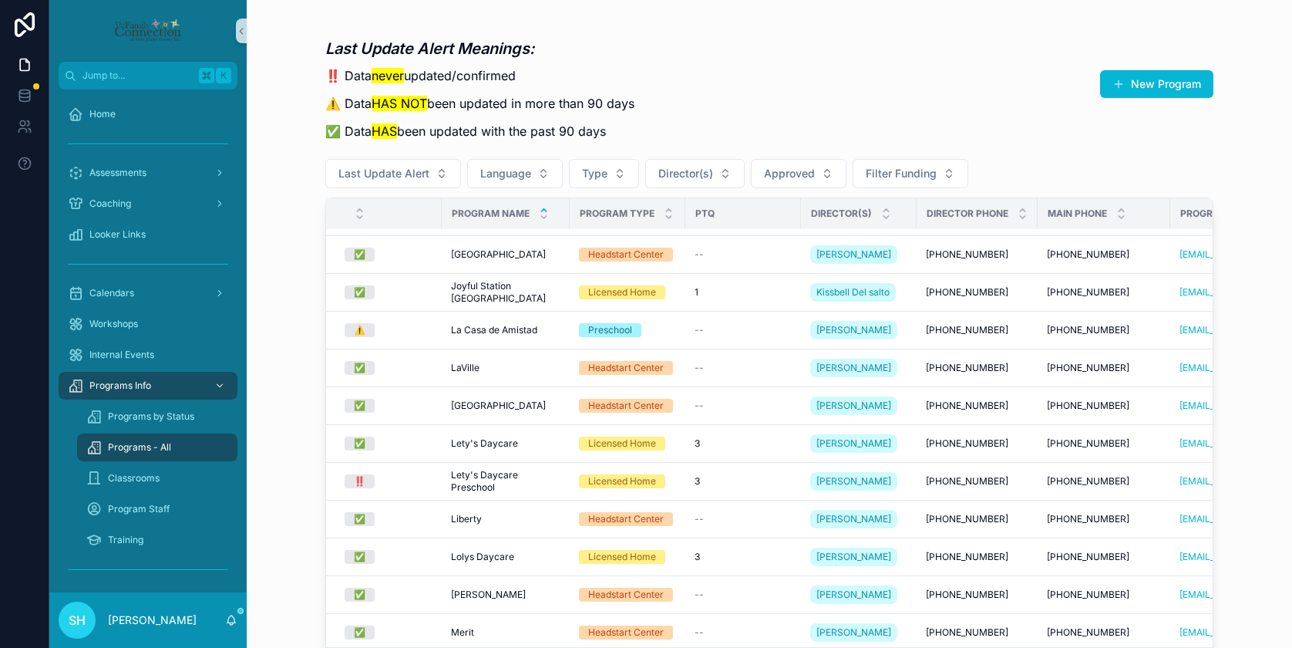
scroll to position [1568, 0]
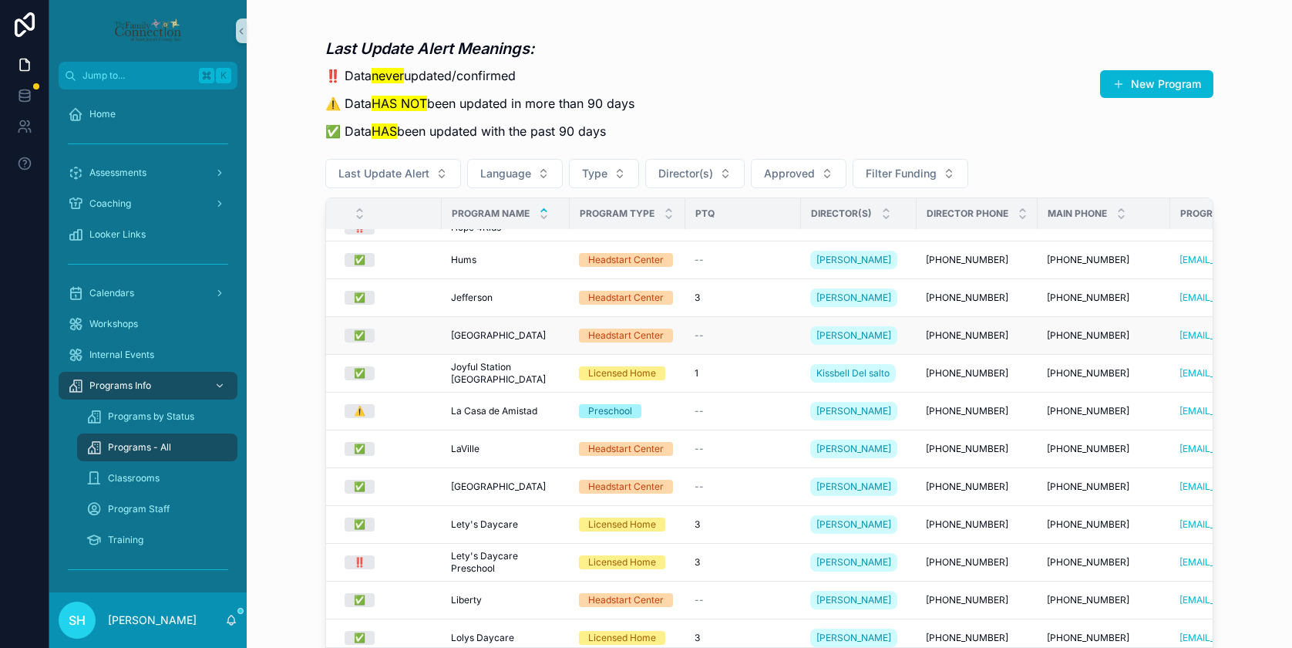
click at [465, 335] on span "[GEOGRAPHIC_DATA]" at bounding box center [498, 335] width 95 height 12
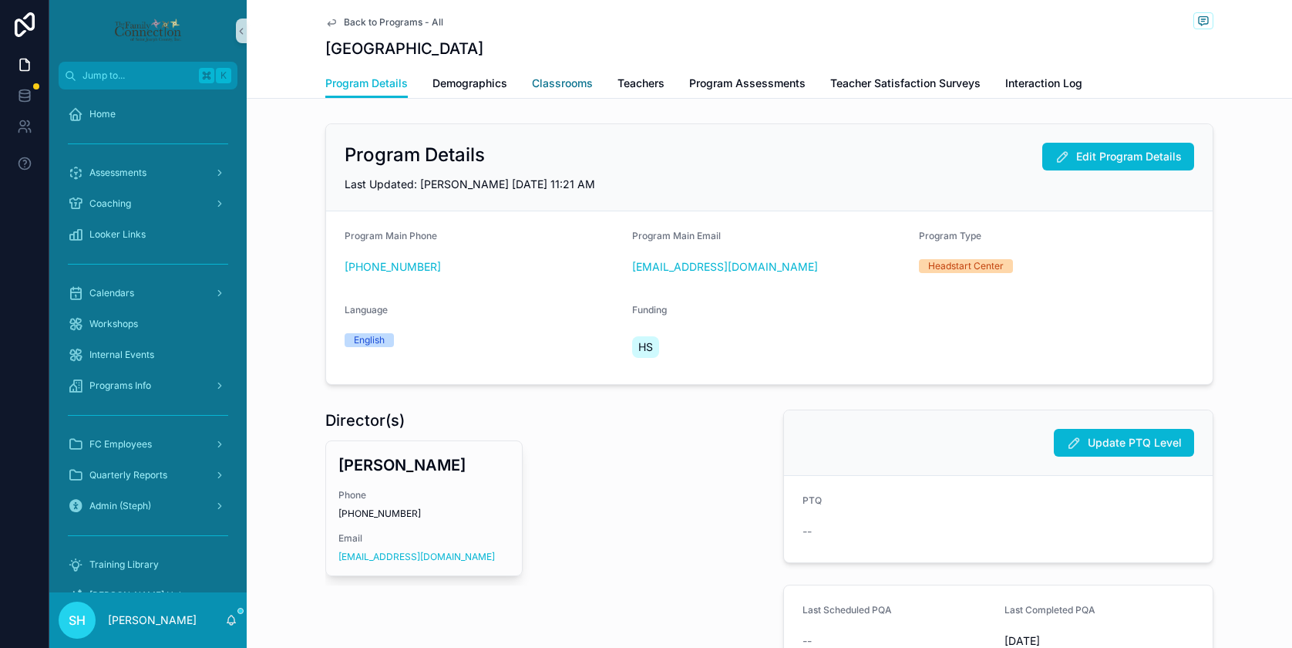
click at [570, 81] on span "Classrooms" at bounding box center [562, 83] width 61 height 15
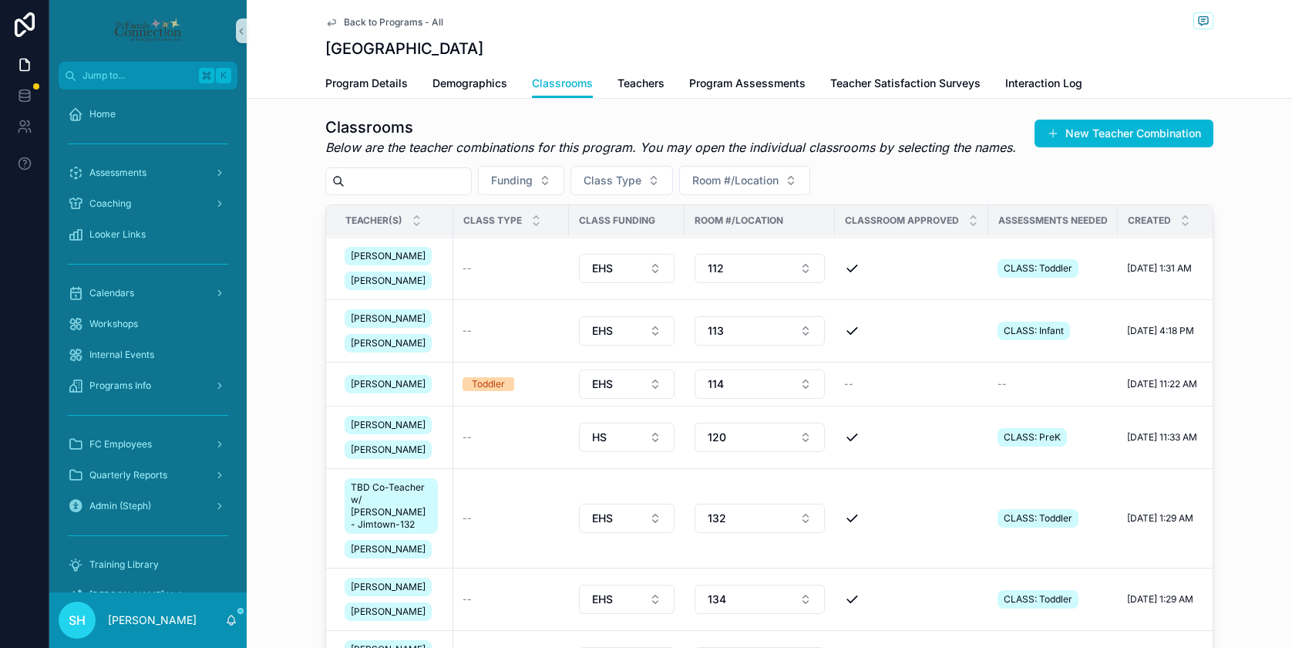
scroll to position [394, 0]
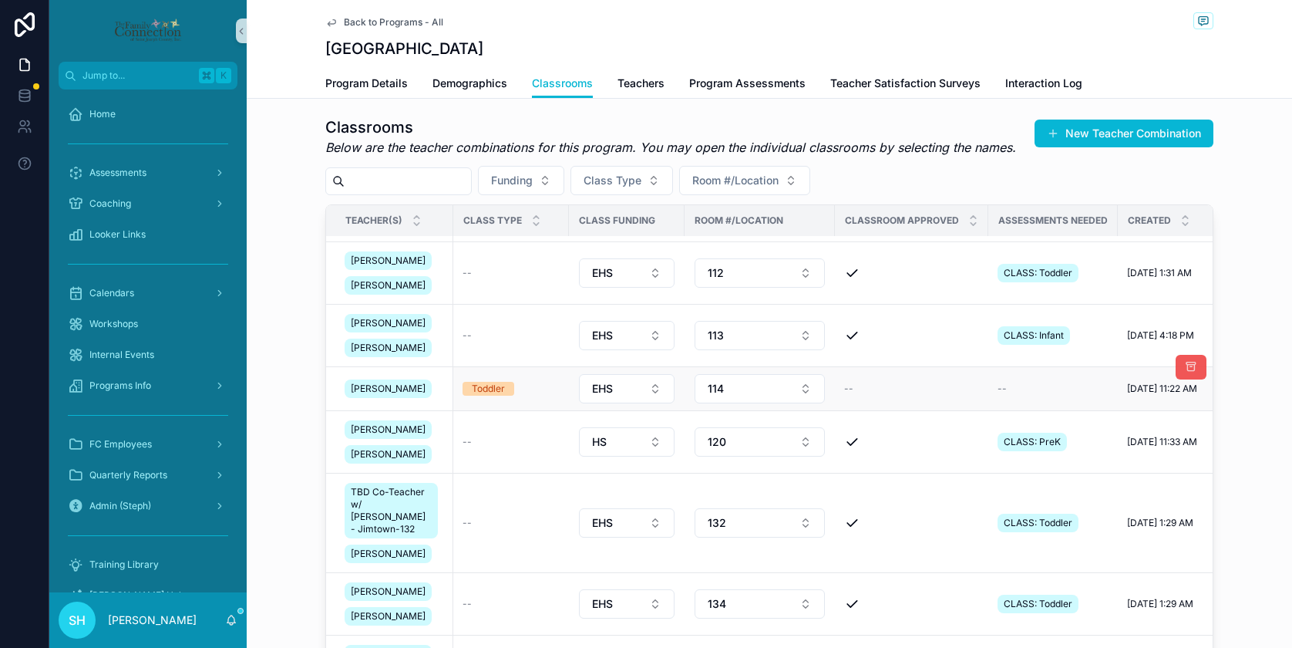
click at [1192, 373] on icon "scrollable content" at bounding box center [1191, 367] width 12 height 12
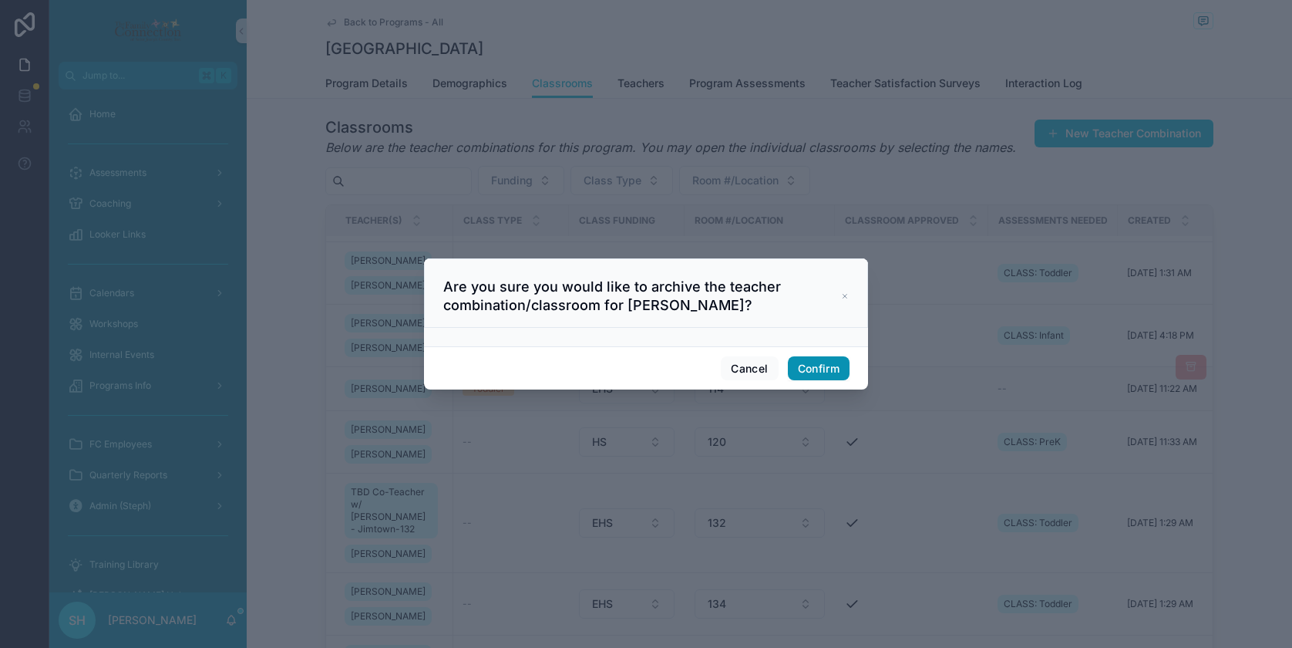
click at [826, 365] on button "Confirm" at bounding box center [819, 368] width 62 height 25
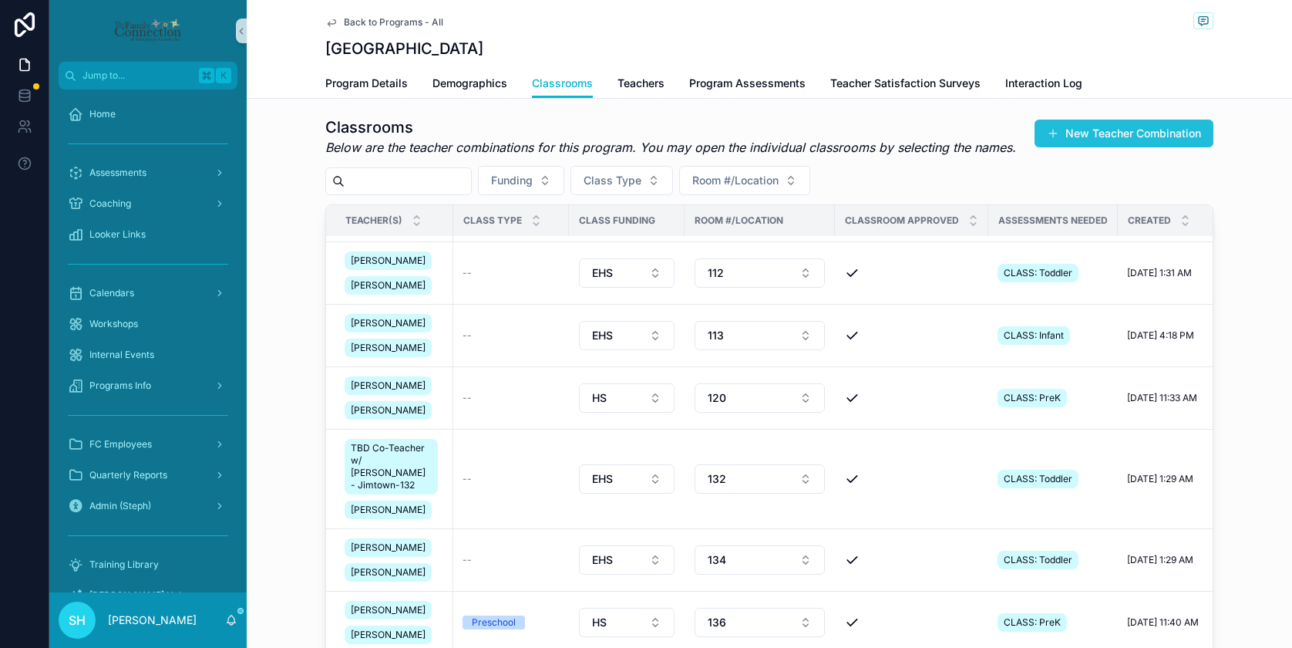
click at [1100, 129] on button "New Teacher Combination" at bounding box center [1123, 133] width 179 height 28
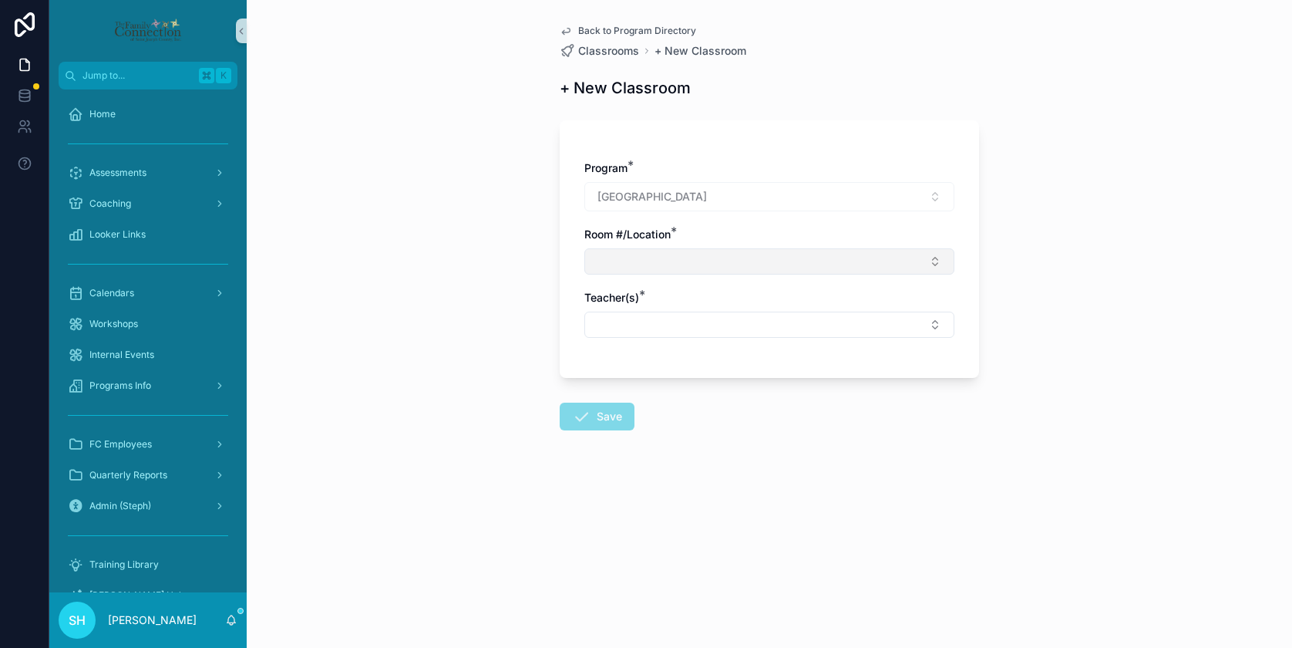
click at [683, 257] on button "Select Button" at bounding box center [769, 261] width 370 height 26
type input "***"
click at [596, 320] on span "114" at bounding box center [602, 322] width 16 height 15
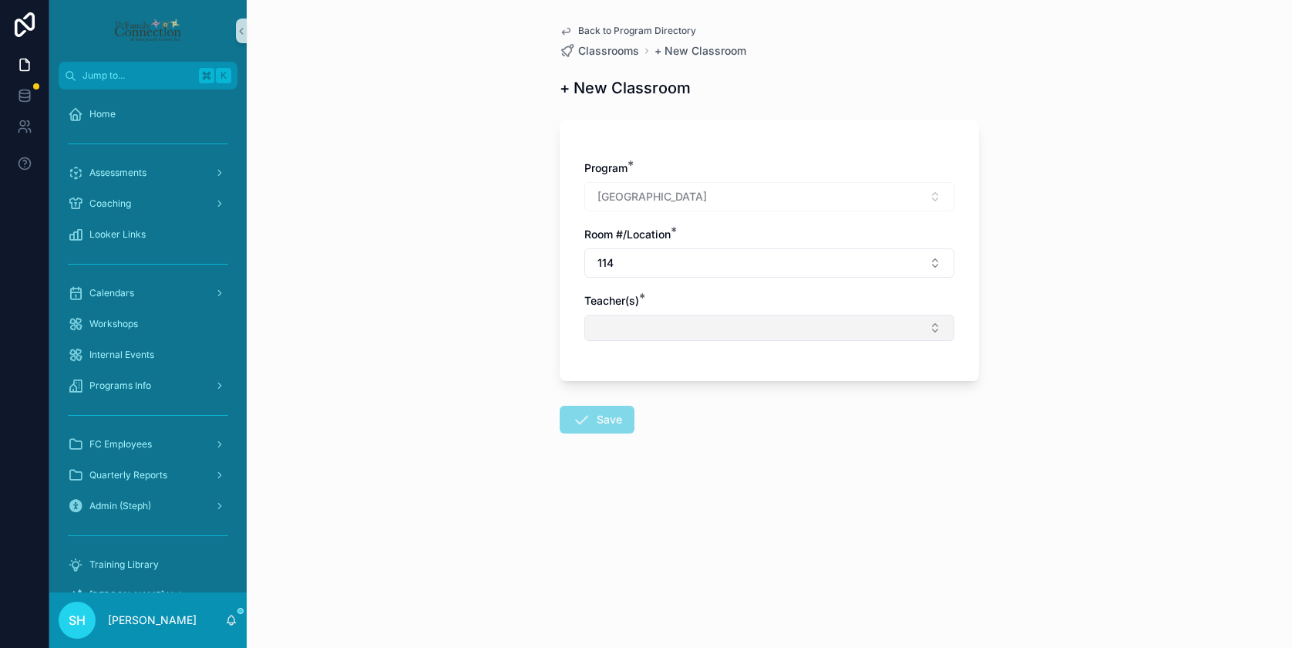
click at [619, 330] on button "Select Button" at bounding box center [769, 328] width 370 height 26
type input "***"
click at [651, 389] on span "[PERSON_NAME]" at bounding box center [638, 388] width 89 height 15
click at [736, 328] on button "[PERSON_NAME]" at bounding box center [769, 330] width 370 height 31
click at [748, 328] on button "[PERSON_NAME]" at bounding box center [769, 330] width 370 height 31
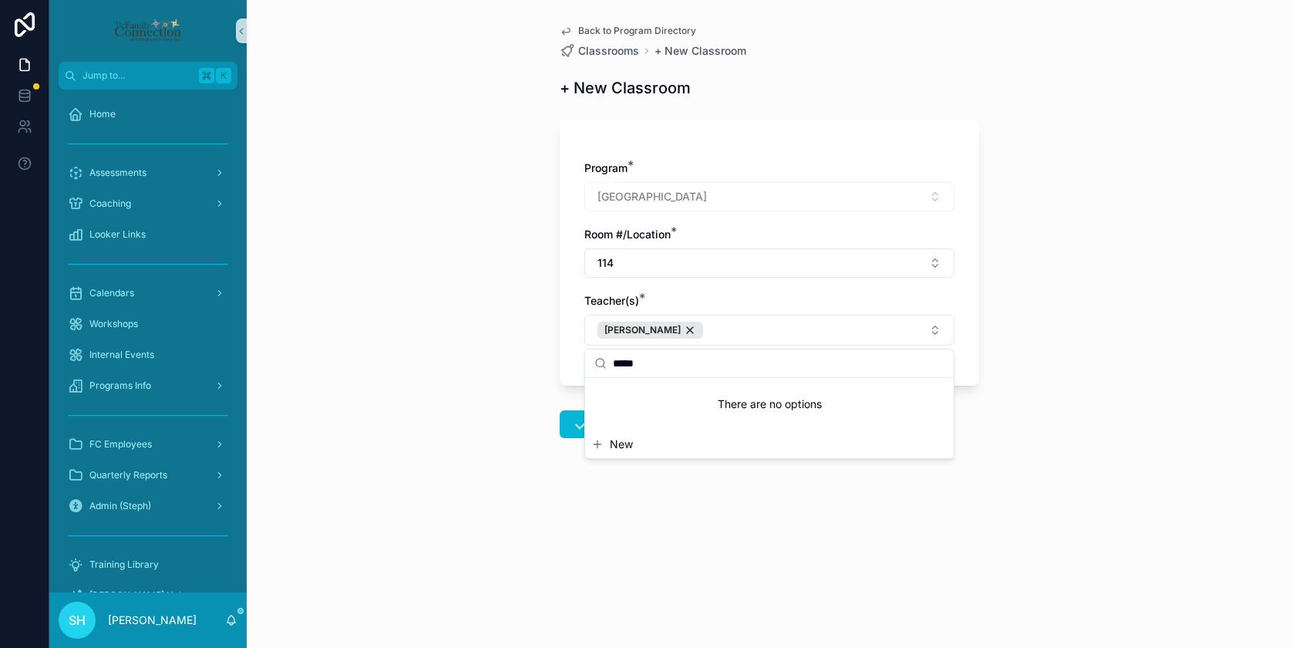
type input "*****"
click at [620, 445] on span "New" at bounding box center [621, 443] width 23 height 15
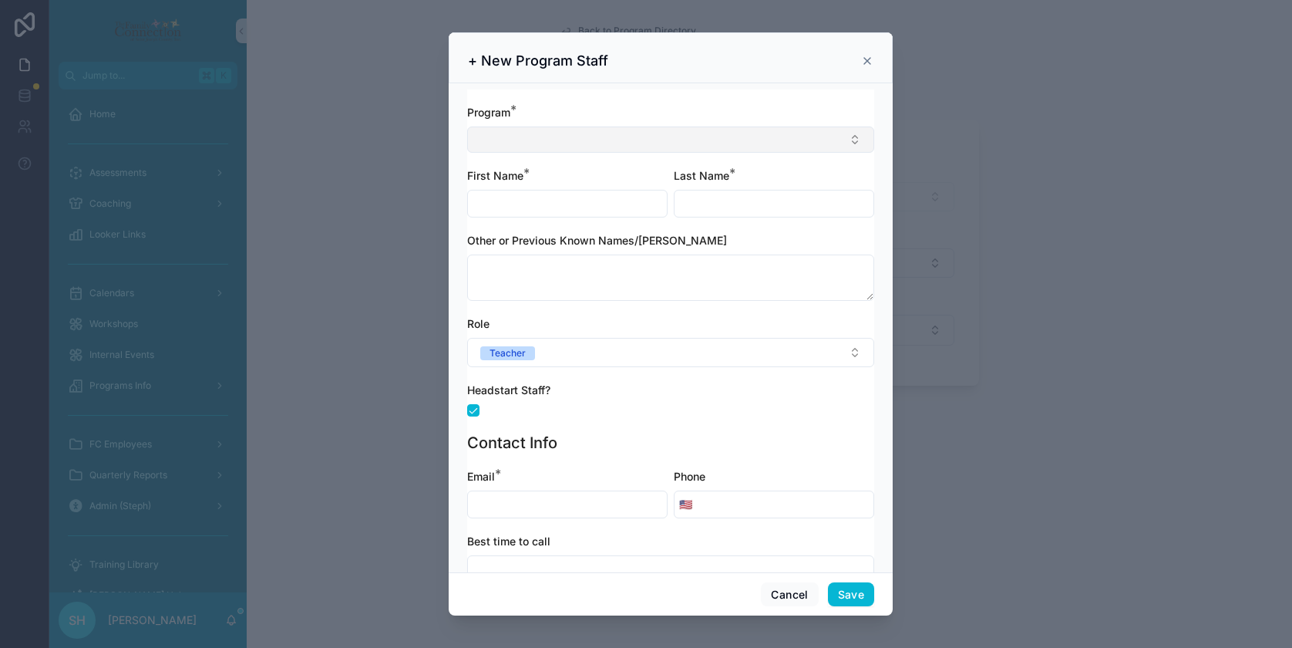
click at [526, 135] on button "Select Button" at bounding box center [670, 139] width 407 height 26
click at [510, 170] on input "*******" at bounding box center [680, 170] width 368 height 28
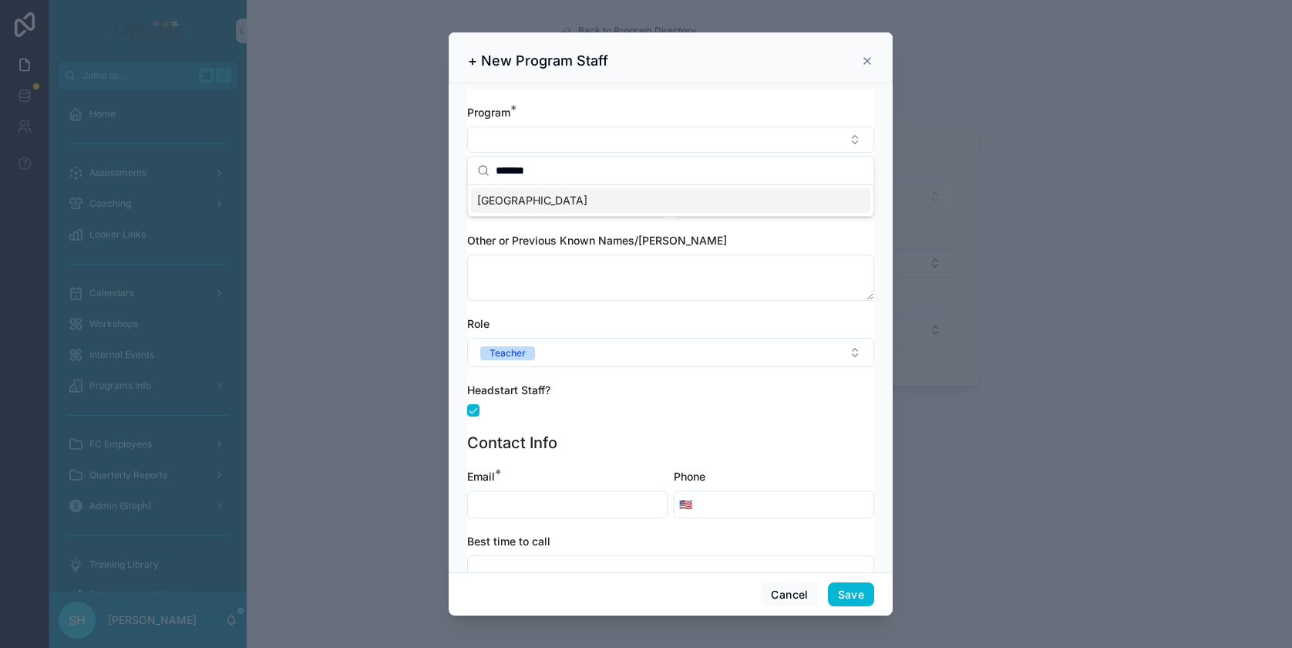
type input "*******"
click at [507, 203] on span "[GEOGRAPHIC_DATA]" at bounding box center [532, 200] width 110 height 15
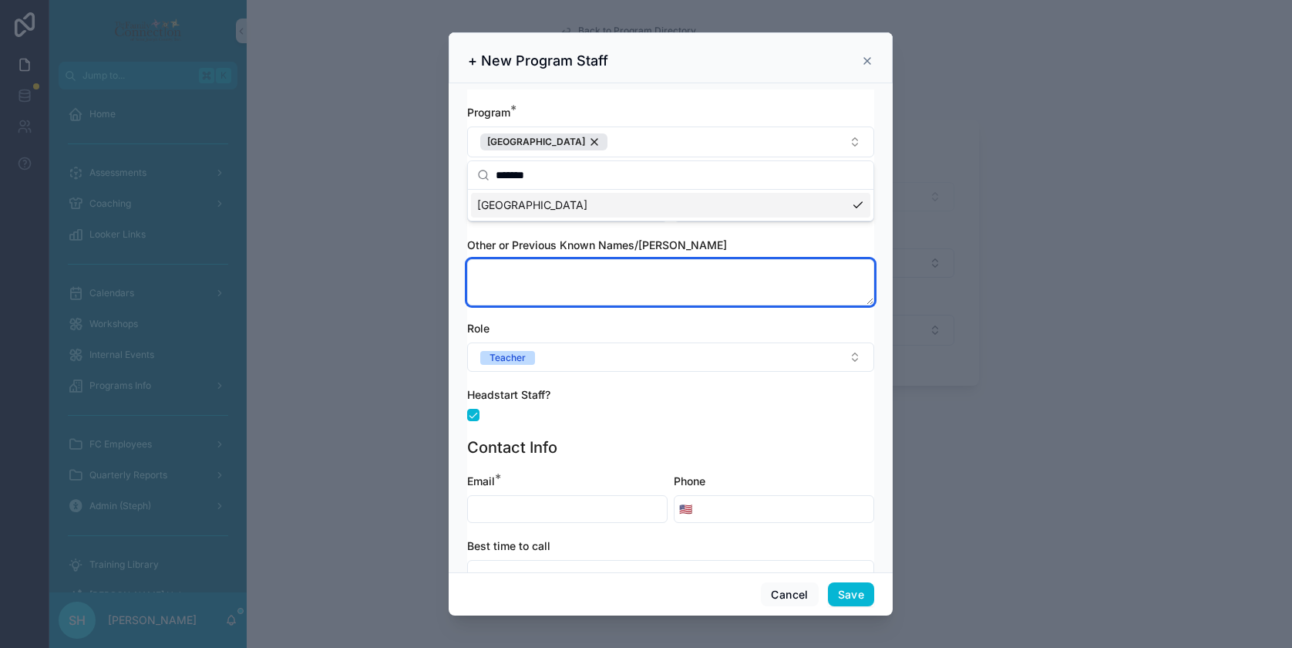
click at [467, 267] on textarea "scrollable content" at bounding box center [670, 282] width 407 height 46
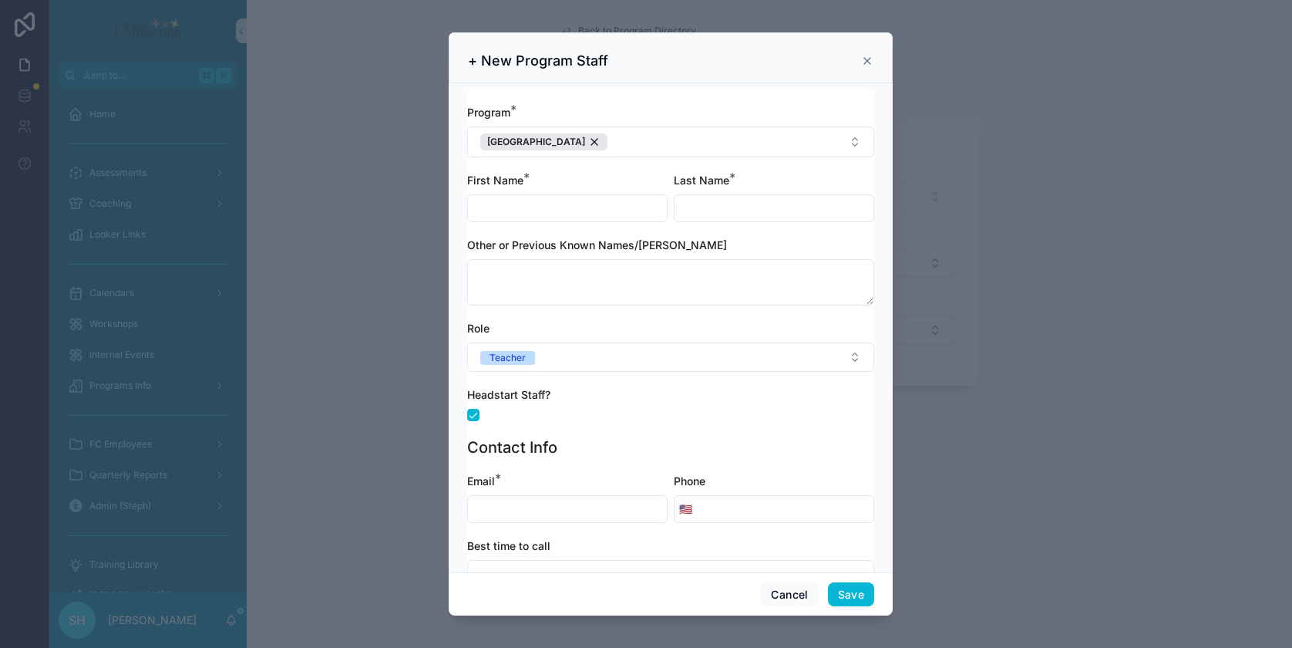
click at [501, 208] on input "scrollable content" at bounding box center [567, 208] width 199 height 22
type input "*****"
click at [561, 412] on div "scrollable content" at bounding box center [670, 415] width 407 height 12
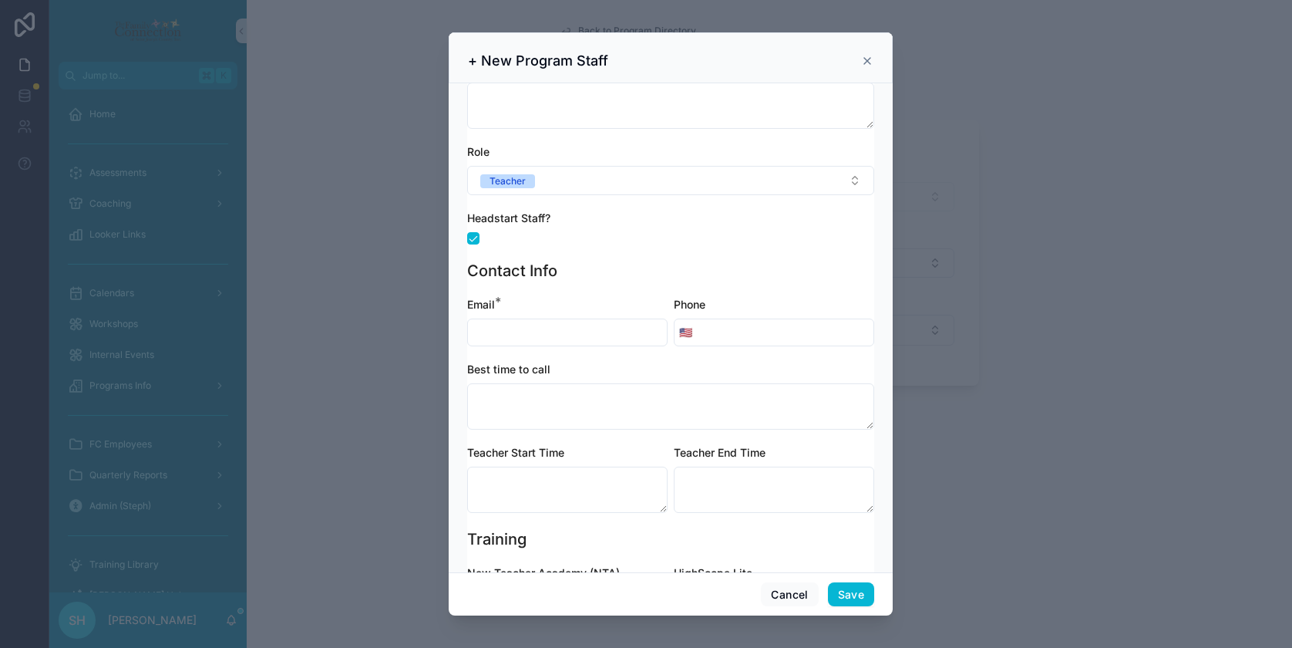
scroll to position [178, 0]
click at [520, 337] on input "scrollable content" at bounding box center [567, 331] width 199 height 22
type input "**********"
click at [718, 334] on input "scrollable content" at bounding box center [785, 331] width 177 height 22
type input "**********"
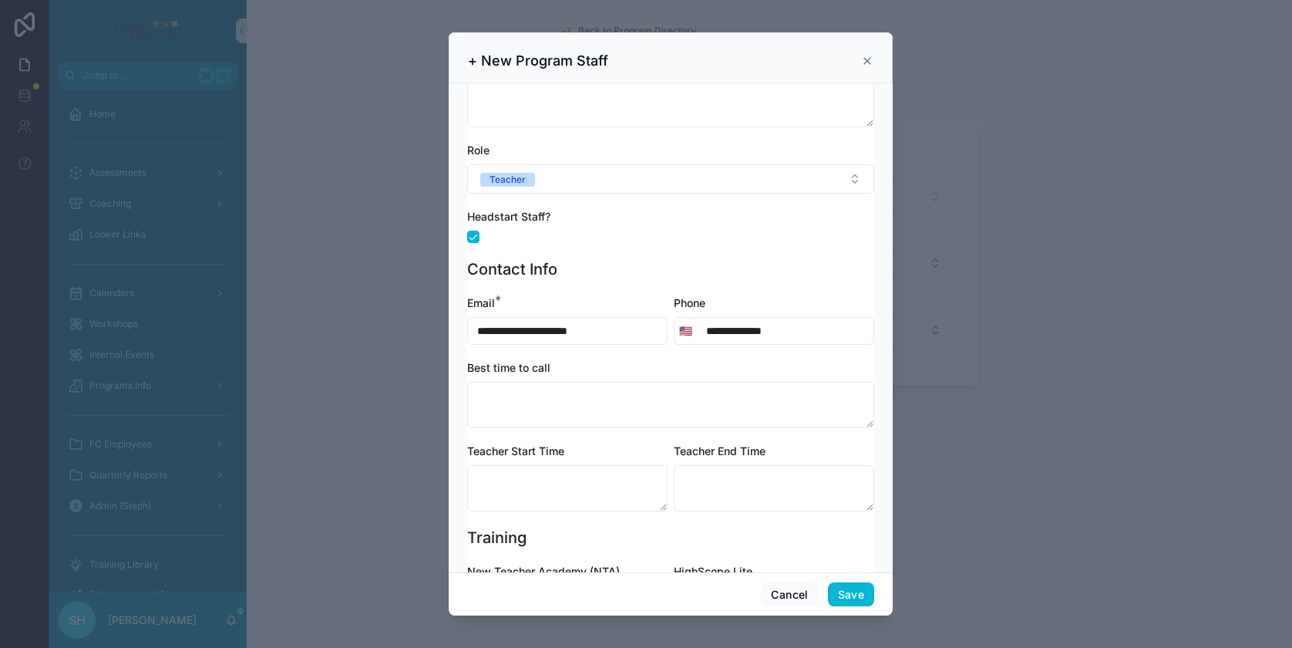
click at [692, 528] on div "Training" at bounding box center [670, 537] width 407 height 22
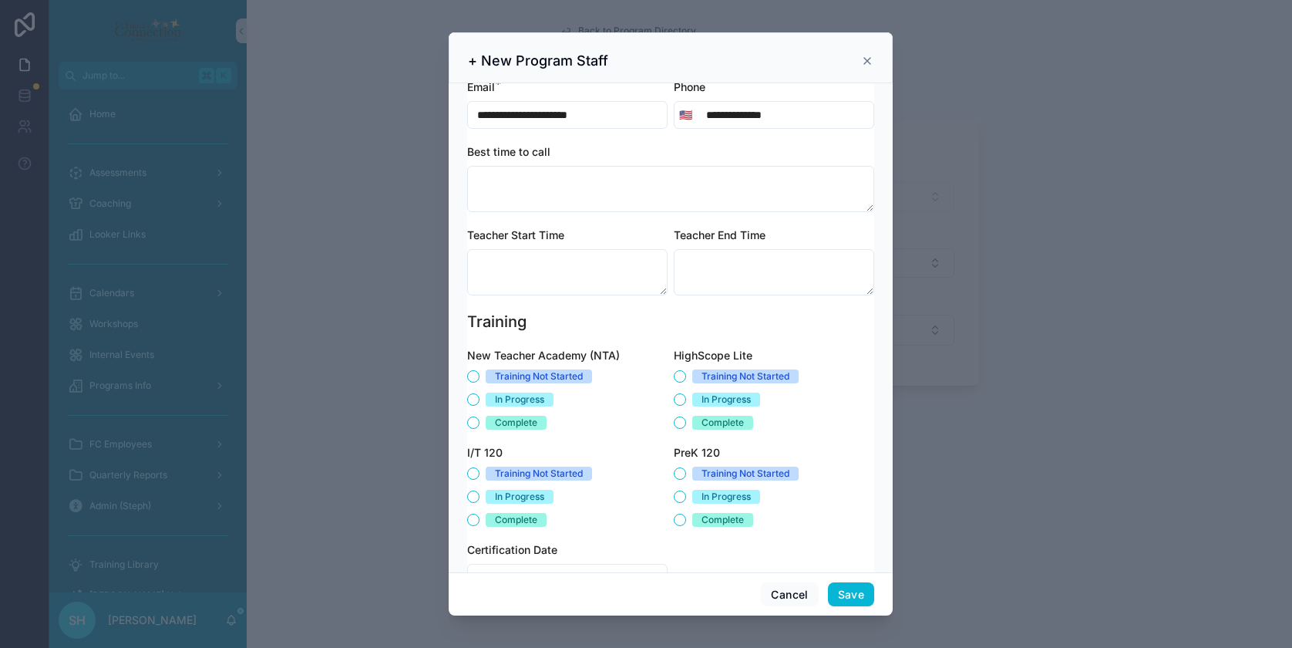
scroll to position [441, 0]
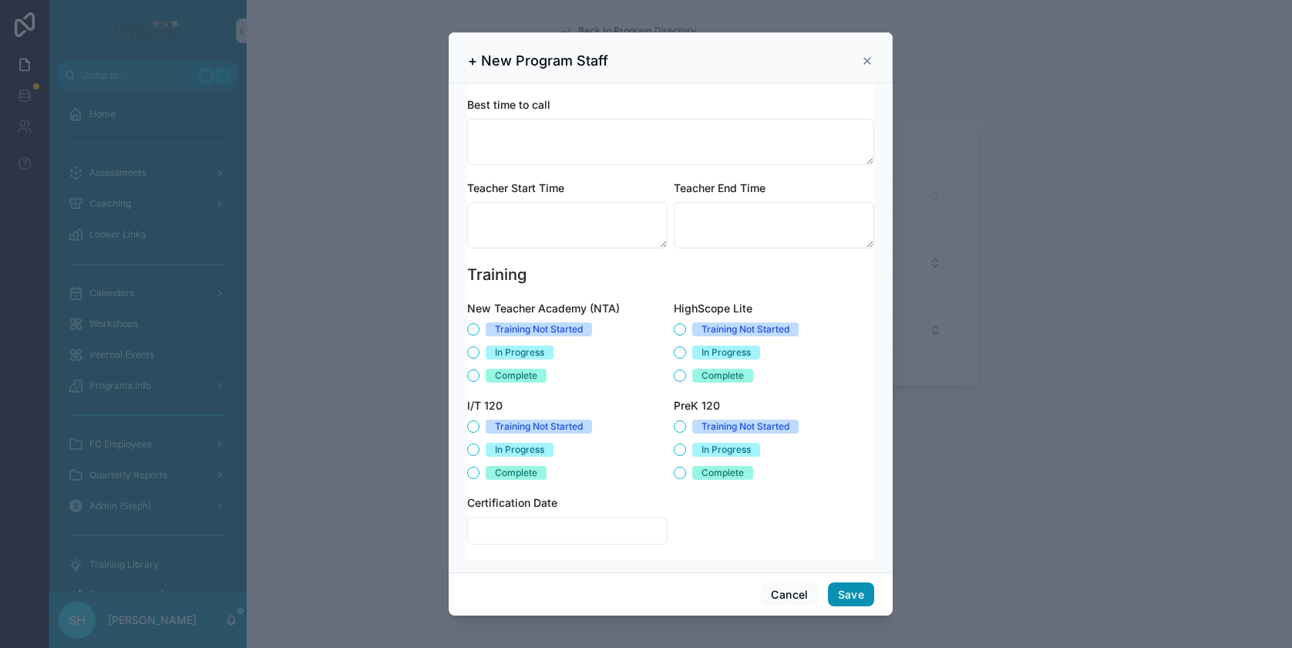
click at [849, 593] on button "Save" at bounding box center [851, 594] width 46 height 25
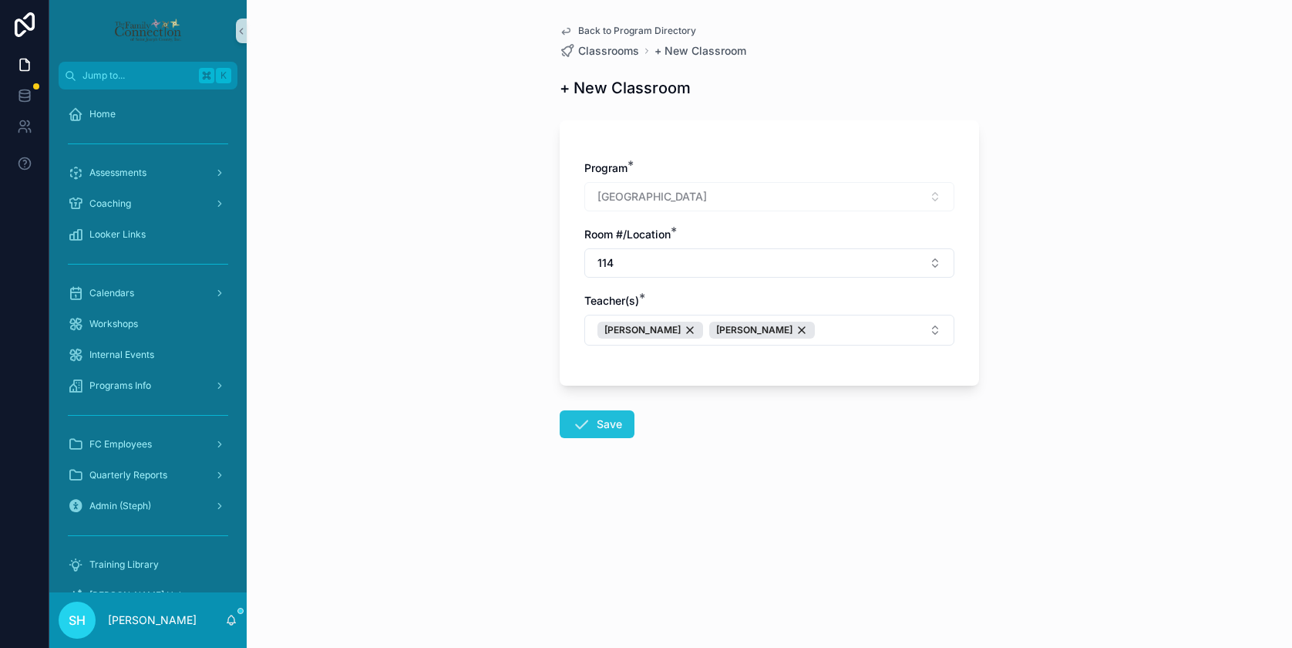
click at [597, 419] on button "Save" at bounding box center [597, 424] width 75 height 28
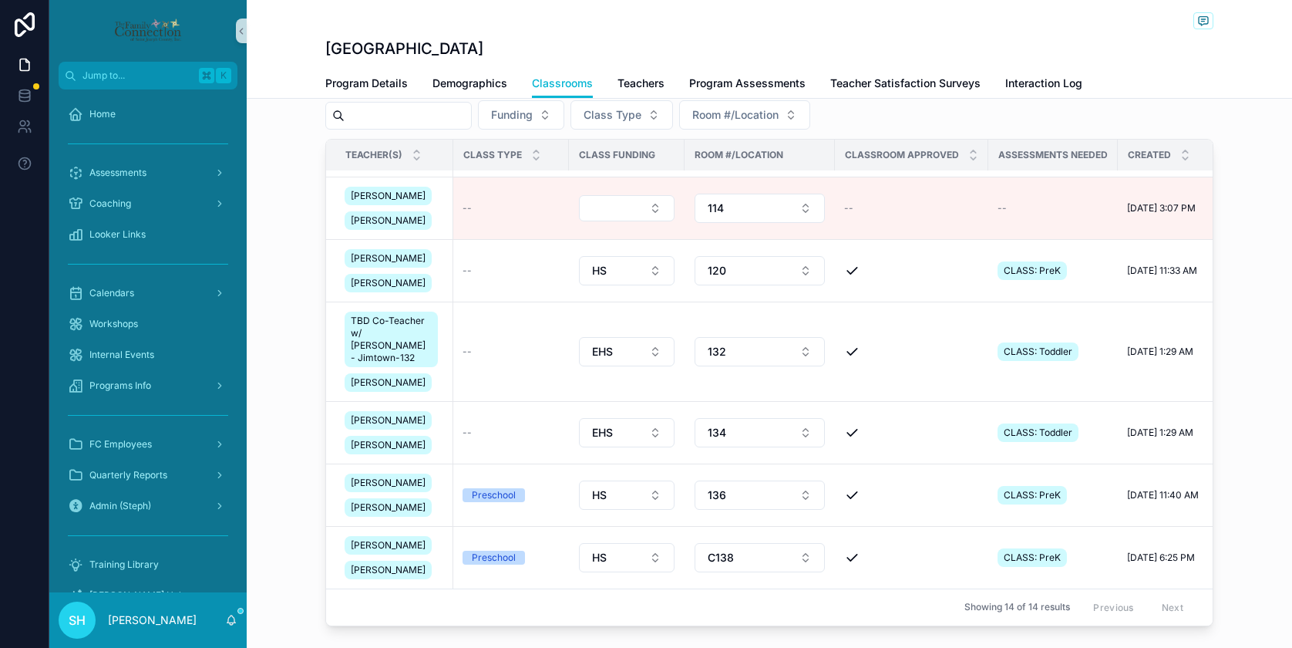
scroll to position [523, 0]
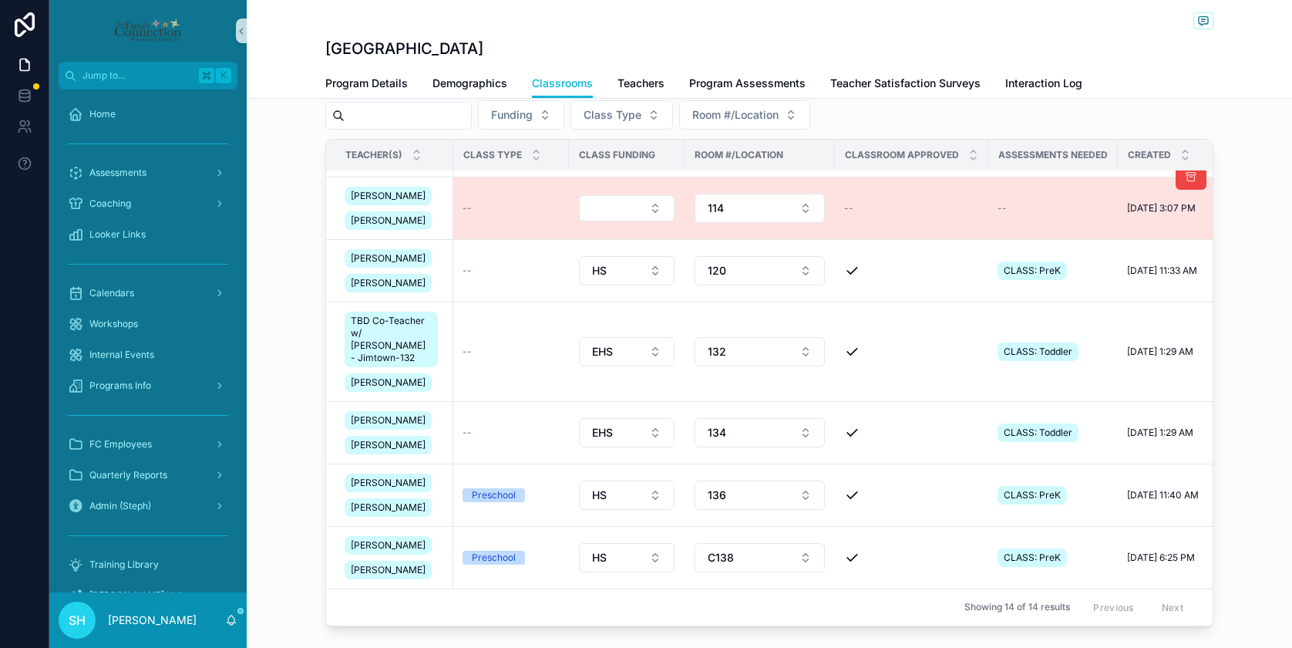
click at [522, 239] on td "--" at bounding box center [511, 208] width 116 height 62
click at [522, 214] on div "--" at bounding box center [511, 208] width 97 height 12
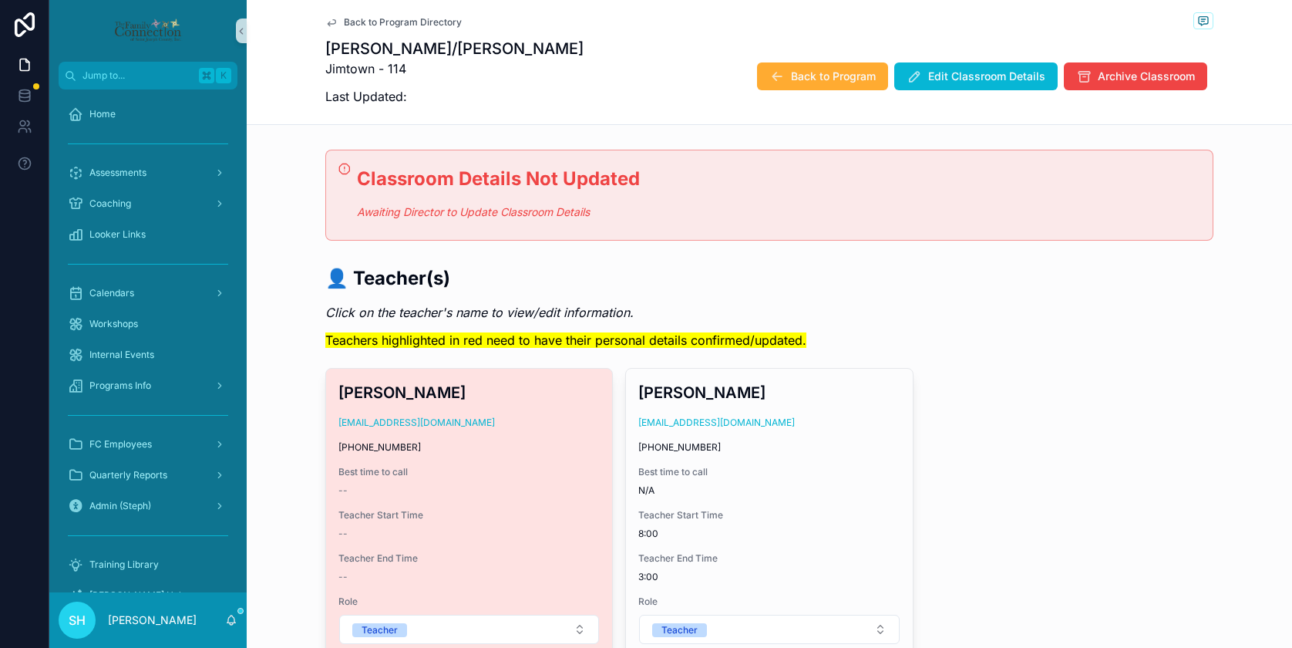
click at [534, 489] on div "--" at bounding box center [468, 490] width 261 height 12
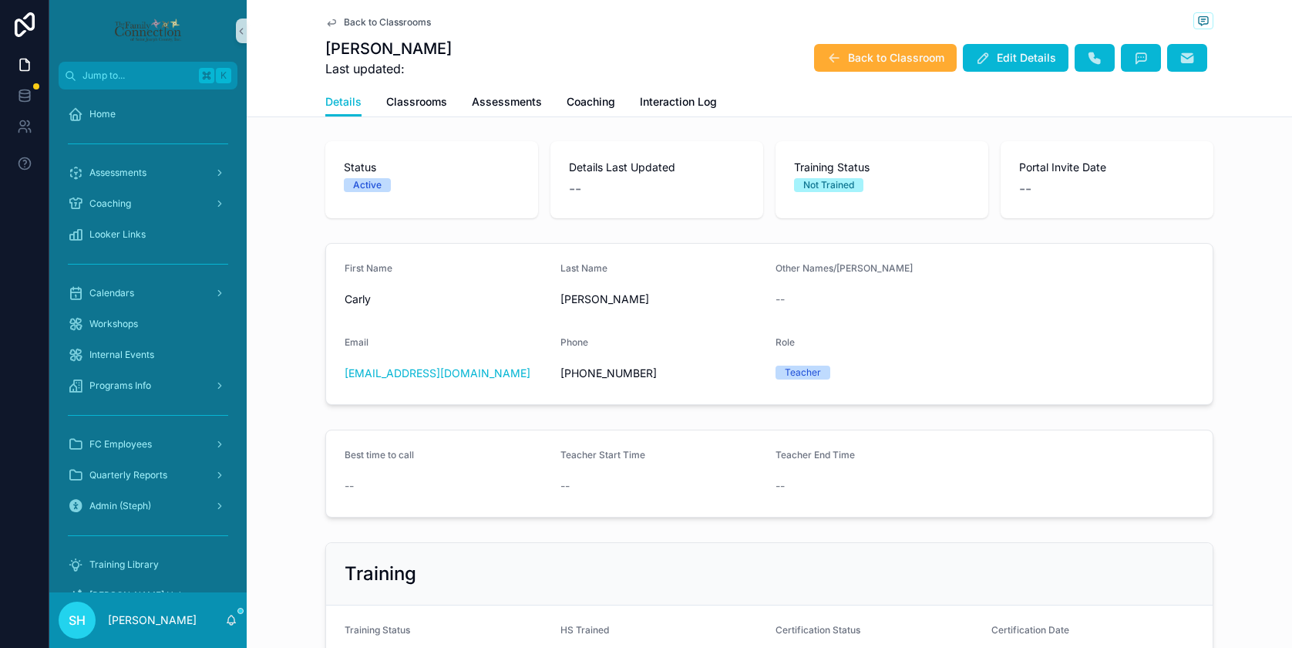
scroll to position [167, 0]
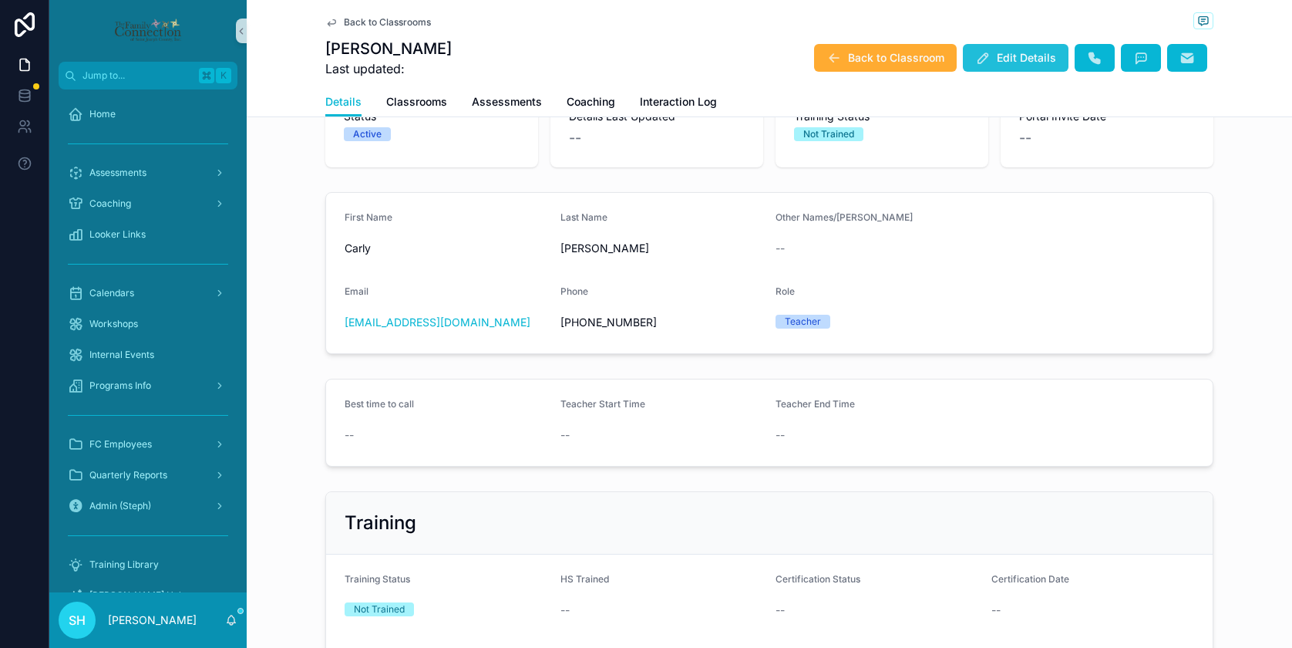
click at [1009, 60] on span "Edit Details" at bounding box center [1026, 57] width 59 height 15
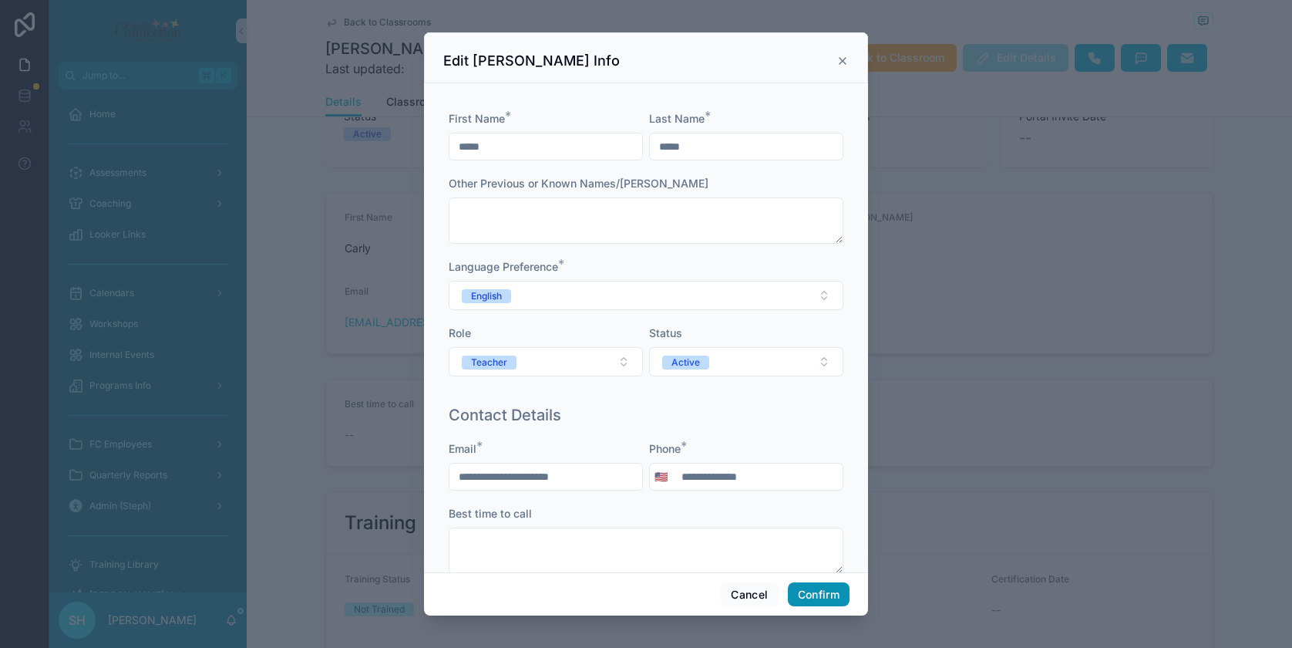
click at [826, 590] on button "Confirm" at bounding box center [819, 594] width 62 height 25
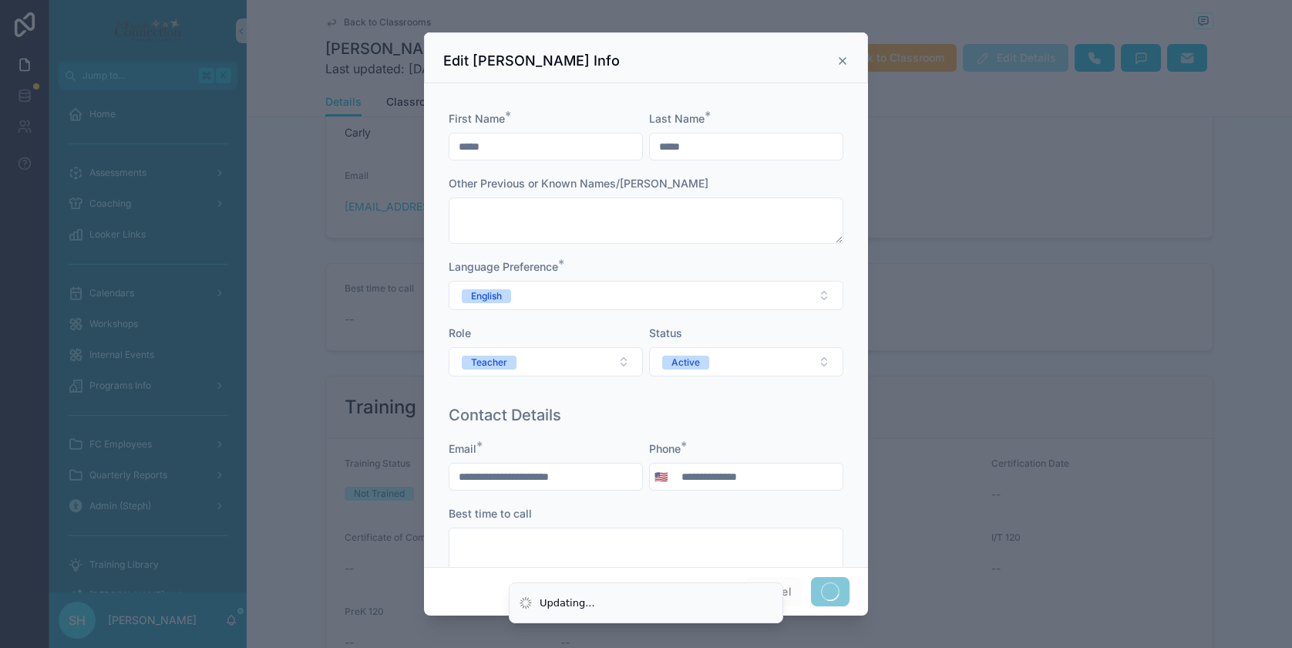
scroll to position [52, 0]
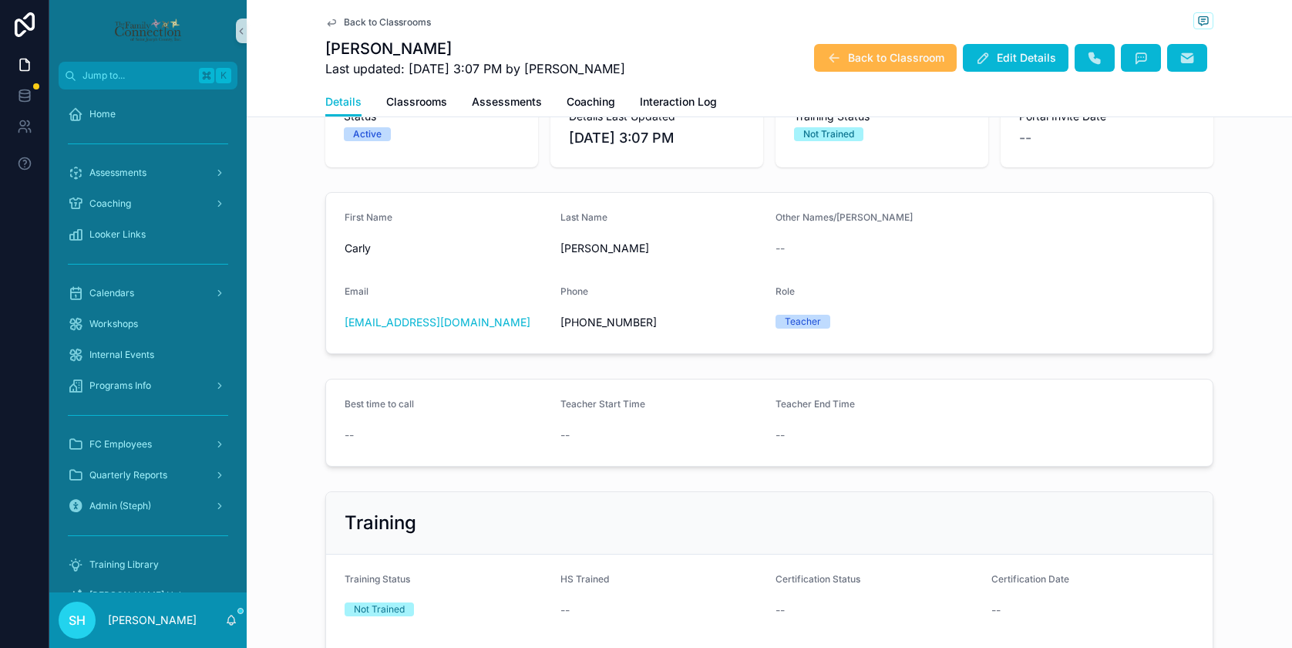
click at [881, 51] on span "Back to Classroom" at bounding box center [896, 57] width 96 height 15
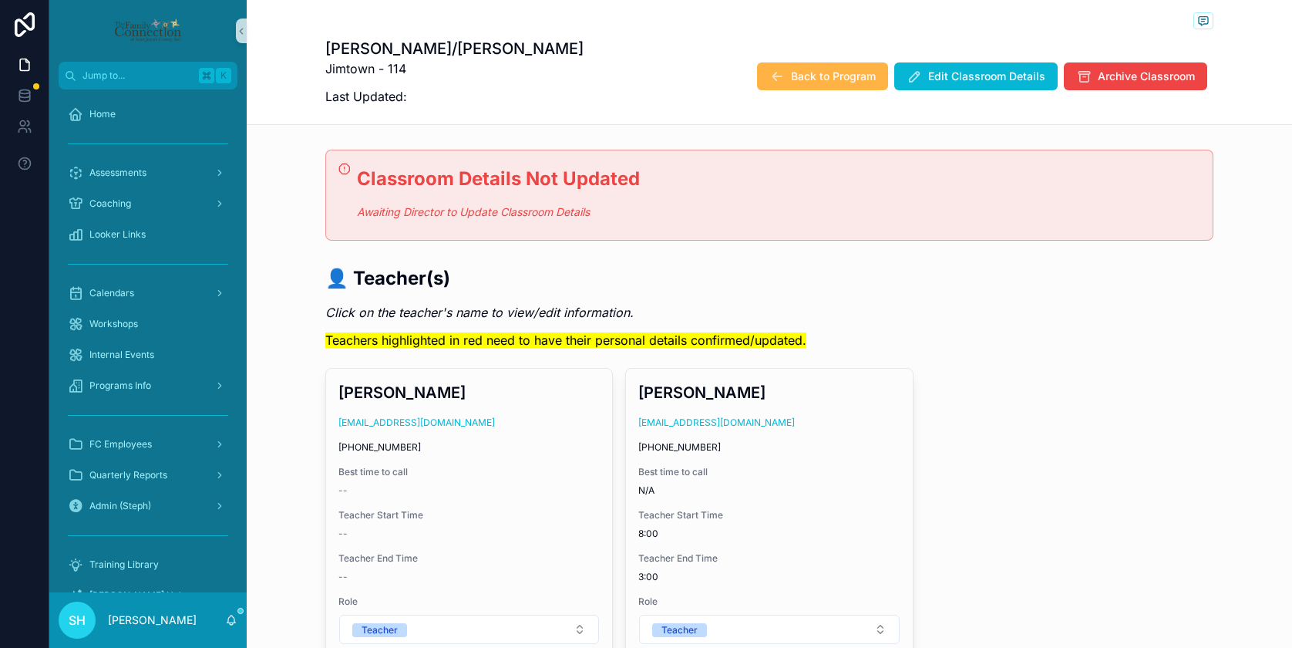
click at [809, 73] on span "Back to Program" at bounding box center [833, 76] width 85 height 15
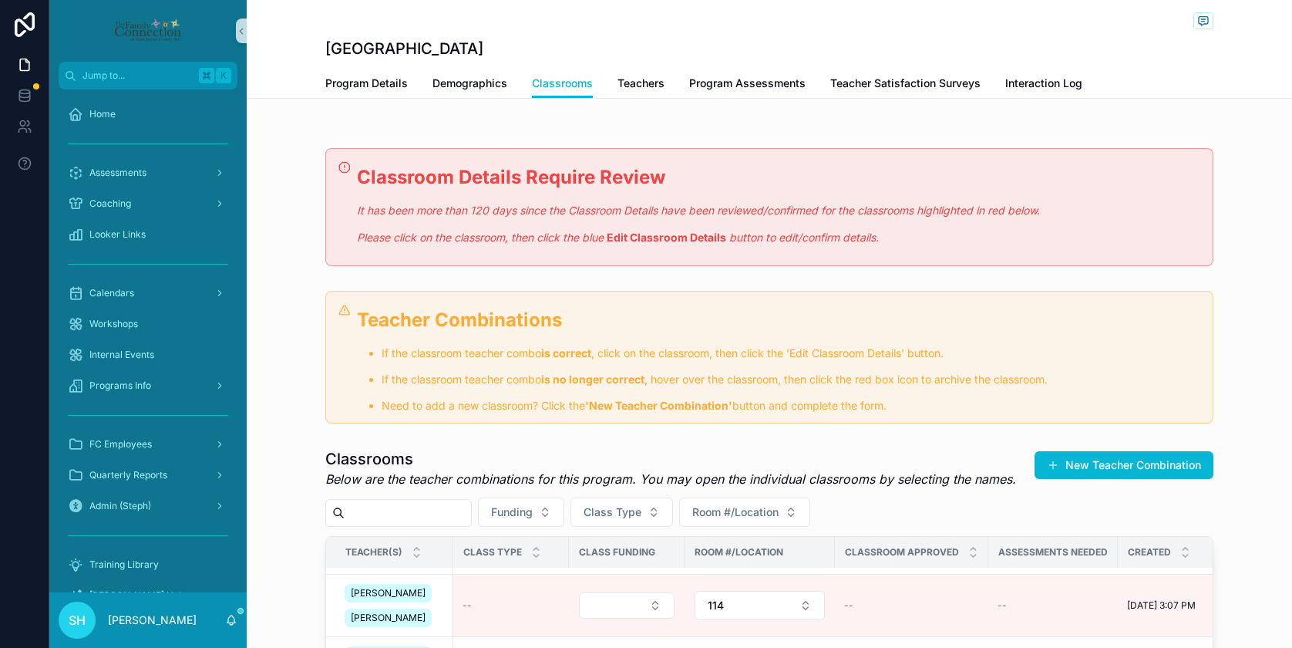
scroll to position [617, 0]
click at [114, 172] on span "Assessments" at bounding box center [117, 173] width 57 height 12
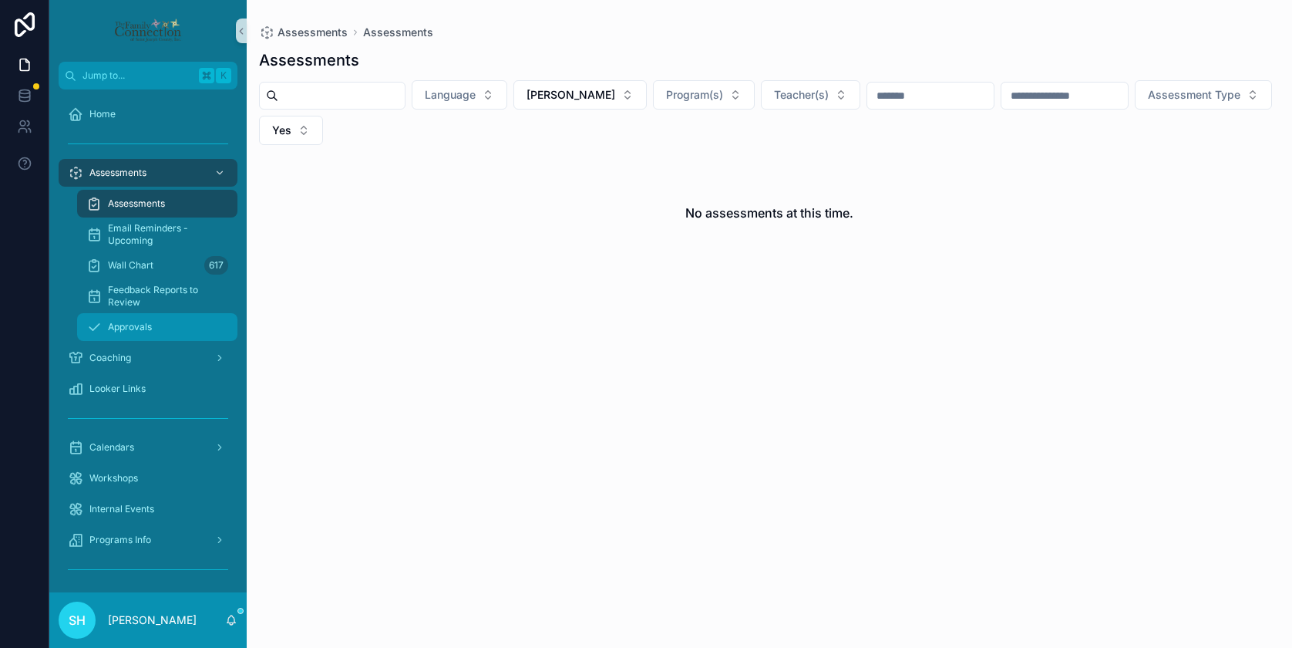
click at [138, 322] on span "Approvals" at bounding box center [130, 327] width 44 height 12
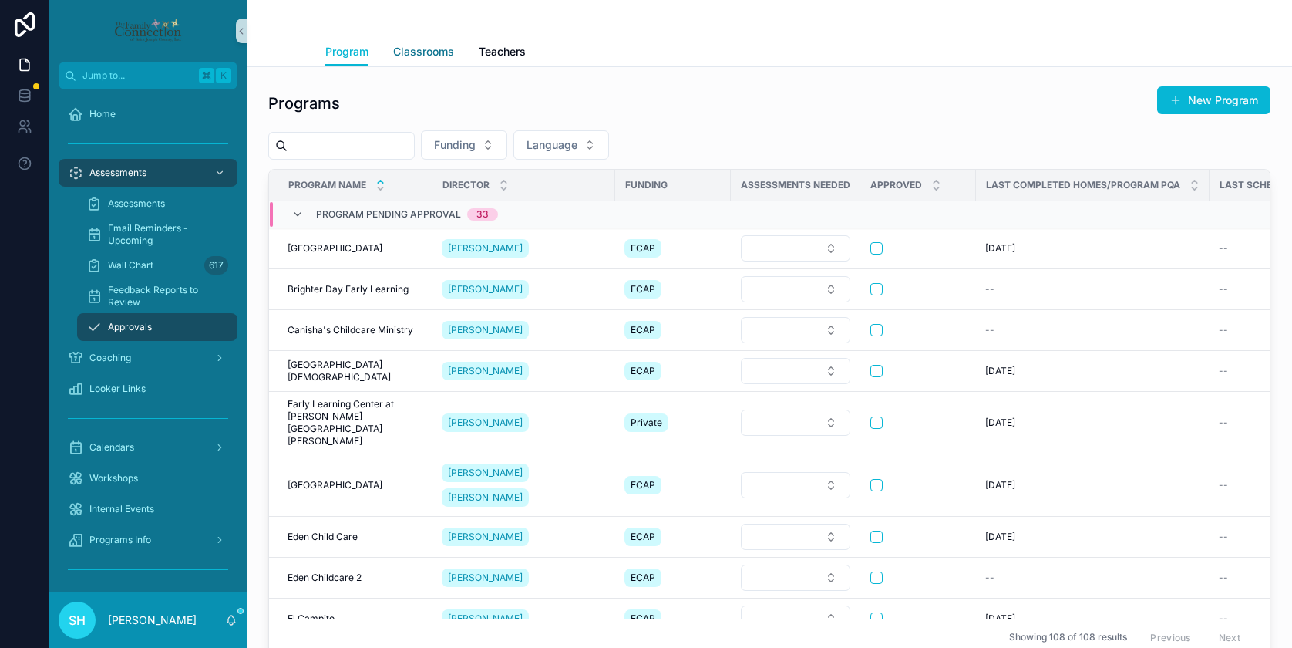
click at [431, 52] on span "Classrooms" at bounding box center [423, 51] width 61 height 15
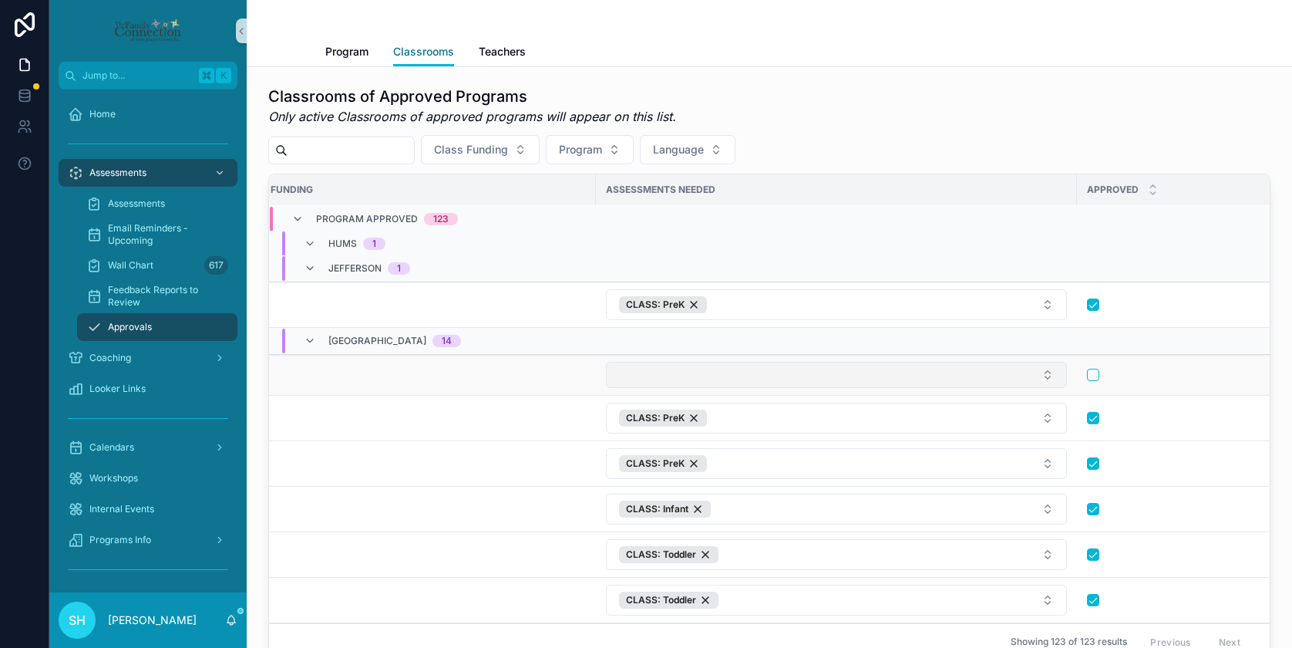
scroll to position [2157, 475]
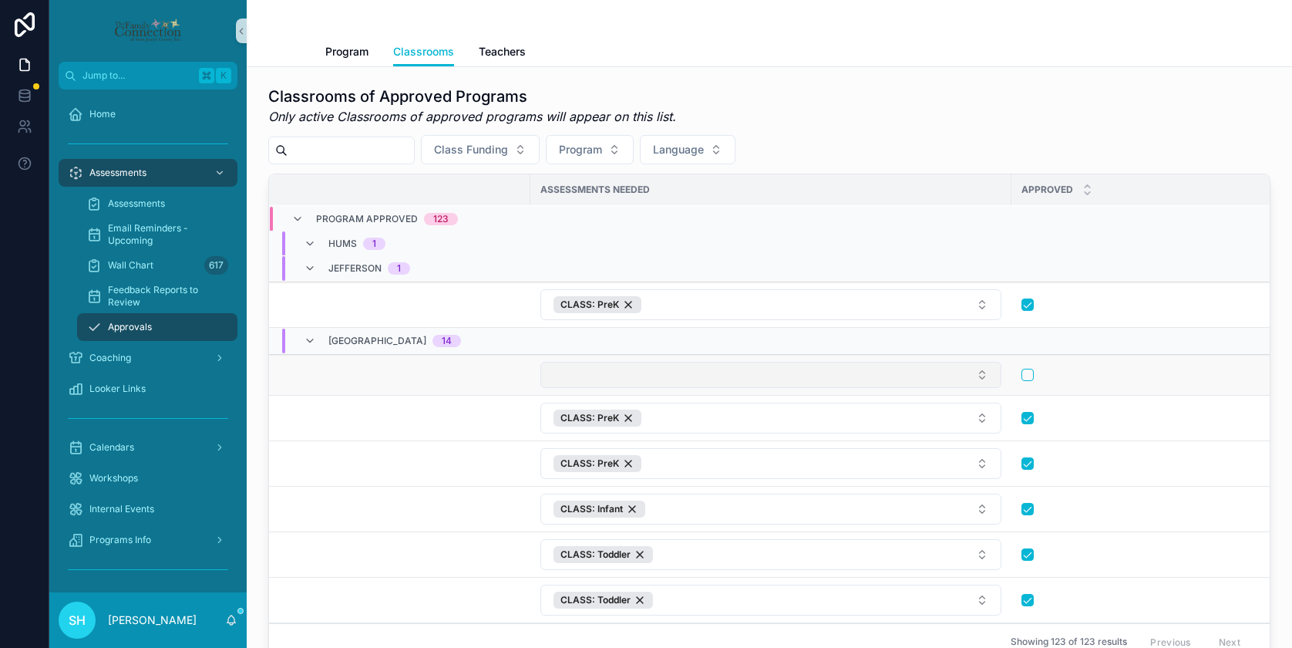
click at [984, 372] on button "Select Button" at bounding box center [770, 375] width 461 height 26
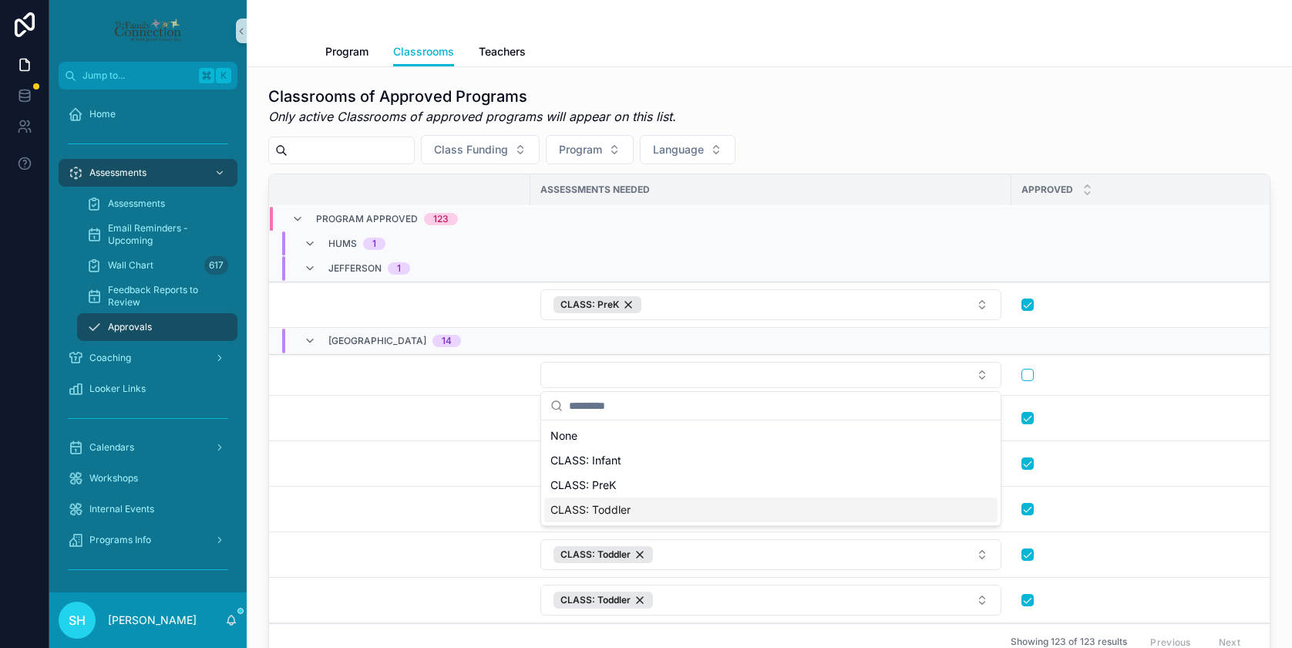
click at [611, 511] on span "CLASS: Toddler" at bounding box center [590, 509] width 80 height 15
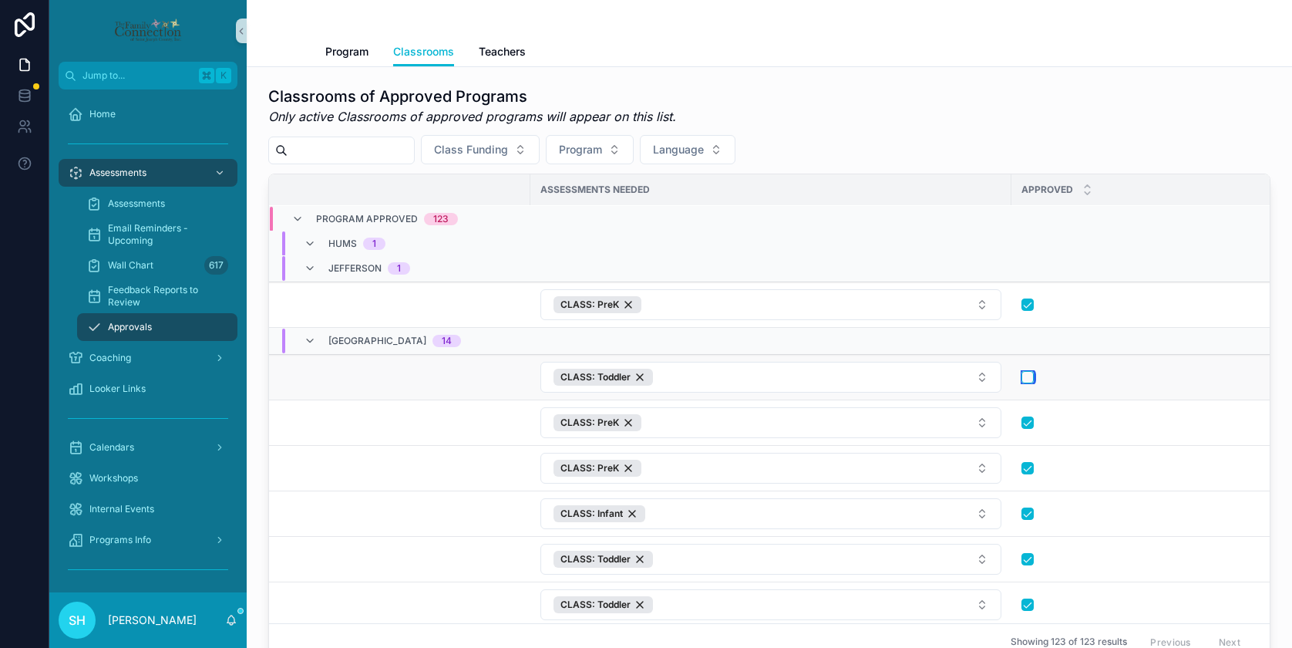
click at [1028, 375] on button "scrollable content" at bounding box center [1027, 377] width 12 height 12
click at [503, 52] on span "Teachers" at bounding box center [502, 51] width 47 height 15
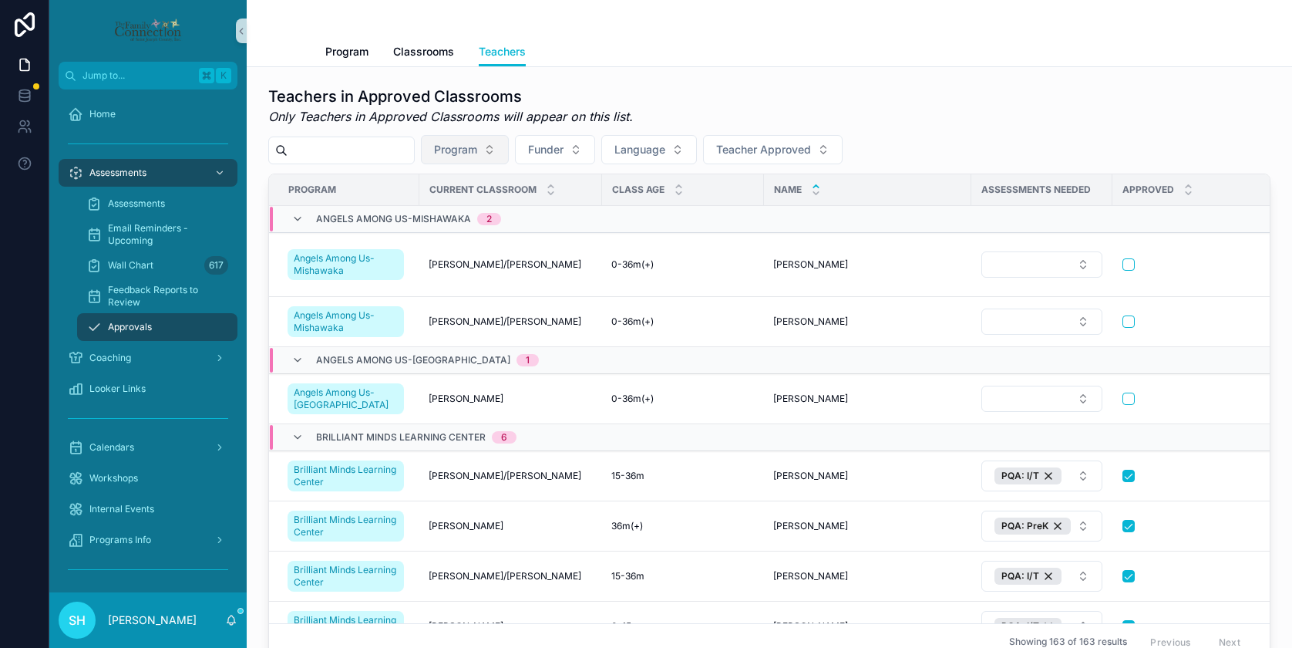
click at [509, 146] on button "Program" at bounding box center [465, 149] width 88 height 29
type input "***"
click at [434, 207] on span "[GEOGRAPHIC_DATA]" at bounding box center [449, 211] width 110 height 15
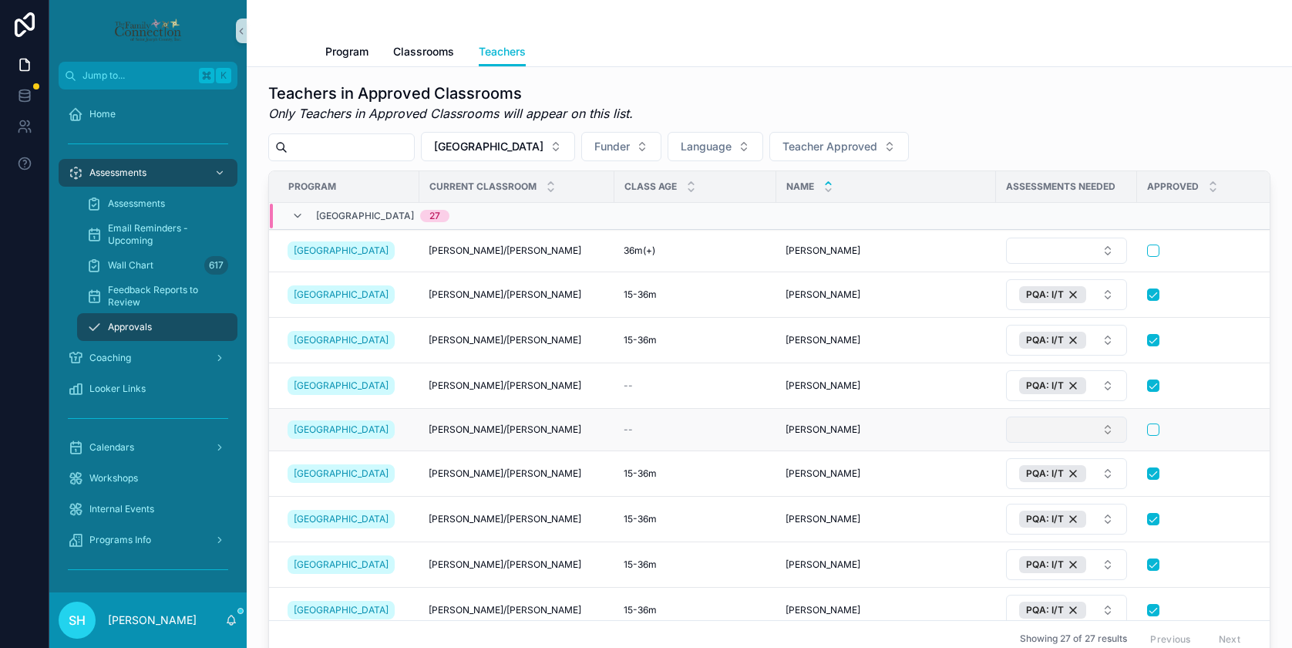
click at [1095, 427] on button "Select Button" at bounding box center [1066, 429] width 121 height 26
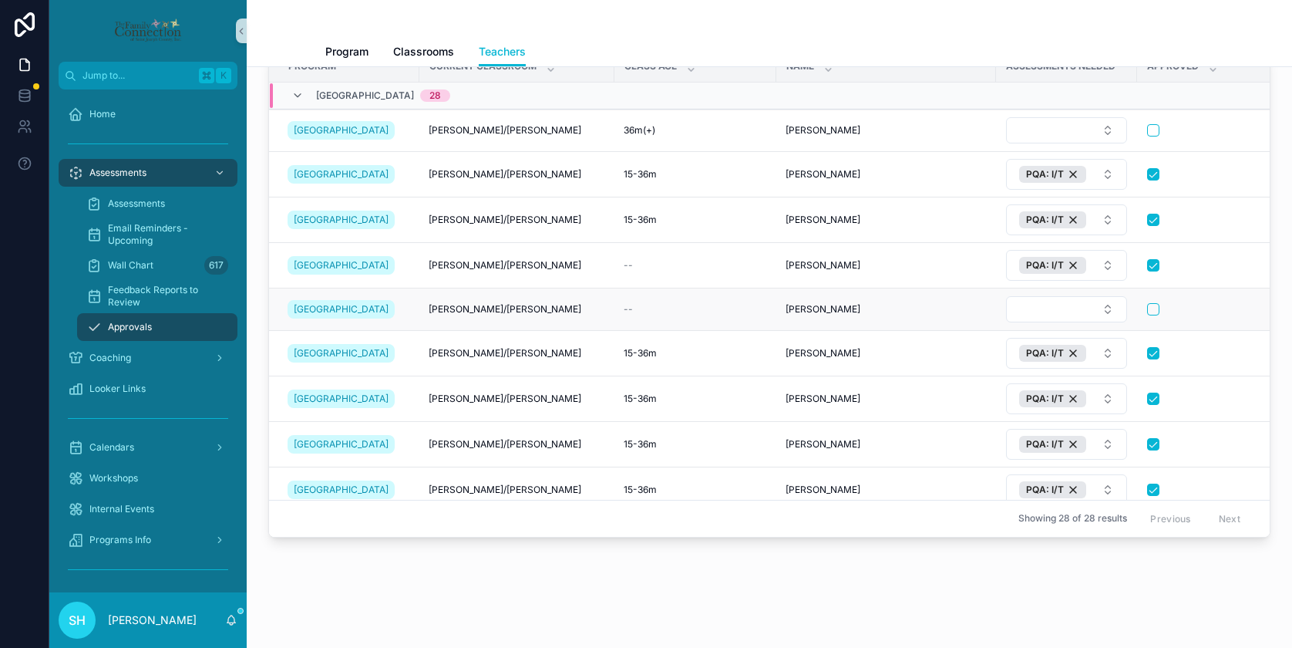
scroll to position [126, 0]
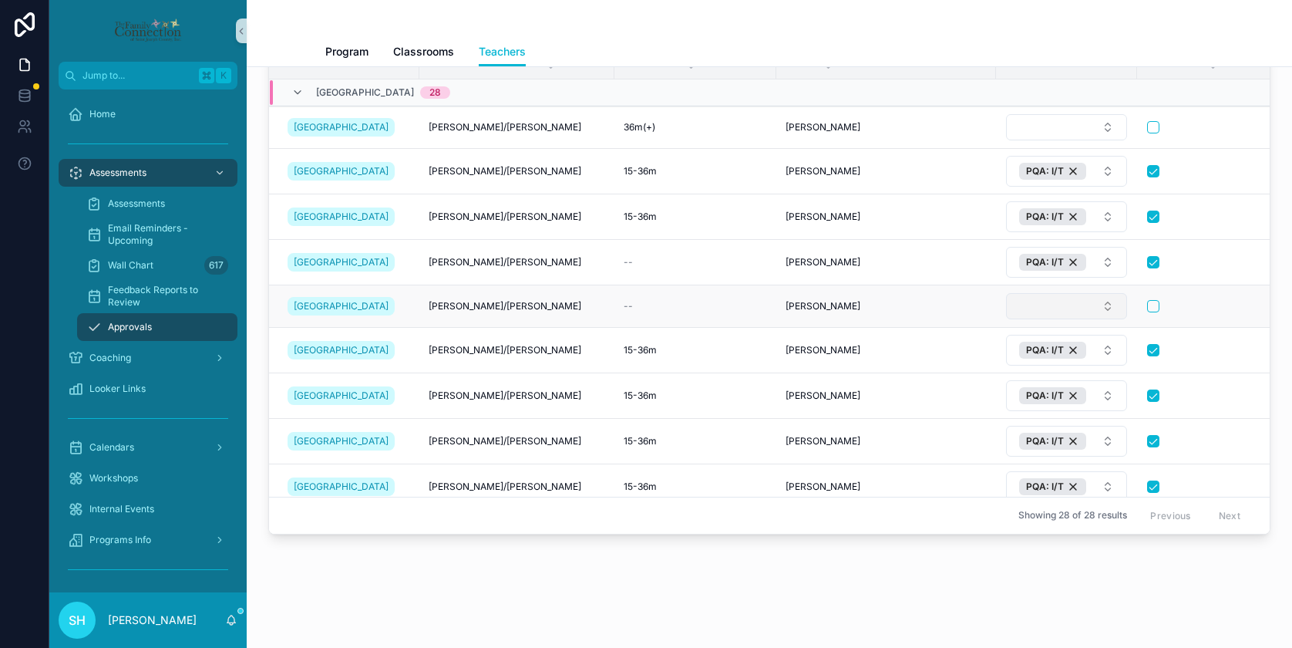
click at [1095, 304] on button "Select Button" at bounding box center [1066, 306] width 121 height 26
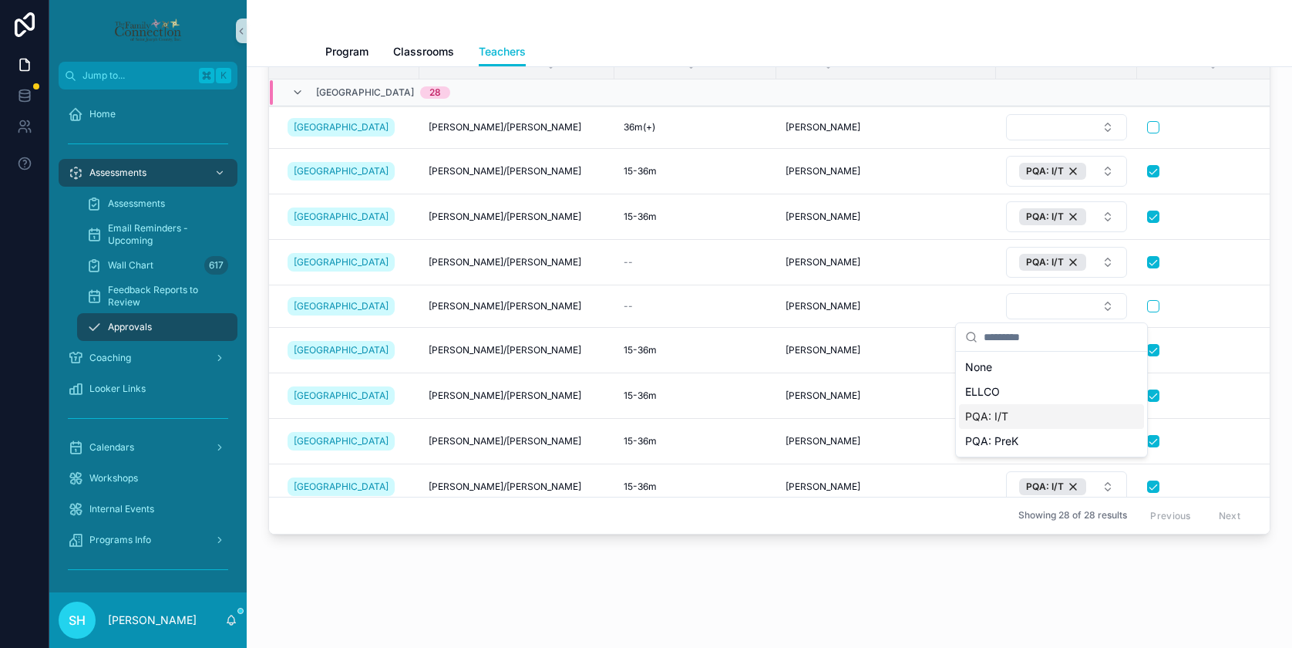
click at [983, 419] on span "PQA: I/T" at bounding box center [986, 416] width 43 height 15
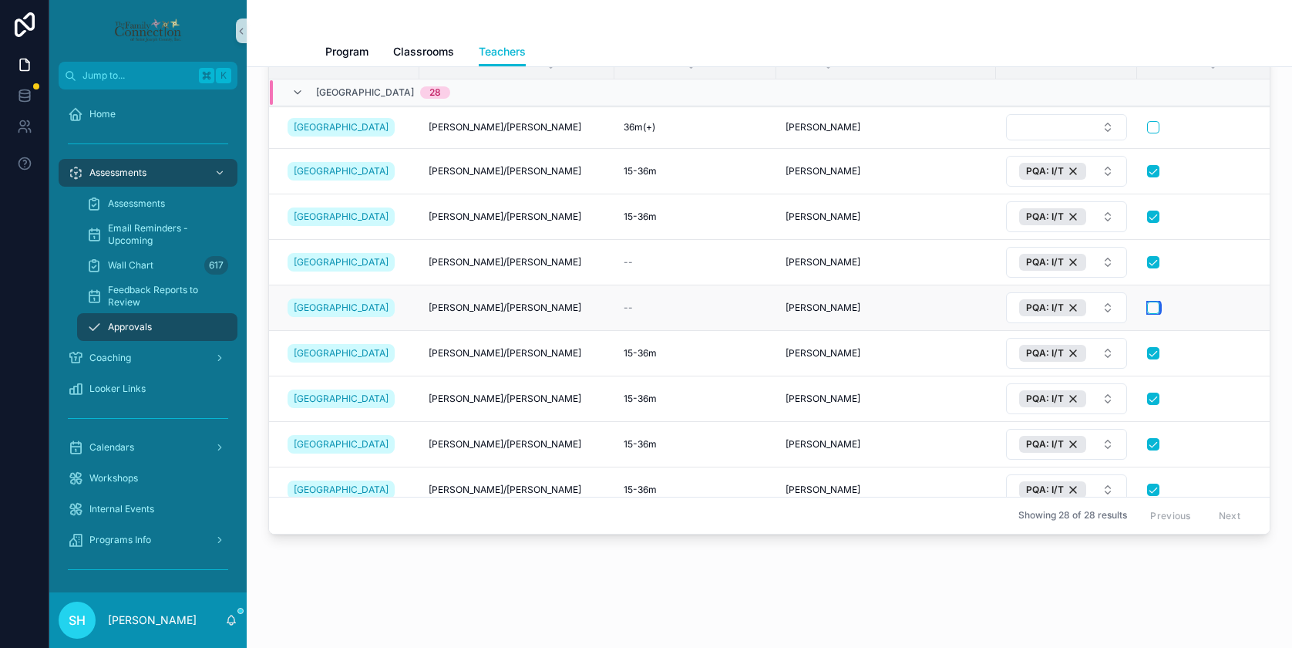
click at [1147, 306] on button "scrollable content" at bounding box center [1153, 307] width 12 height 12
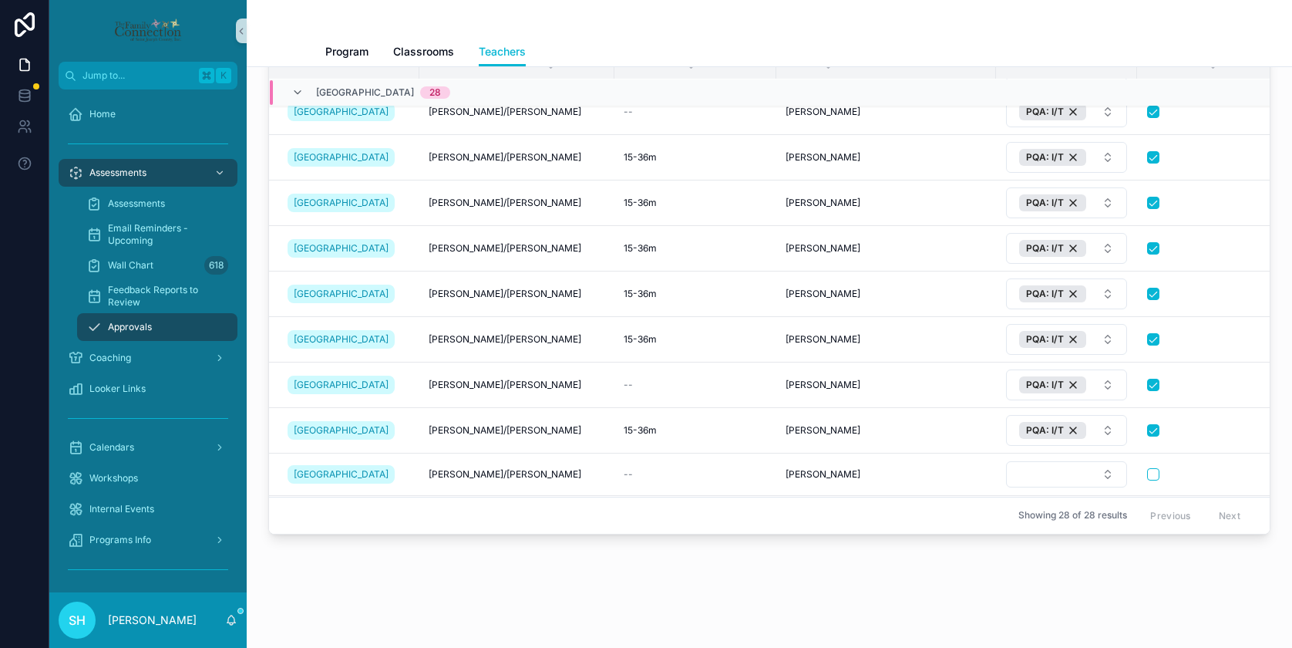
scroll to position [282, 0]
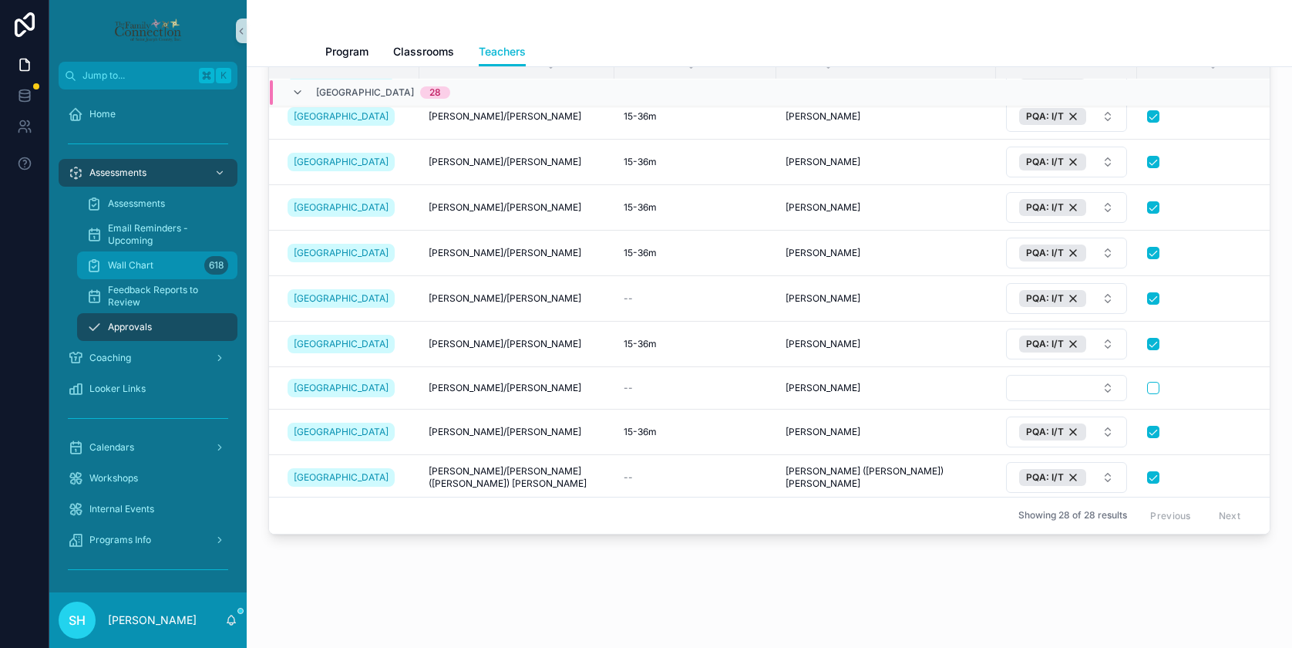
click at [124, 264] on span "Wall Chart" at bounding box center [130, 265] width 45 height 12
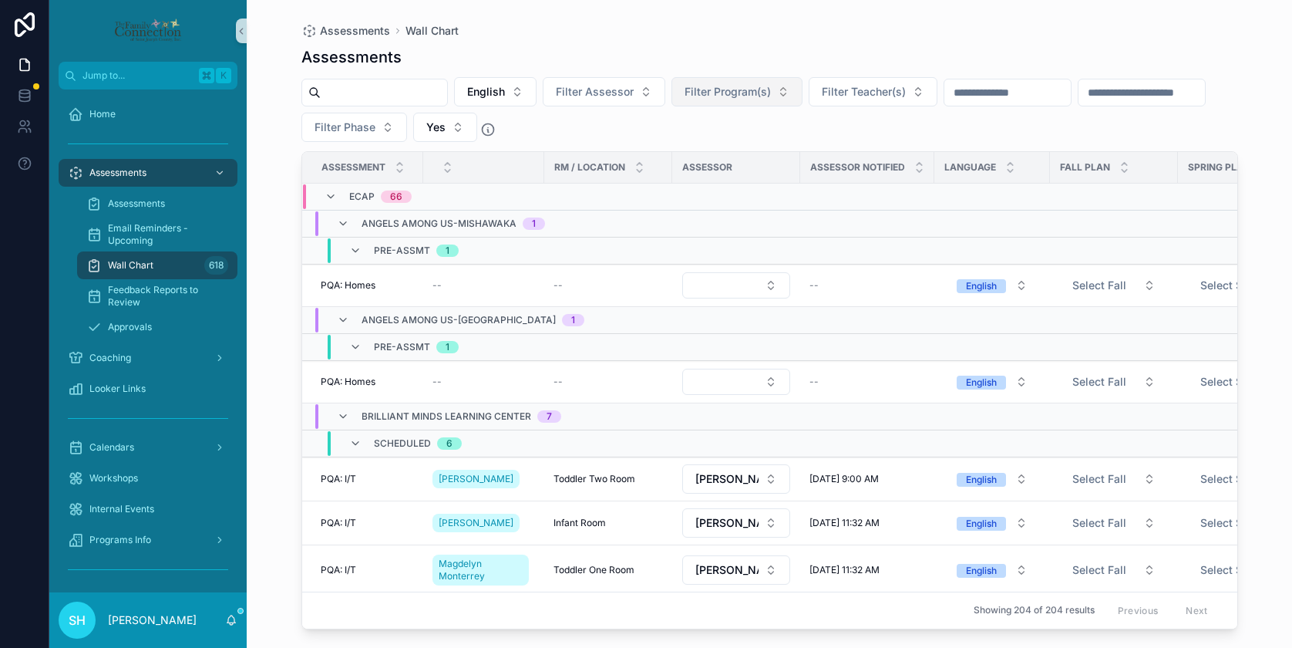
click at [792, 93] on button "Filter Program(s)" at bounding box center [736, 91] width 131 height 29
type input "***"
click at [701, 151] on span "[GEOGRAPHIC_DATA]" at bounding box center [719, 153] width 110 height 15
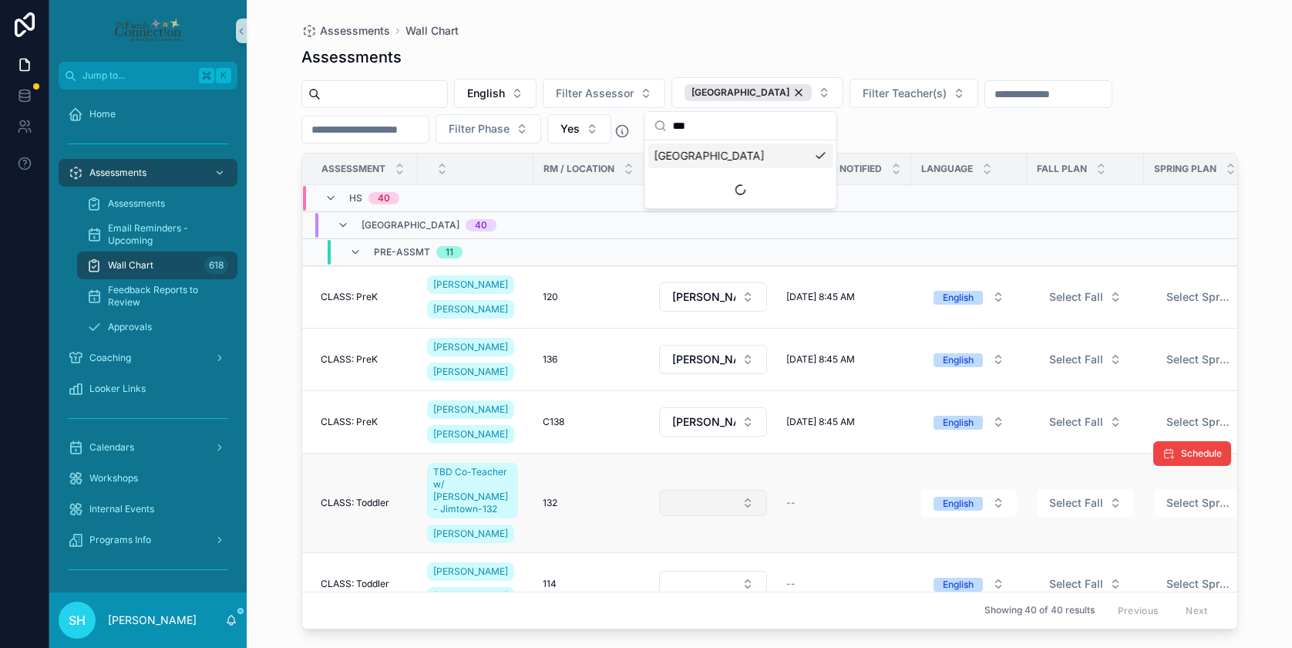
scroll to position [109, 0]
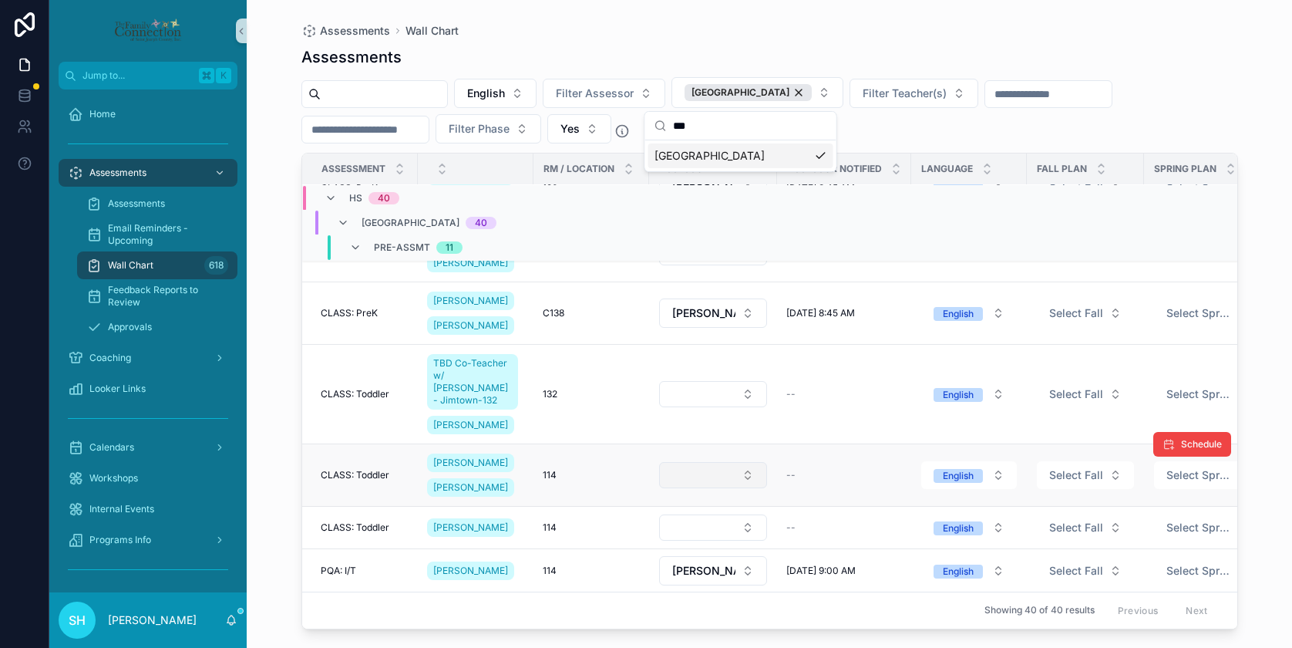
click at [748, 466] on button "Select Button" at bounding box center [713, 475] width 108 height 26
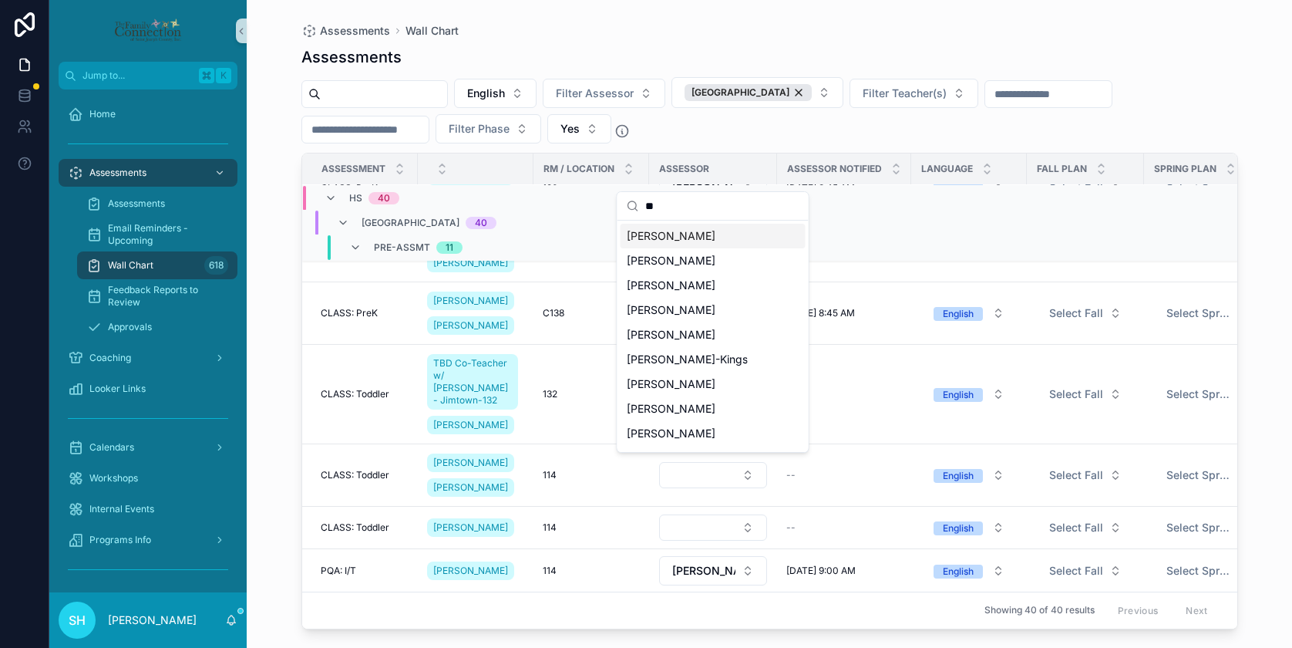
type input "***"
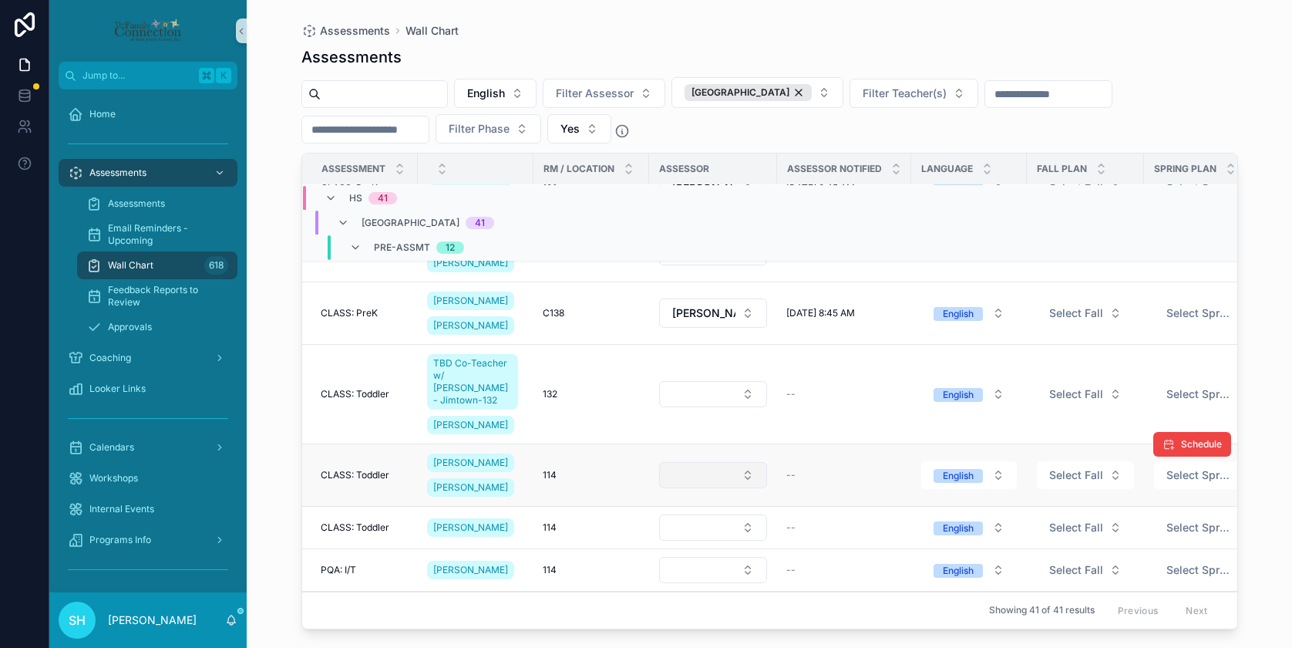
click at [748, 465] on button "Select Button" at bounding box center [713, 475] width 108 height 26
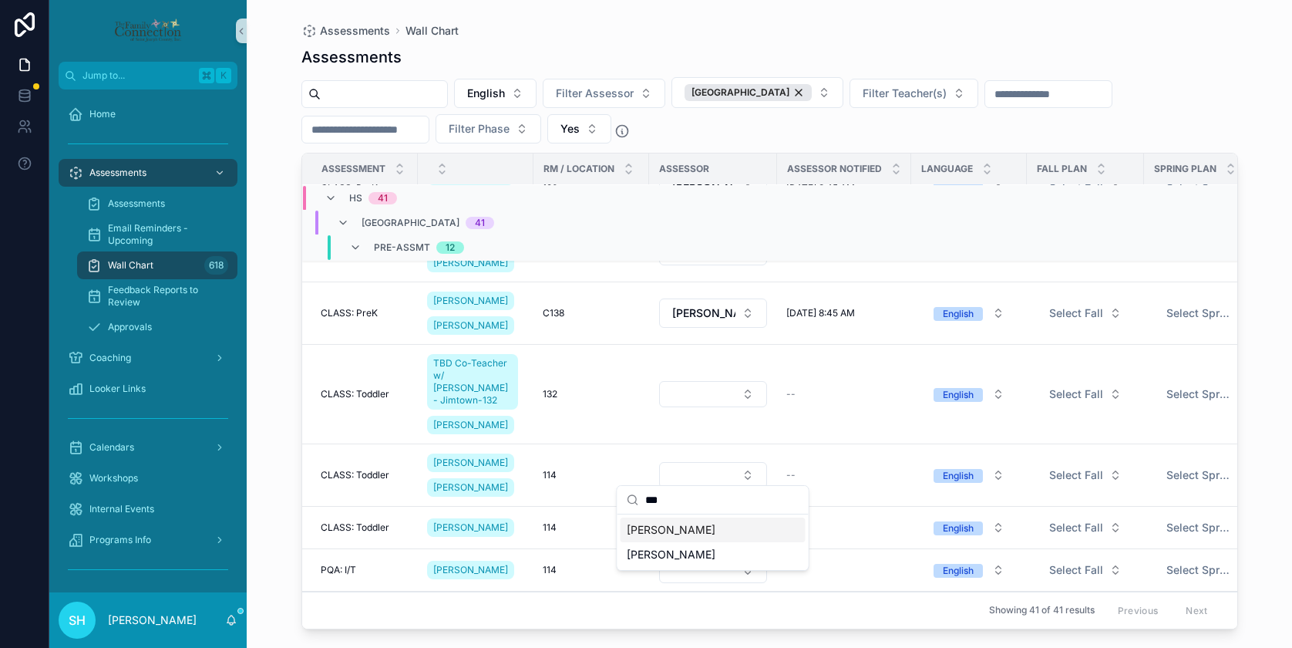
type input "***"
click at [659, 529] on span "[PERSON_NAME]" at bounding box center [671, 529] width 89 height 15
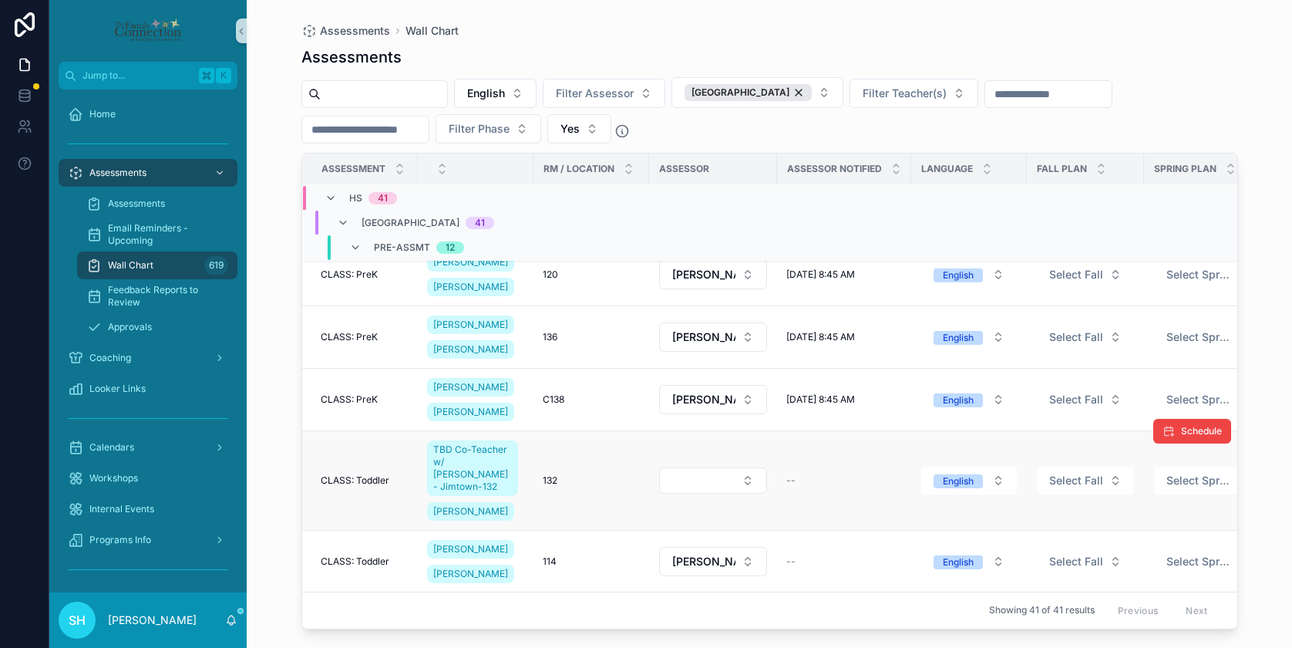
scroll to position [0, 0]
